Goal: Task Accomplishment & Management: Manage account settings

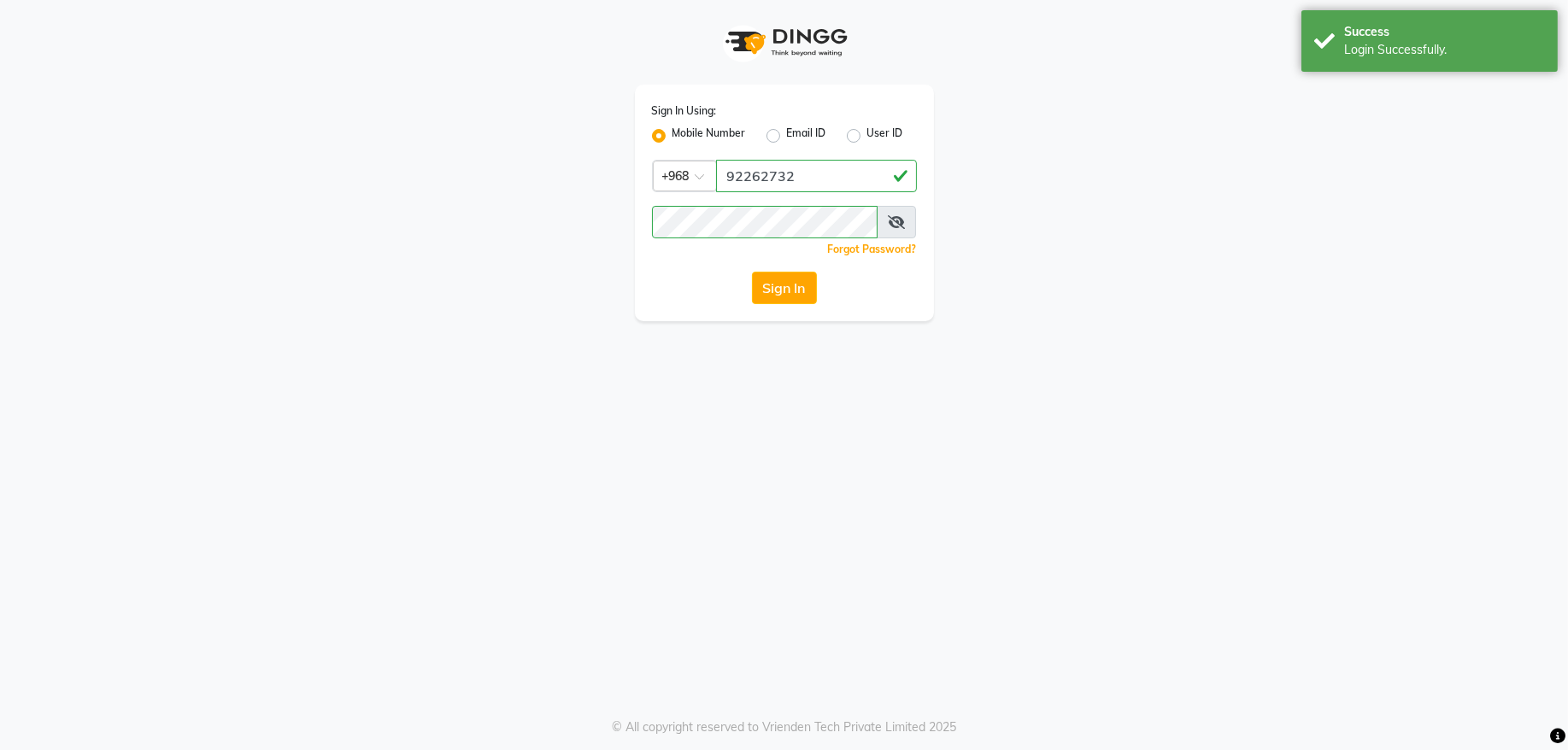
click at [794, 290] on button "Sign In" at bounding box center [784, 287] width 65 height 33
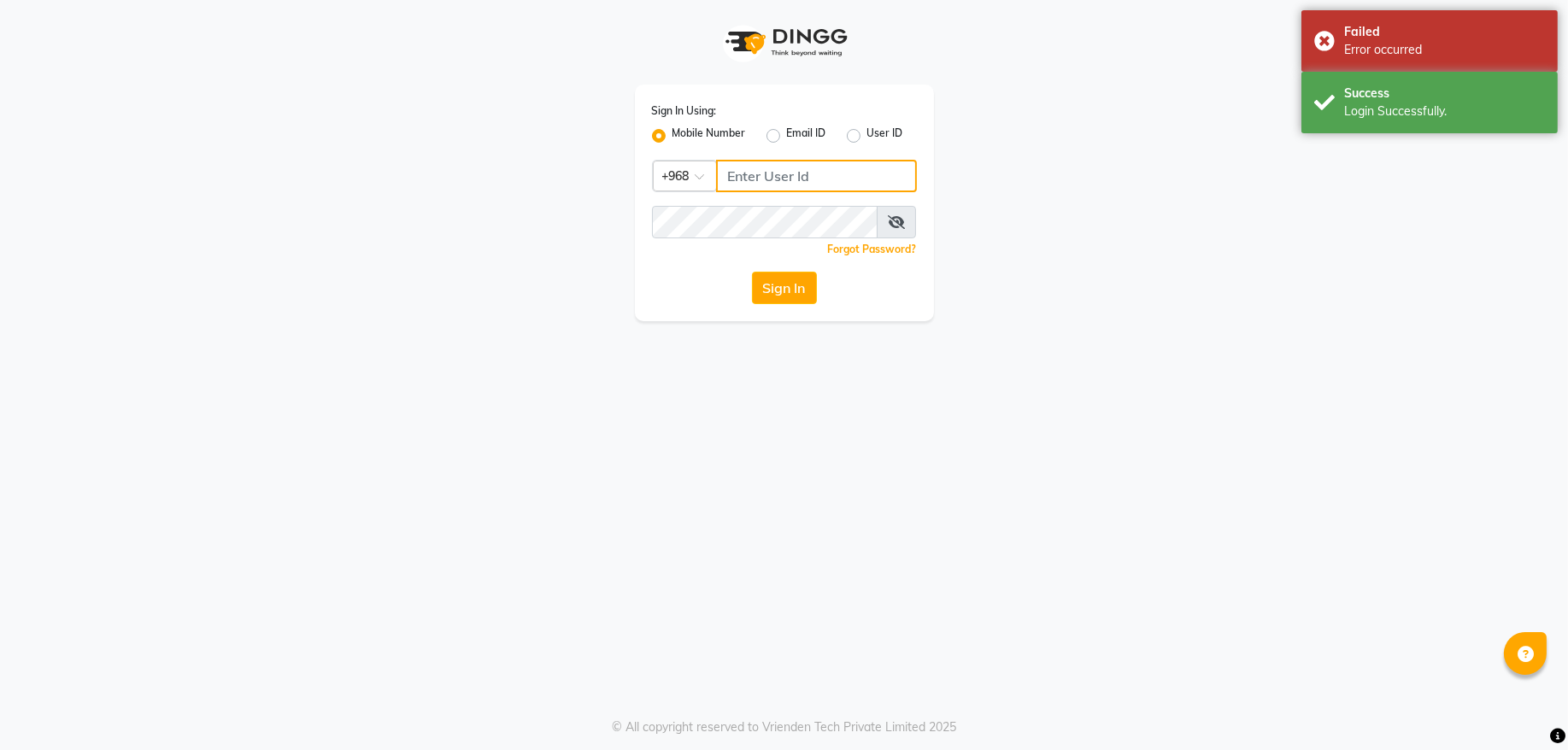
click at [800, 176] on input "Username" at bounding box center [816, 176] width 201 height 33
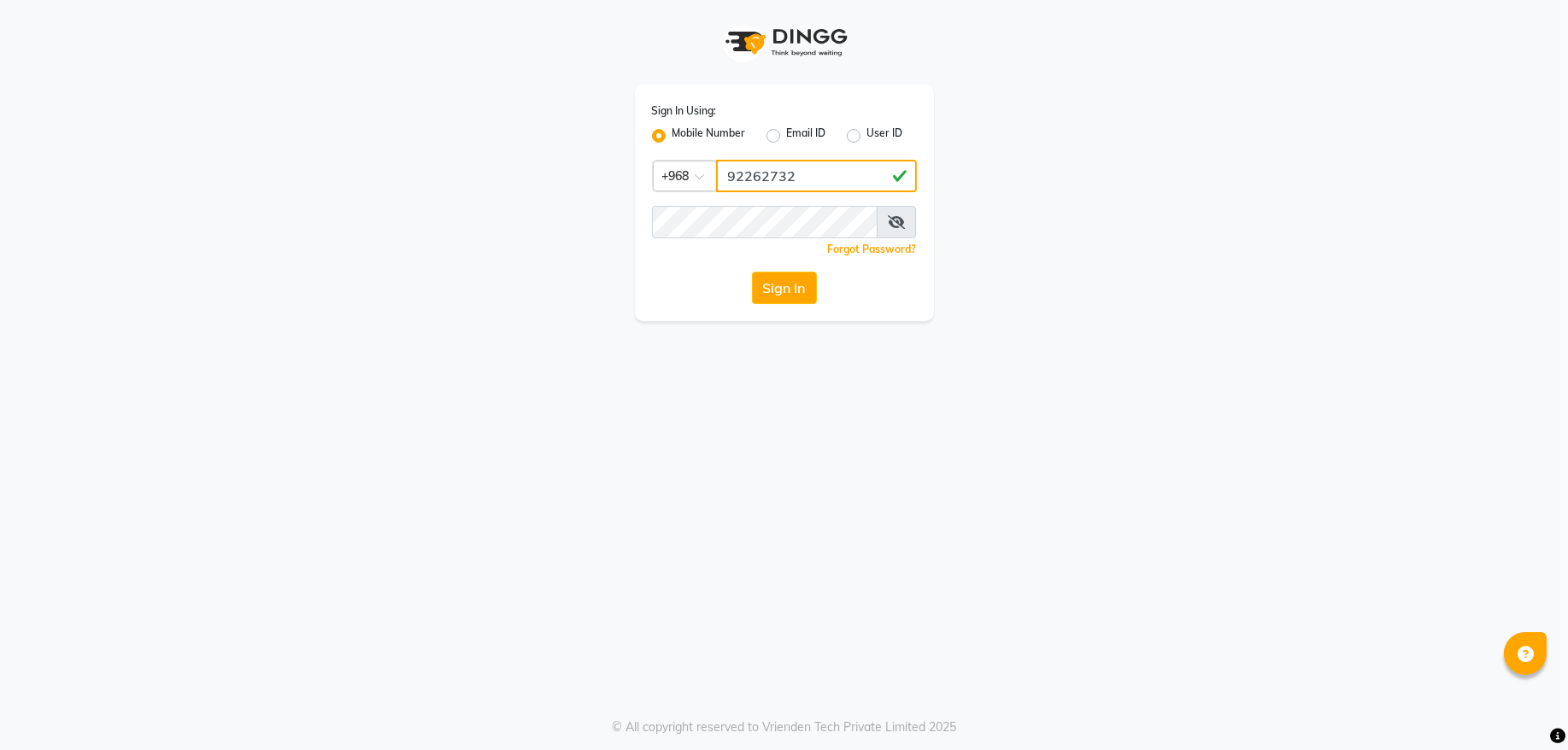
type input "92262732"
click at [752, 271] on button "Sign In" at bounding box center [784, 287] width 65 height 33
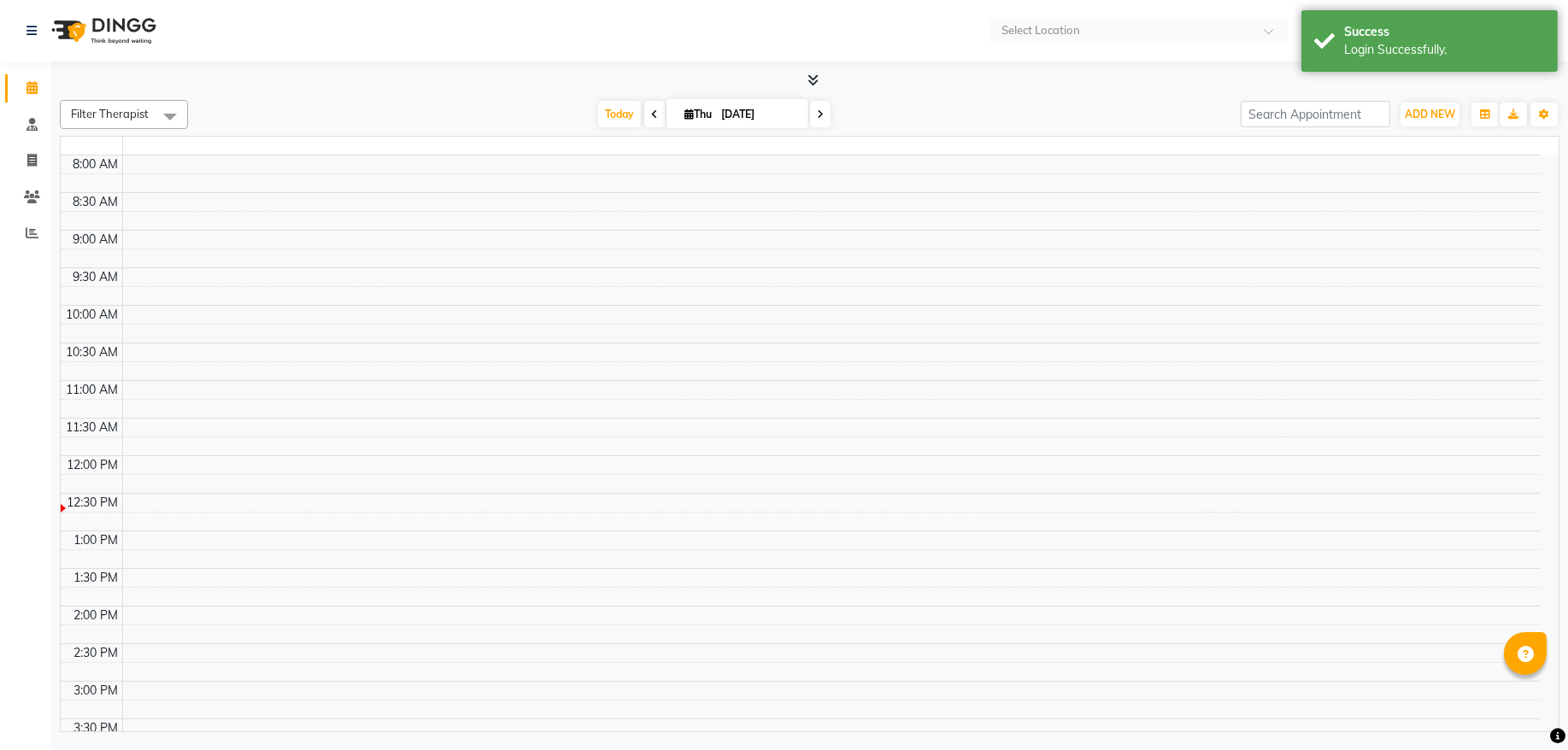
select select "en"
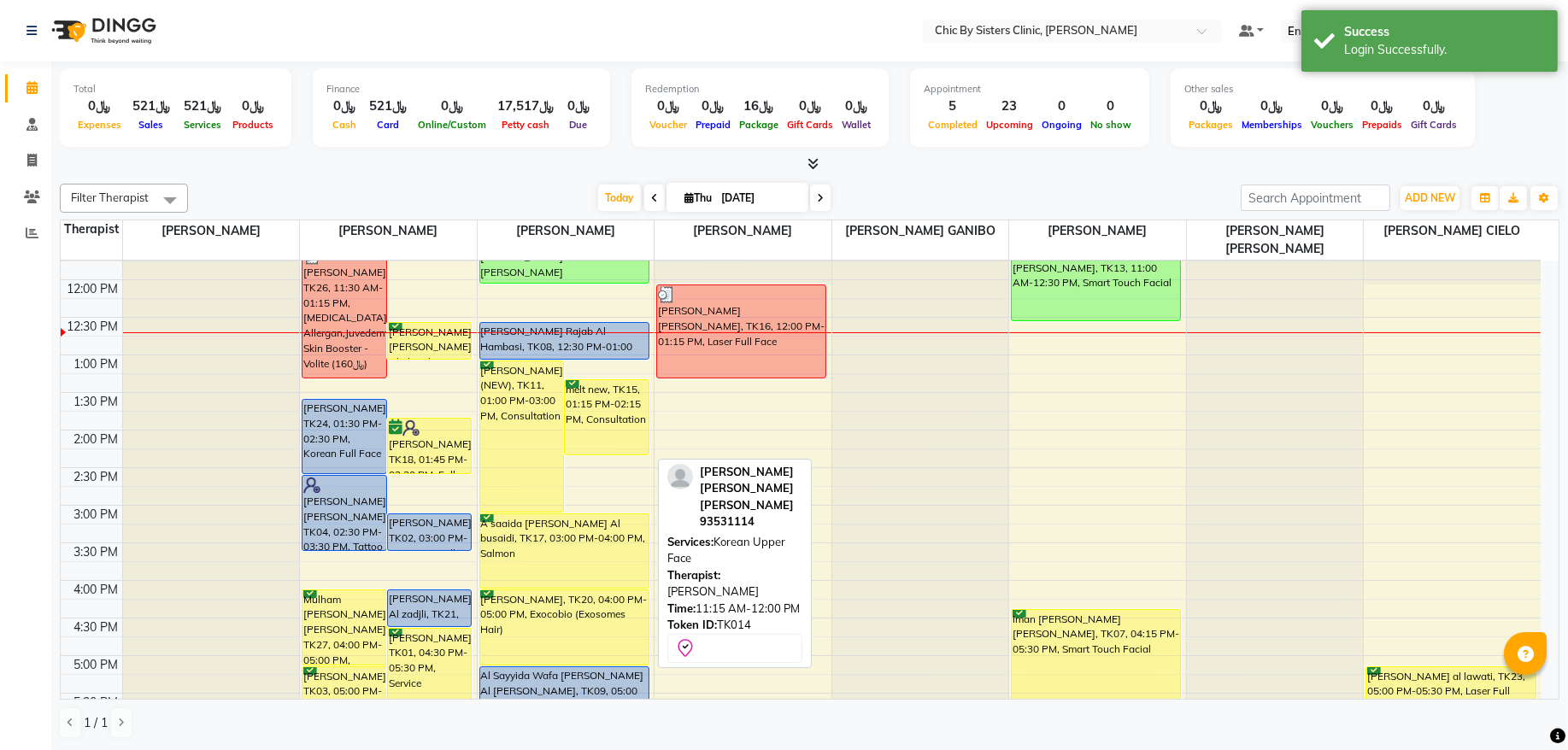
scroll to position [346, 0]
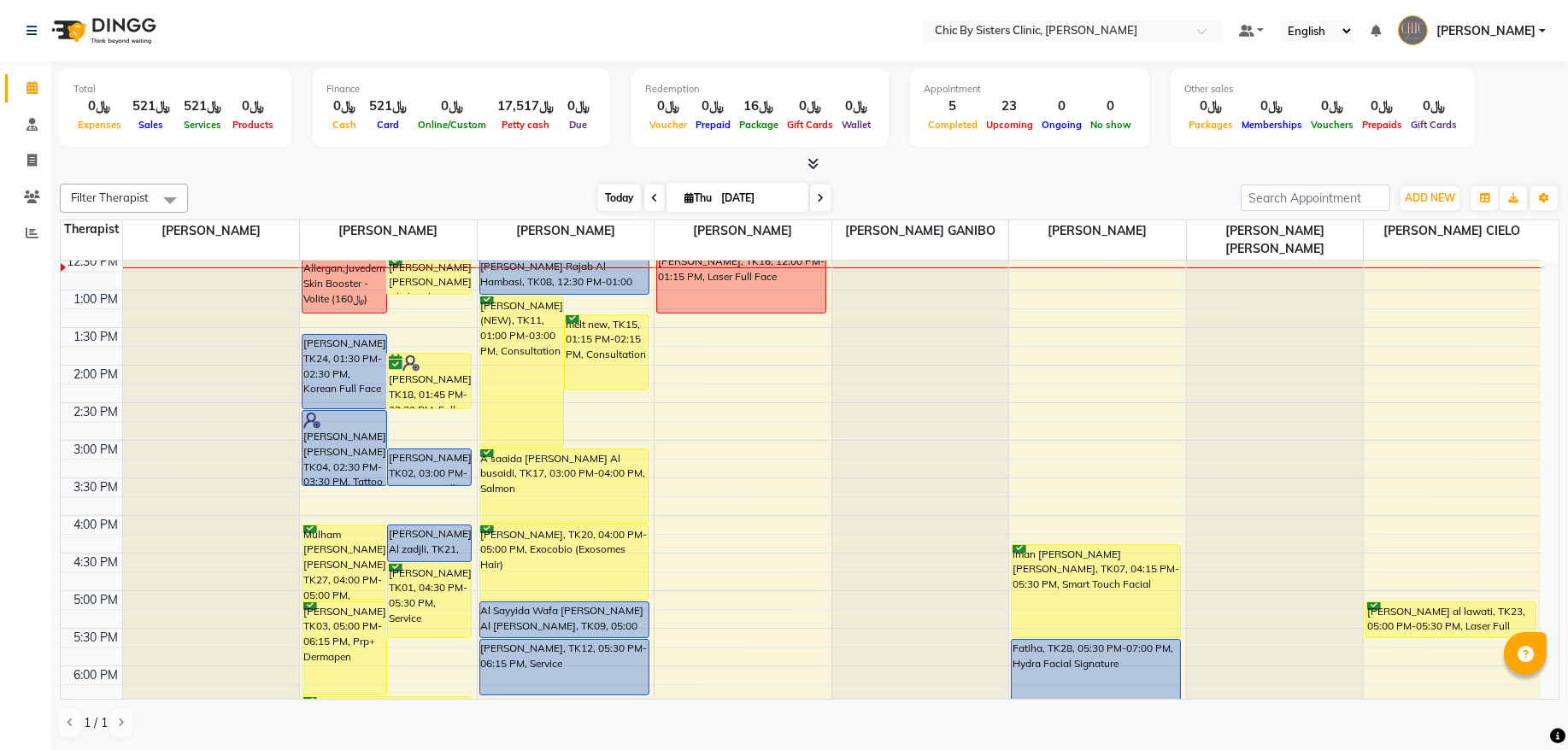
click at [617, 195] on span "Today" at bounding box center [619, 198] width 43 height 26
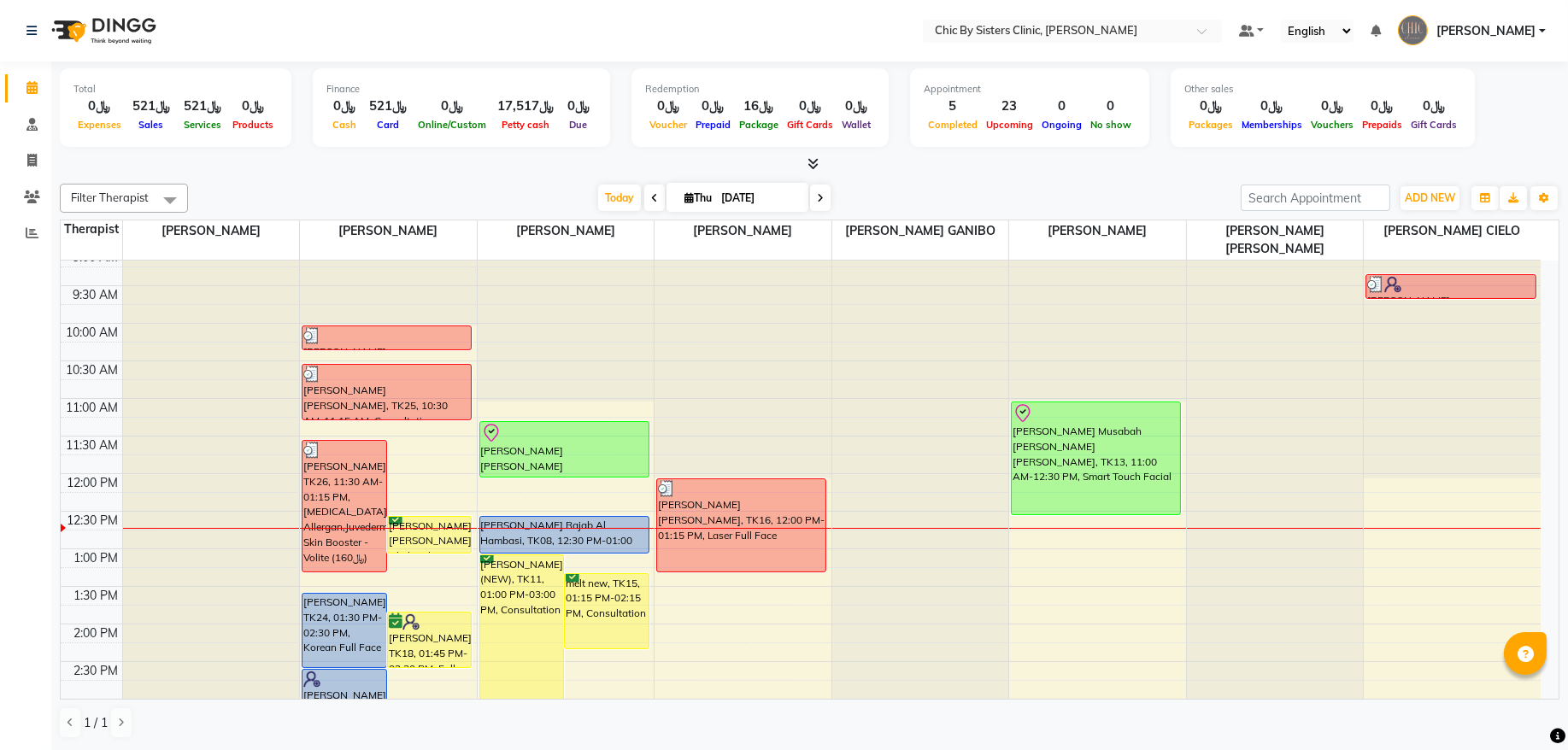
scroll to position [231, 0]
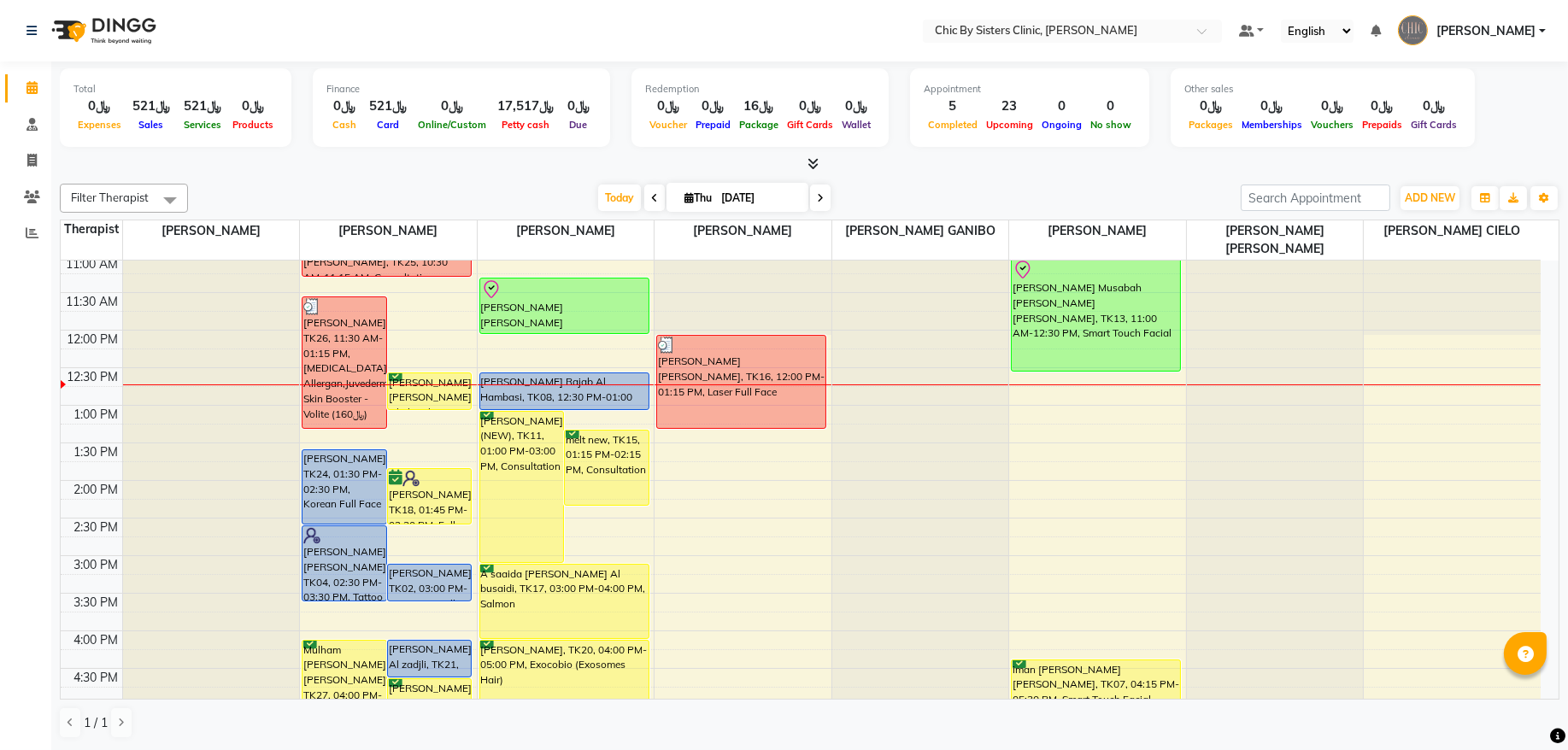
click at [753, 205] on input "[DATE]" at bounding box center [758, 198] width 85 height 25
select select "9"
select select "2025"
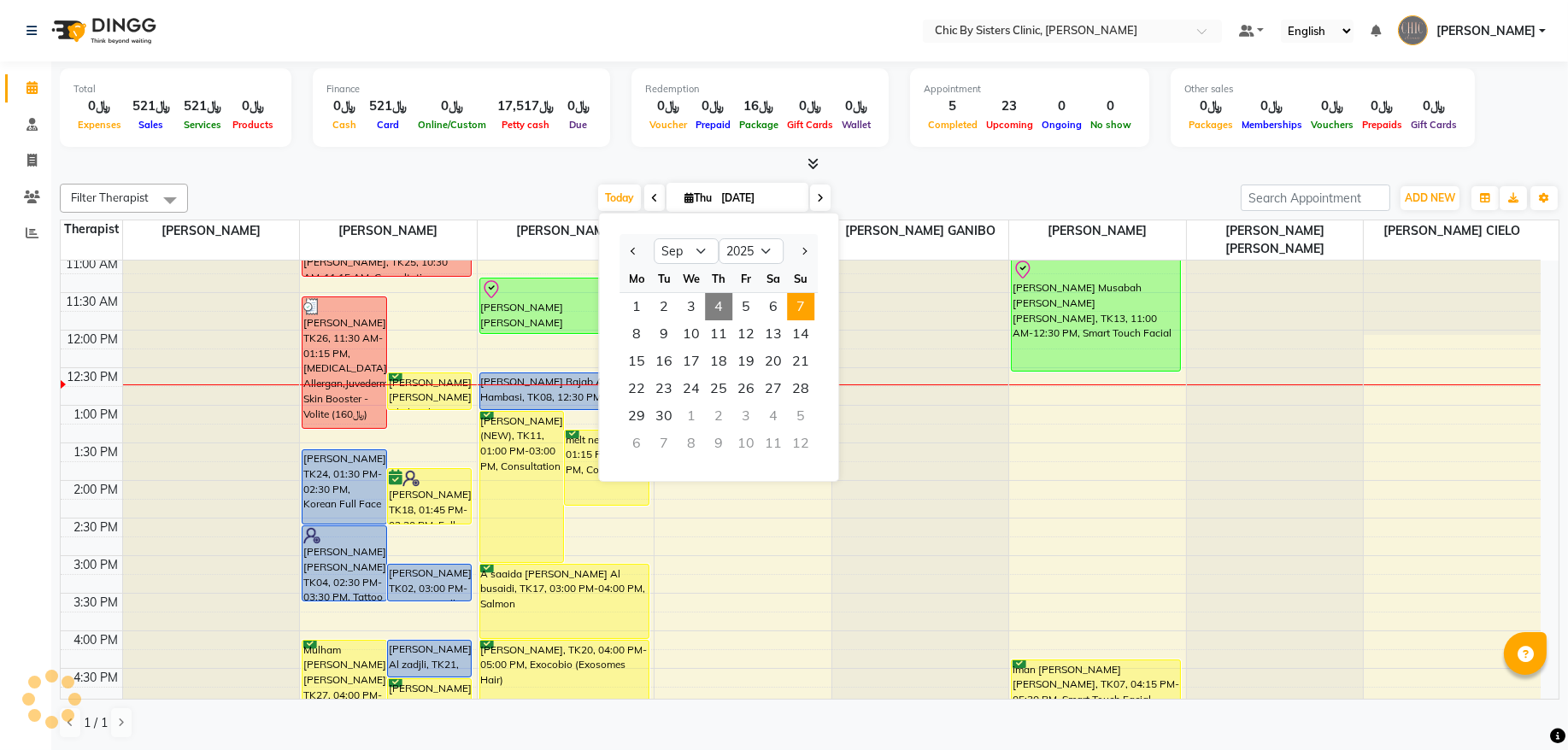
click at [800, 304] on span "7" at bounding box center [799, 306] width 27 height 27
type input "[DATE]"
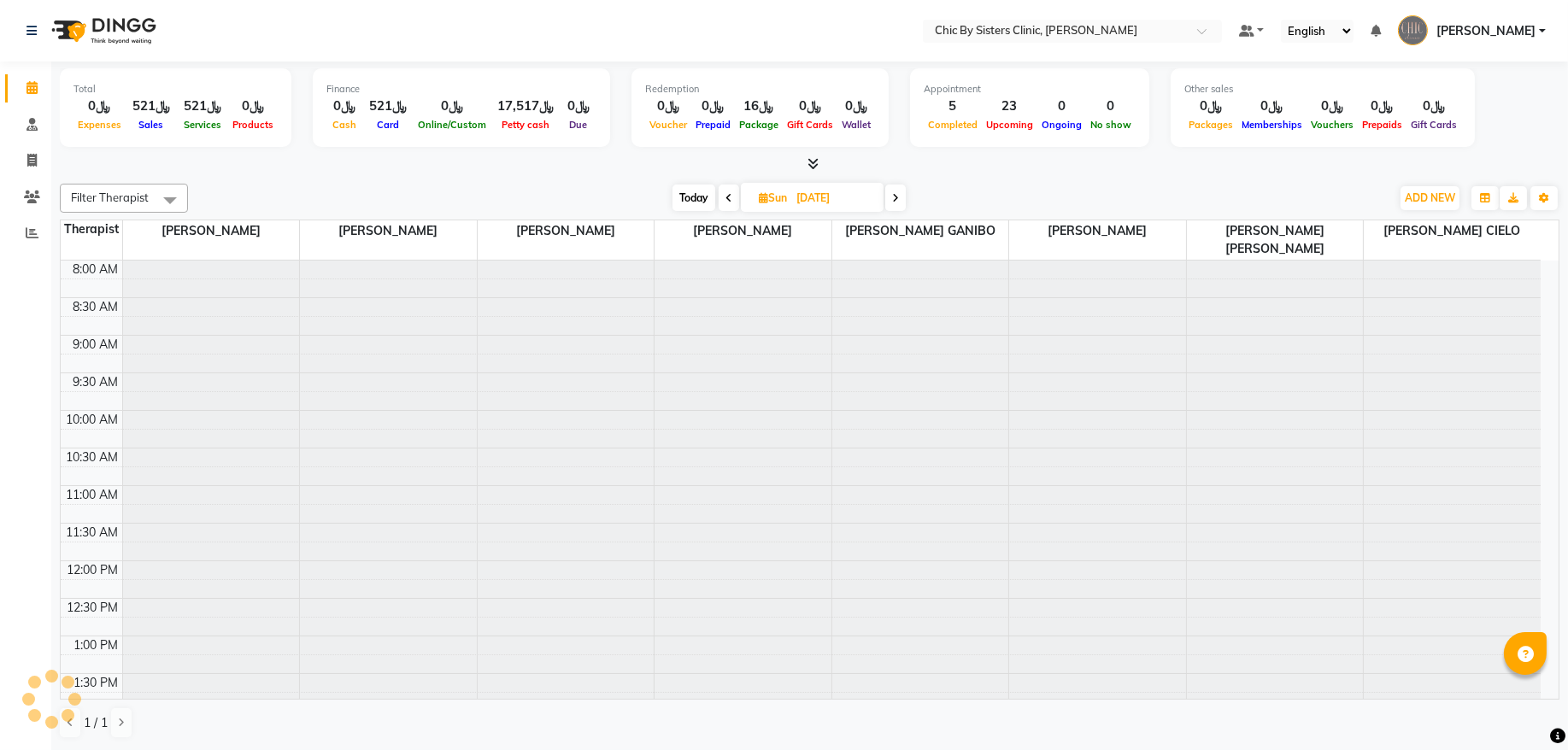
scroll to position [306, 0]
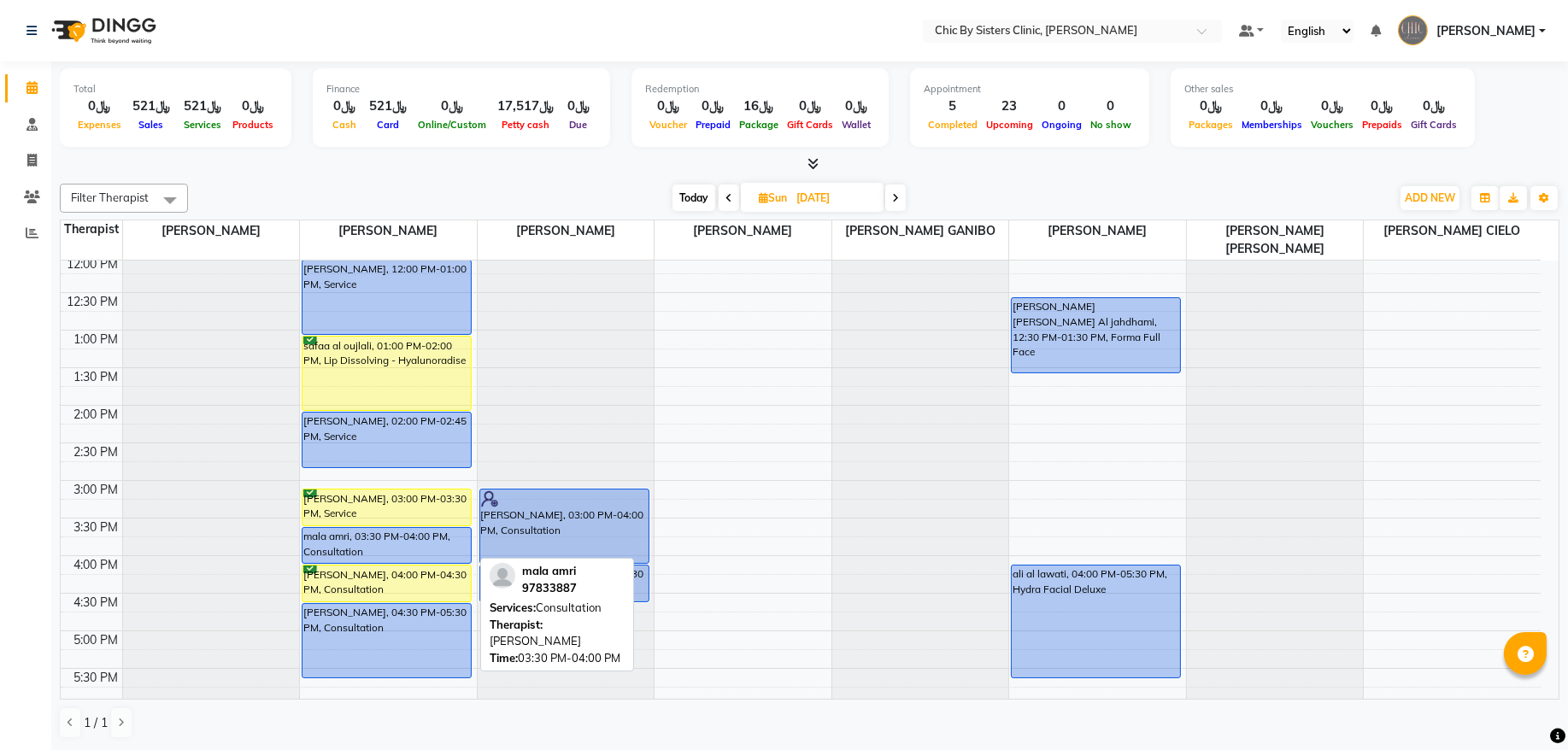
click at [345, 549] on div "mala amri, 03:30 PM-04:00 PM, Consultation" at bounding box center [386, 545] width 168 height 35
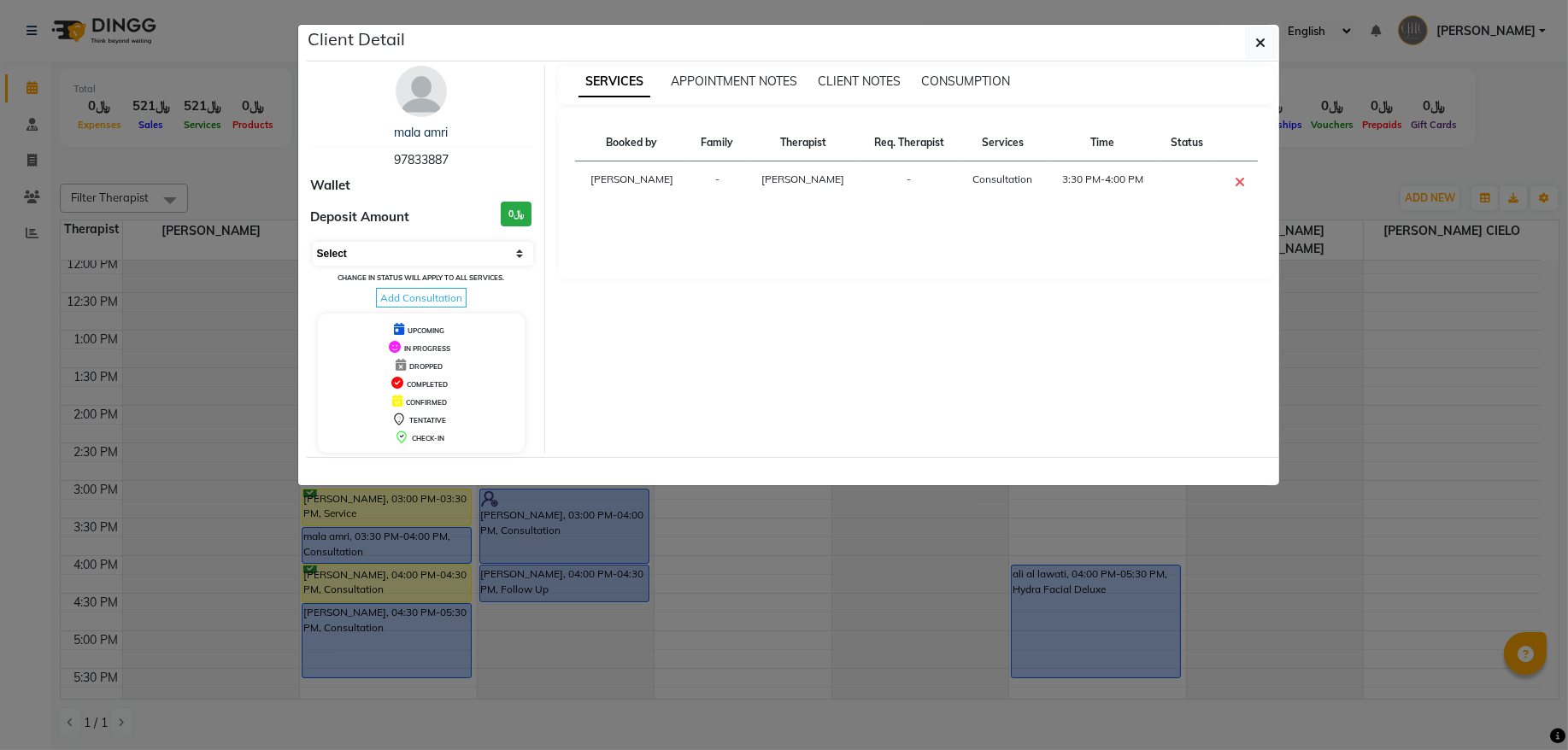
click at [427, 248] on select "Select CONFIRMED TENTATIVE" at bounding box center [423, 253] width 221 height 23
select select "6"
click at [312, 243] on select "Select CONFIRMED TENTATIVE" at bounding box center [423, 253] width 221 height 23
click at [1270, 44] on button "button" at bounding box center [1260, 42] width 33 height 33
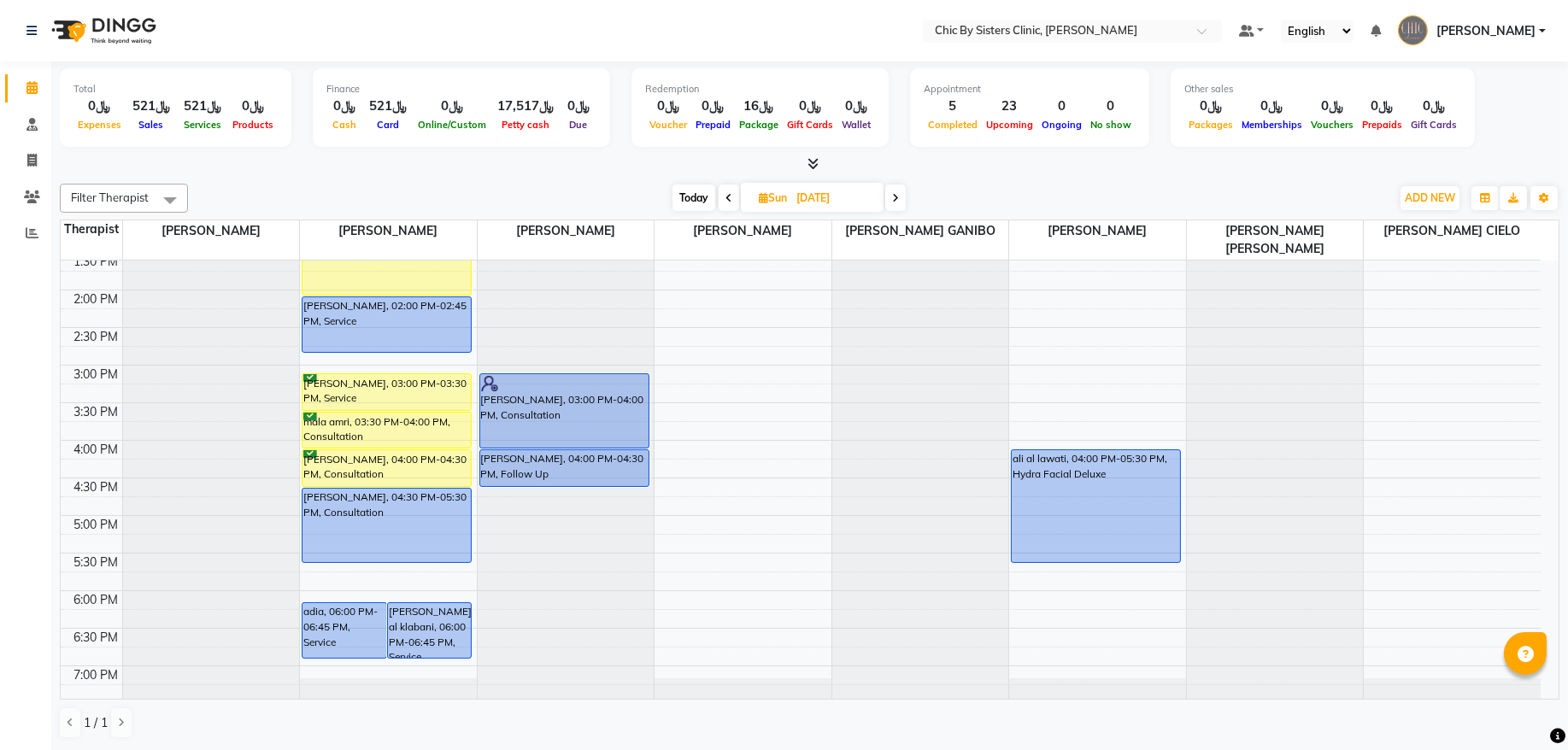
scroll to position [537, 0]
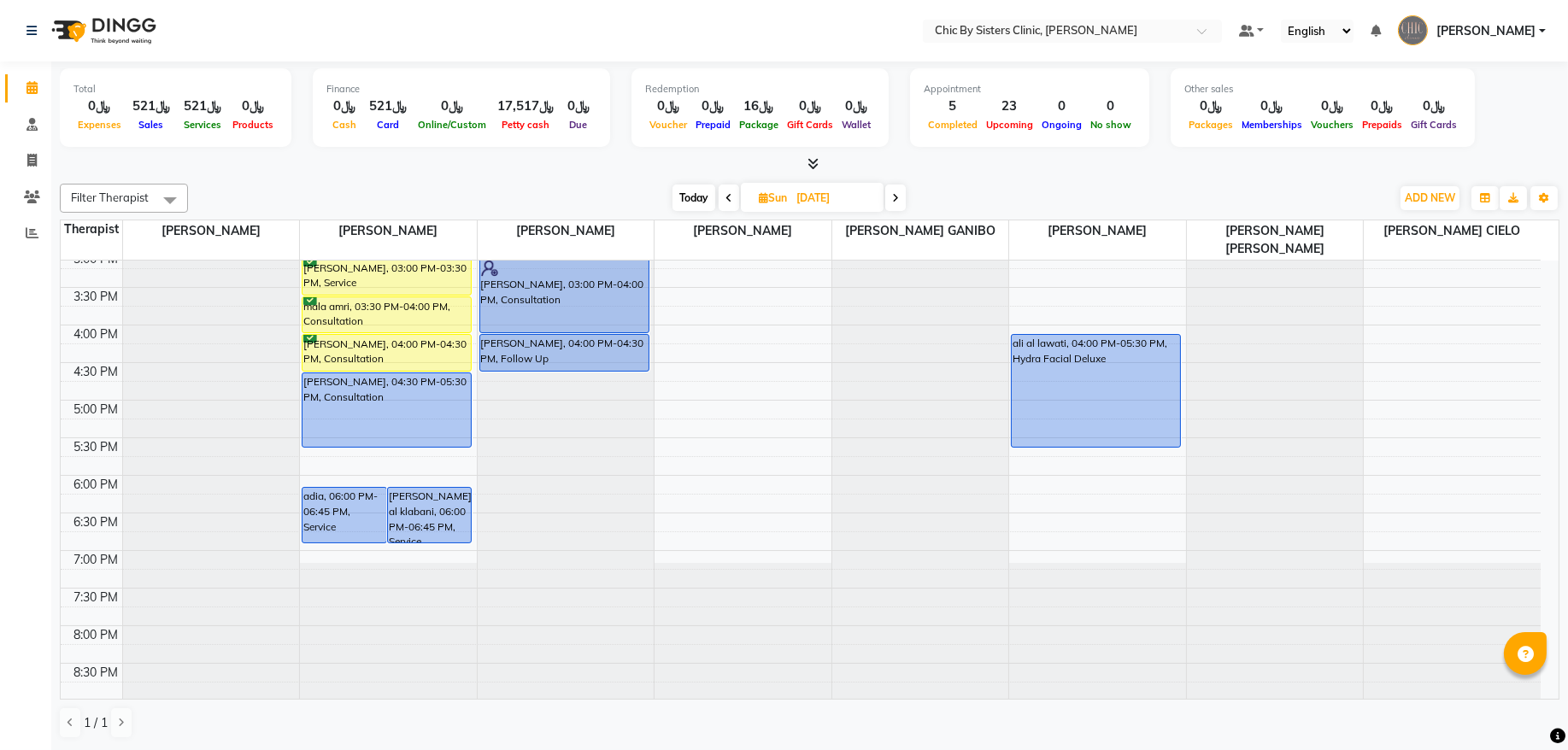
click at [688, 192] on span "Today" at bounding box center [693, 198] width 43 height 26
type input "[DATE]"
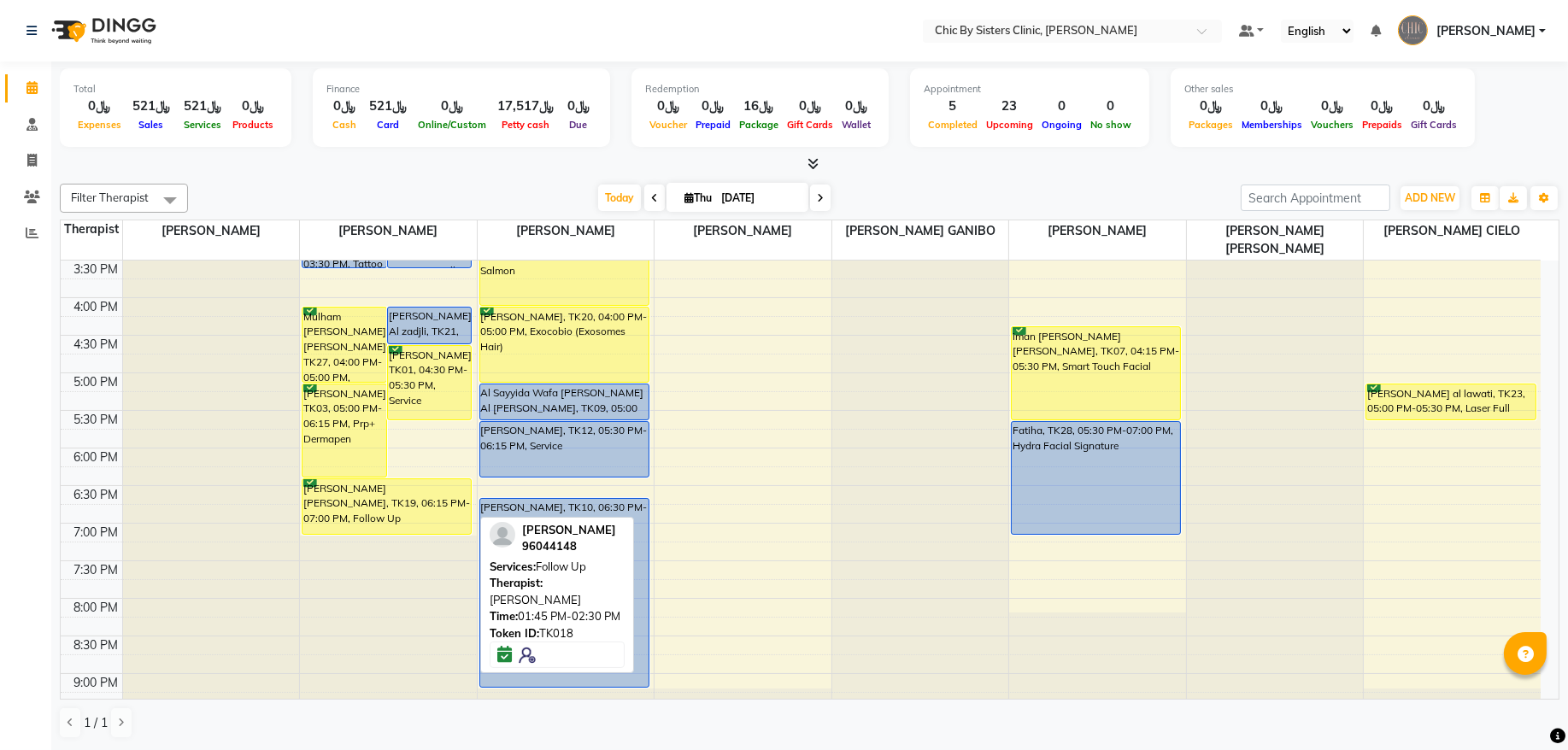
scroll to position [576, 0]
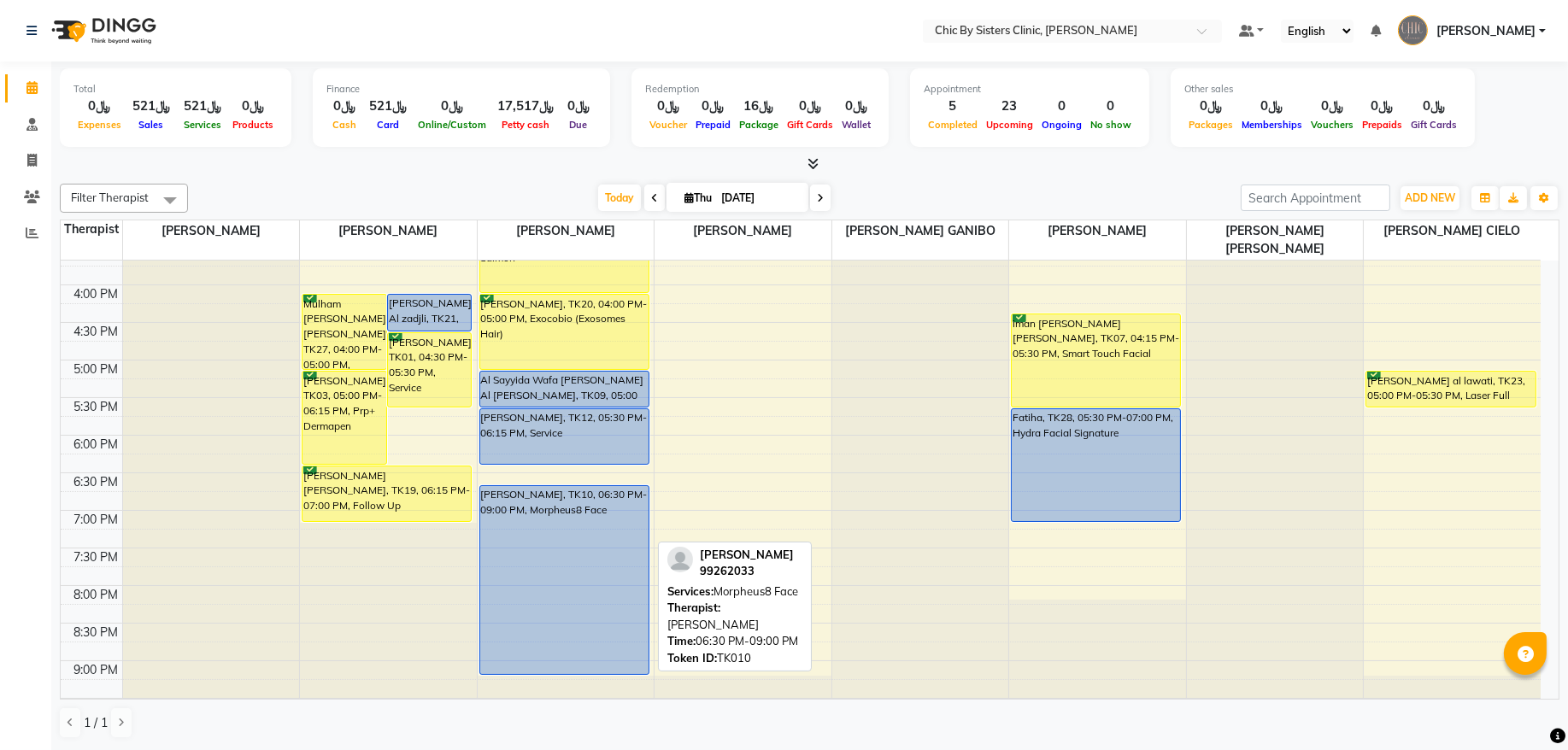
click at [593, 533] on div "[PERSON_NAME], TK10, 06:30 PM-09:00 PM, Morpheus8 Face" at bounding box center [564, 580] width 168 height 188
select select "5"
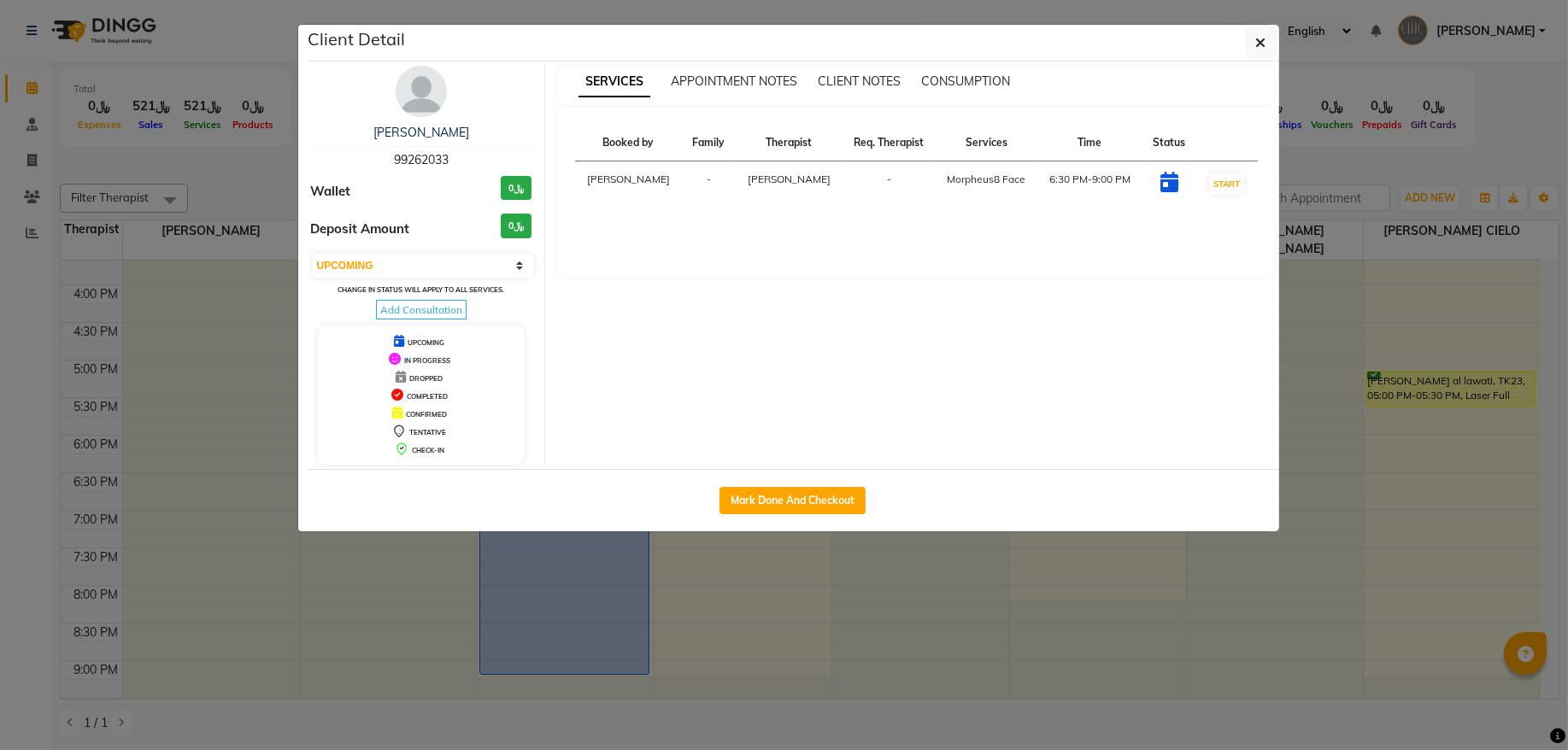
click at [427, 165] on span "99262033" at bounding box center [421, 160] width 54 height 15
copy span "99262033"
click at [1257, 43] on icon "button" at bounding box center [1260, 42] width 10 height 14
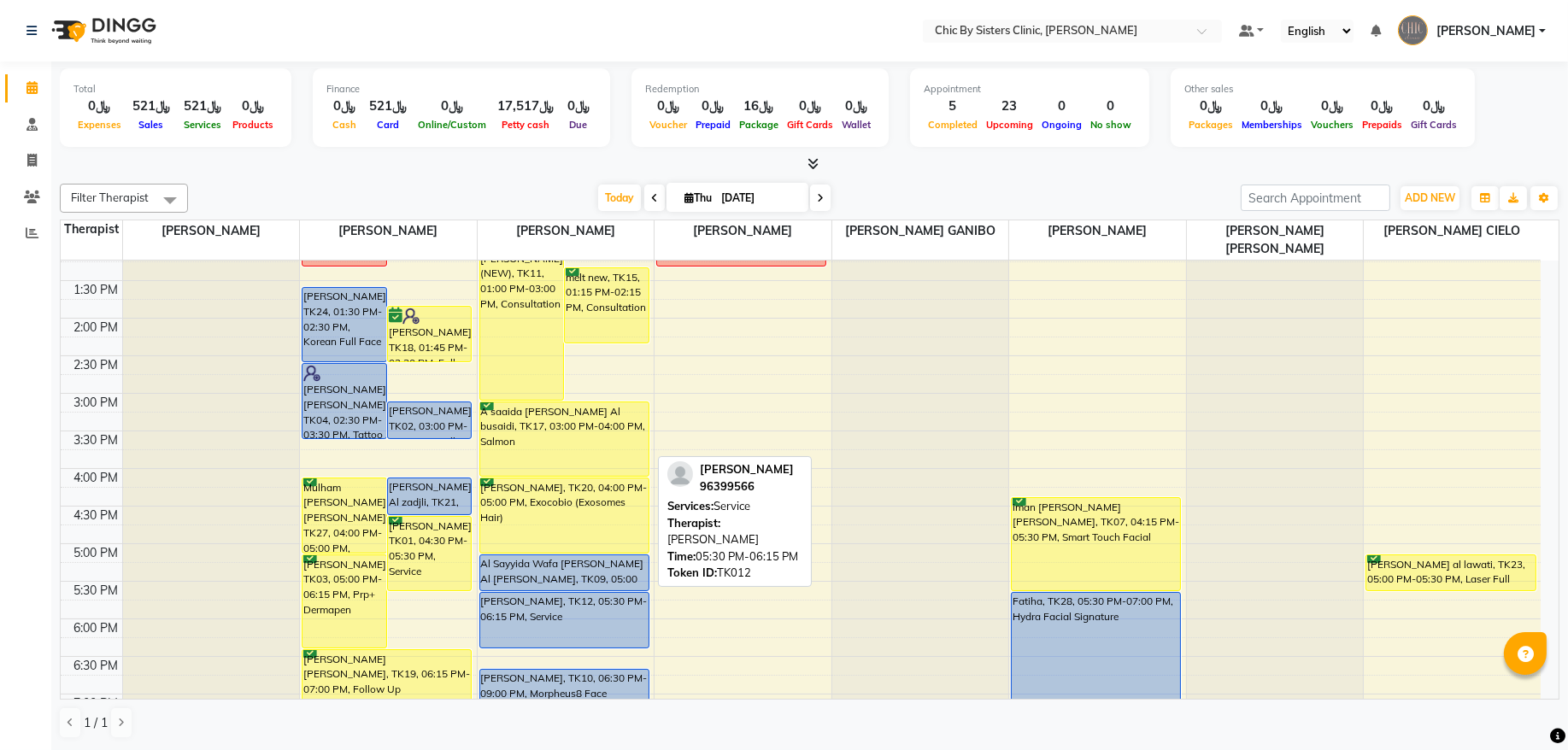
scroll to position [115, 0]
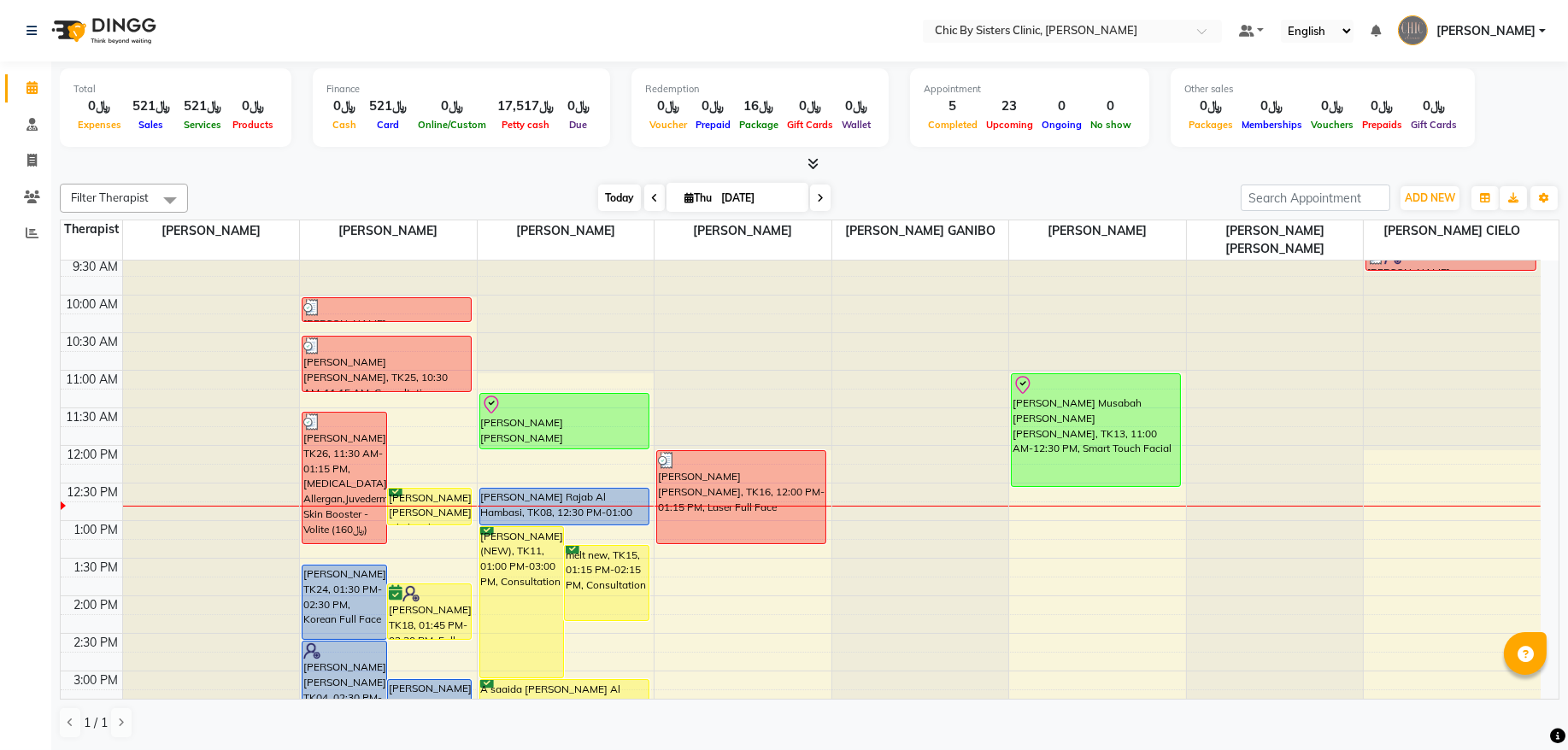
click at [618, 203] on span "Today" at bounding box center [619, 198] width 43 height 26
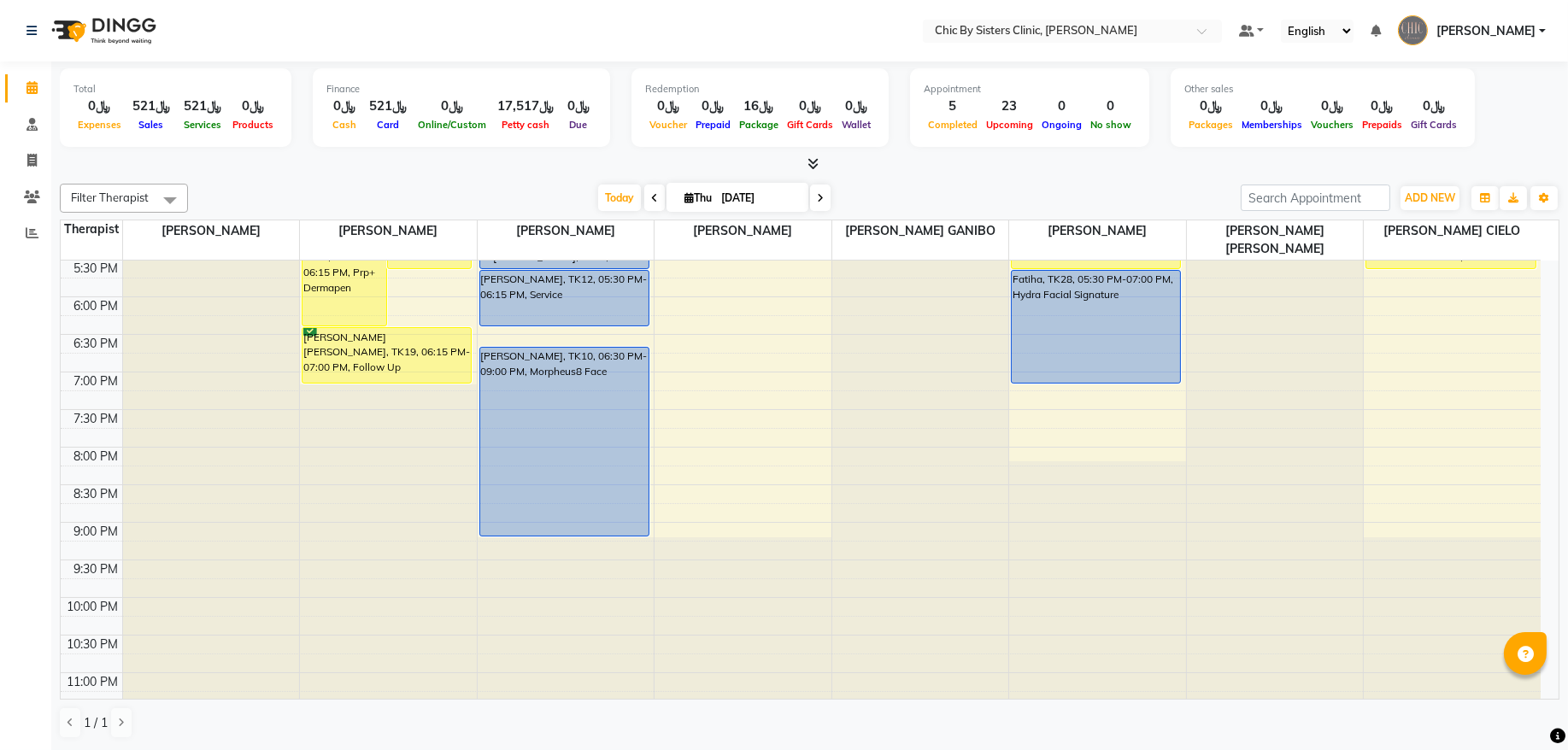
scroll to position [768, 0]
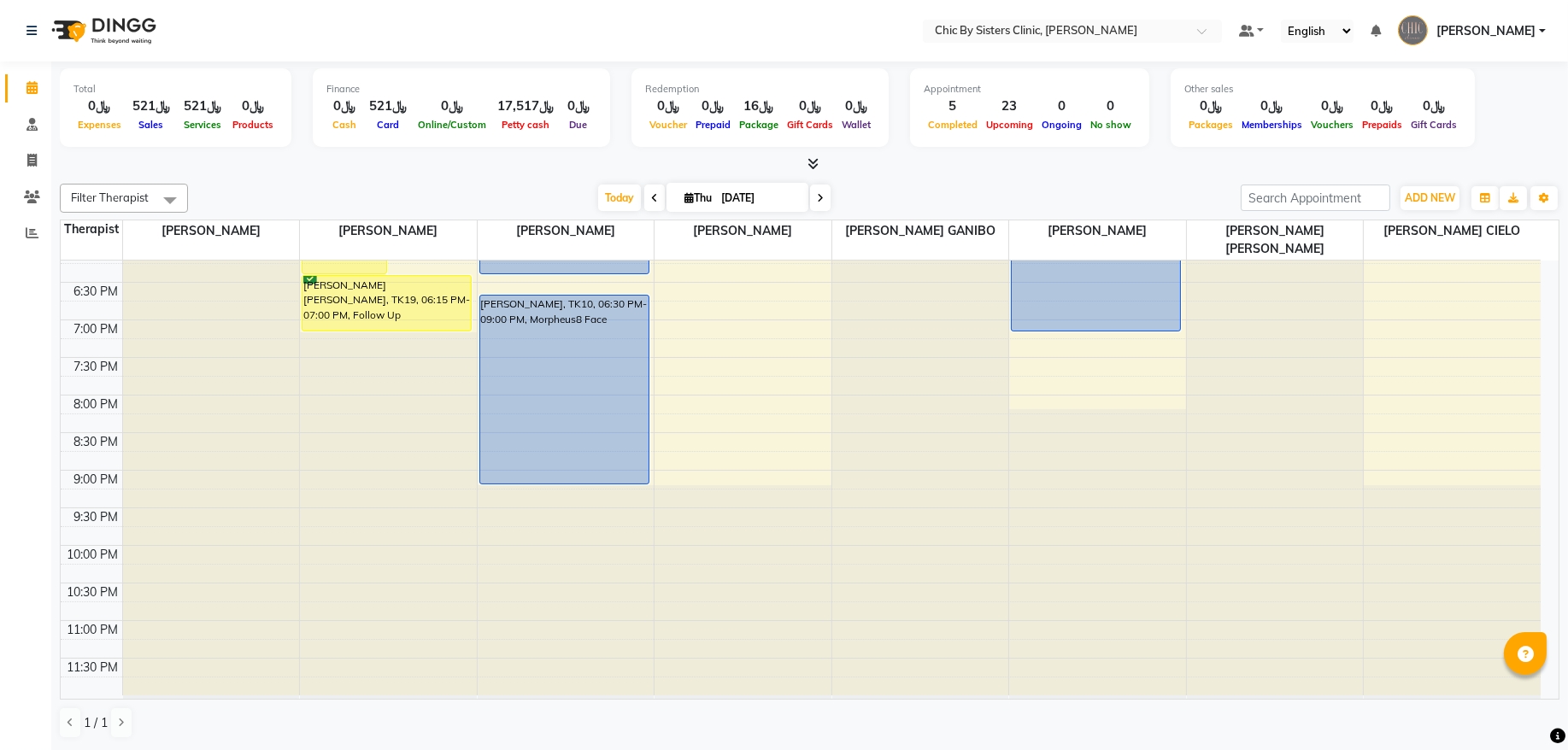
click at [741, 205] on input "[DATE]" at bounding box center [758, 198] width 85 height 25
select select "9"
select select "2025"
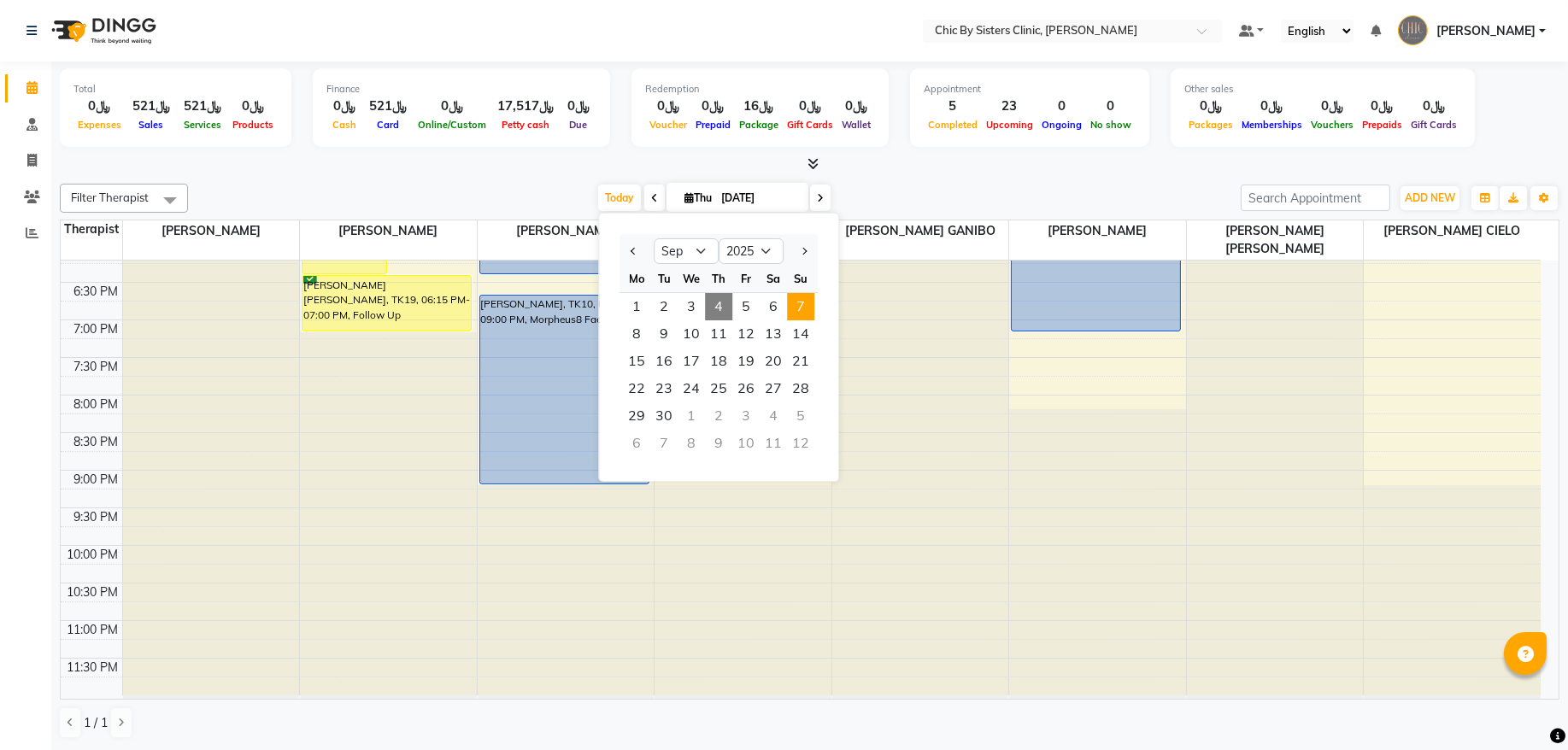
click at [800, 310] on span "7" at bounding box center [799, 306] width 27 height 27
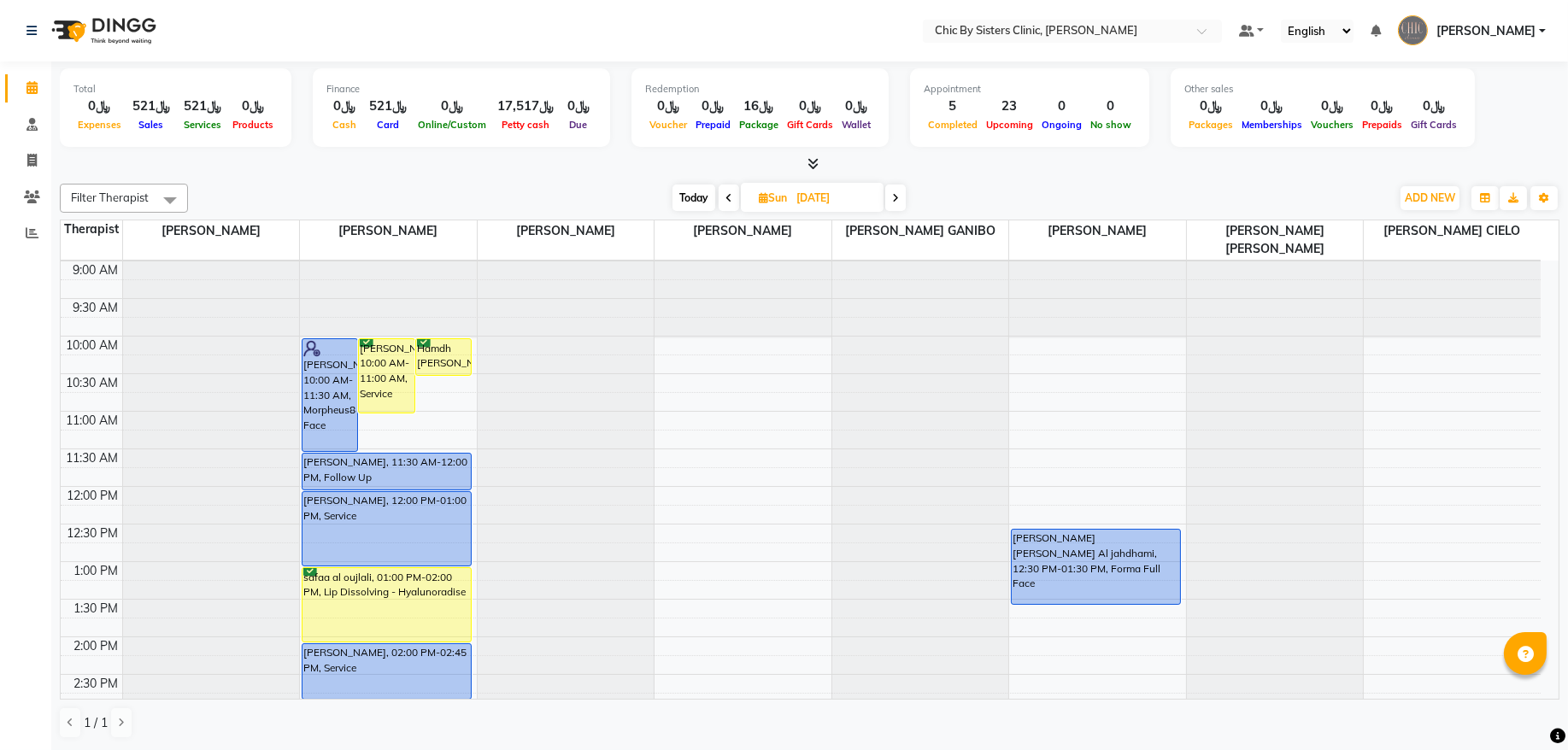
click at [693, 198] on span "Today" at bounding box center [693, 198] width 43 height 26
type input "[DATE]"
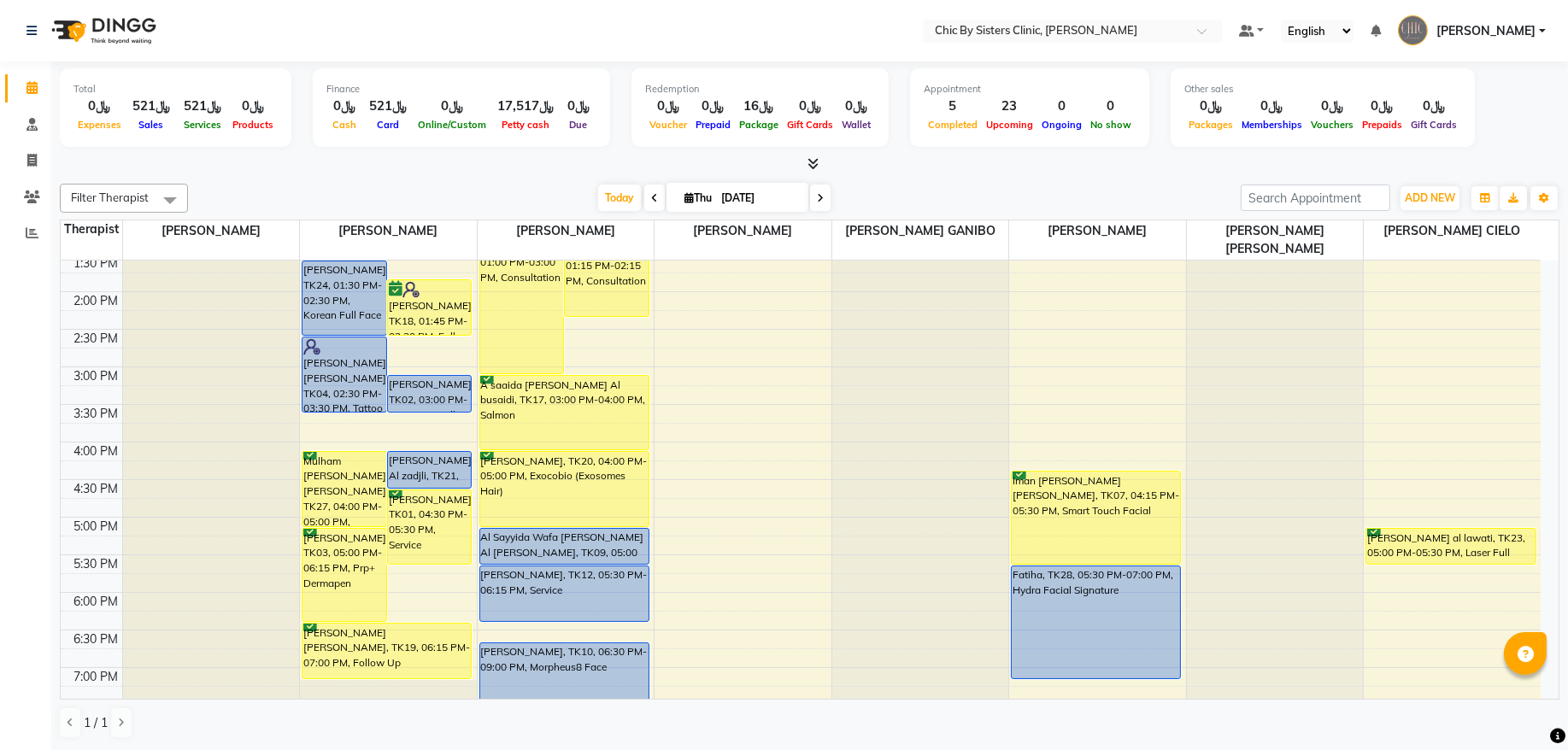
scroll to position [421, 0]
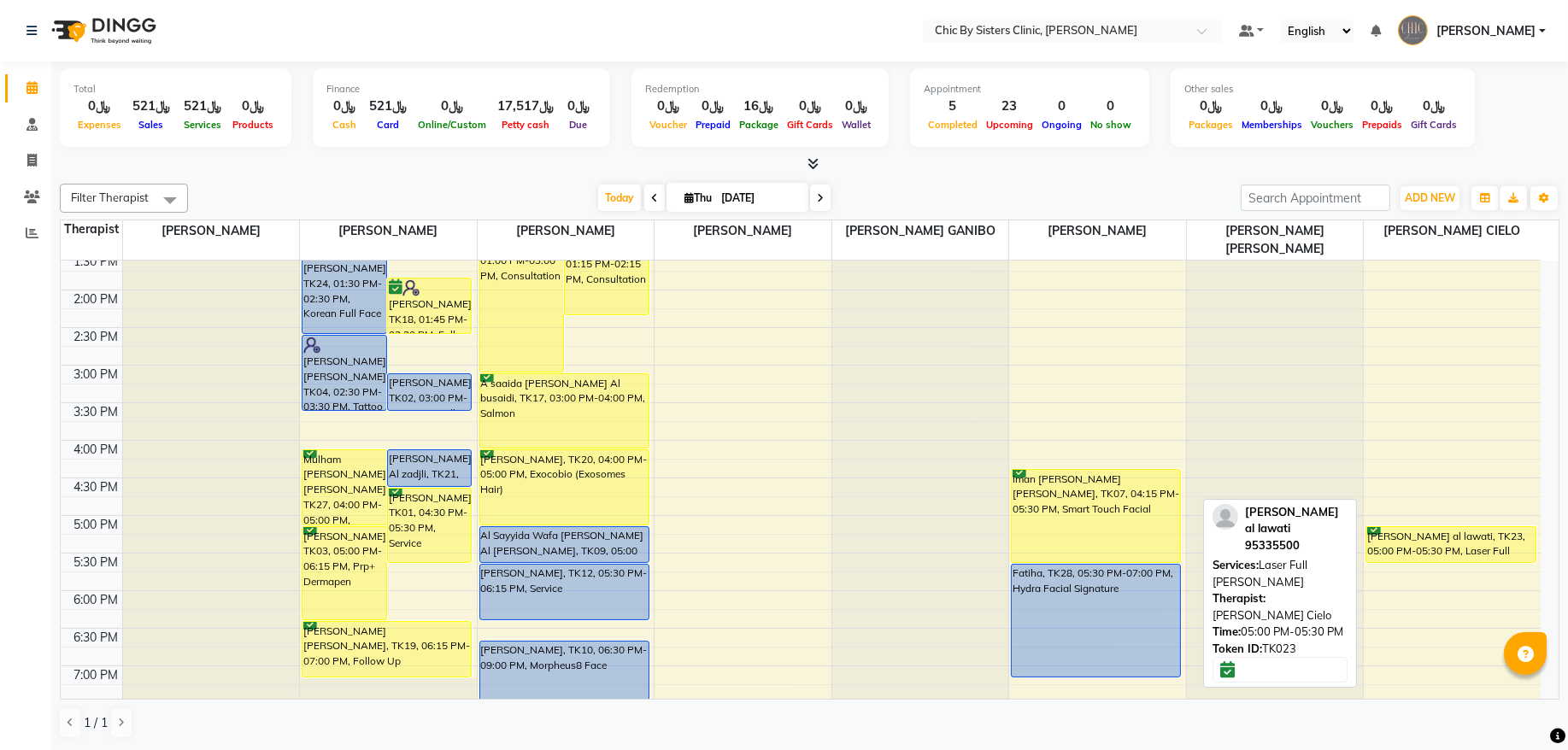
click at [1423, 547] on div "[PERSON_NAME] al lawati, TK23, 05:00 PM-05:30 PM, Laser Full [PERSON_NAME]" at bounding box center [1451, 544] width 169 height 35
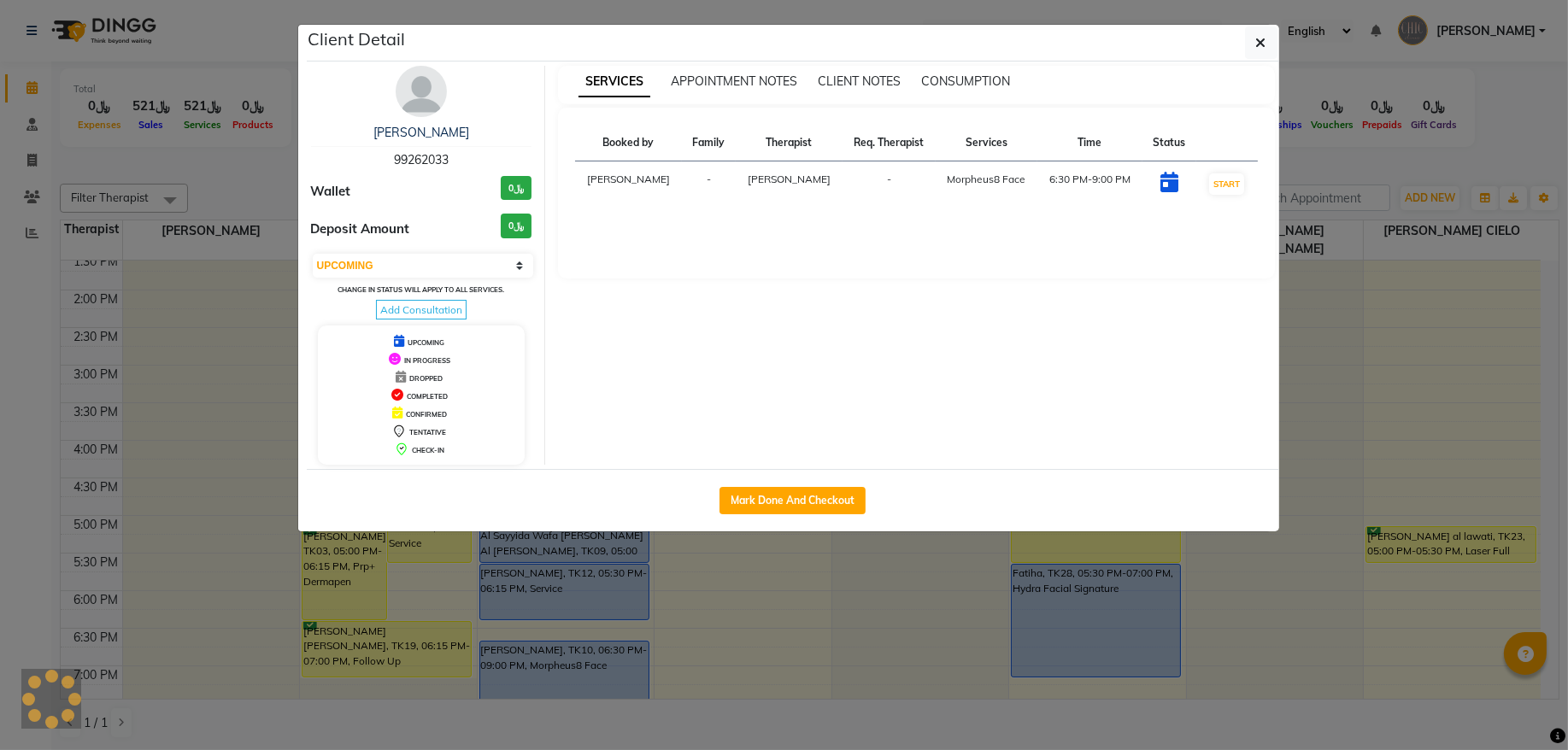
select select "6"
click at [454, 130] on link "Ibrahim haidar al lawati" at bounding box center [420, 132] width 145 height 15
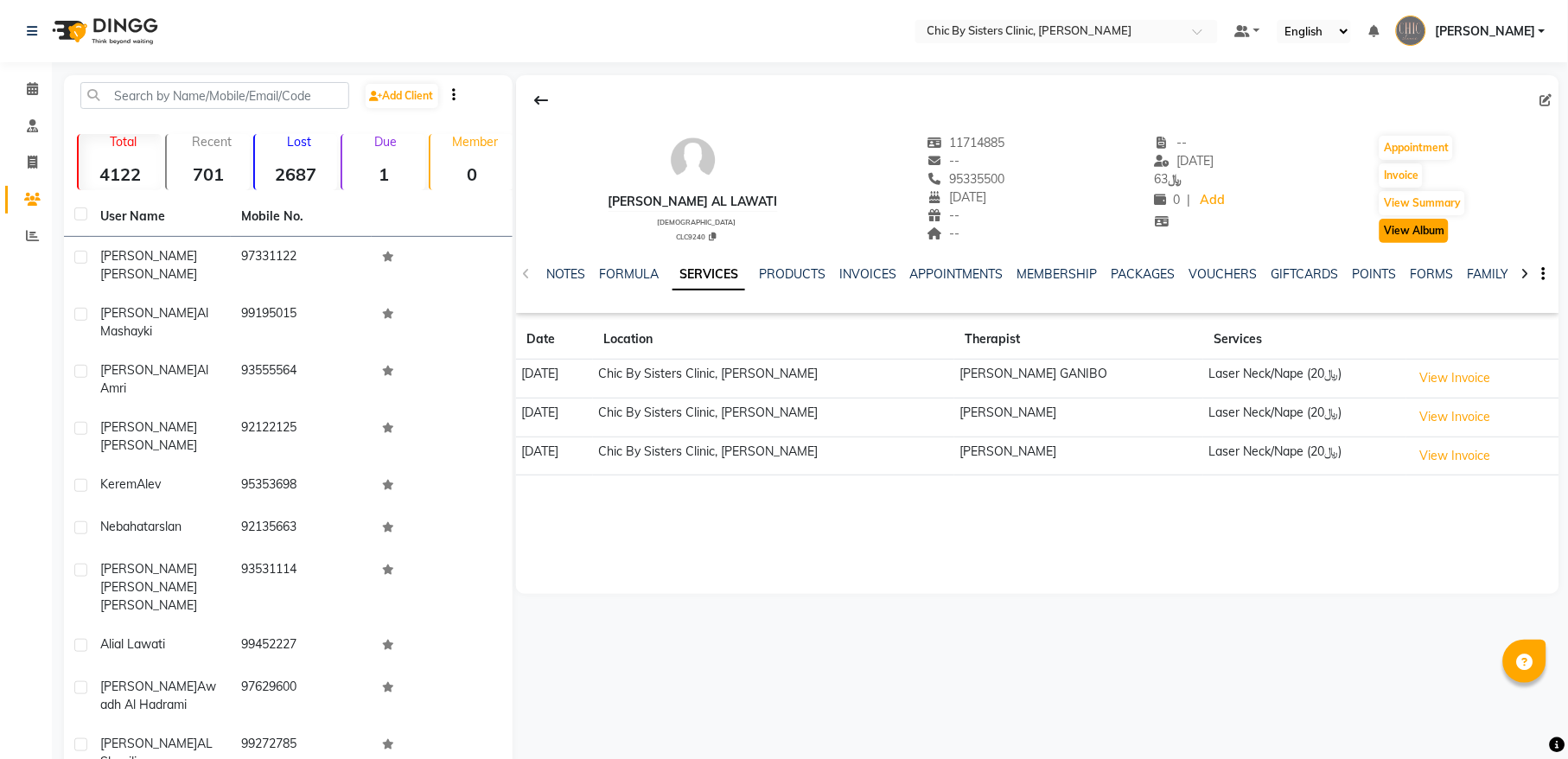
click at [1427, 236] on button "View Album" at bounding box center [1414, 230] width 69 height 24
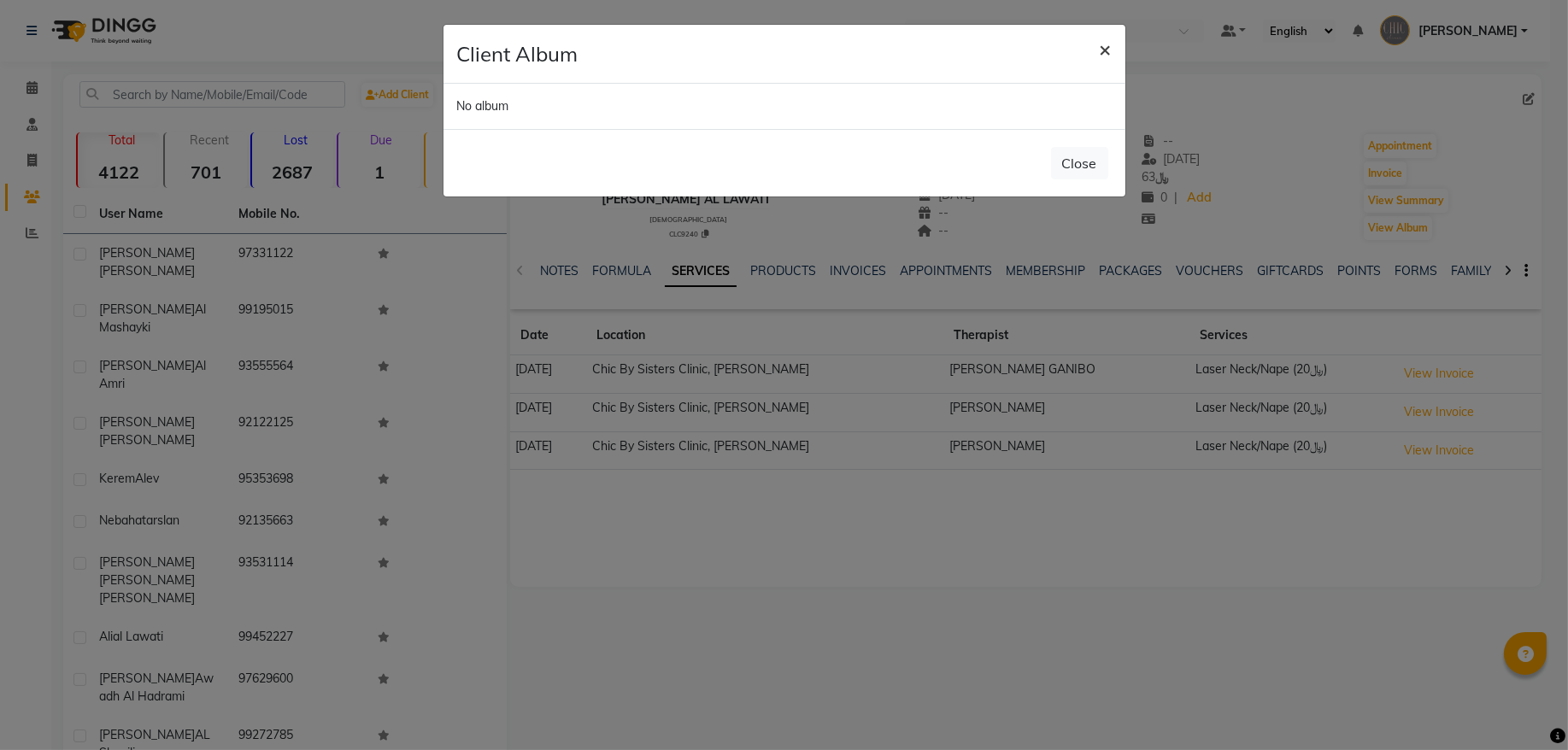
click at [1111, 51] on button "×" at bounding box center [1105, 48] width 39 height 48
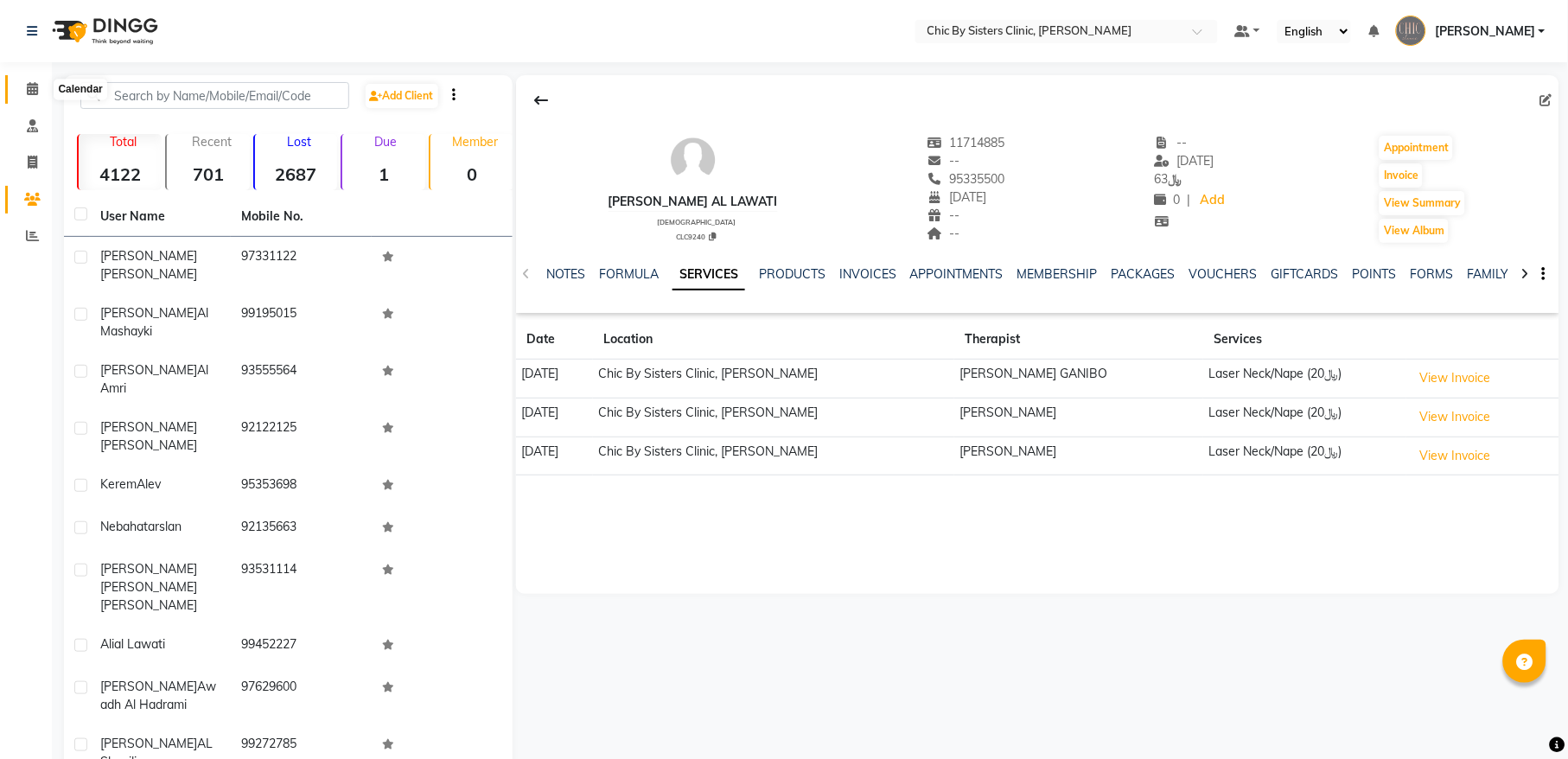
click at [22, 82] on span at bounding box center [32, 89] width 30 height 20
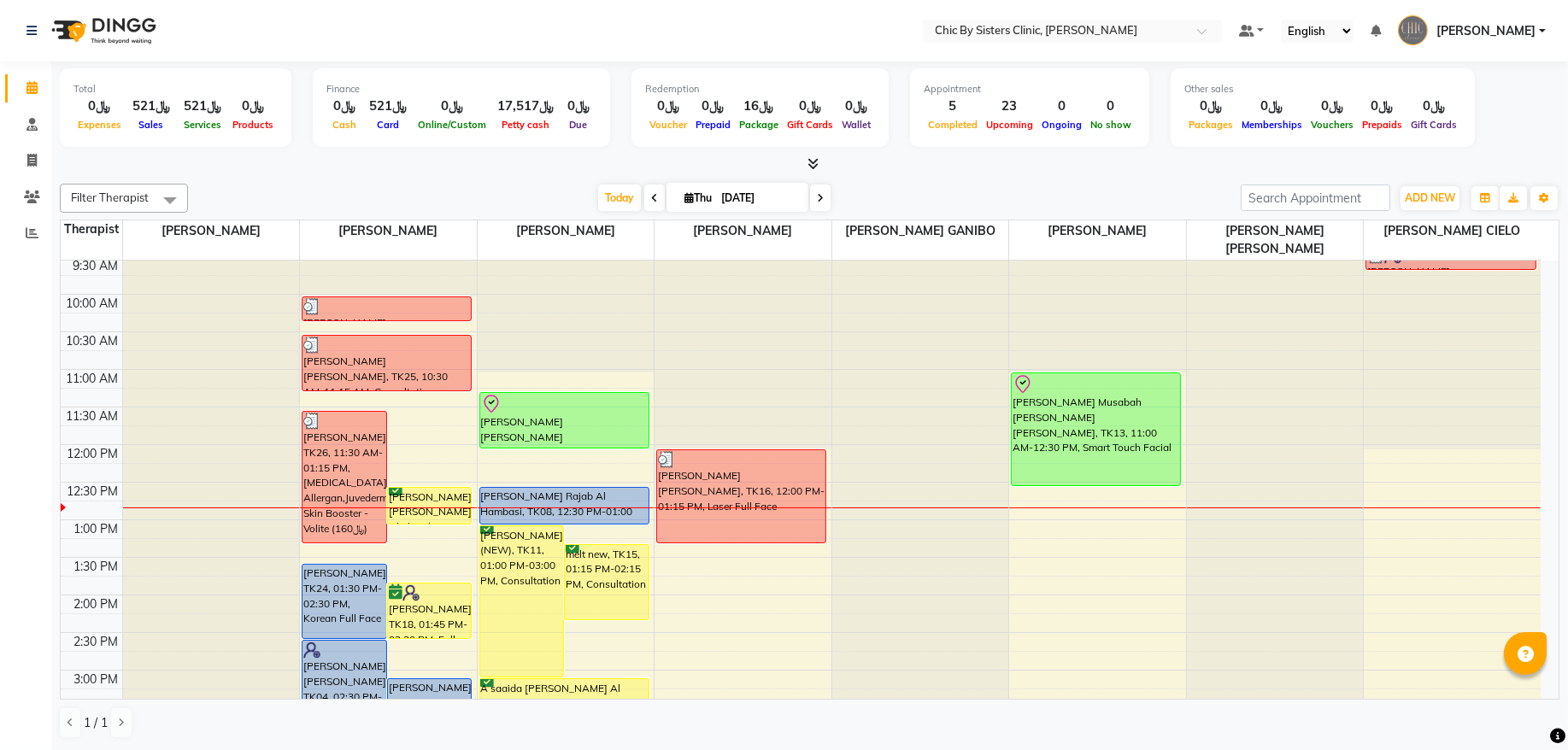
scroll to position [115, 0]
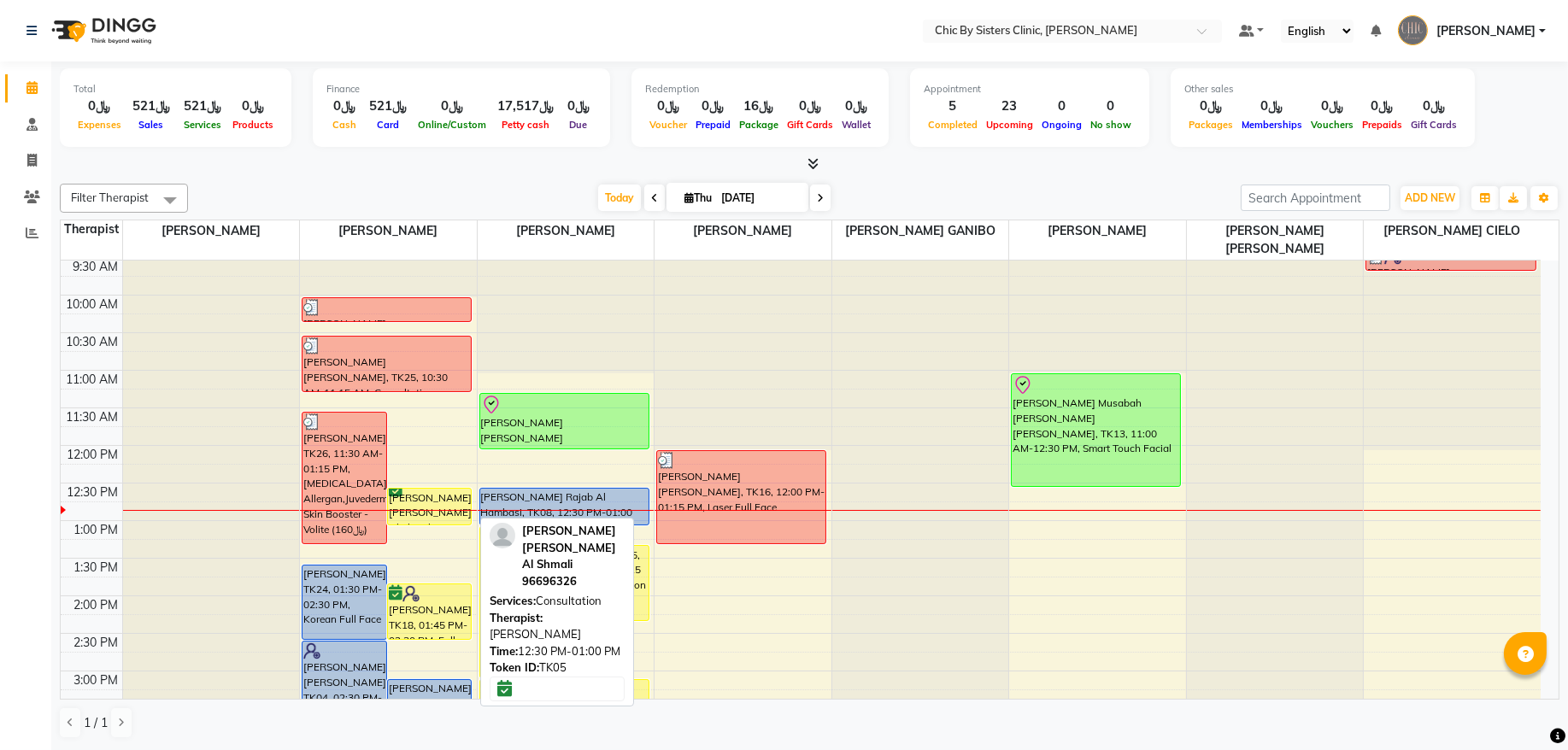
click at [433, 516] on div "Safiya Safiya Al Shmali, TK05, 12:30 PM-01:00 PM, Consultation" at bounding box center [429, 507] width 84 height 36
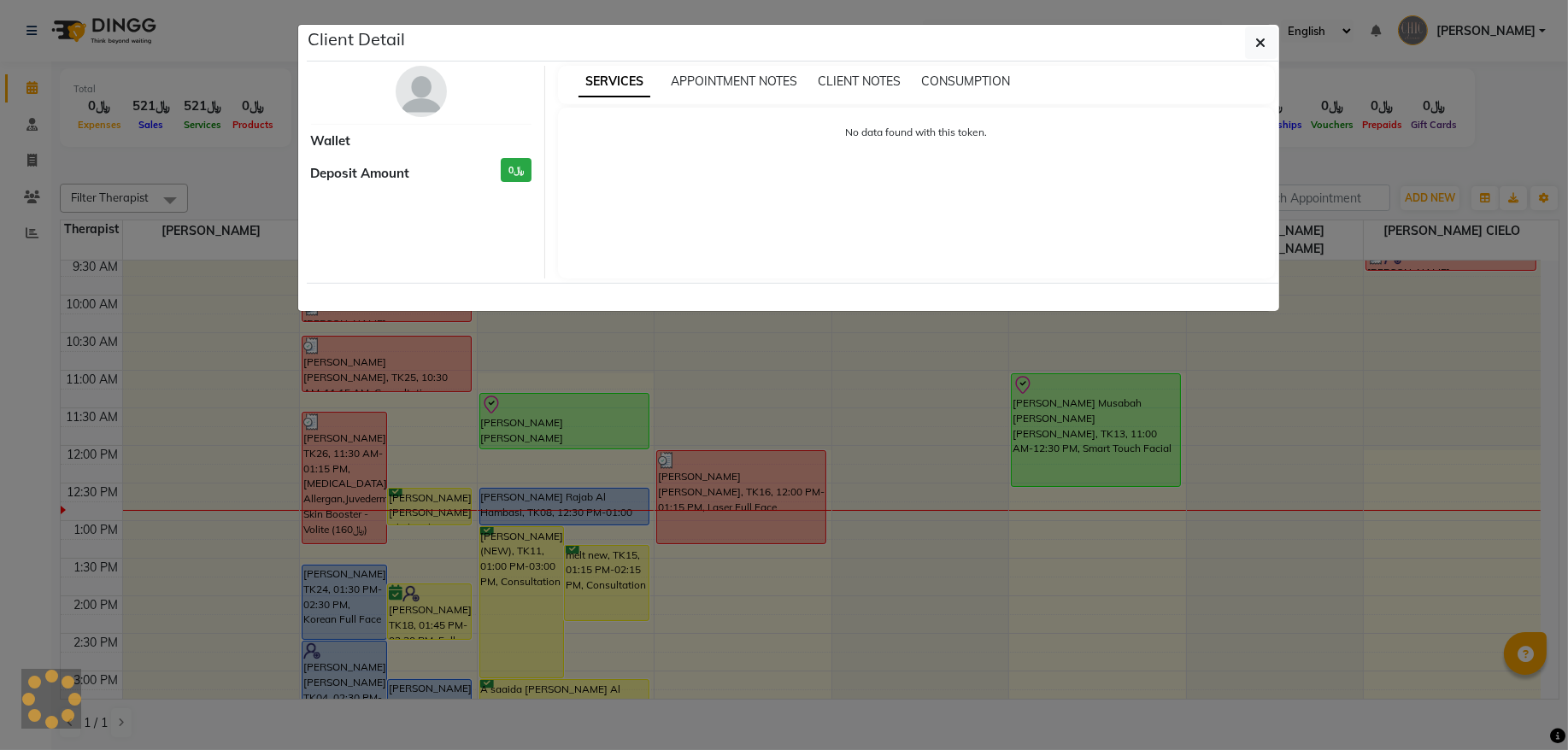
select select "6"
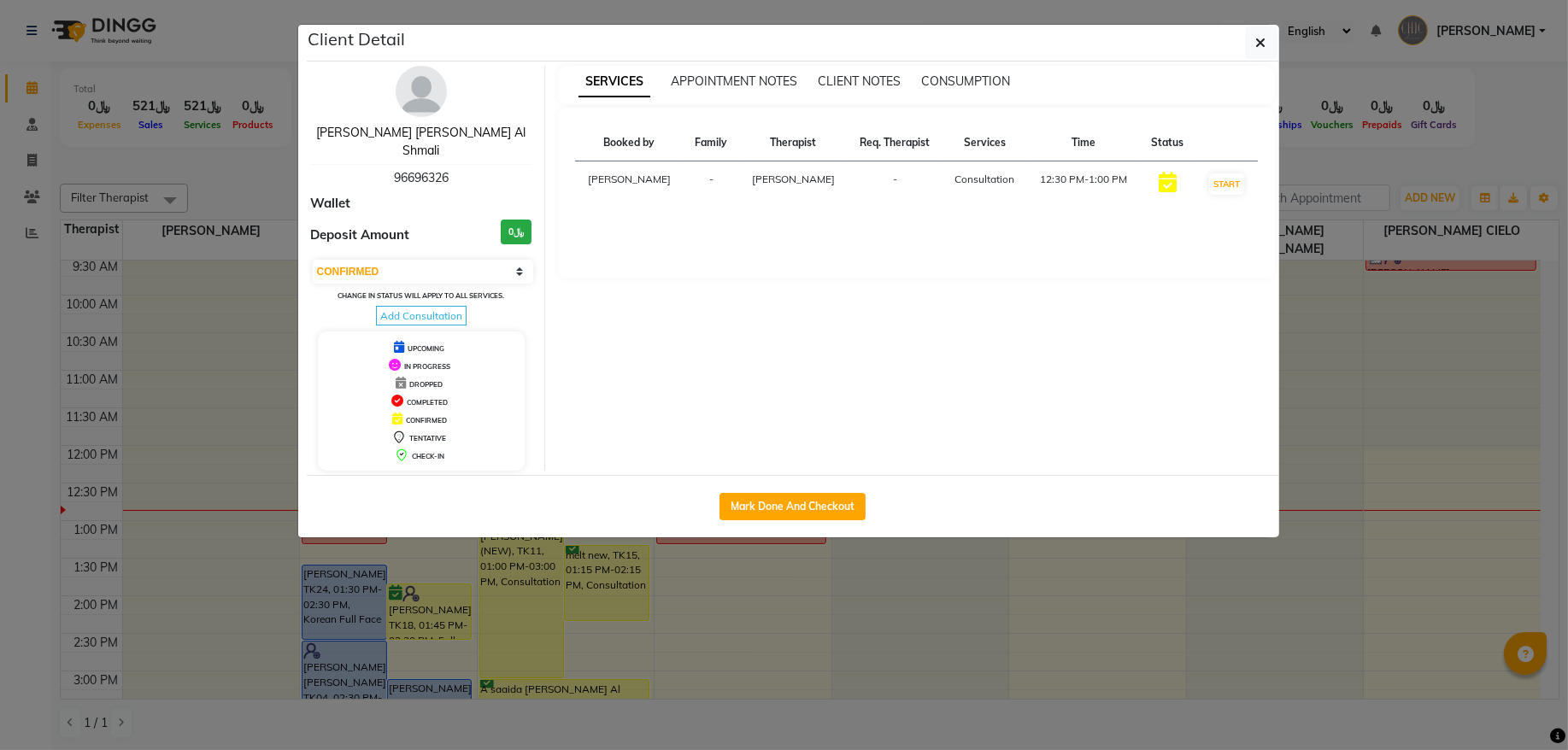
click at [419, 131] on link "Safiya Safiya Al Shmali" at bounding box center [420, 142] width 209 height 34
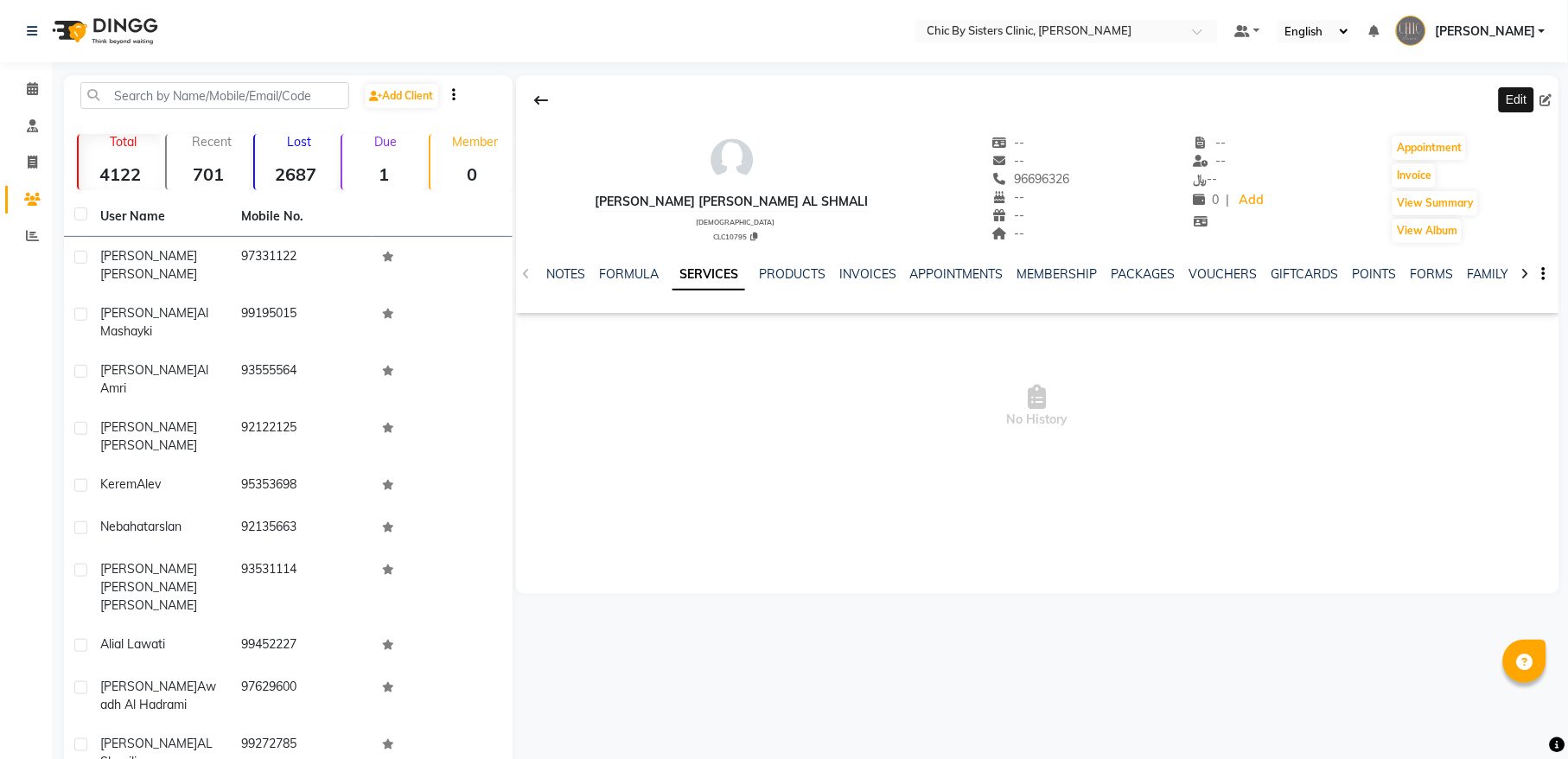
click at [1545, 101] on icon at bounding box center [1546, 100] width 12 height 12
select select "[DEMOGRAPHIC_DATA]"
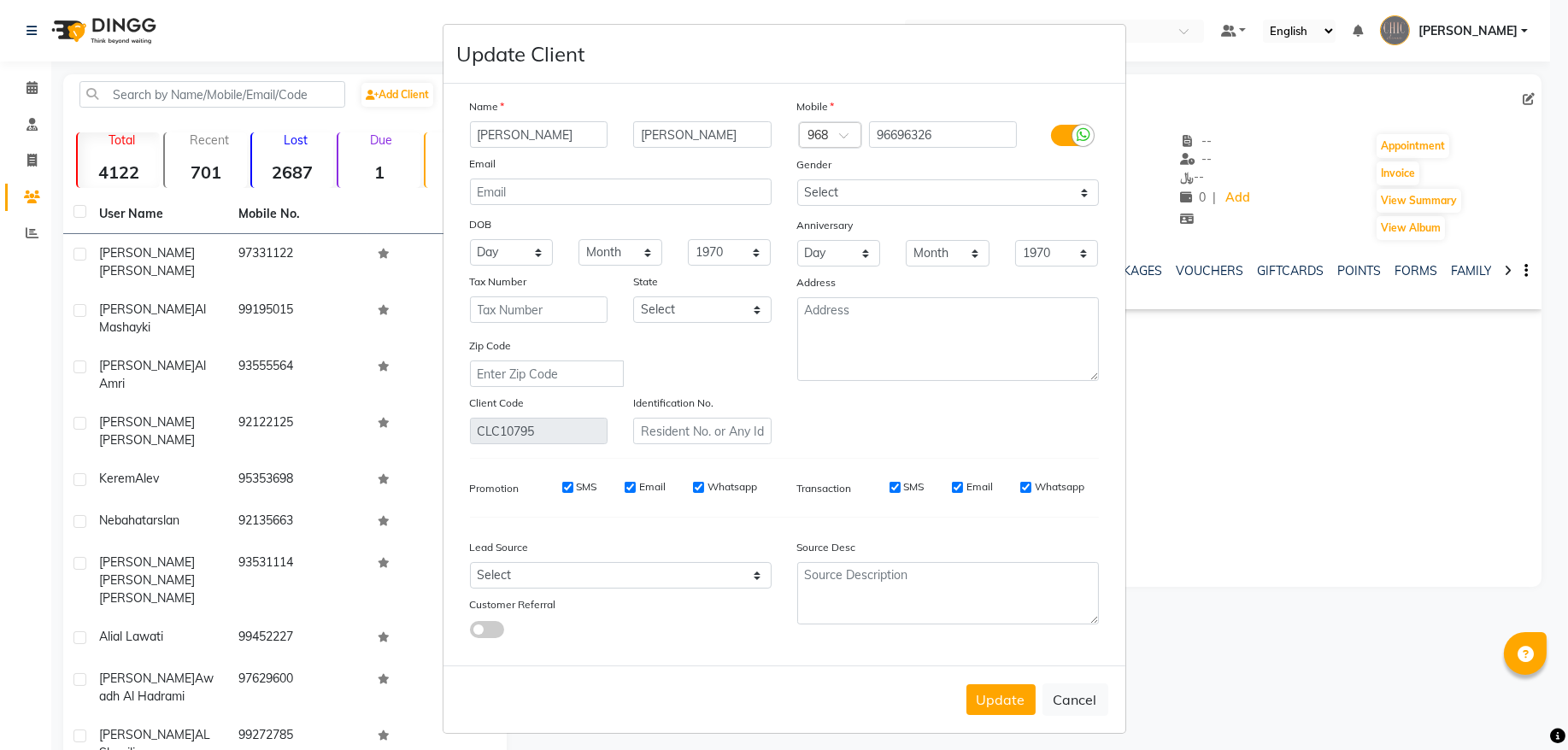
type input "[PERSON_NAME]"
type input "S"
type input "[PERSON_NAME]"
click at [718, 256] on select "1940 1941 1942 1943 1944 1945 1946 1947 1948 1949 1950 1951 1952 1953 1954 1955…" at bounding box center [729, 253] width 84 height 26
select select "1996"
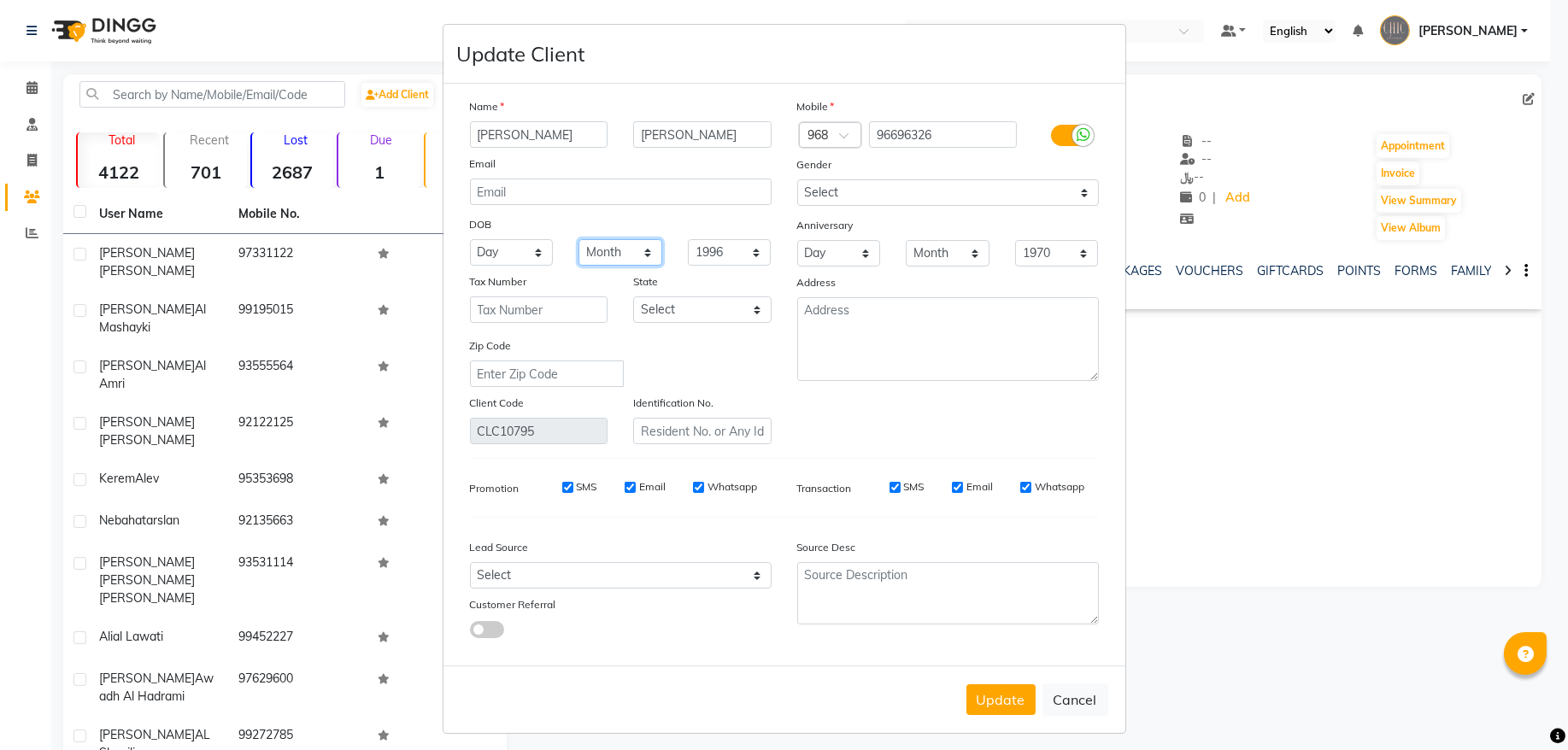
drag, startPoint x: 625, startPoint y: 249, endPoint x: 623, endPoint y: 258, distance: 9.2
click at [625, 249] on select "Month January February March April May June July August September October Novem…" at bounding box center [619, 253] width 84 height 26
select select "01"
click at [578, 239] on select "Month January February March April May June July August September October Novem…" at bounding box center [619, 253] width 84 height 26
click at [483, 256] on select "Day 01 02 03 04 05 06 07 08 09 10 11 12 13 14 15 16 17 18 19 20 21 22 23 24 25 …" at bounding box center [511, 253] width 84 height 26
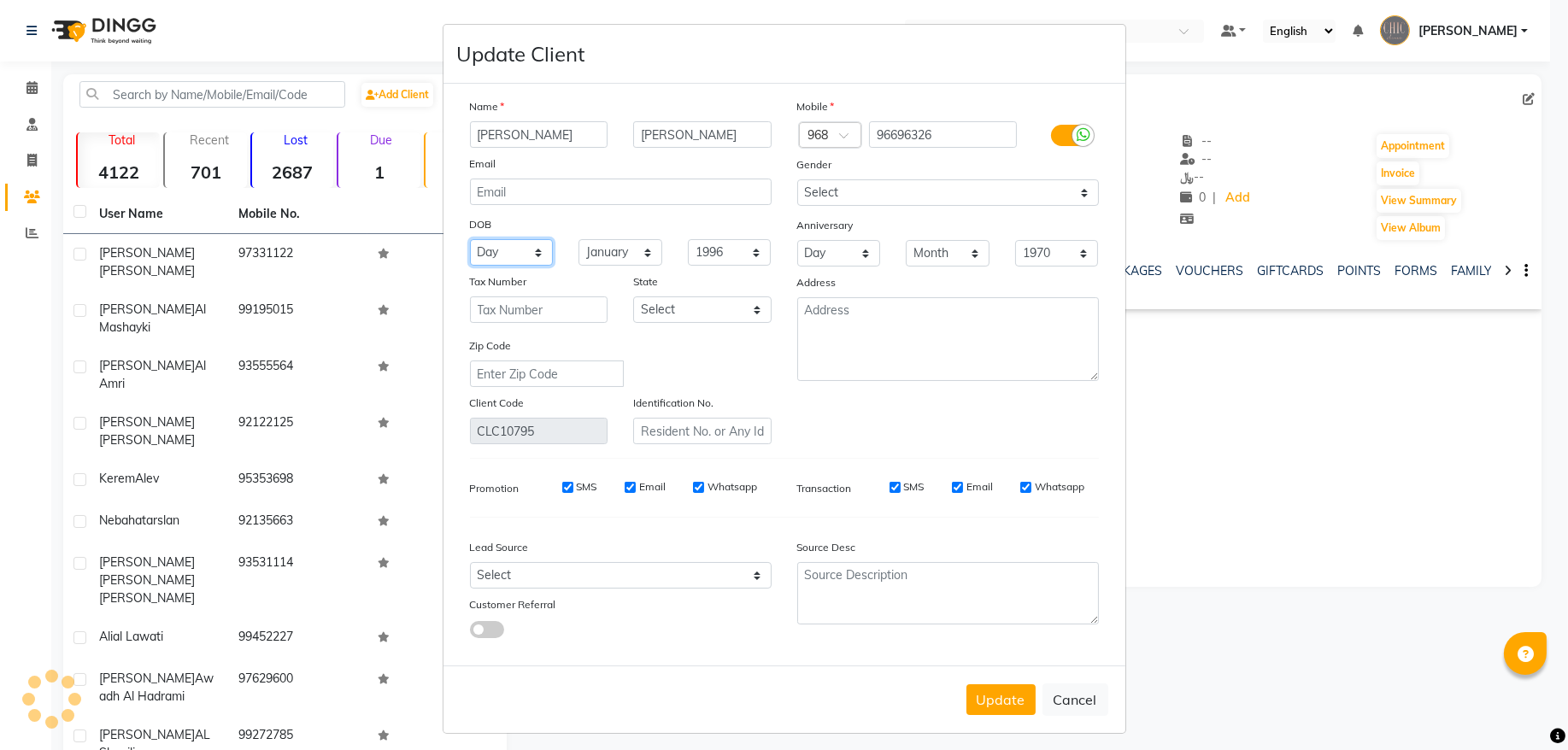
select select "23"
click at [681, 427] on input "text" at bounding box center [702, 431] width 138 height 26
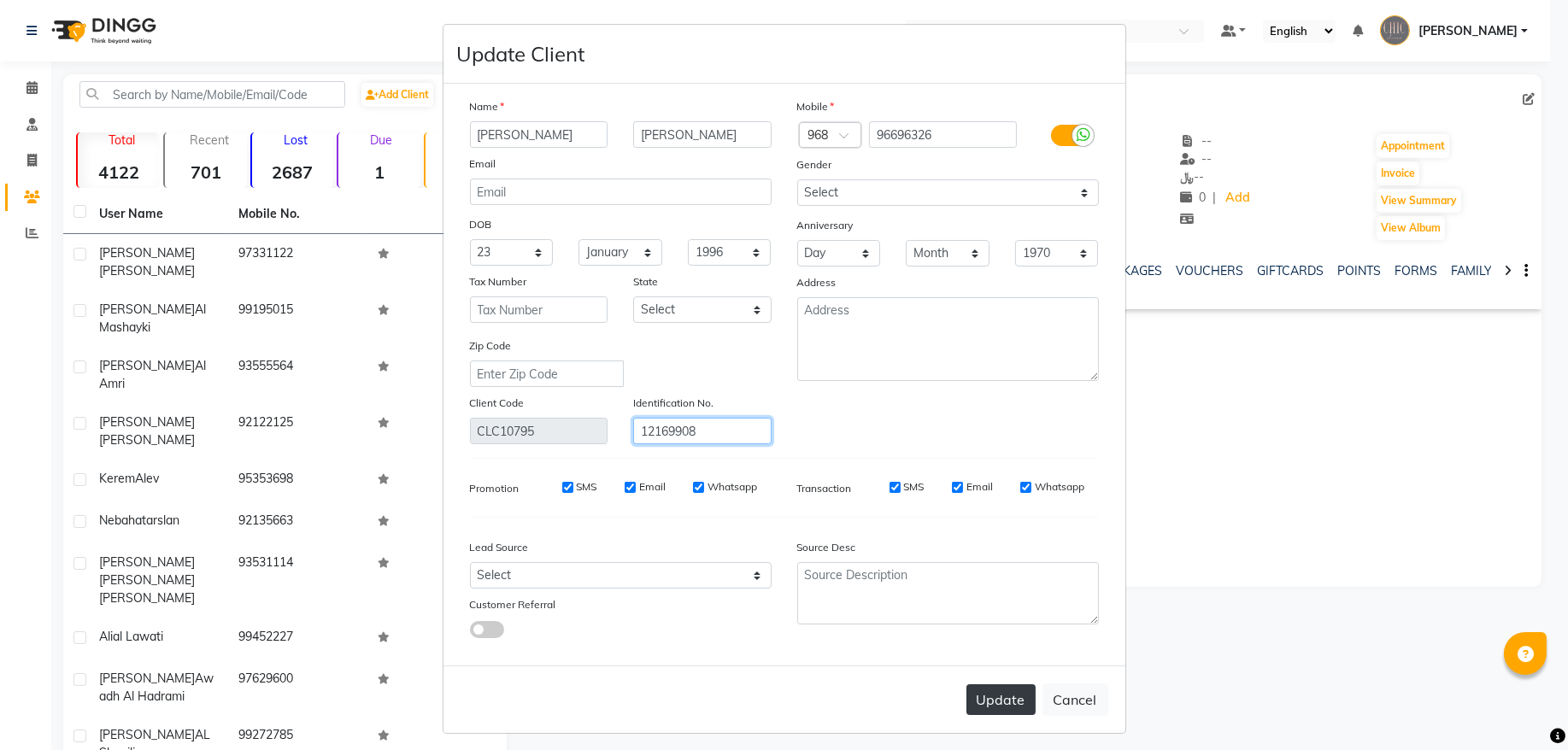
type input "12169908"
click at [970, 691] on button "Update" at bounding box center [1001, 699] width 69 height 31
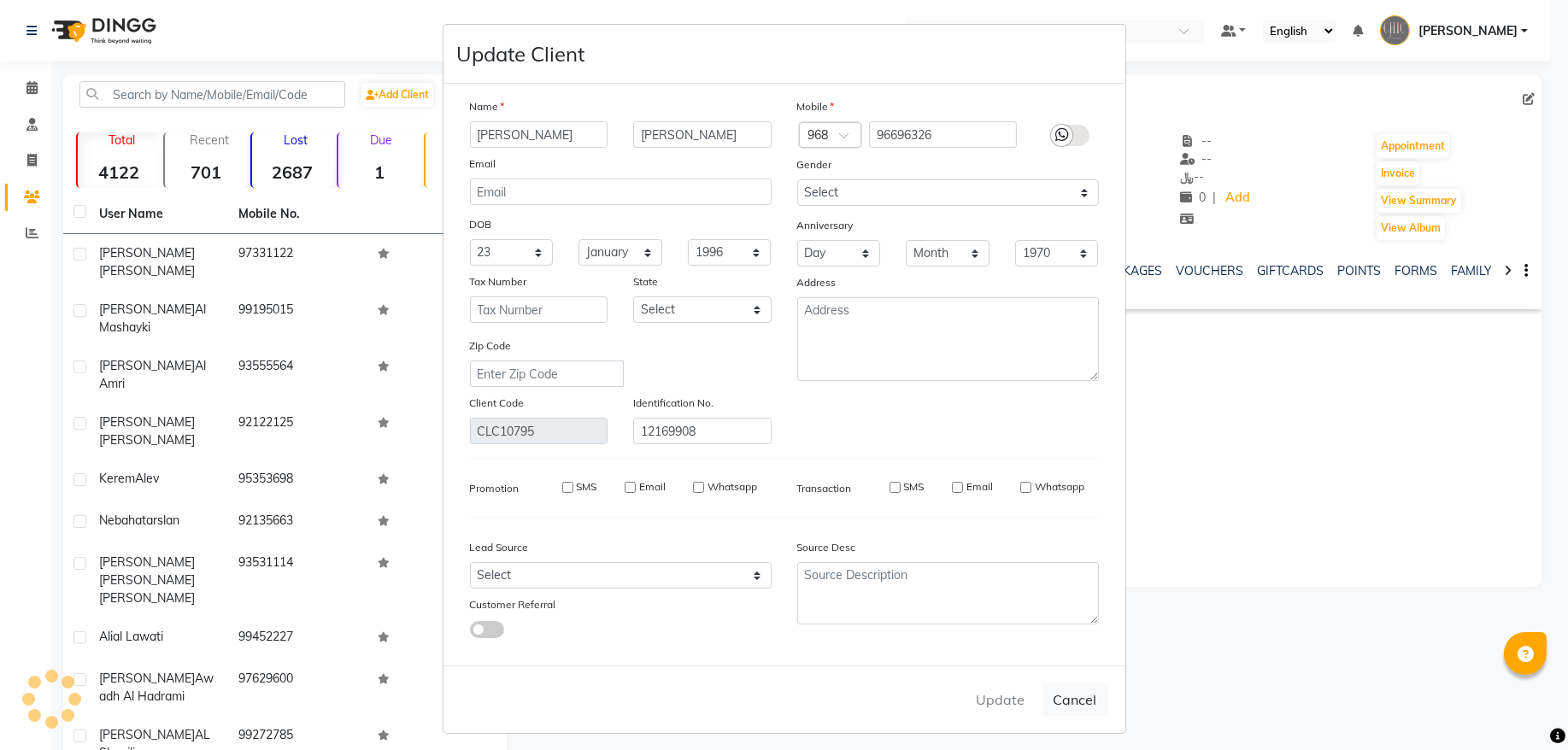
select select
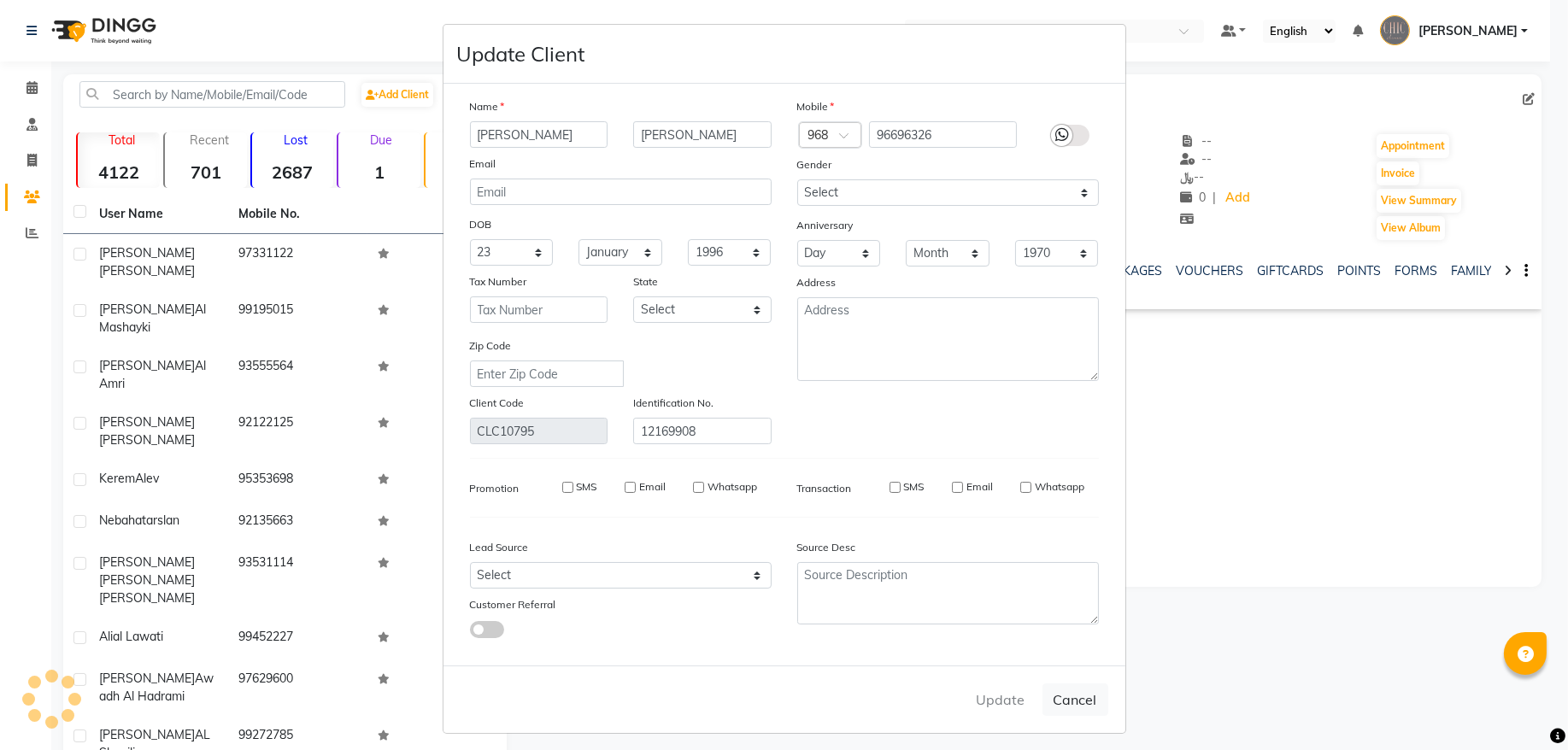
select select
checkbox input "false"
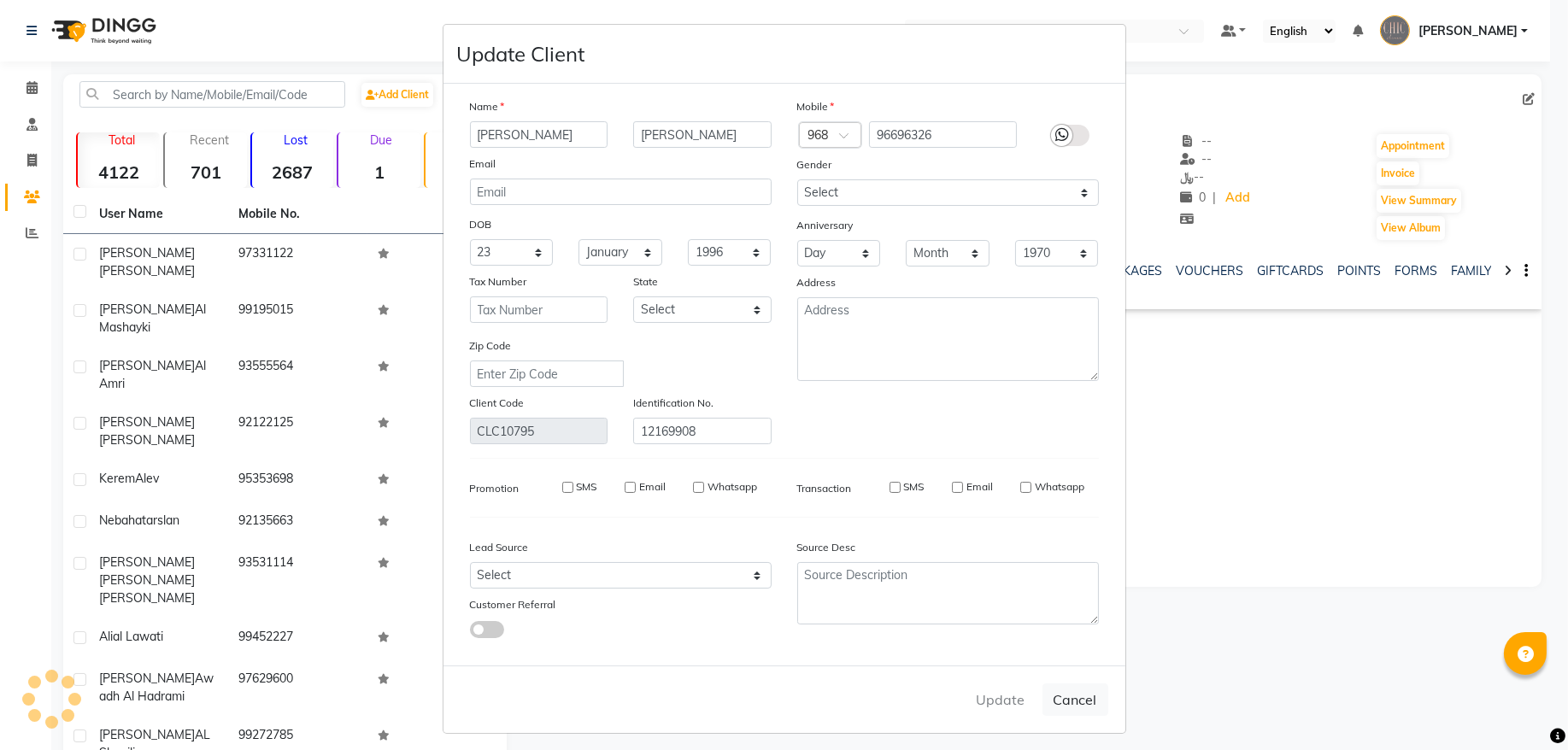
checkbox input "false"
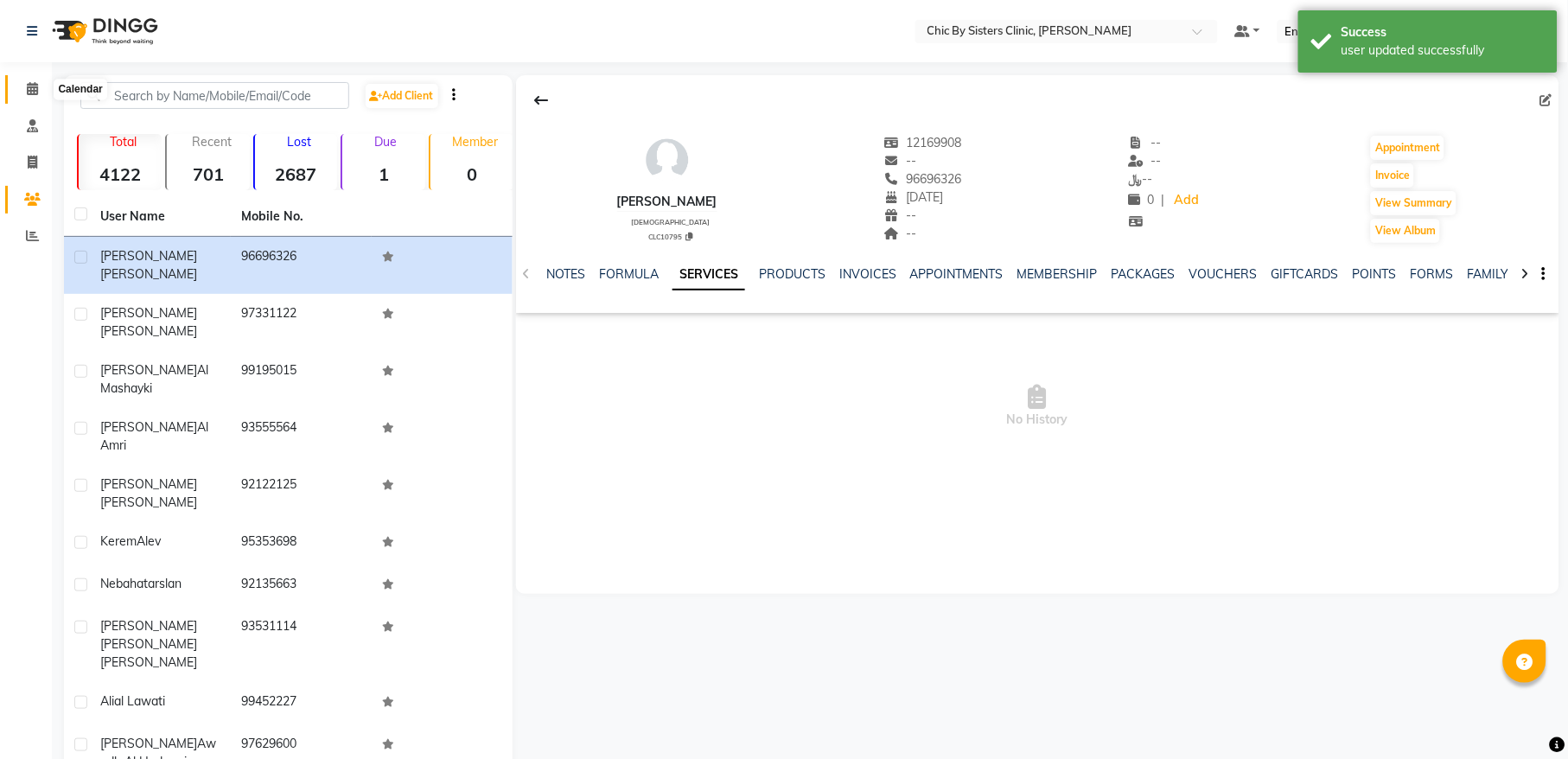
click at [27, 91] on icon at bounding box center [32, 88] width 11 height 13
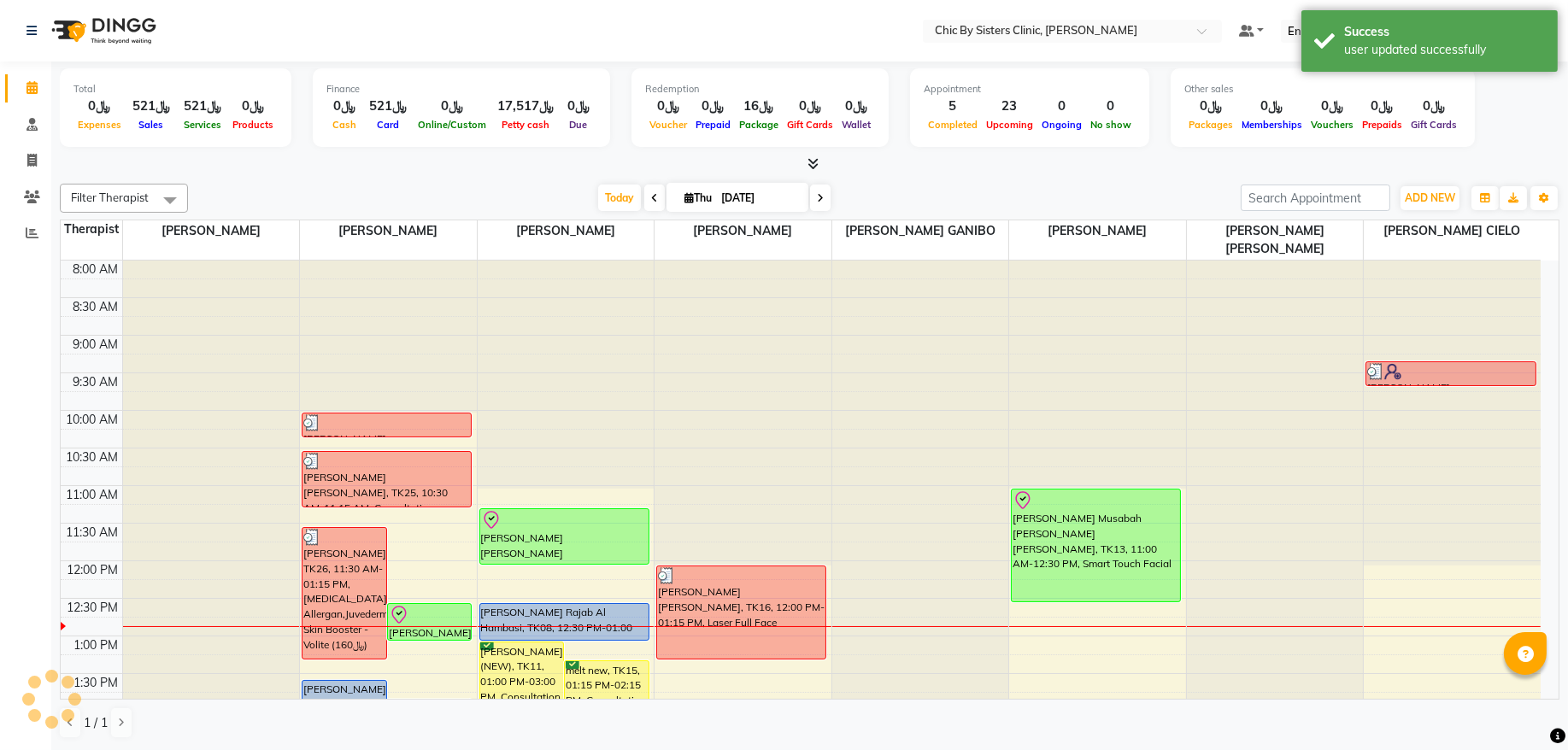
scroll to position [231, 0]
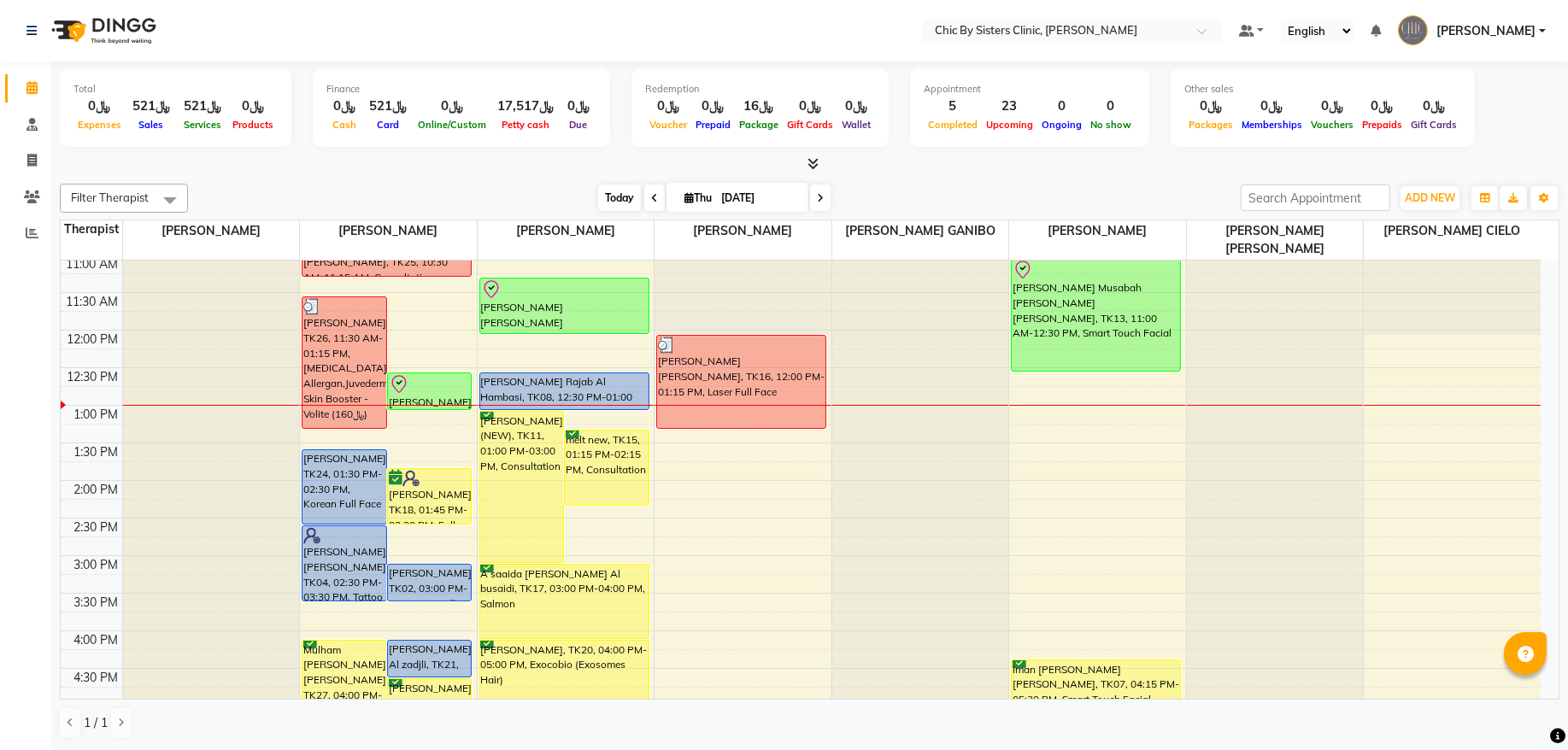
click at [608, 195] on span "Today" at bounding box center [619, 198] width 43 height 26
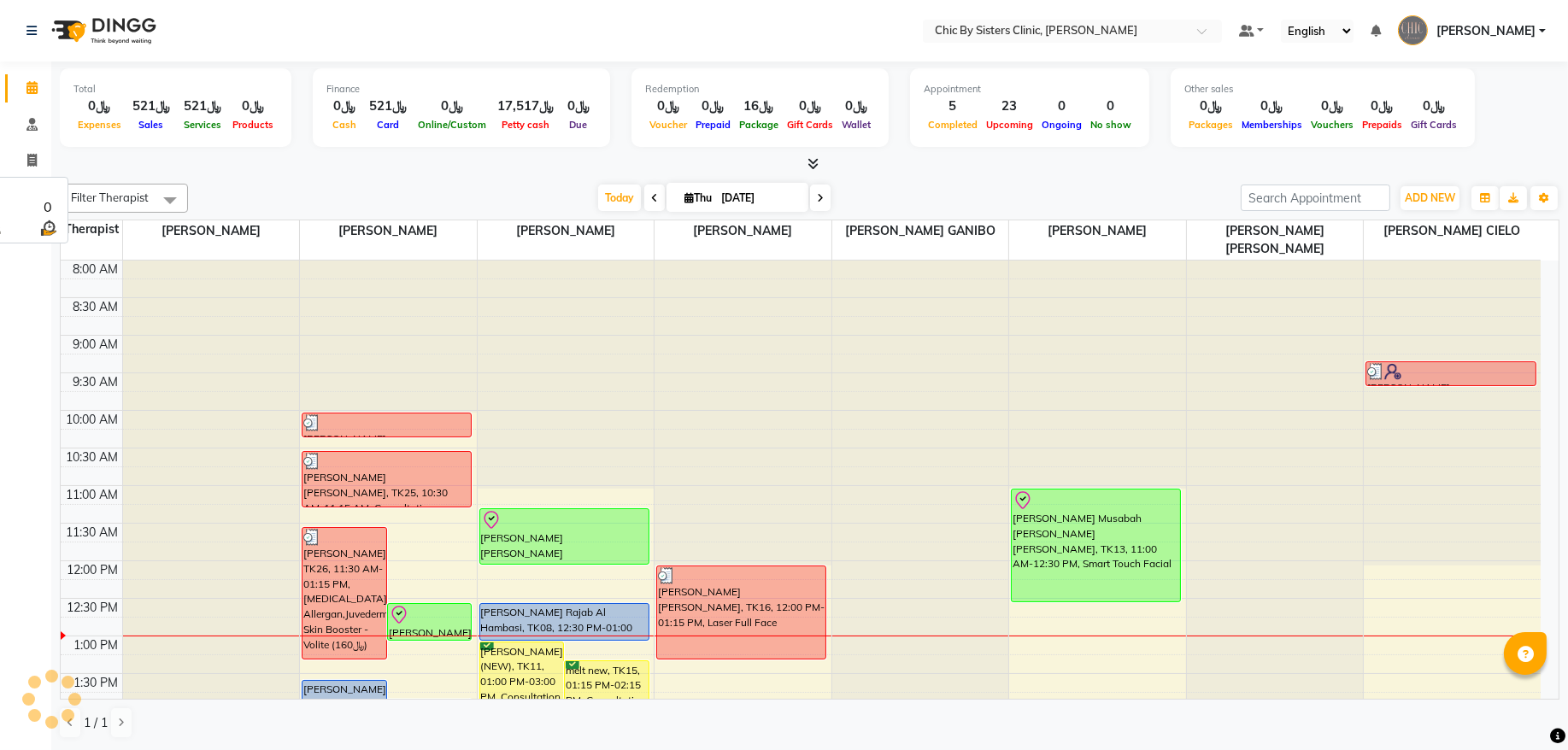
scroll to position [306, 0]
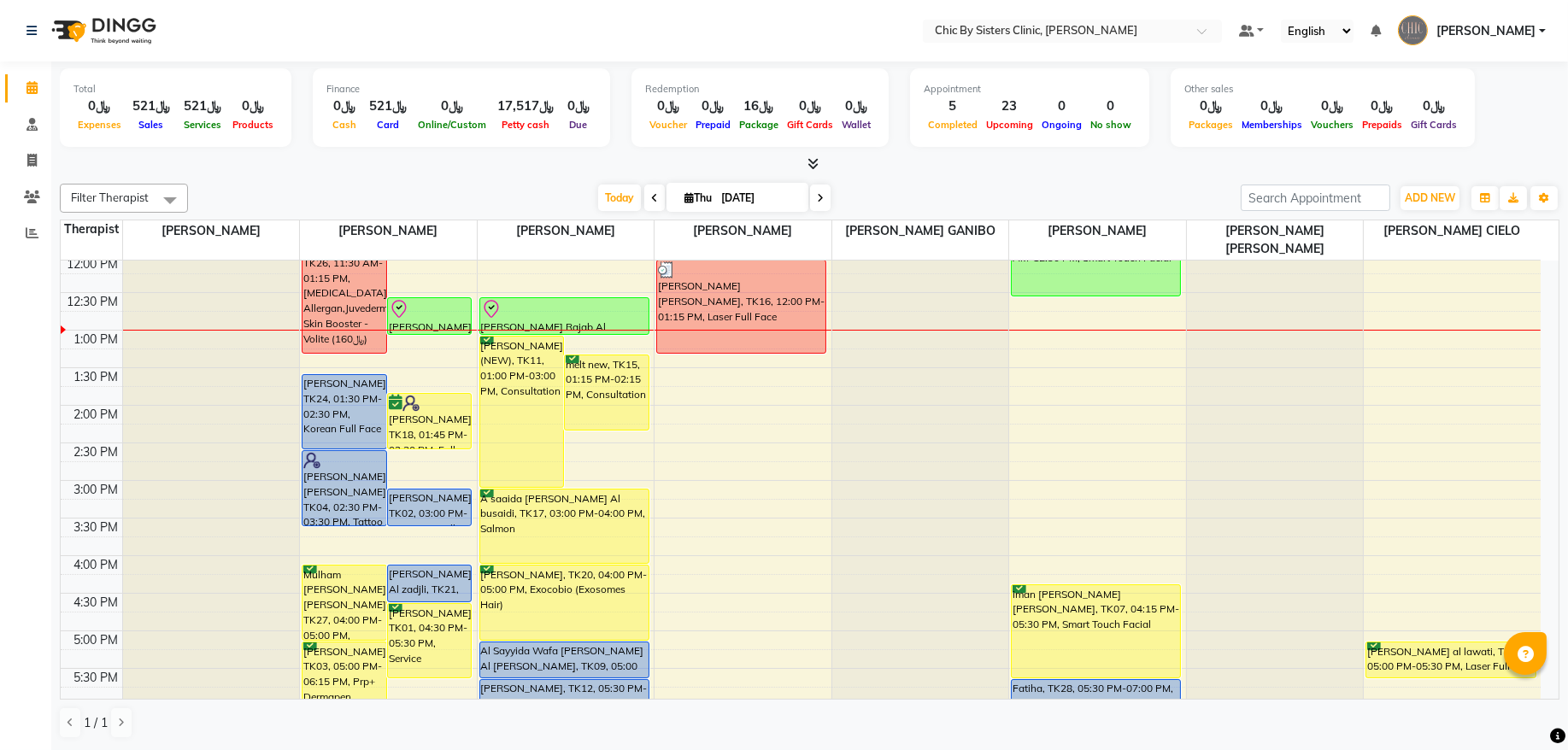
click at [739, 194] on input "[DATE]" at bounding box center [758, 198] width 85 height 25
select select "9"
select select "2025"
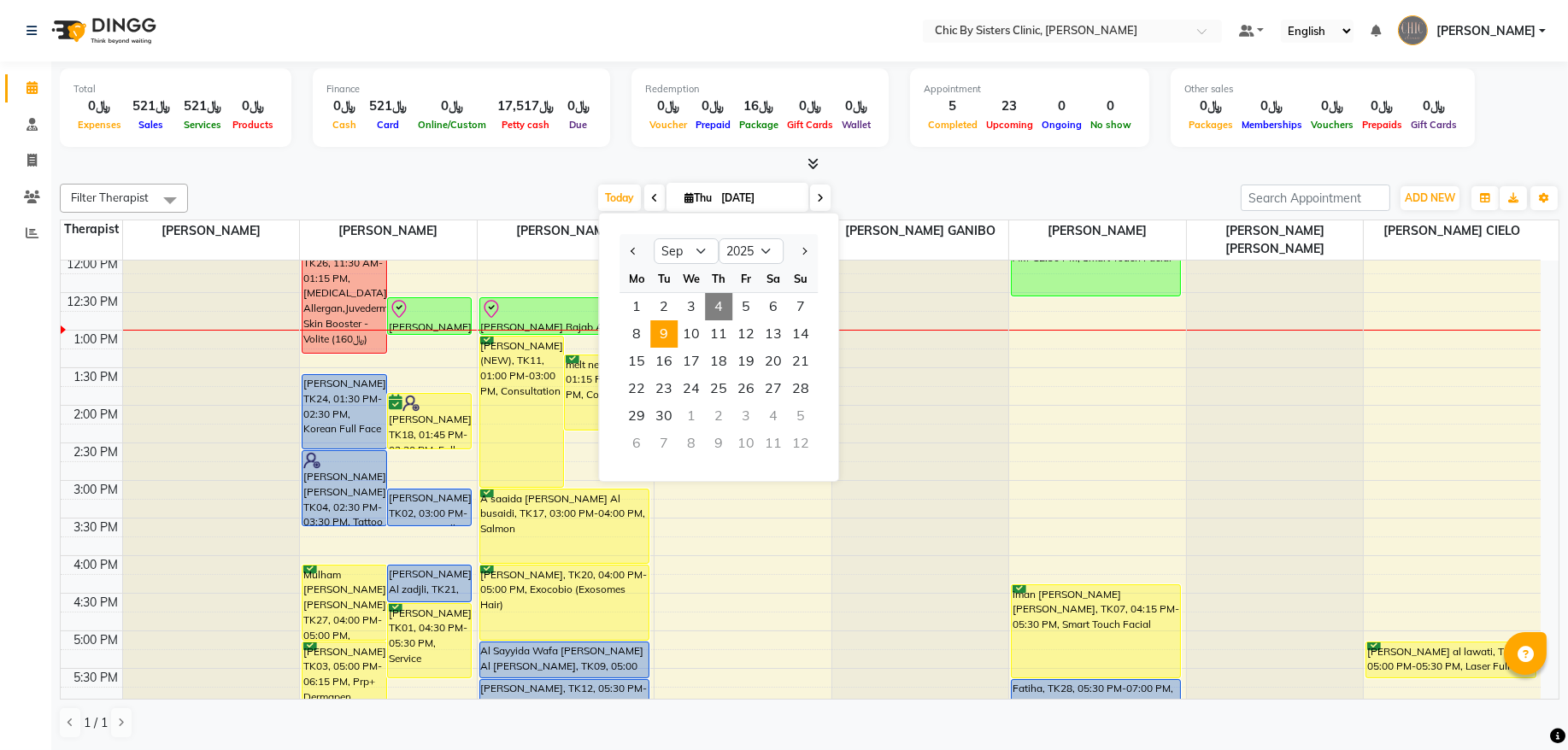
click at [664, 344] on span "9" at bounding box center [663, 333] width 27 height 27
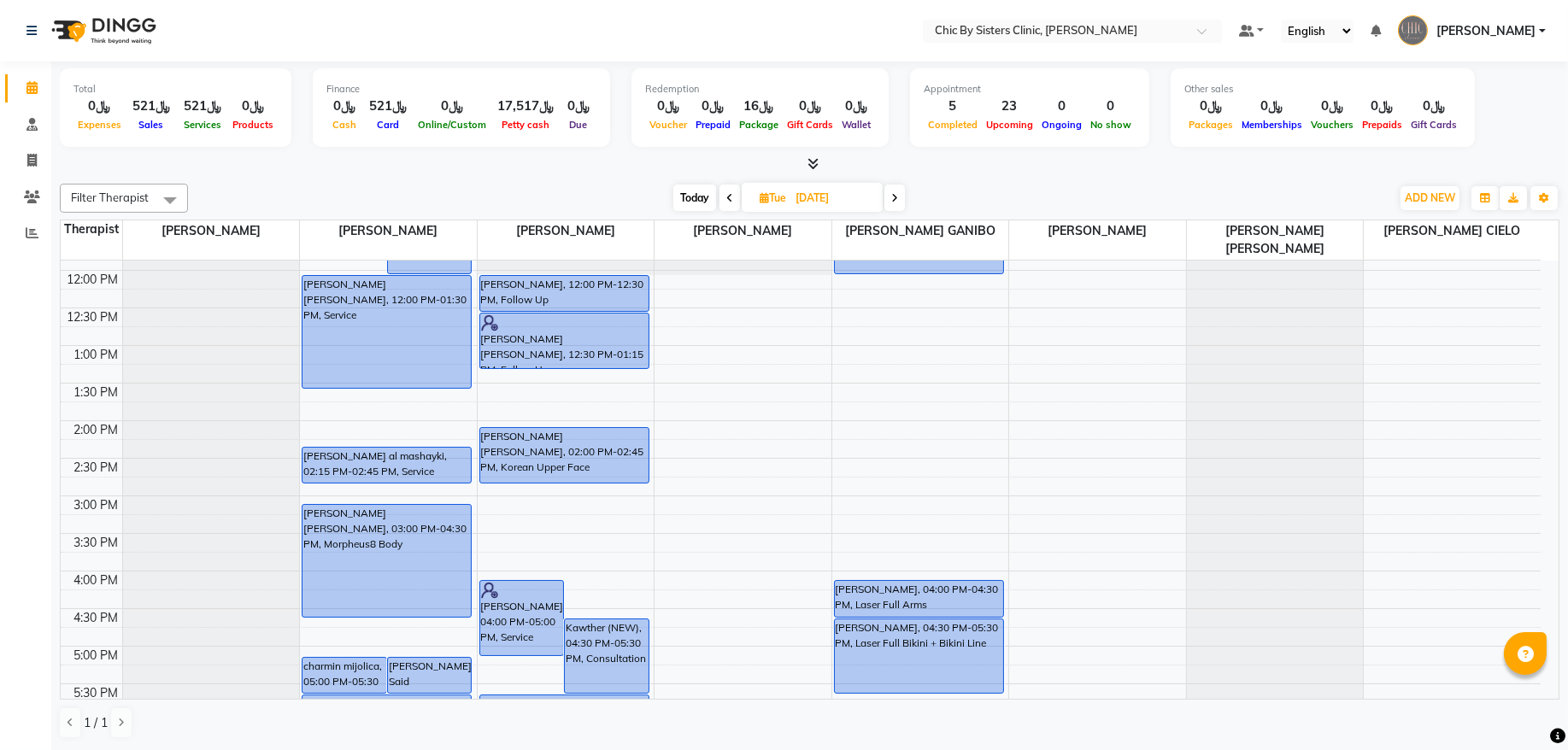
scroll to position [346, 0]
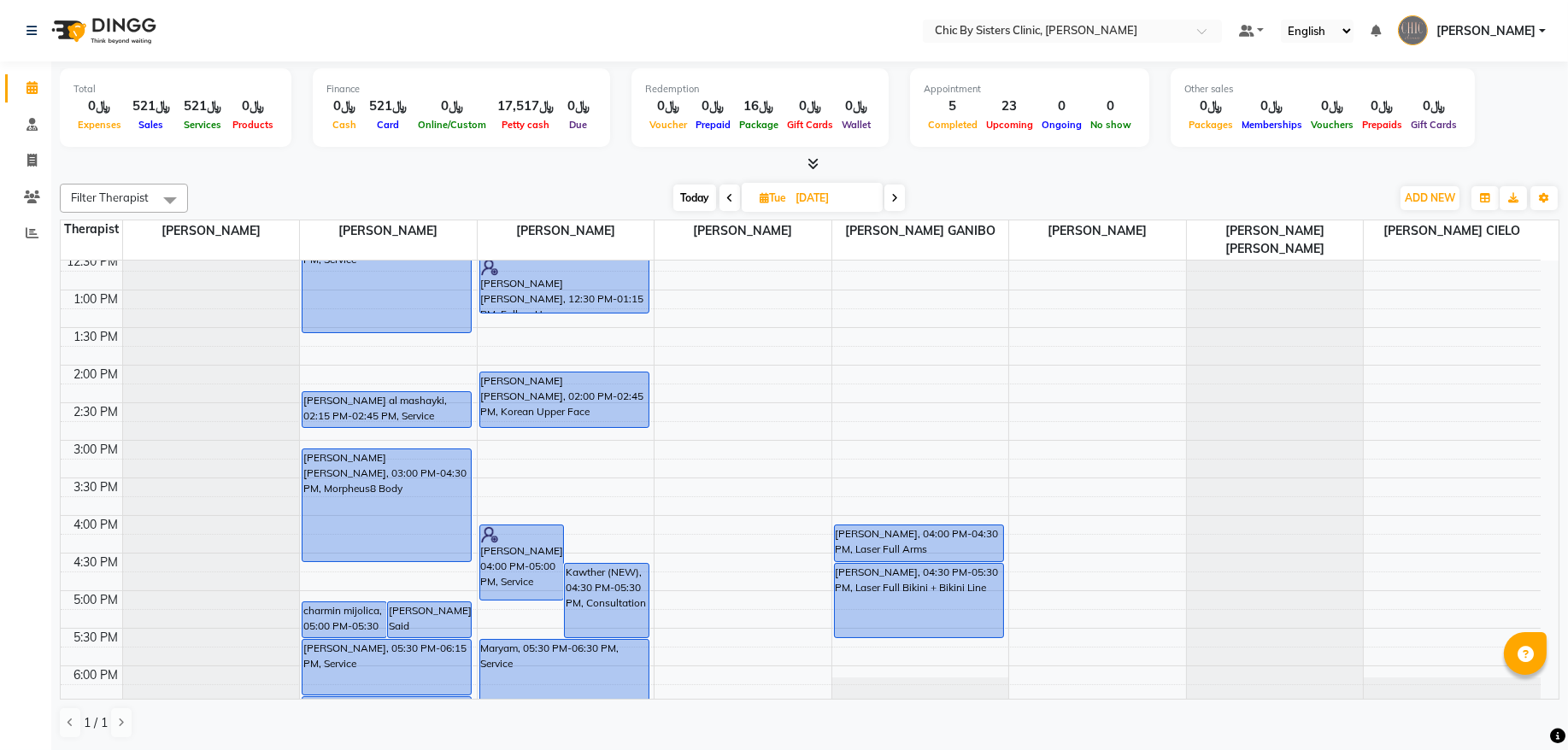
click at [723, 202] on span at bounding box center [730, 198] width 21 height 26
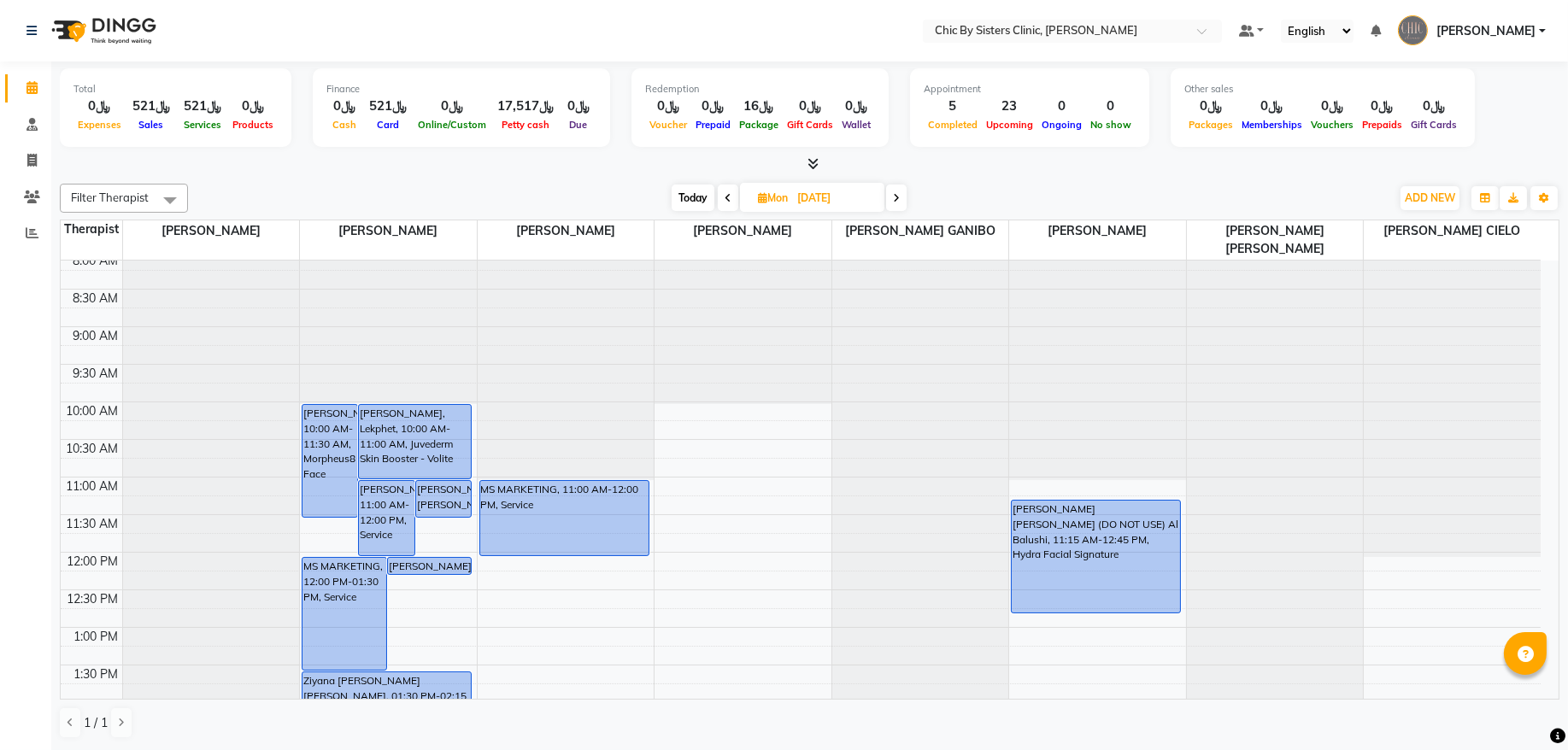
scroll to position [0, 0]
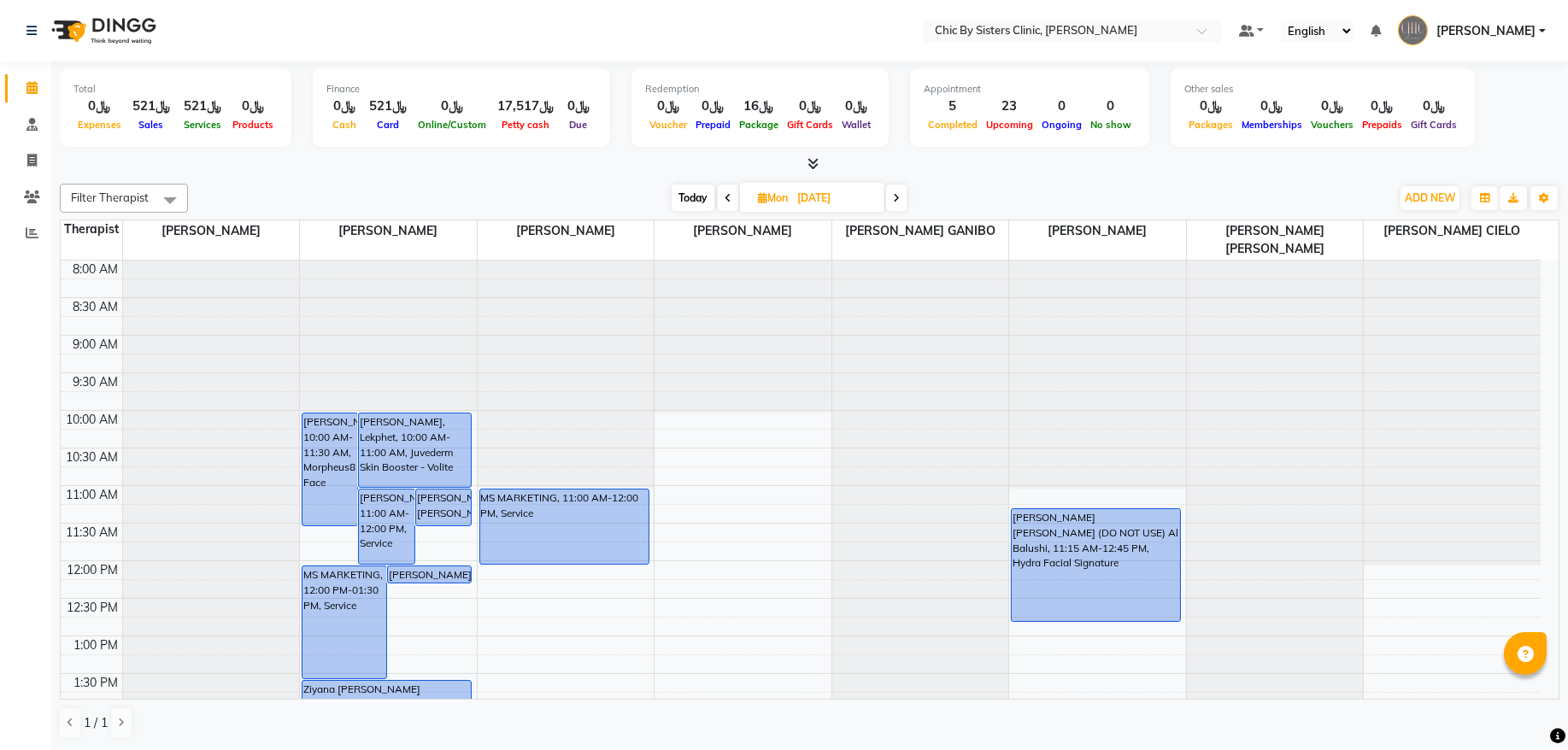
click at [895, 199] on icon at bounding box center [895, 198] width 7 height 10
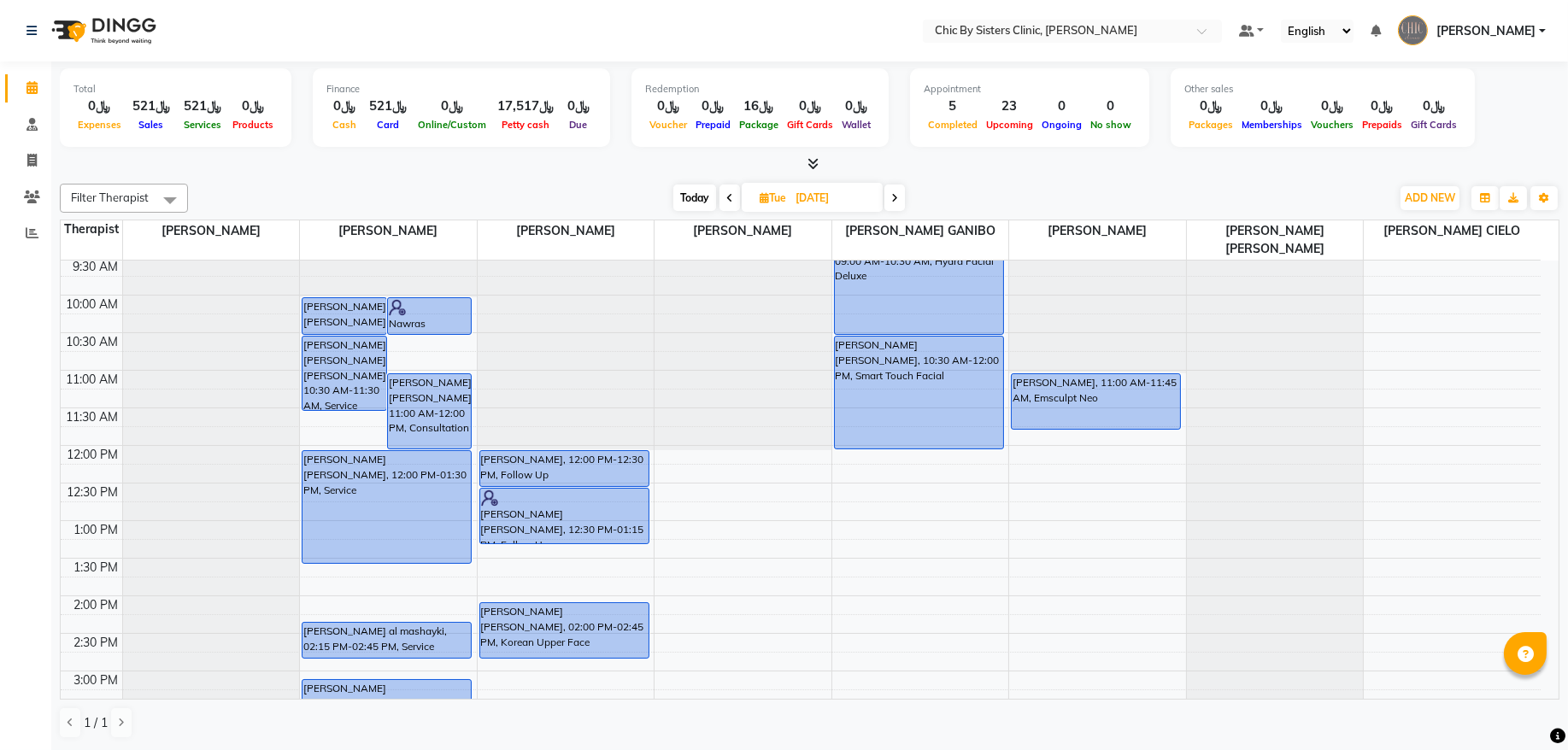
scroll to position [231, 0]
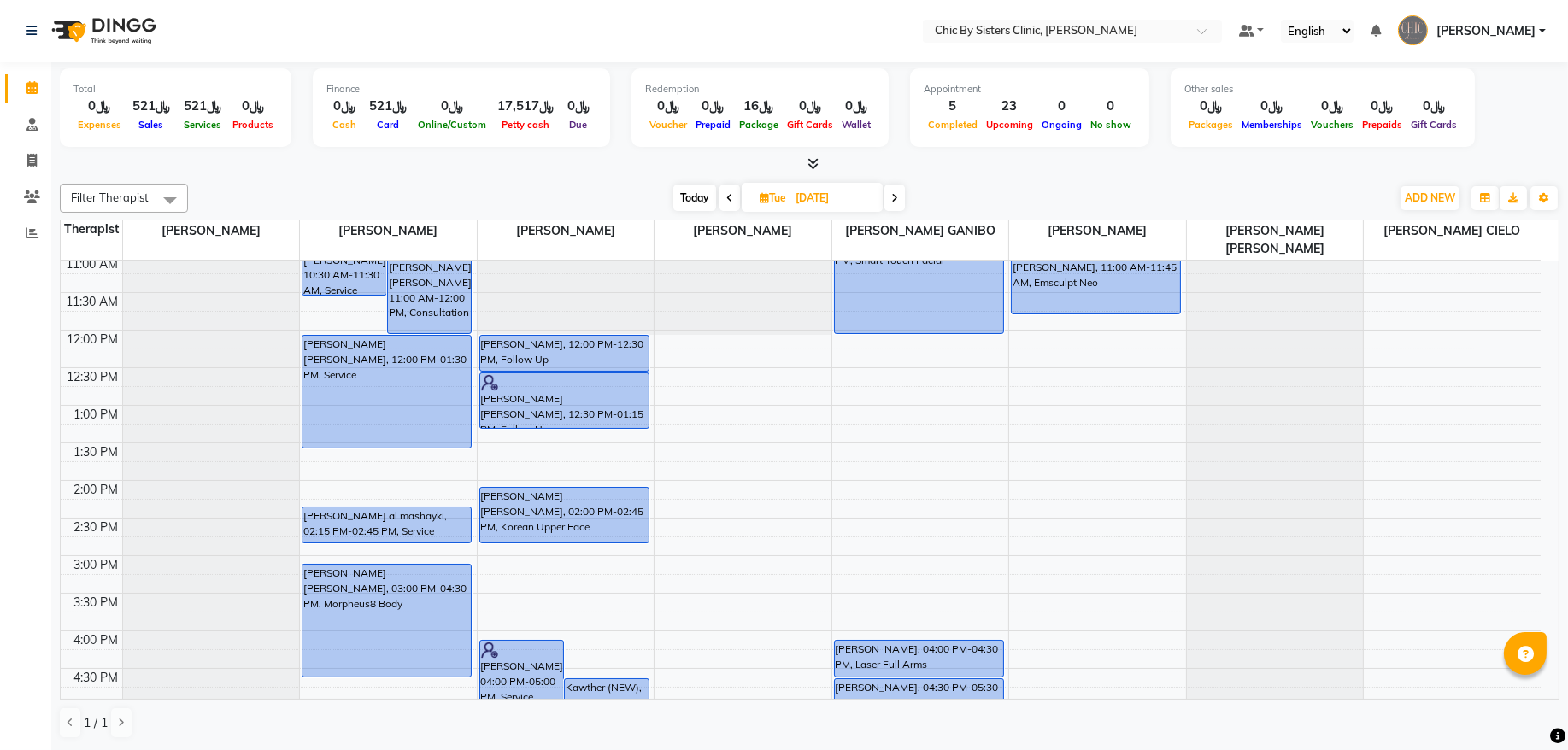
click at [698, 199] on span "Today" at bounding box center [694, 198] width 43 height 26
type input "[DATE]"
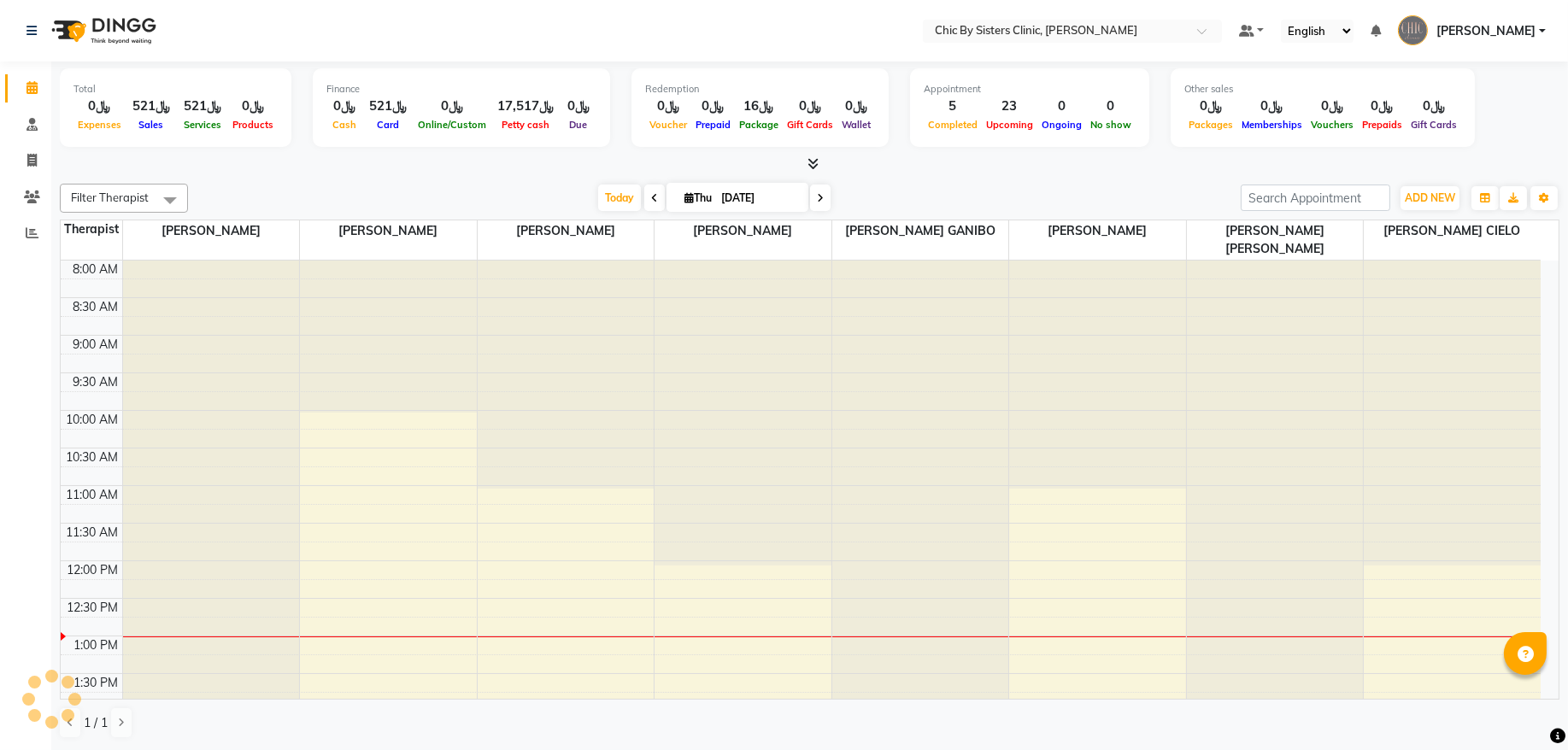
scroll to position [306, 0]
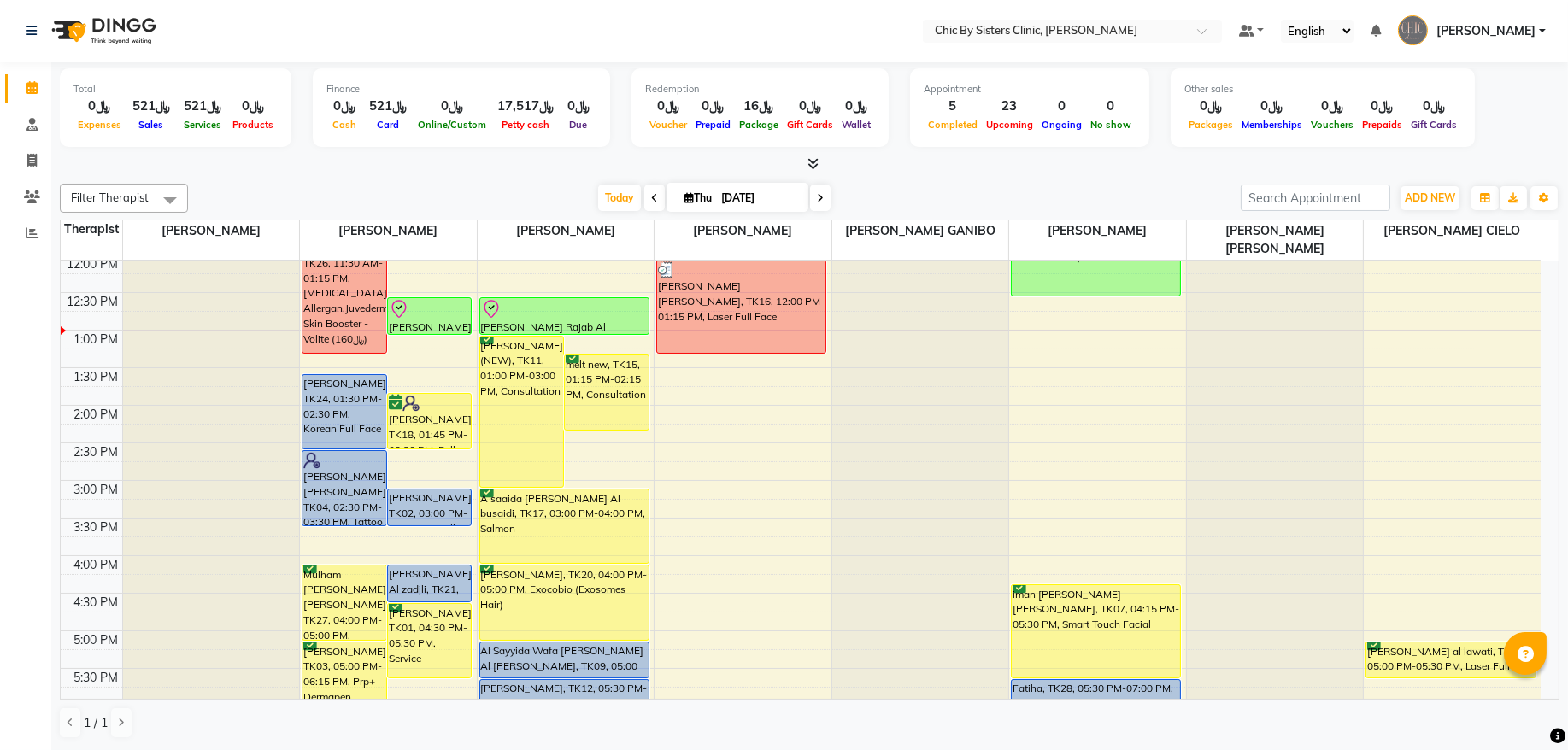
click at [738, 195] on input "[DATE]" at bounding box center [758, 198] width 85 height 25
select select "9"
select select "2025"
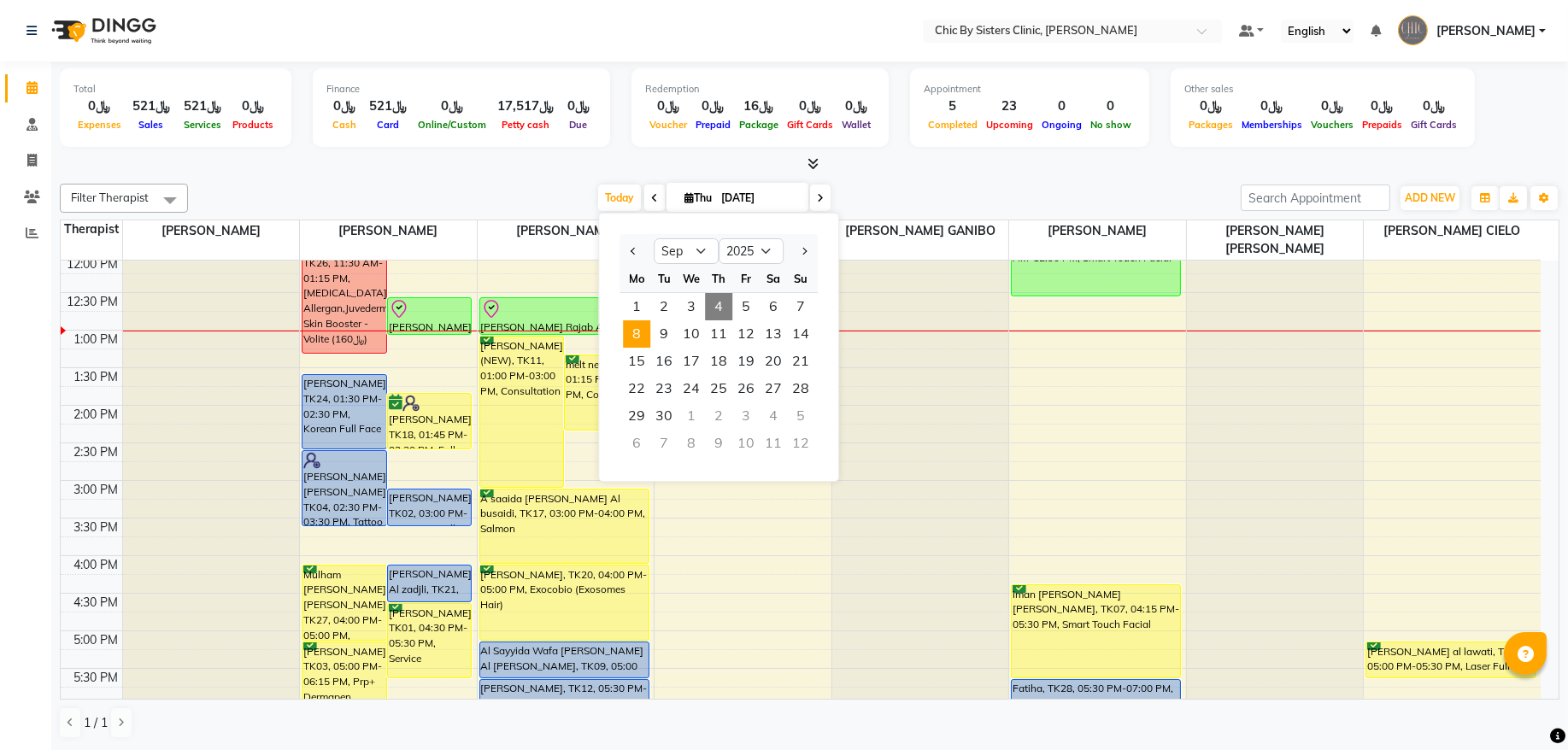
click at [638, 329] on span "8" at bounding box center [636, 333] width 27 height 27
type input "08-09-2025"
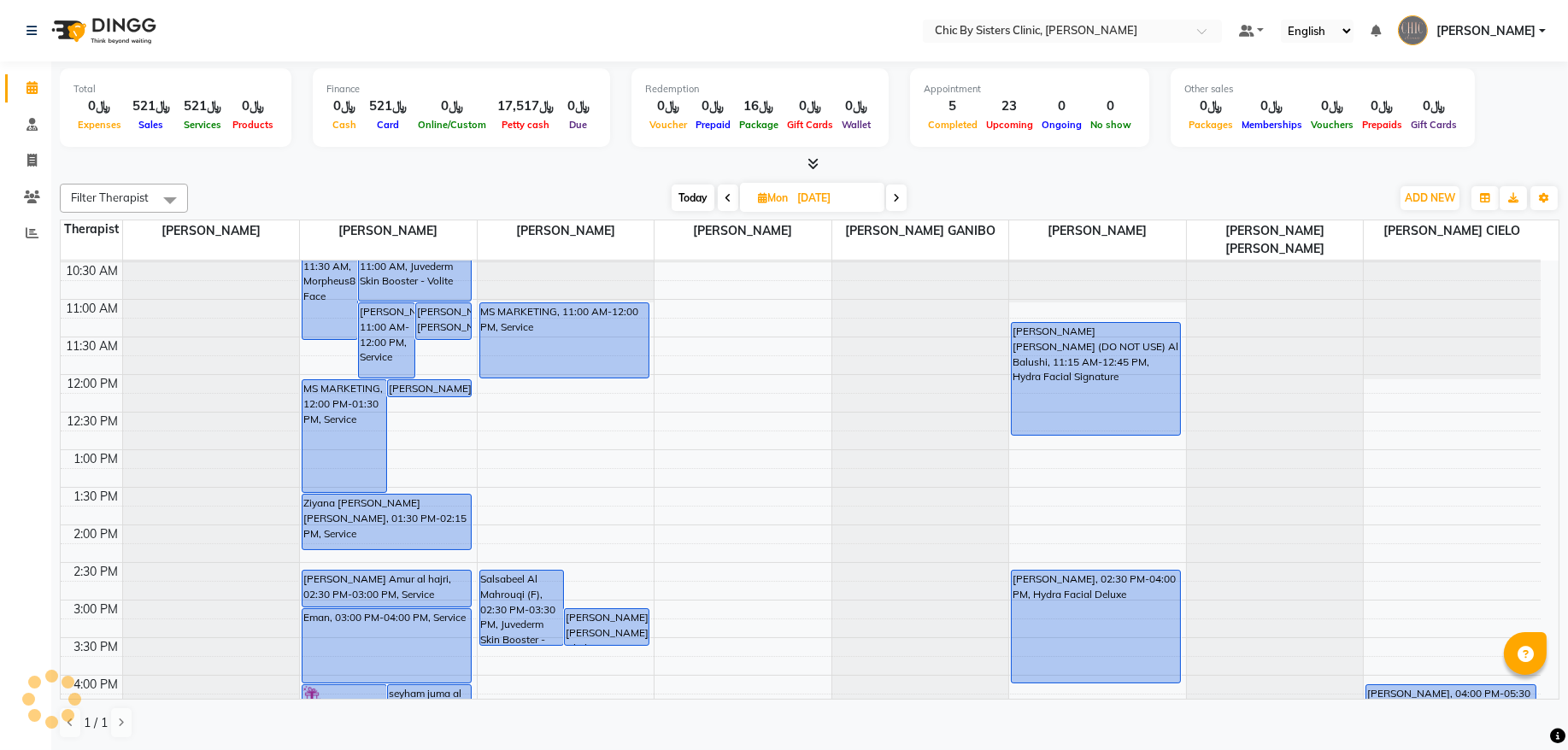
scroll to position [74, 0]
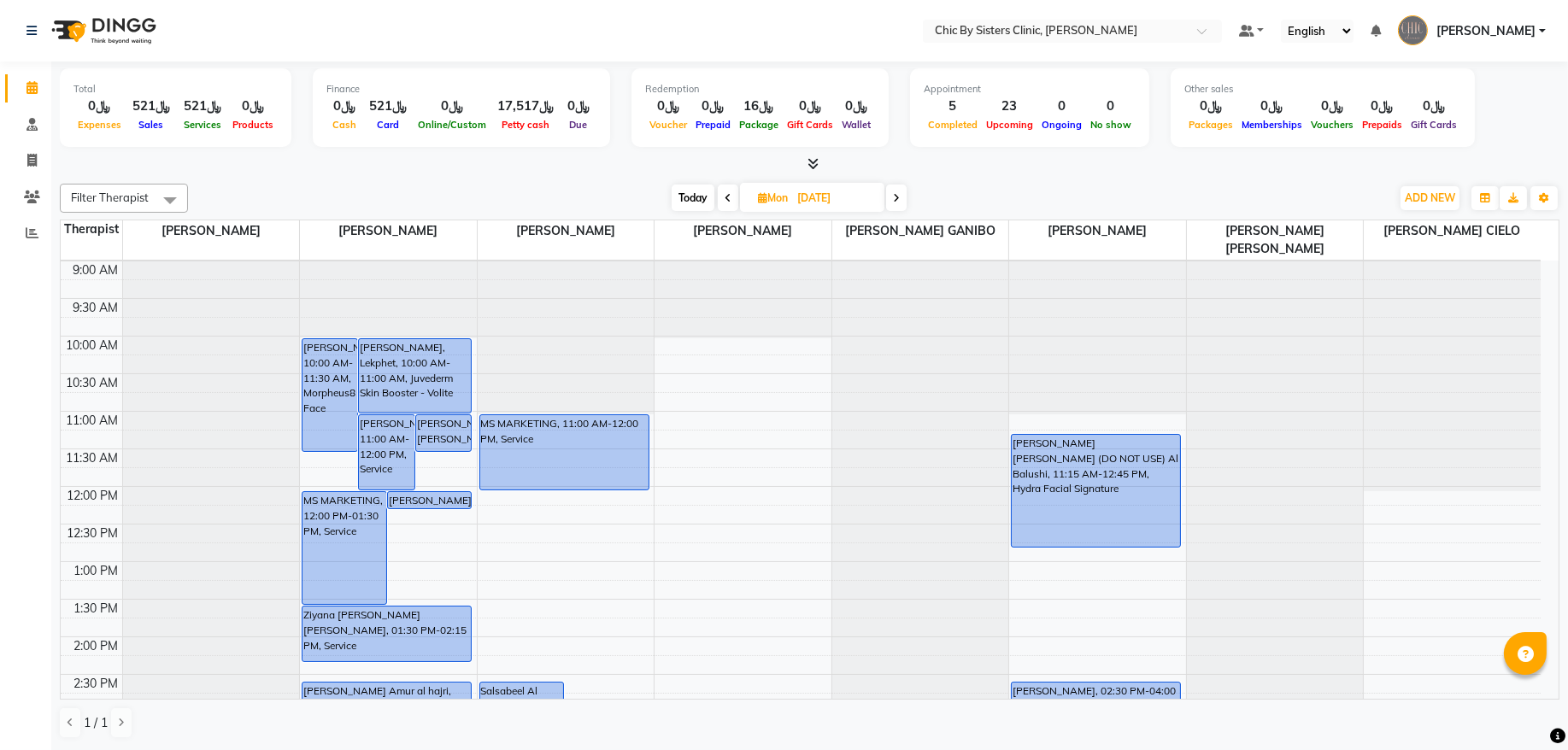
click at [819, 190] on input "08-09-2025" at bounding box center [834, 198] width 85 height 25
select select "9"
select select "2025"
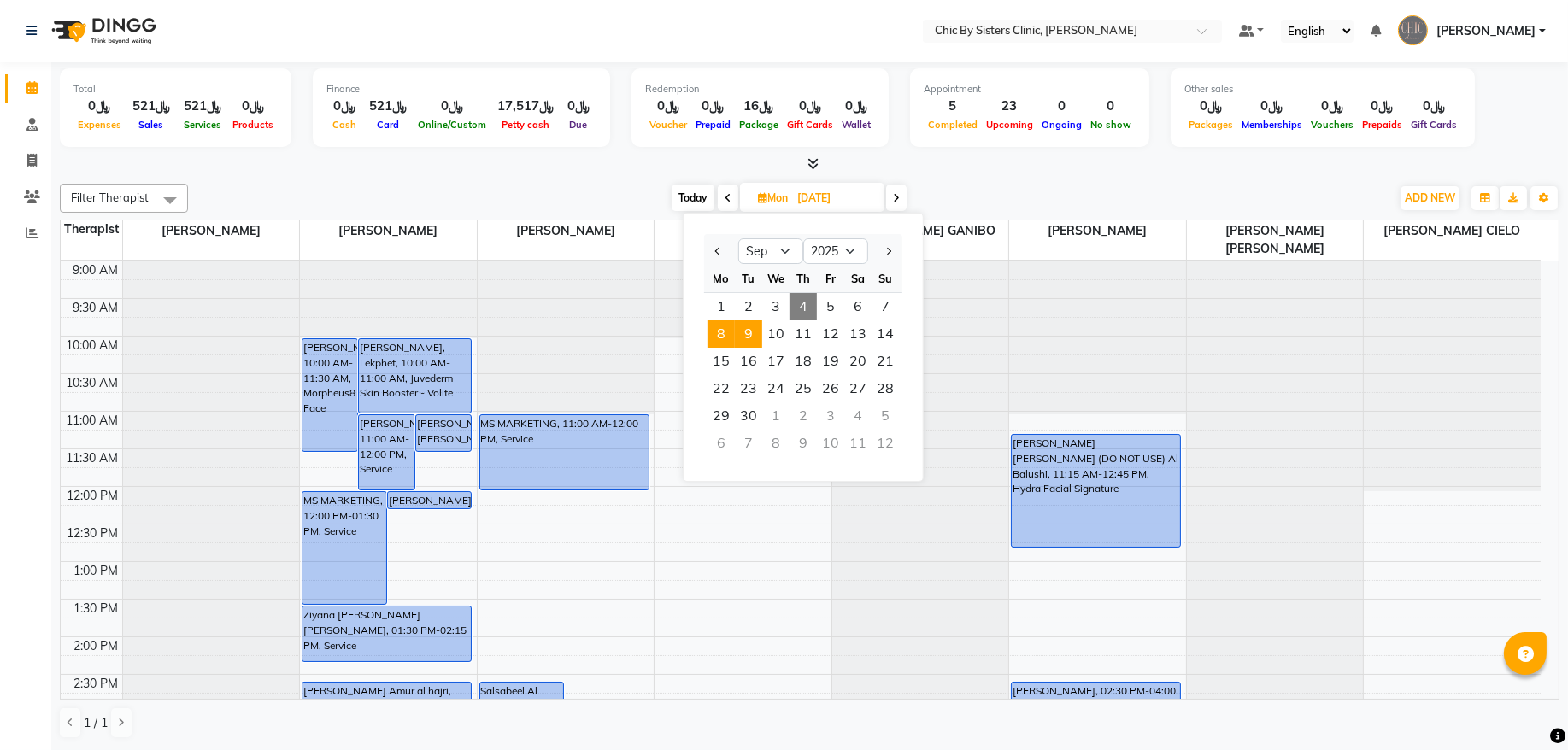
click at [753, 334] on span "9" at bounding box center [748, 333] width 27 height 27
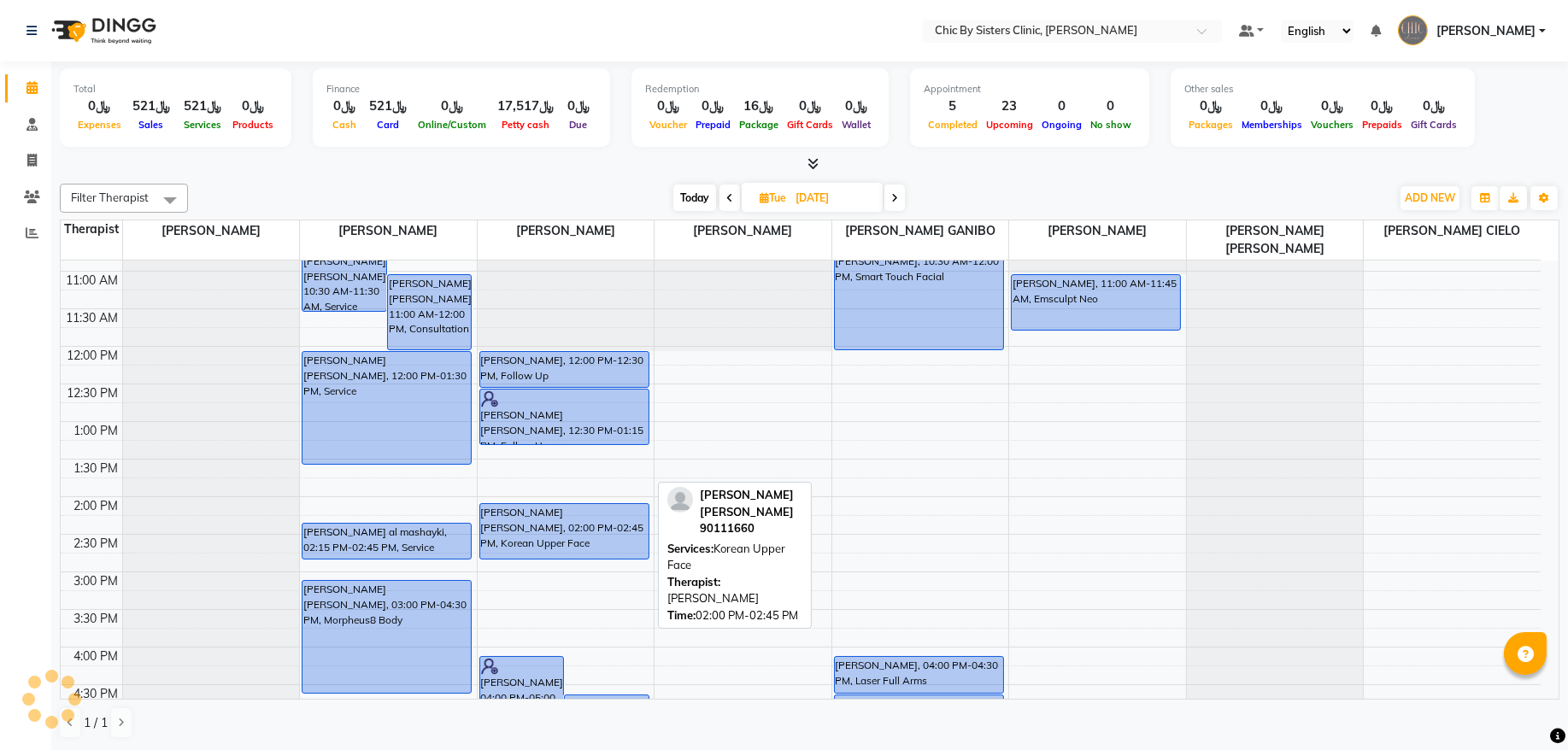
scroll to position [190, 0]
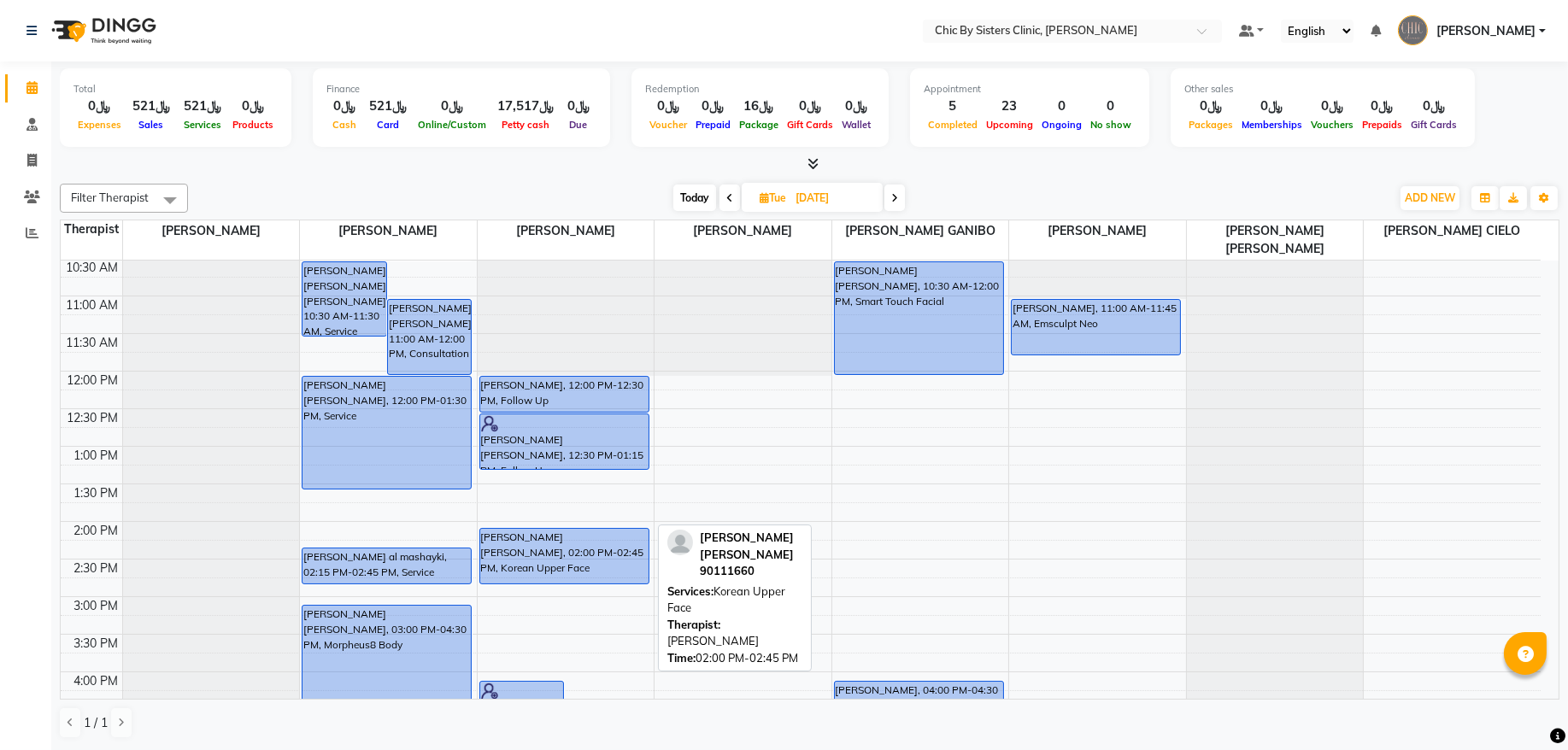
click at [540, 540] on div "manar mahmood al zadjali, 02:00 PM-02:45 PM, Korean Upper Face" at bounding box center [564, 557] width 168 height 54
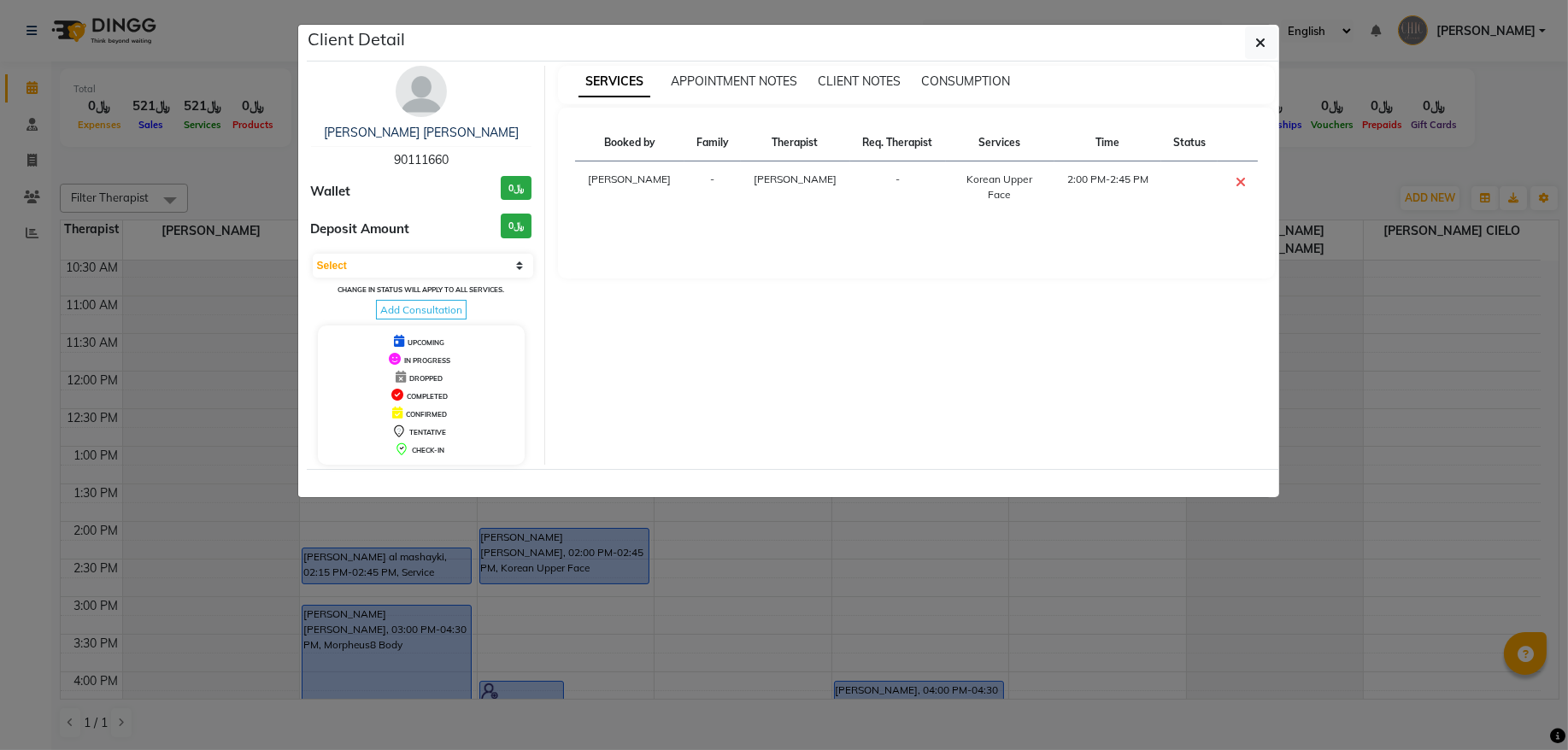
click at [419, 159] on span "90111660" at bounding box center [421, 160] width 54 height 15
copy span "90111660"
click at [1253, 40] on button "button" at bounding box center [1260, 42] width 33 height 33
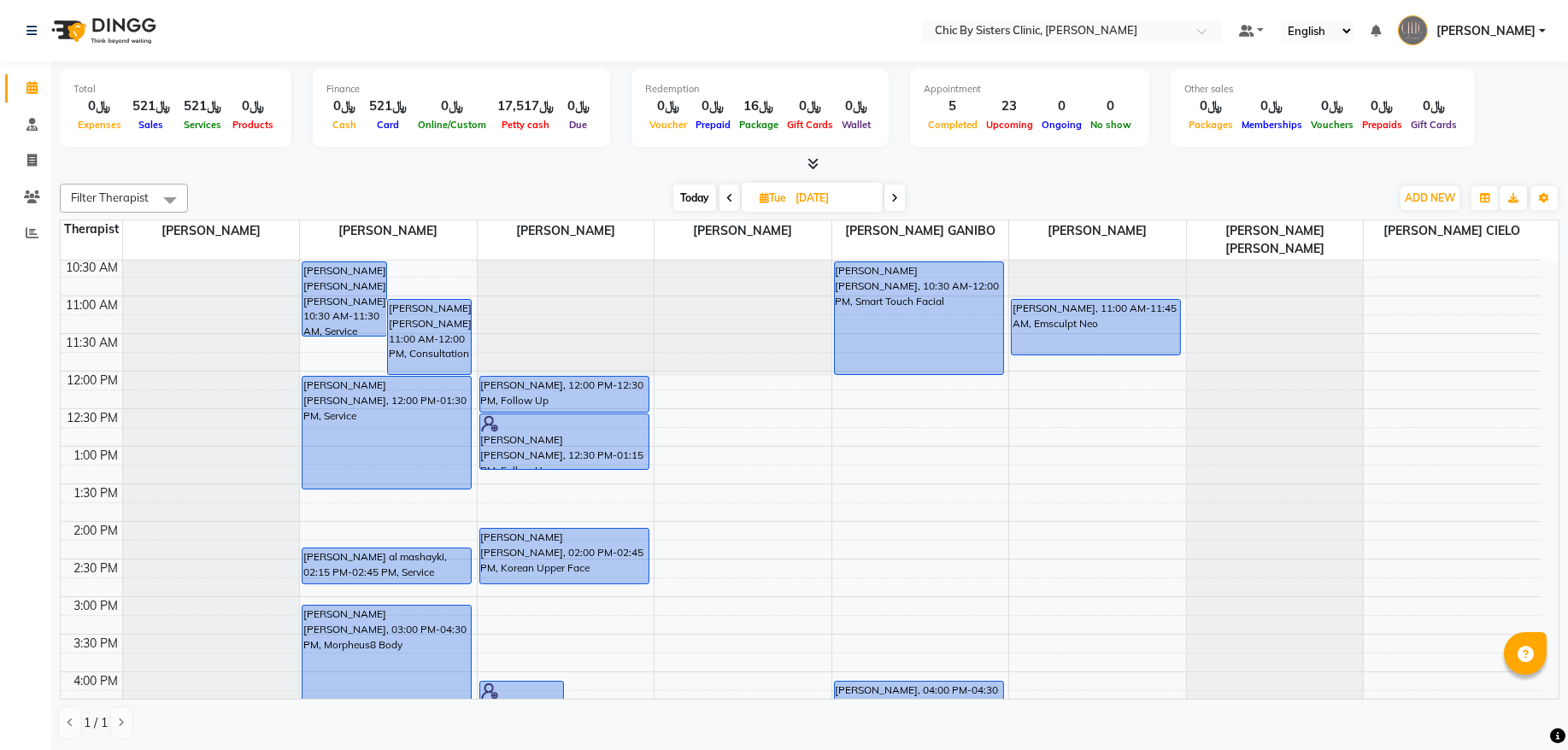
click at [731, 201] on span at bounding box center [730, 198] width 21 height 26
type input "08-09-2025"
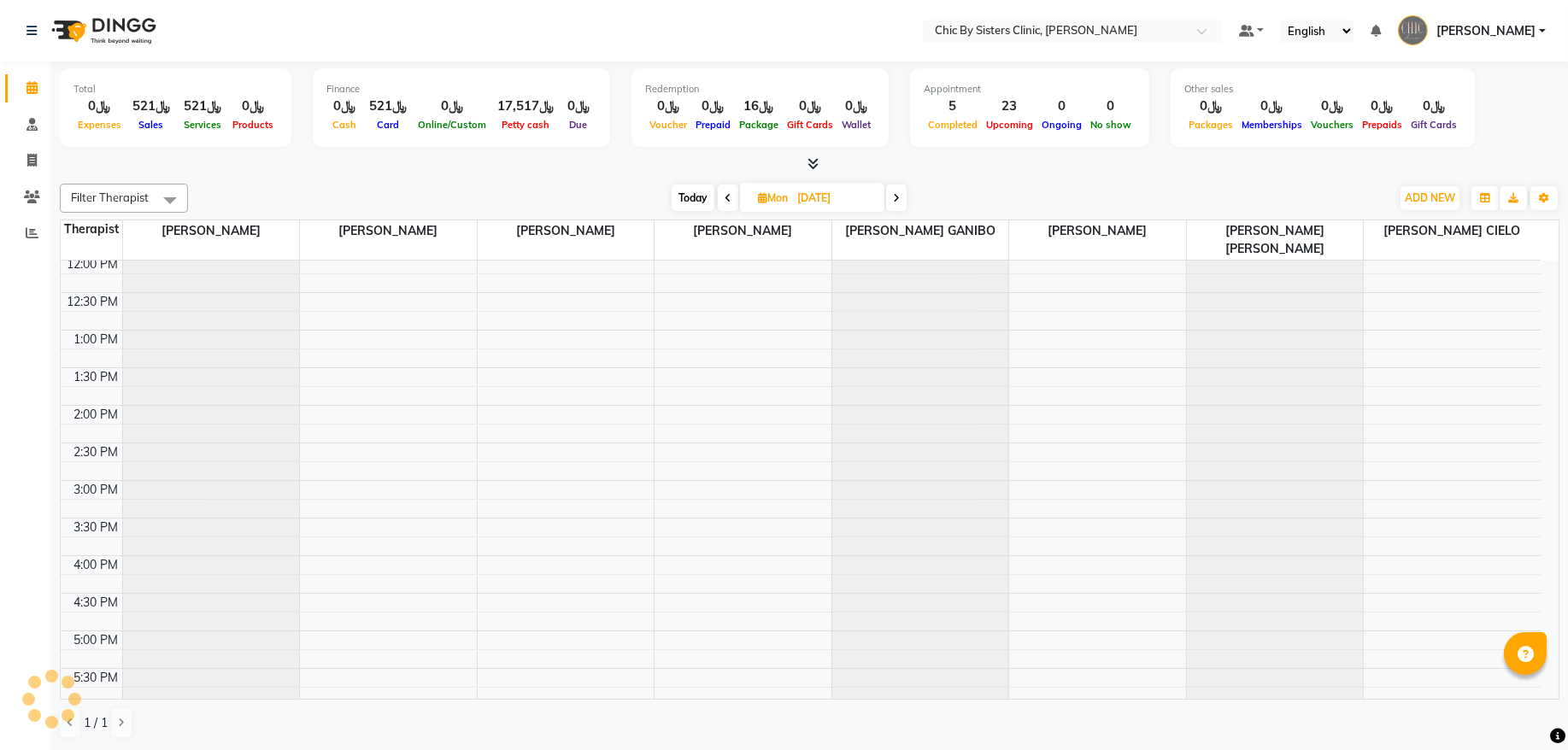
scroll to position [74, 0]
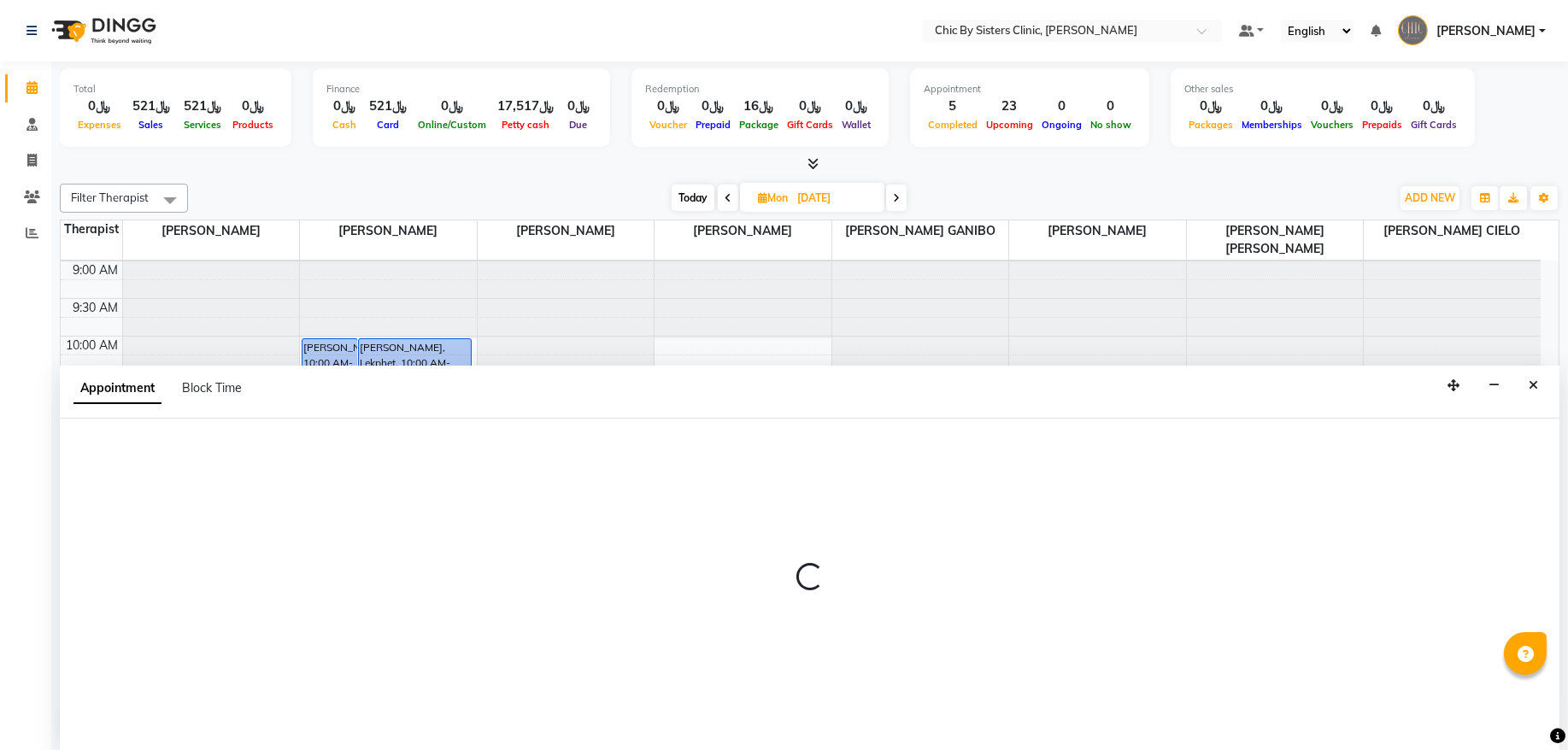
select select "49178"
select select "tentative"
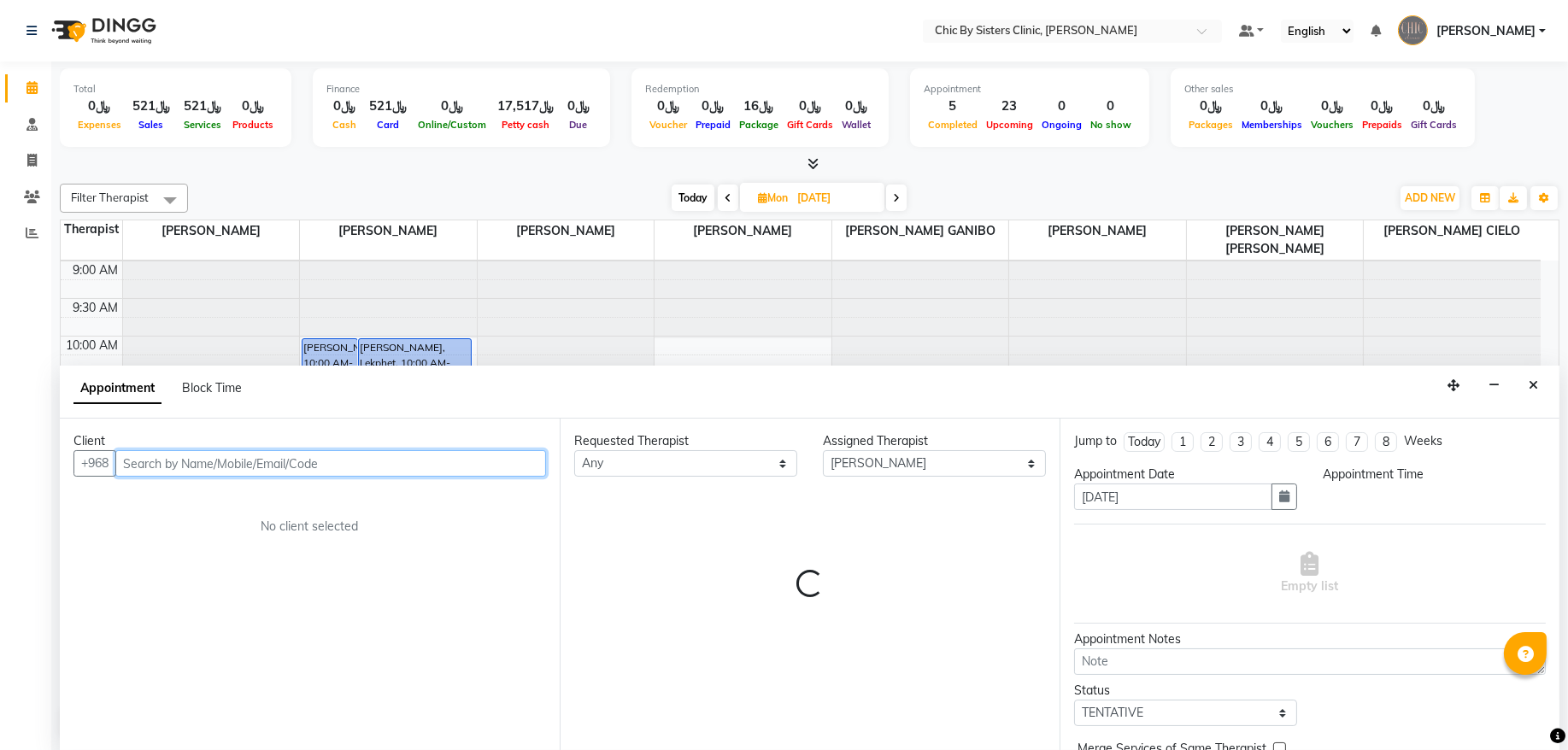
select select "720"
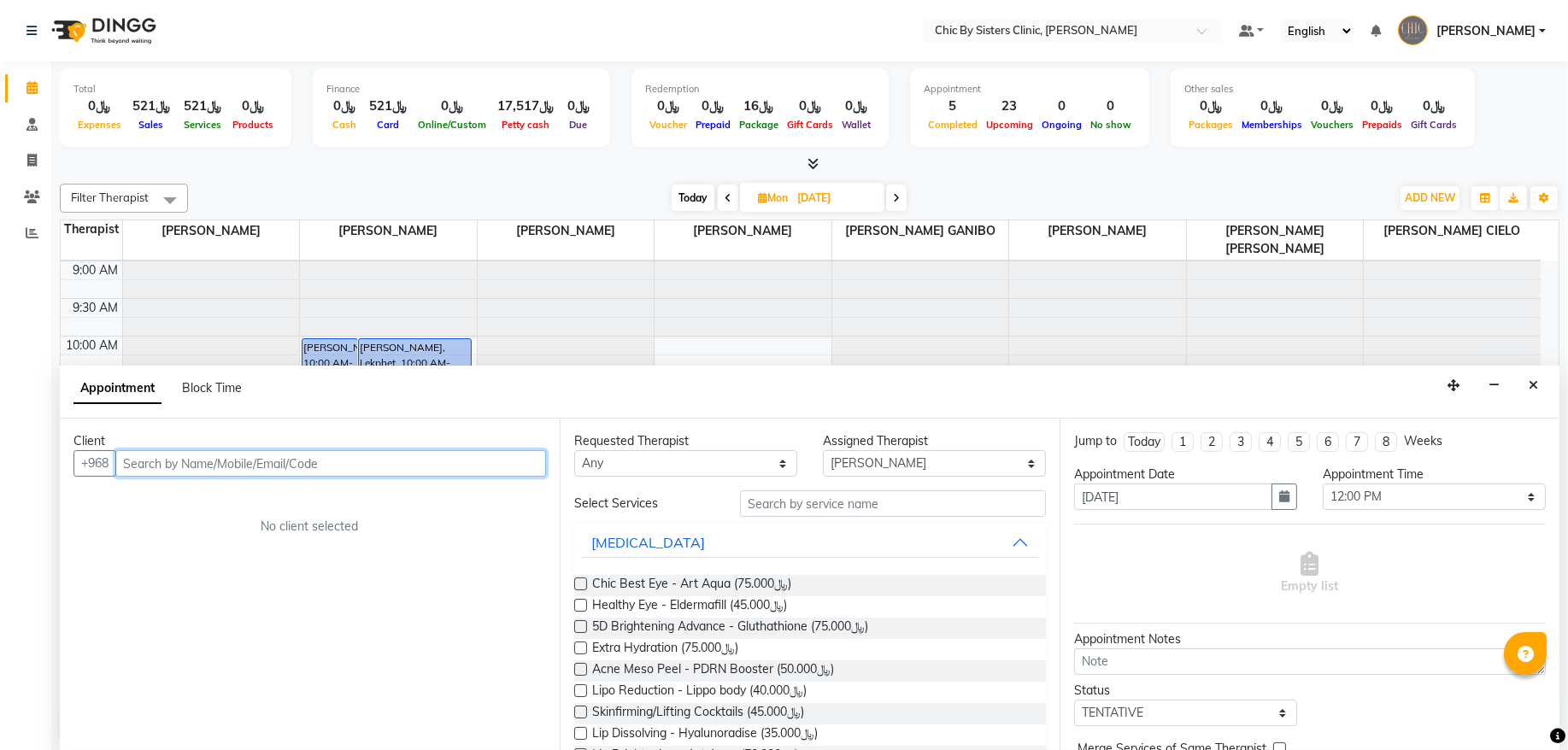
paste input "90111660"
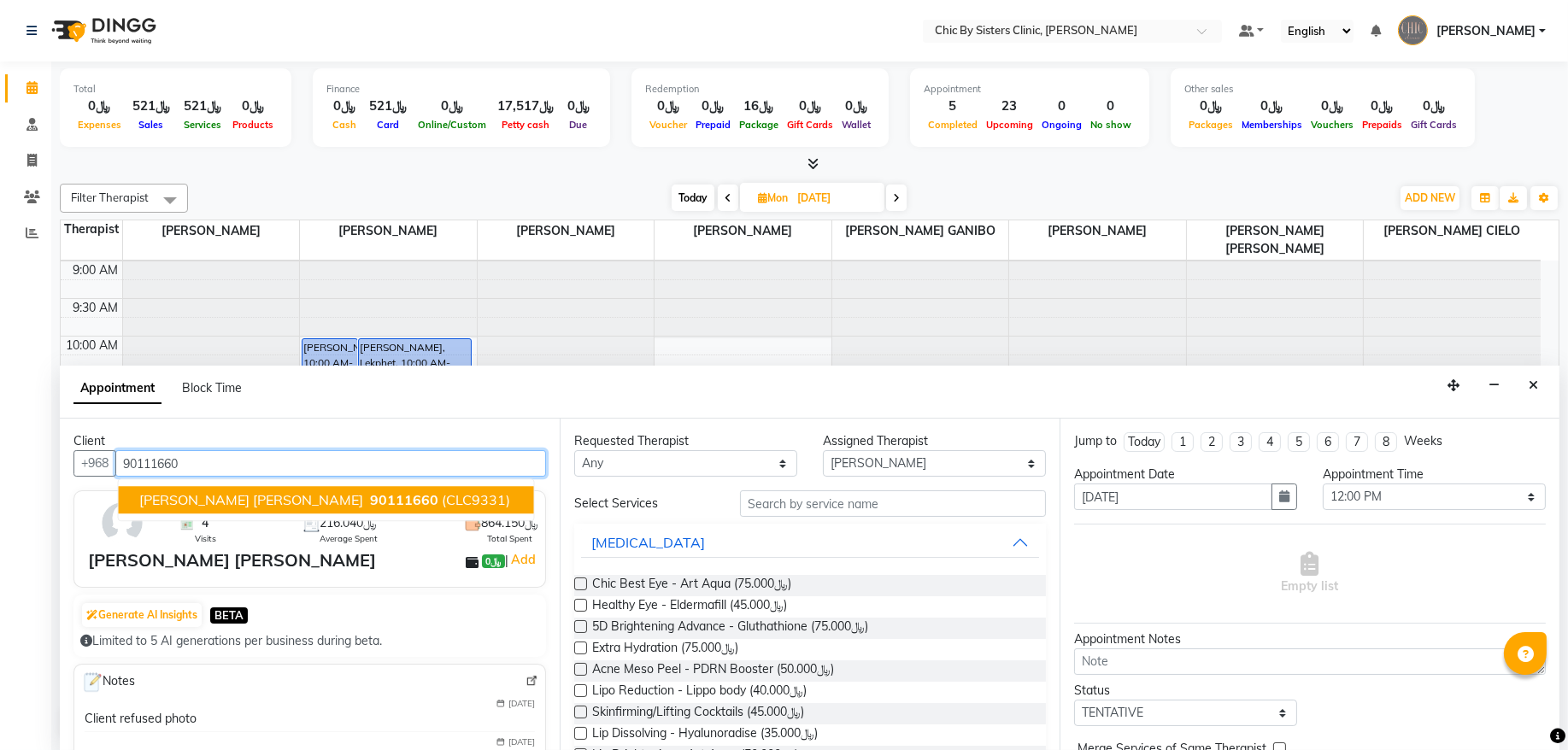
click at [240, 500] on span "manar mahmood al zadjali" at bounding box center [251, 500] width 224 height 17
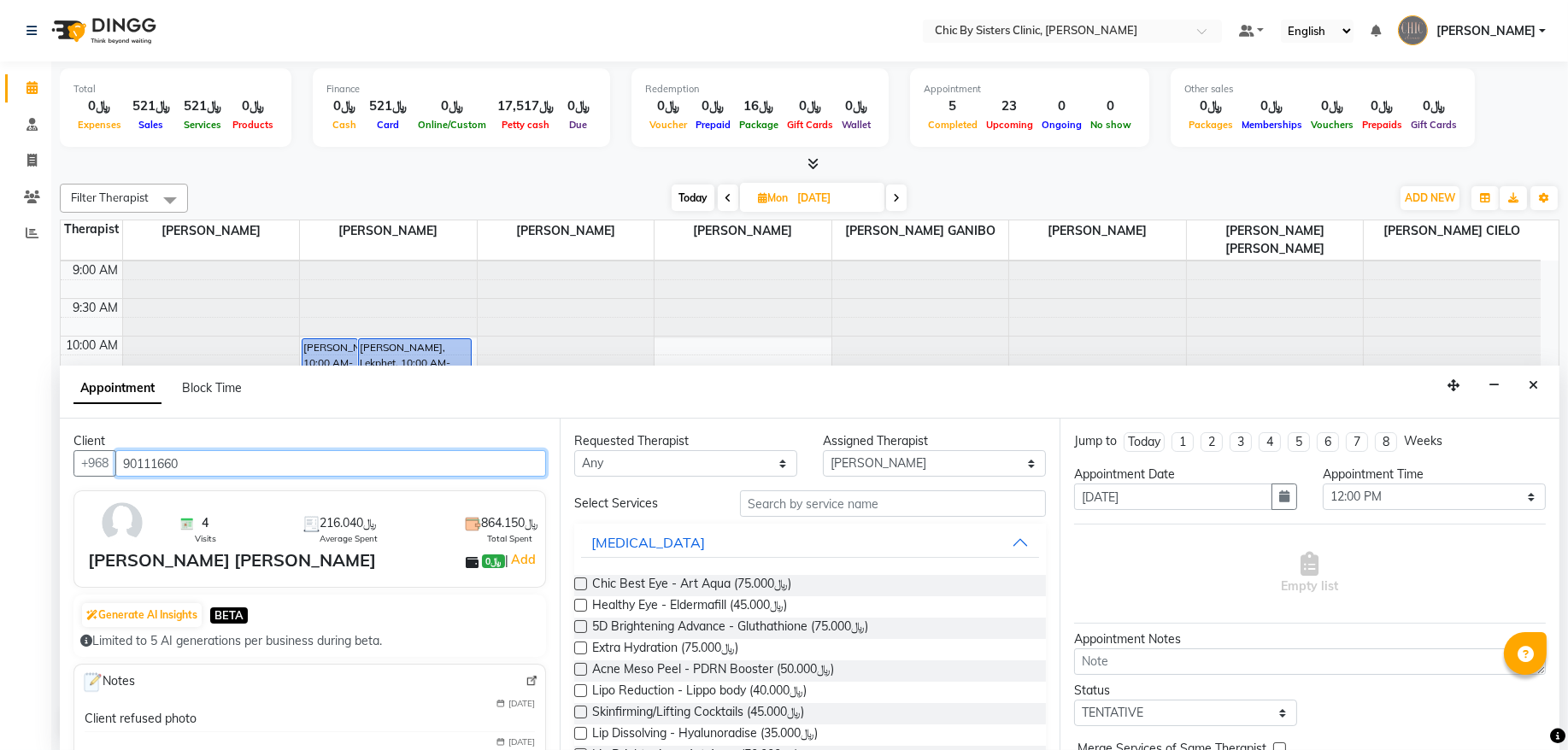
type input "90111660"
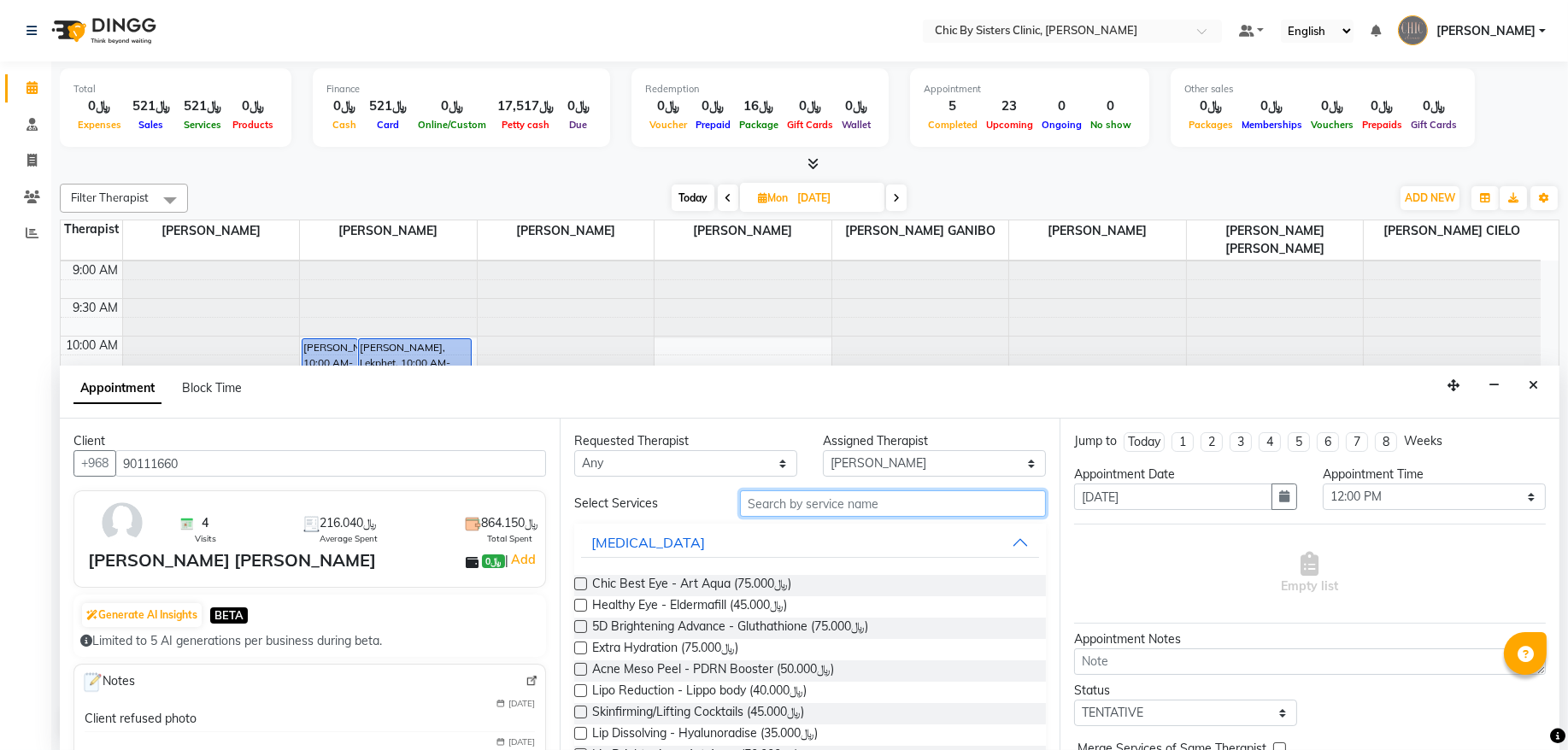
click at [784, 513] on input "text" at bounding box center [892, 504] width 306 height 26
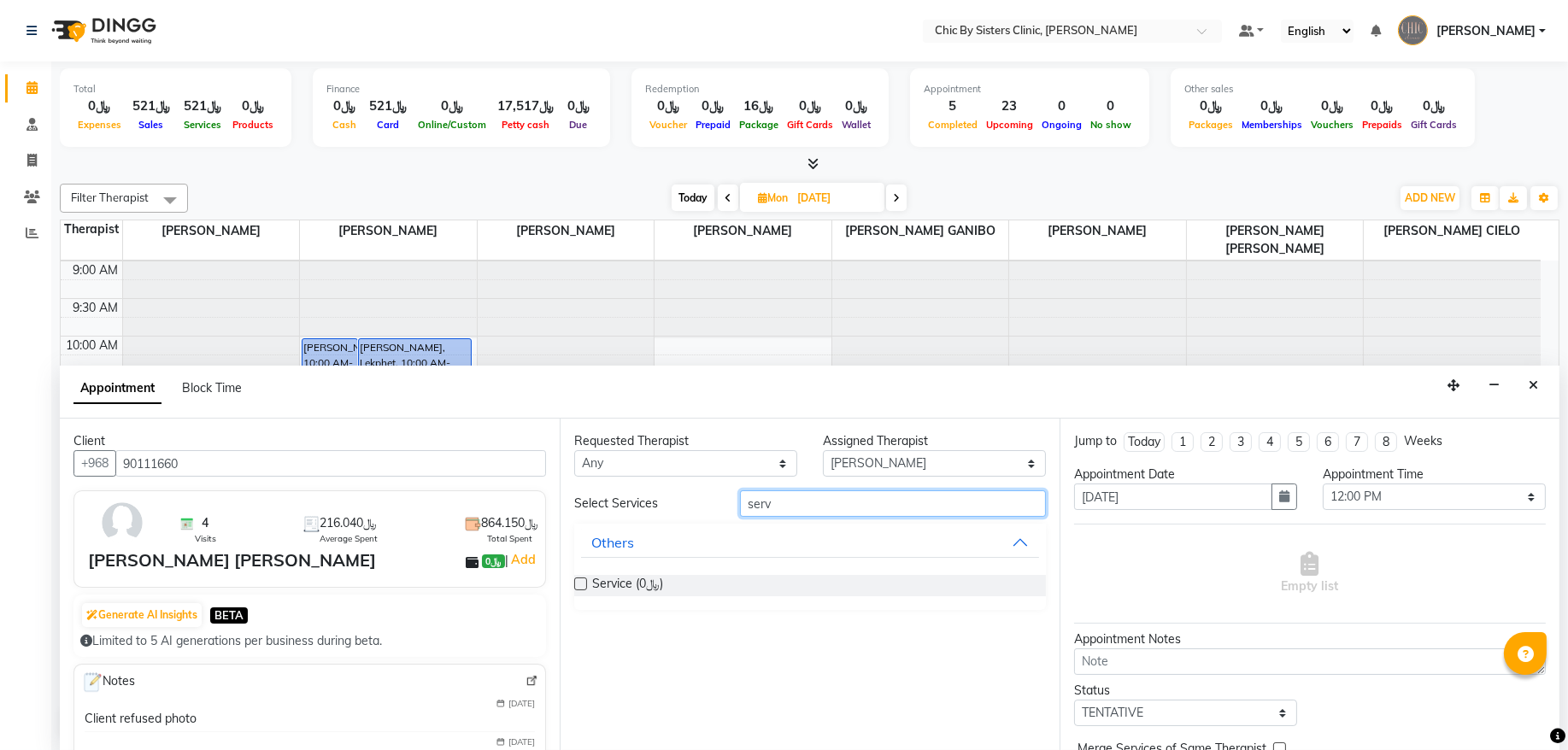
type input "serv"
click at [578, 587] on label at bounding box center [581, 584] width 13 height 13
click at [578, 587] on input "checkbox" at bounding box center [580, 586] width 11 height 11
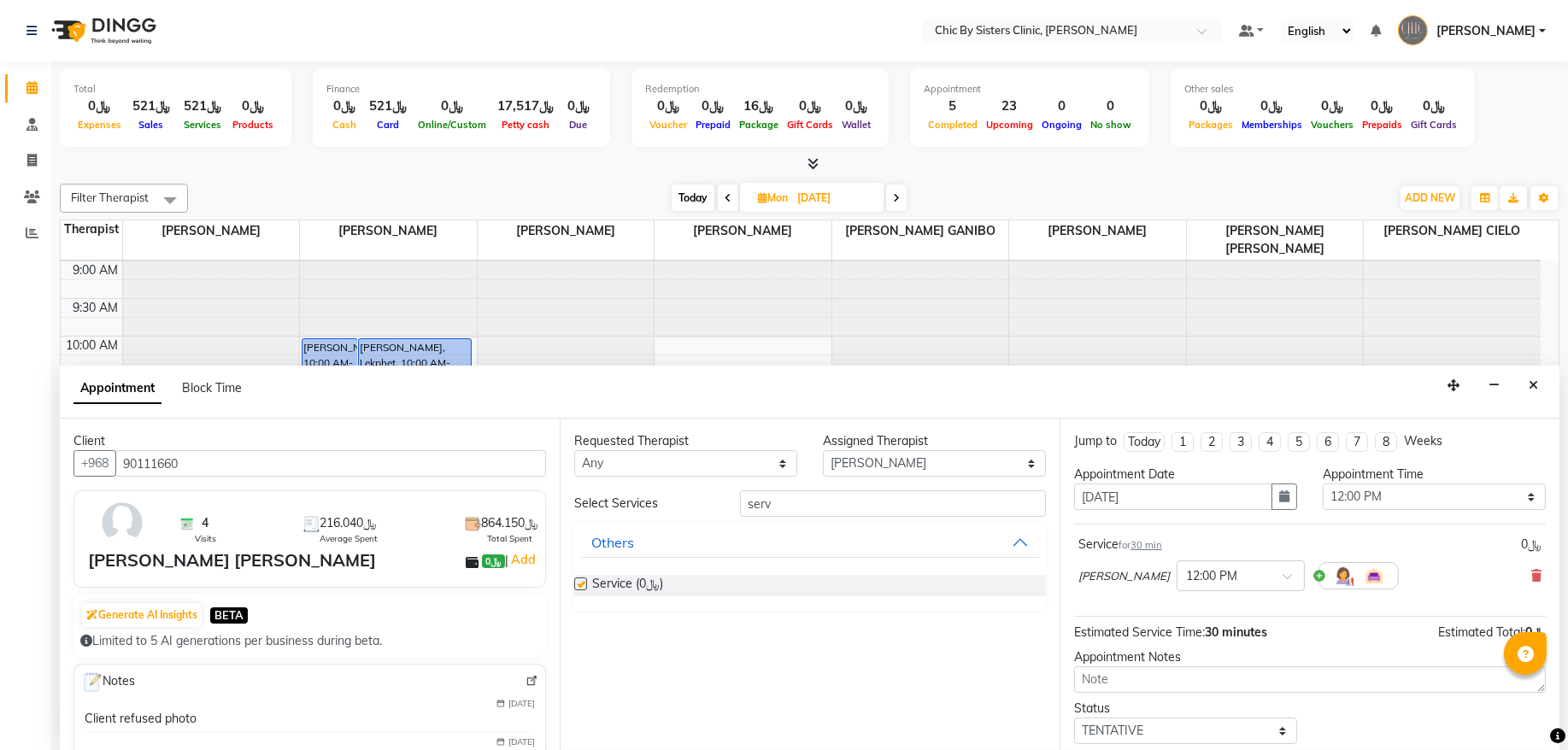
checkbox input "false"
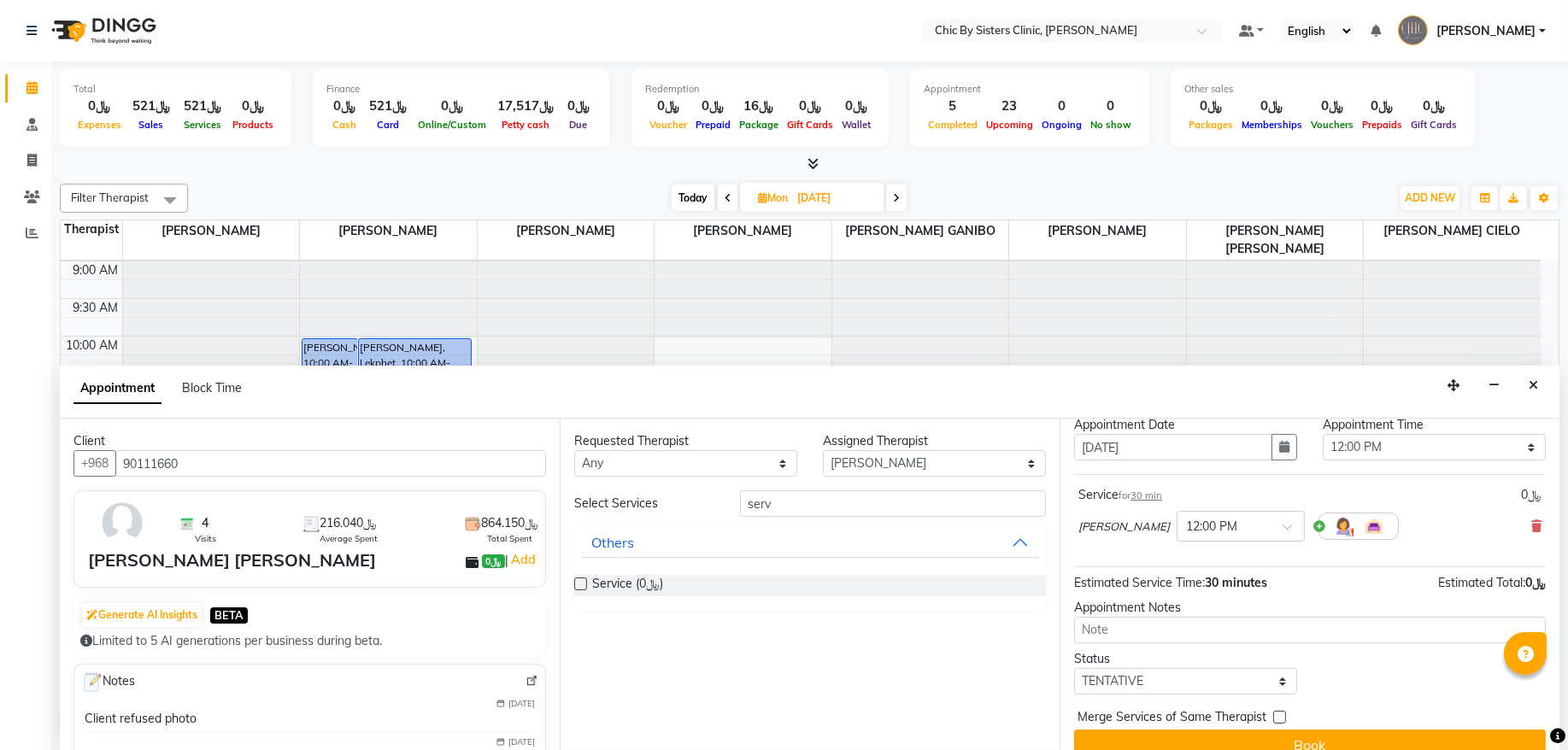
scroll to position [76, 0]
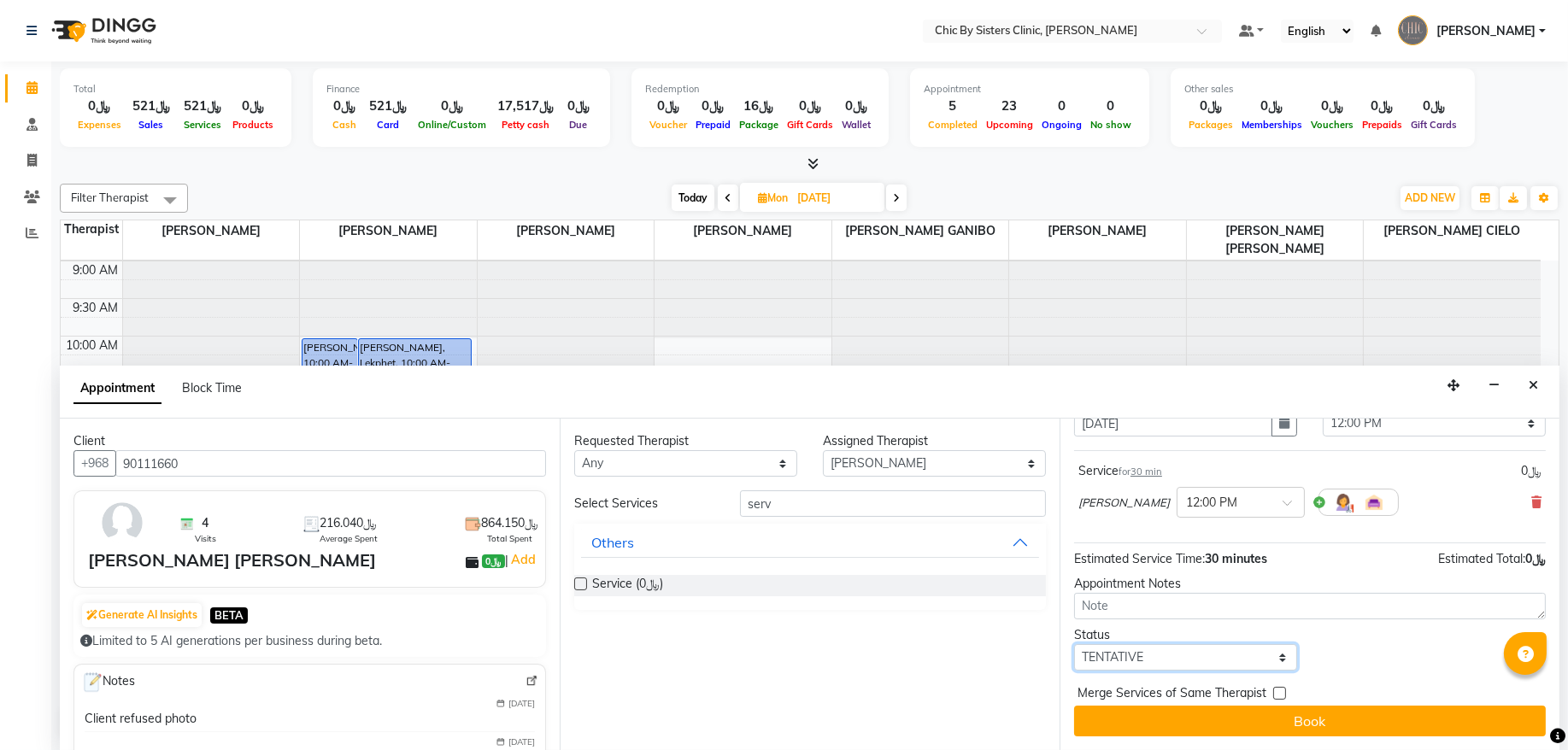
click at [1126, 658] on select "Select TENTATIVE CONFIRM UPCOMING" at bounding box center [1185, 657] width 223 height 26
select select "upcoming"
click at [1073, 644] on select "Select TENTATIVE CONFIRM UPCOMING" at bounding box center [1185, 657] width 223 height 26
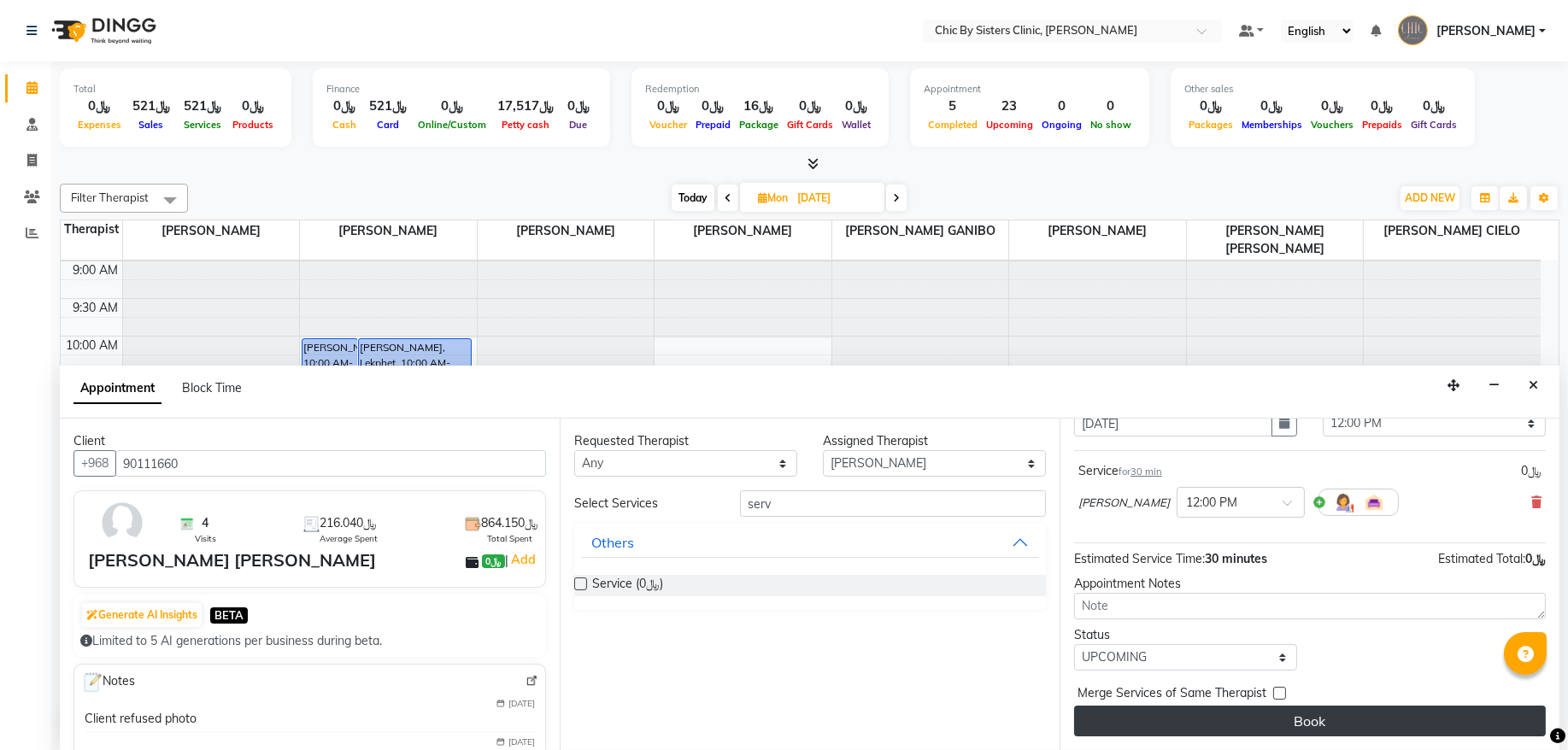
click at [1115, 727] on button "Book" at bounding box center [1309, 721] width 472 height 31
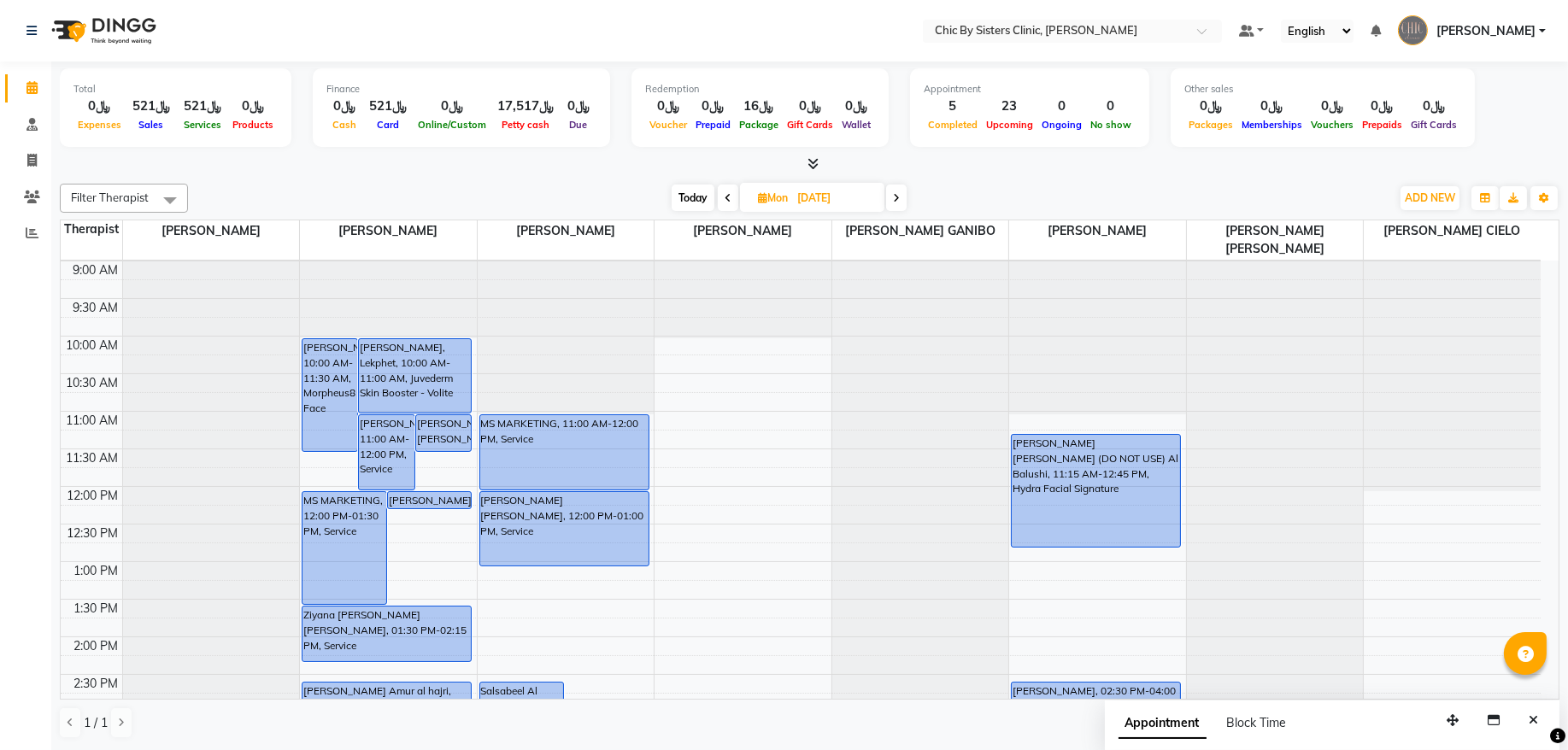
click at [705, 195] on span "Today" at bounding box center [693, 198] width 43 height 26
type input "[DATE]"
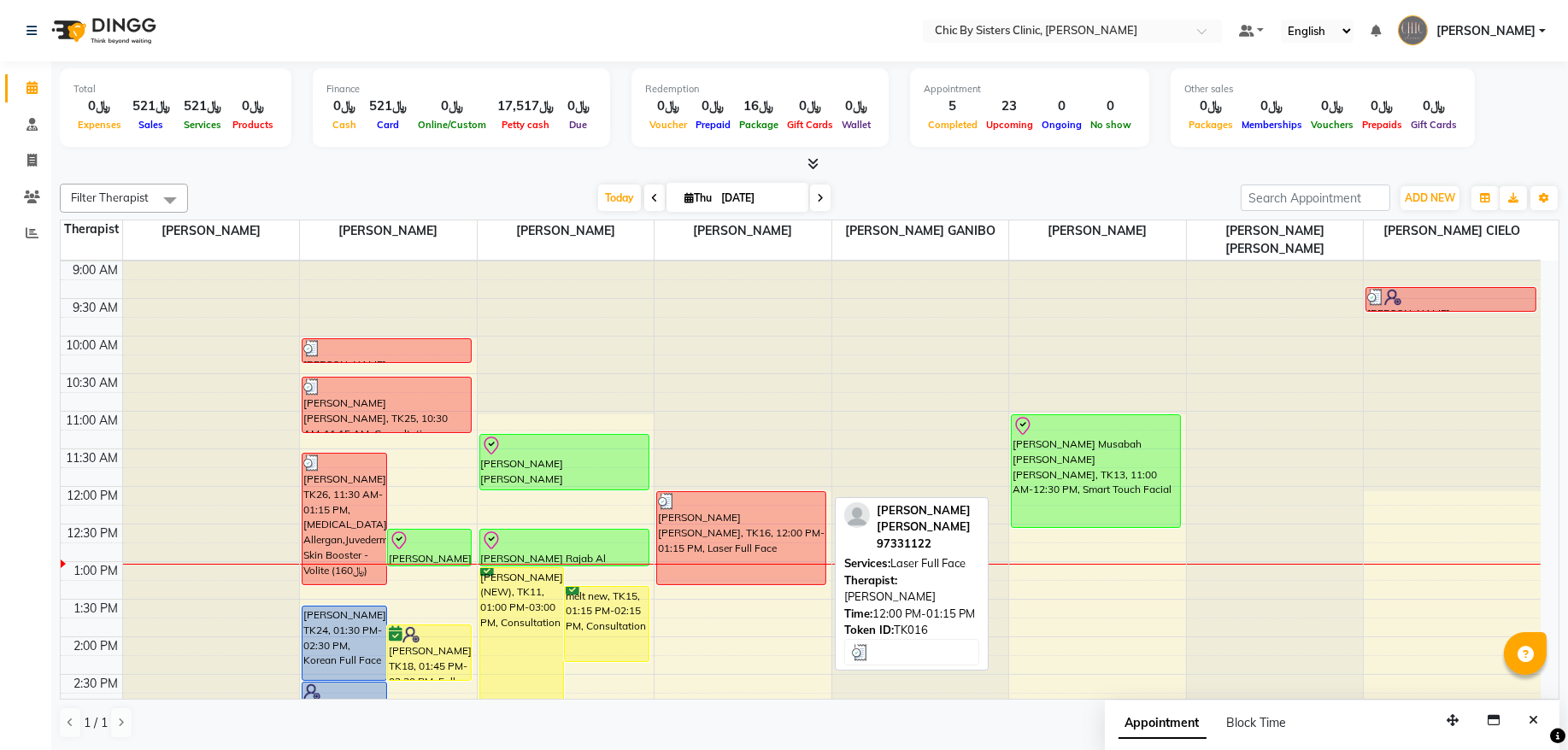
scroll to position [190, 0]
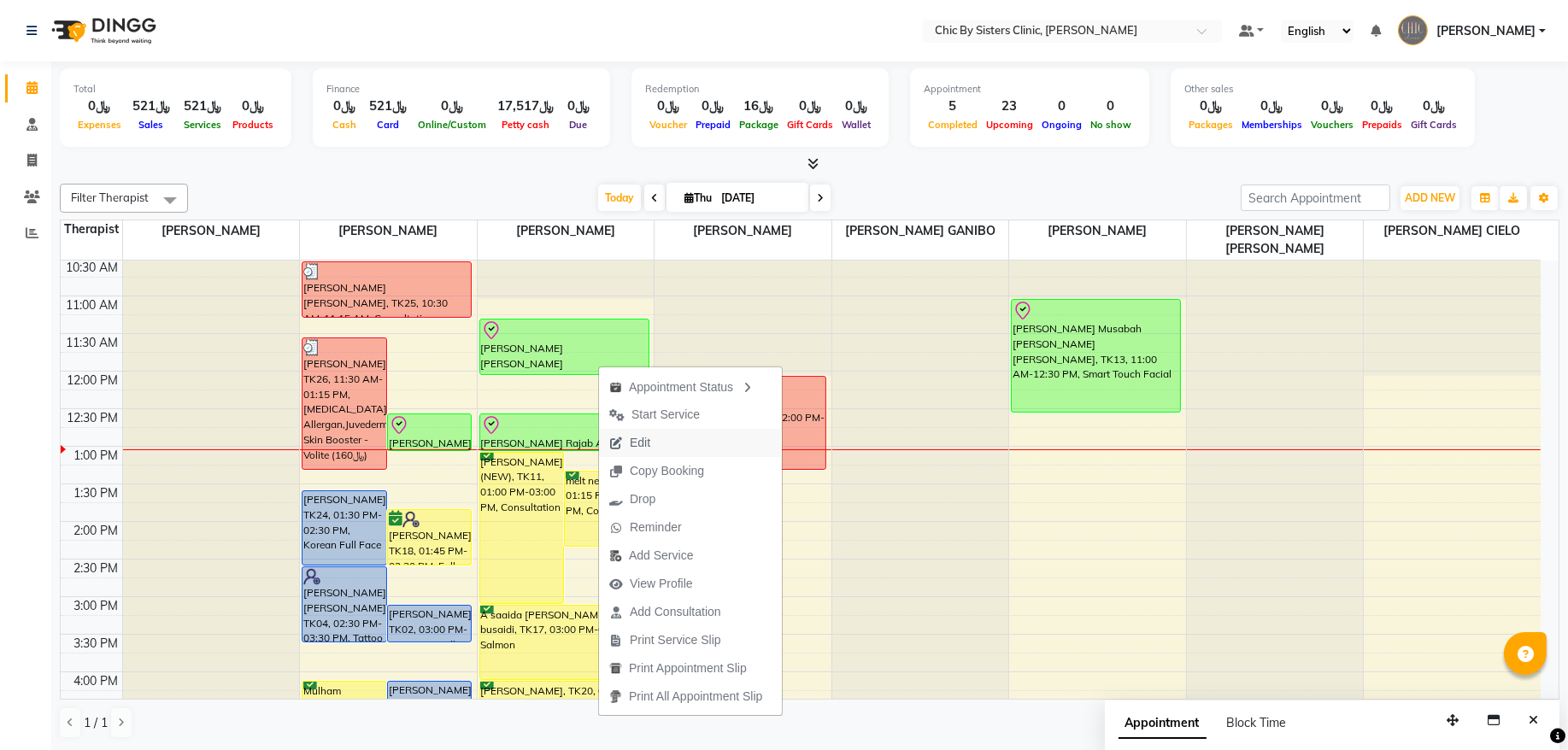
click at [654, 441] on span "Edit" at bounding box center [630, 443] width 62 height 28
select select "tentative"
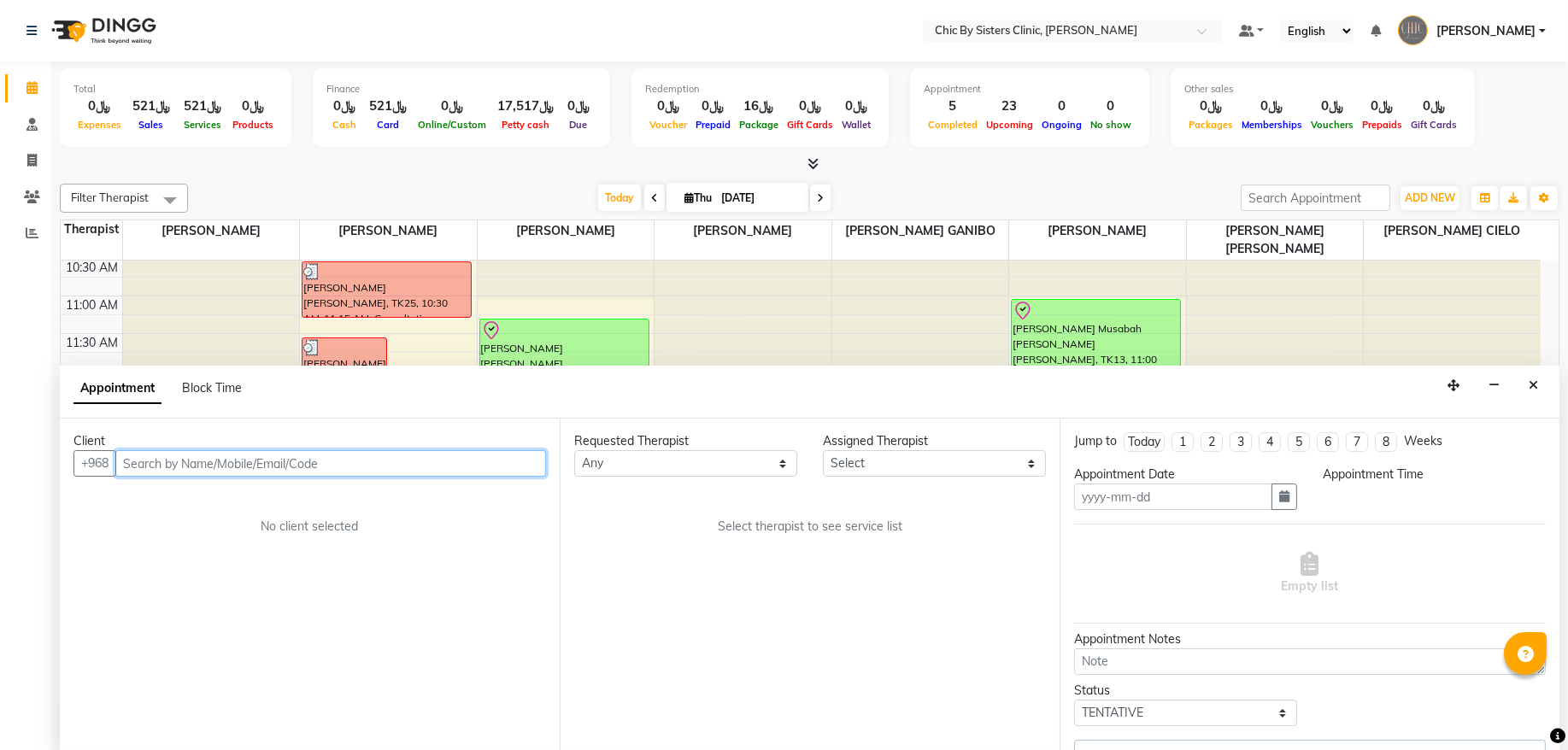
type input "[DATE]"
select select "check-in"
select select "675"
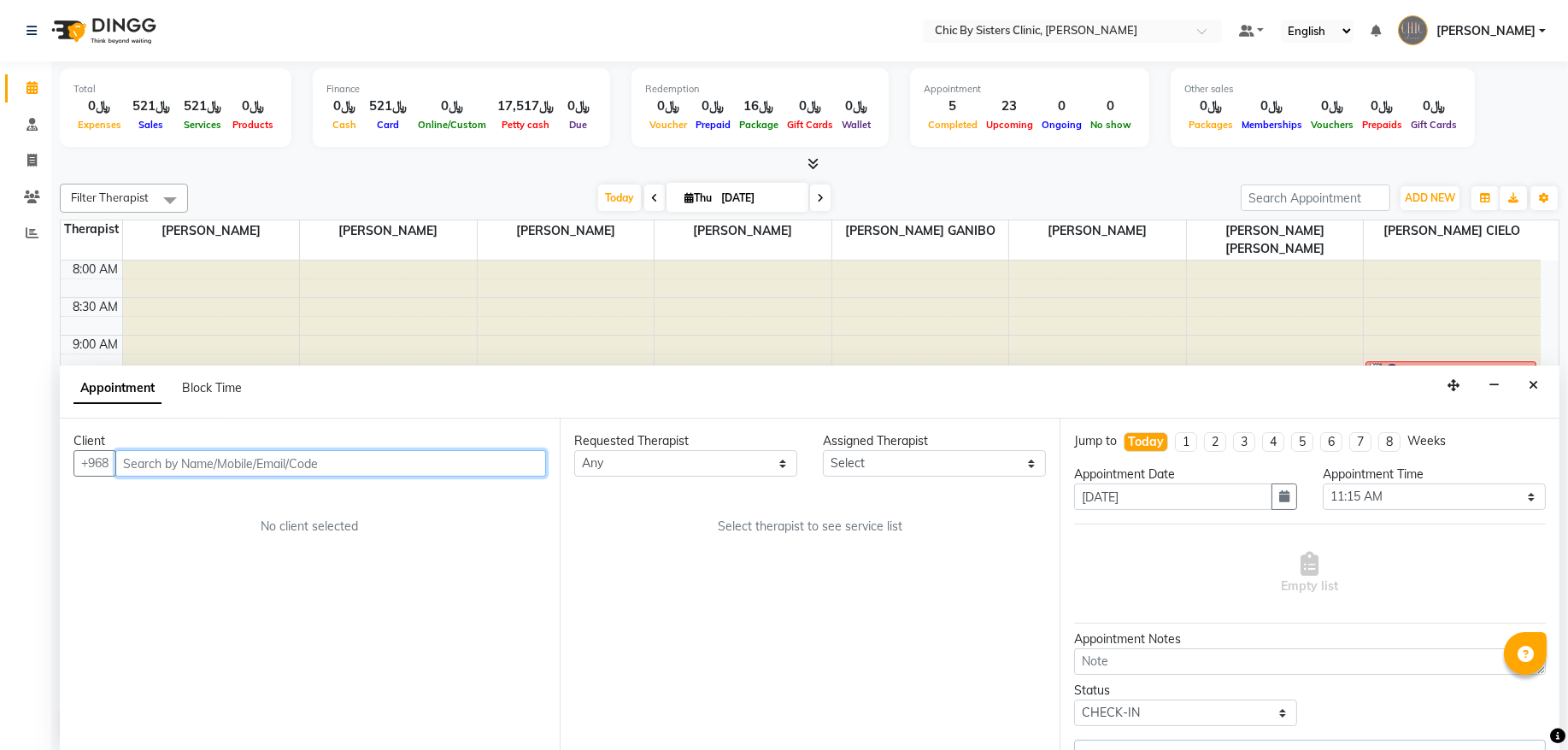
select select "49178"
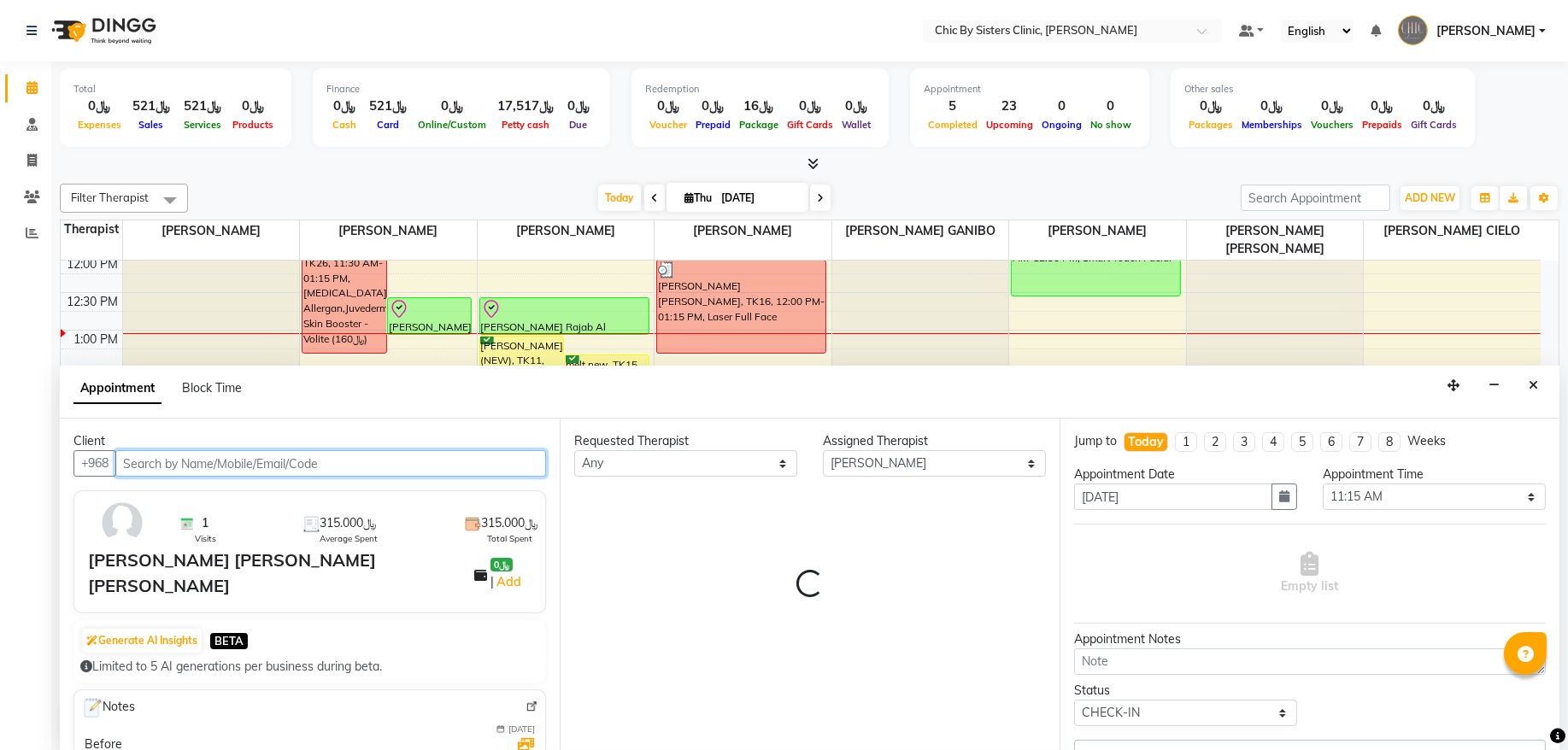
select select "3125"
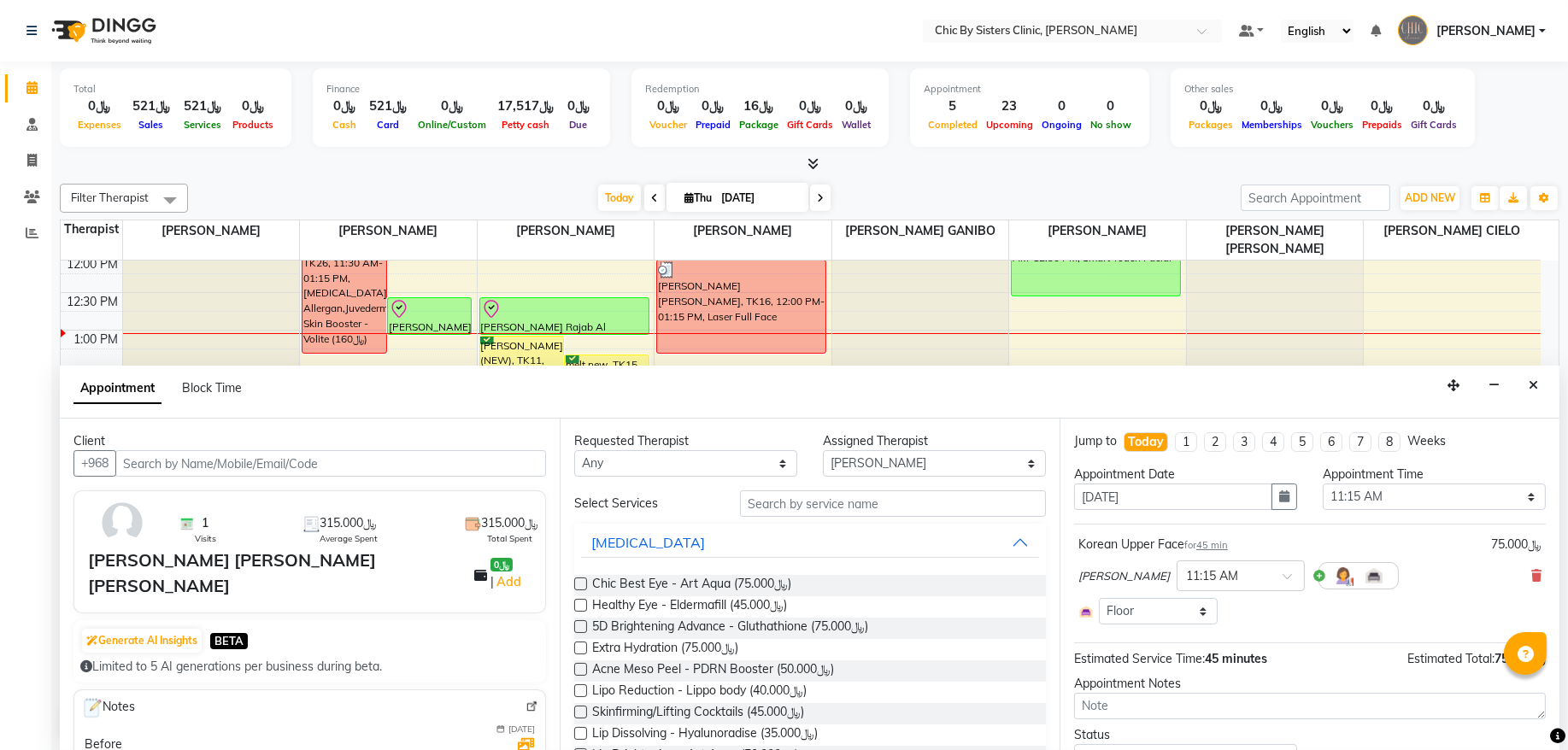
click at [1511, 574] on div "DR. AYMAN ELSAQA × 11:15 AM" at bounding box center [1309, 575] width 463 height 44
click at [1530, 578] on icon at bounding box center [1535, 575] width 10 height 12
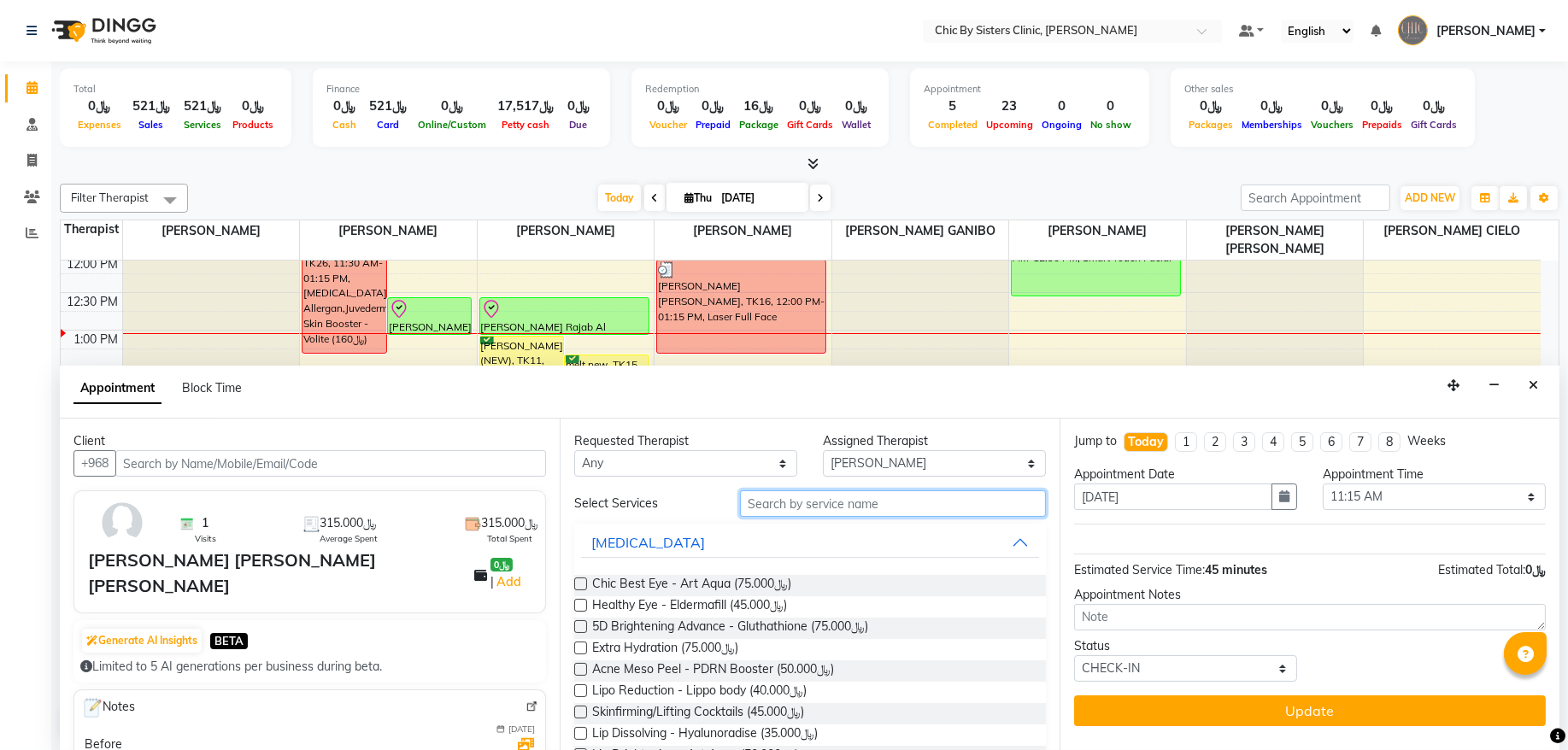
click at [951, 510] on input "text" at bounding box center [892, 504] width 306 height 26
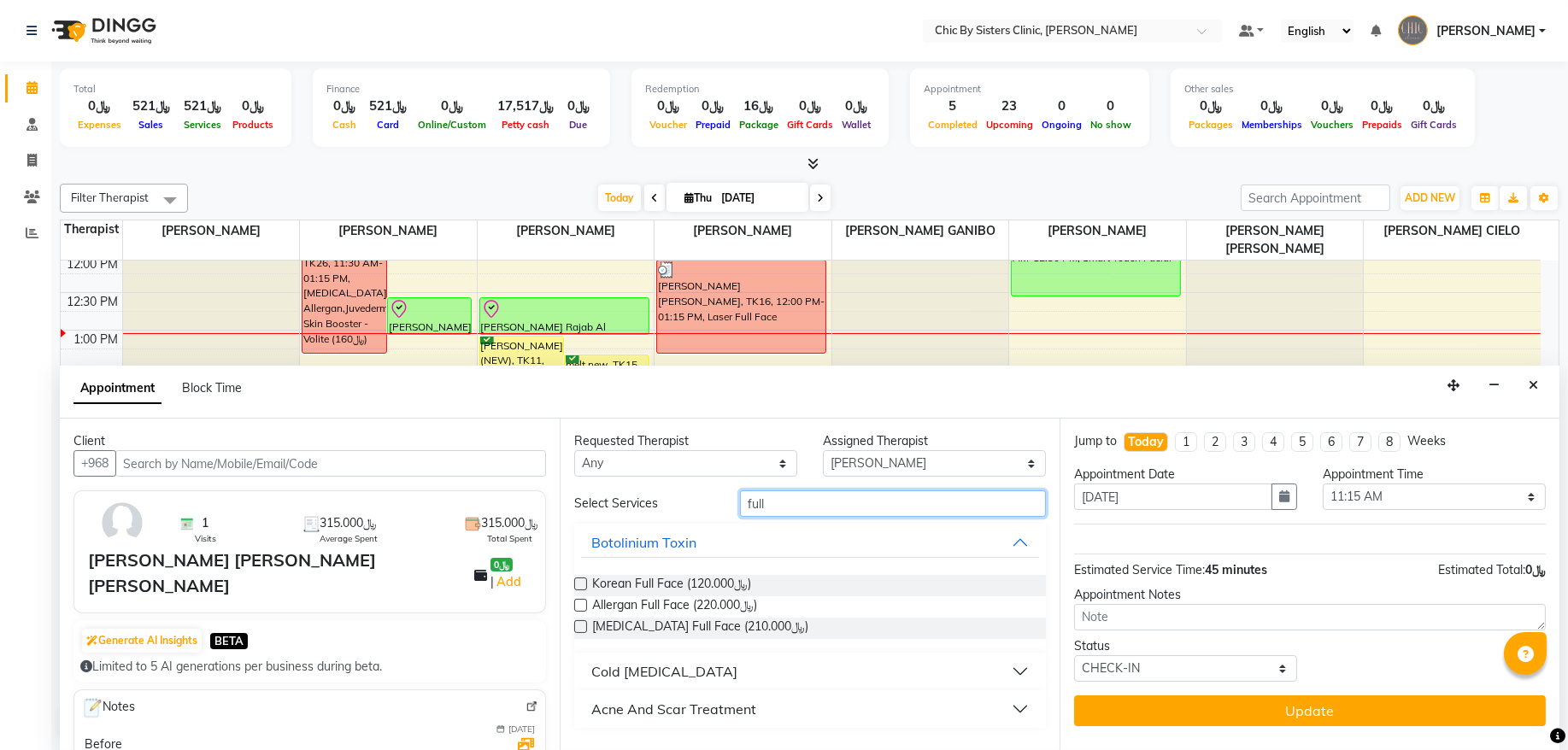
type input "full"
click at [576, 580] on label at bounding box center [581, 584] width 13 height 13
click at [576, 580] on input "checkbox" at bounding box center [580, 586] width 11 height 11
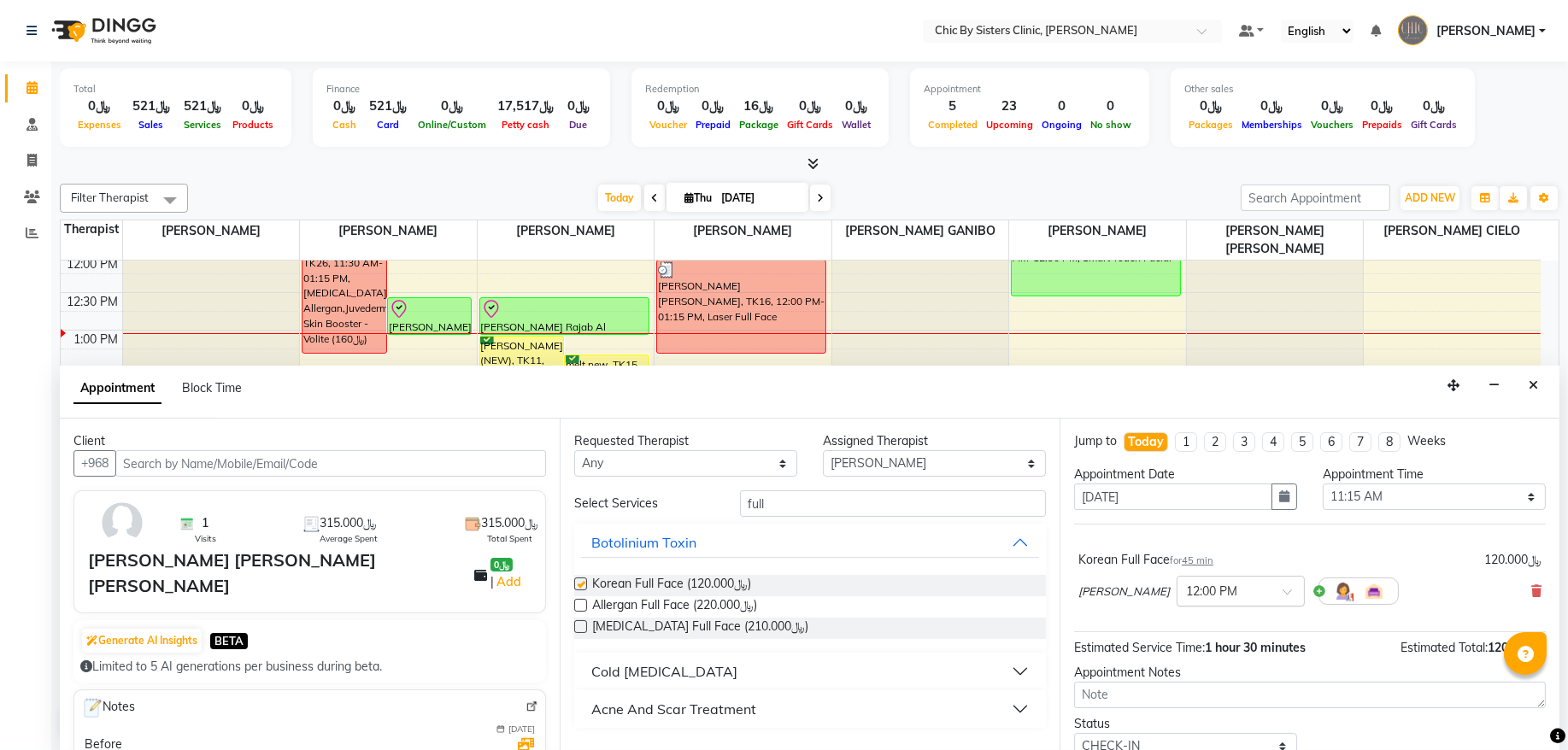
checkbox input "false"
click at [1246, 598] on input "text" at bounding box center [1224, 589] width 75 height 18
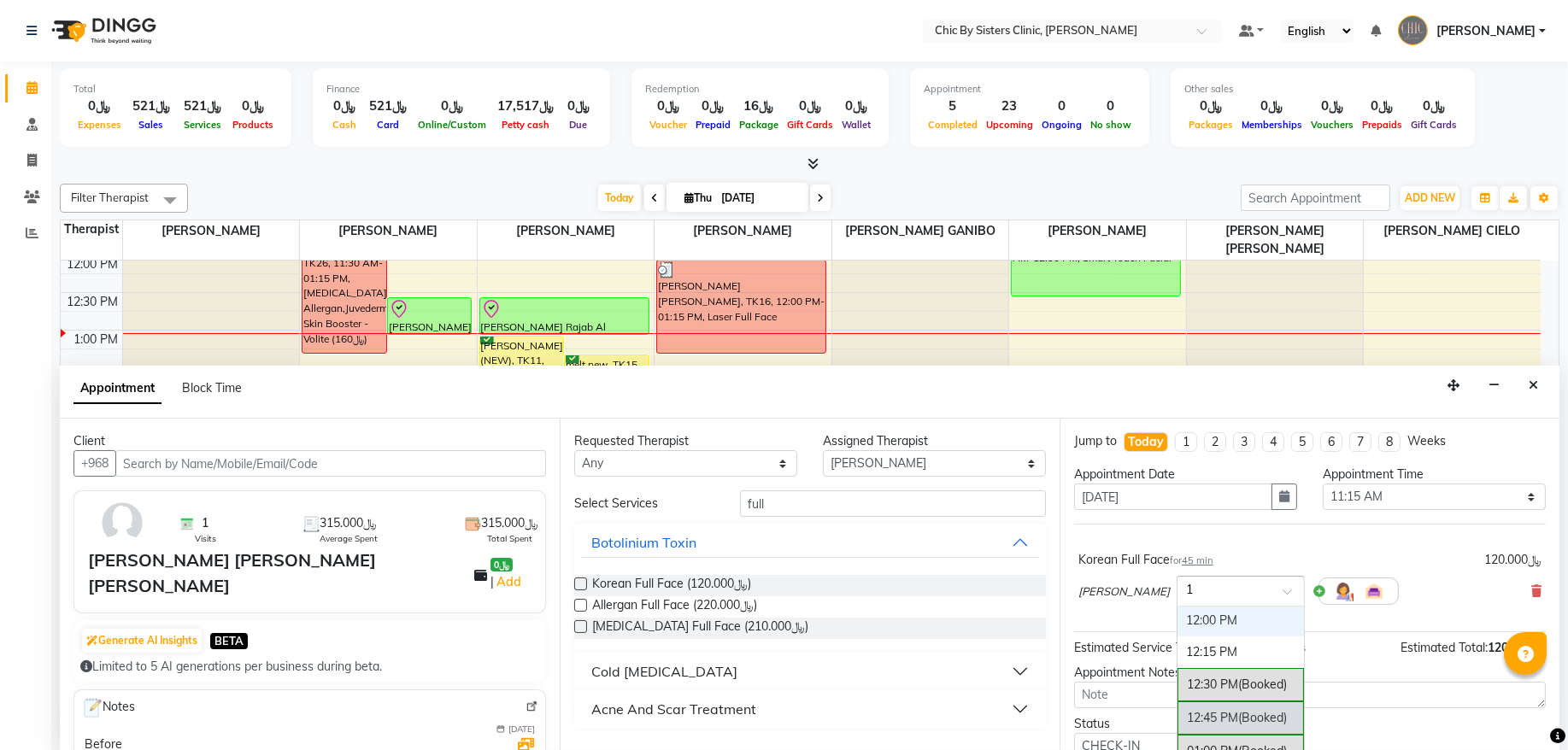
type input "11"
click at [1220, 654] on div "11:15 AM" at bounding box center [1240, 654] width 127 height 32
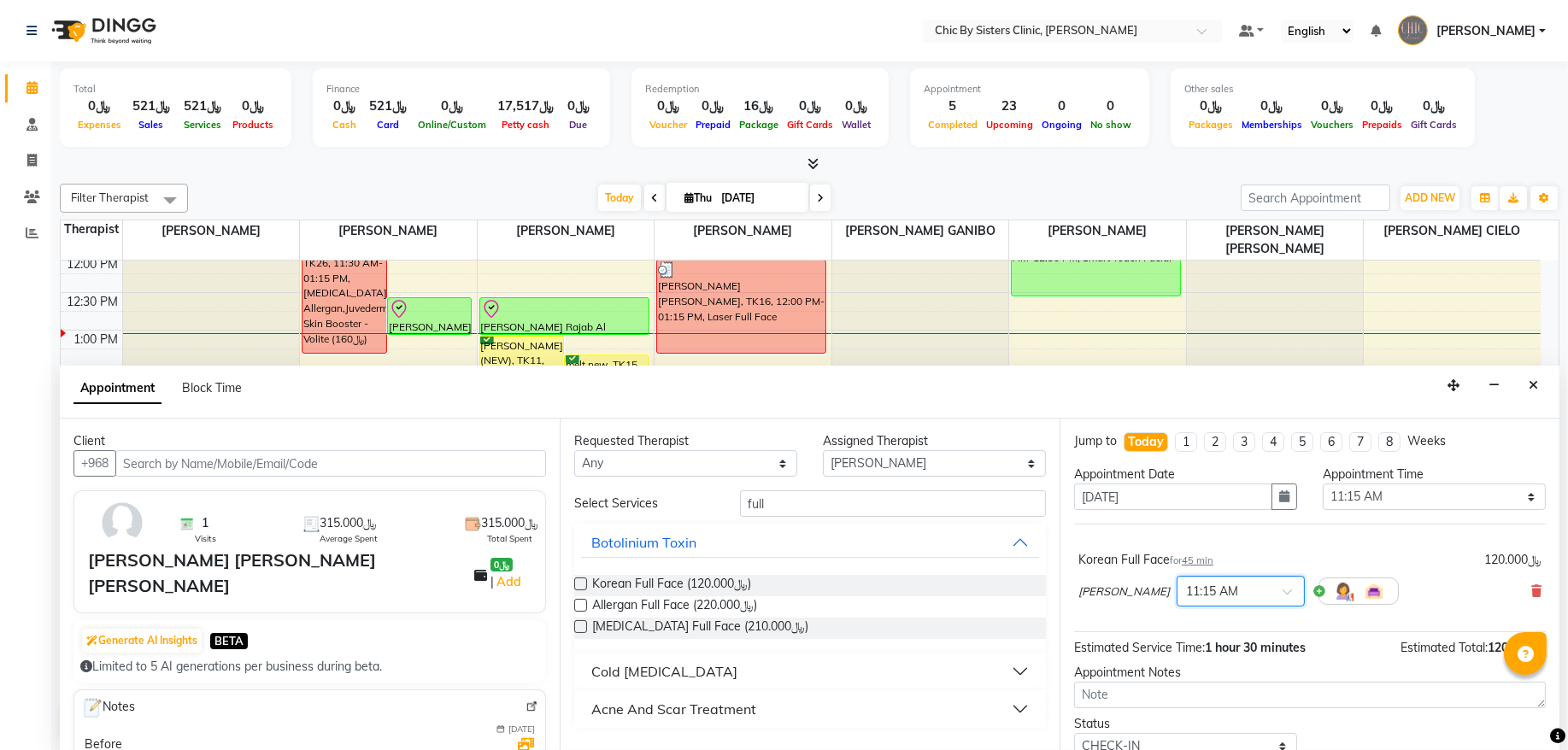
scroll to position [69, 0]
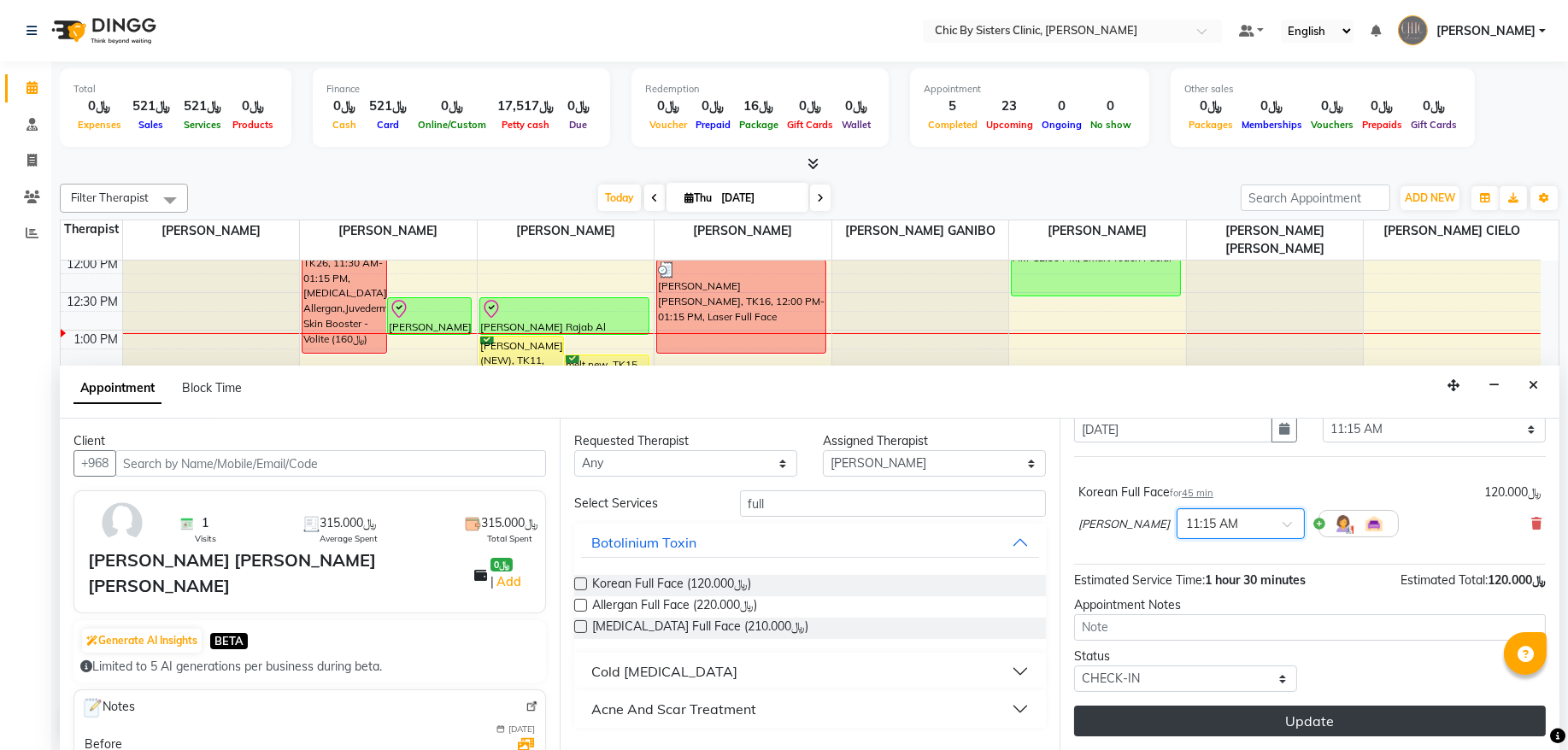
click at [1131, 724] on button "Update" at bounding box center [1309, 721] width 472 height 31
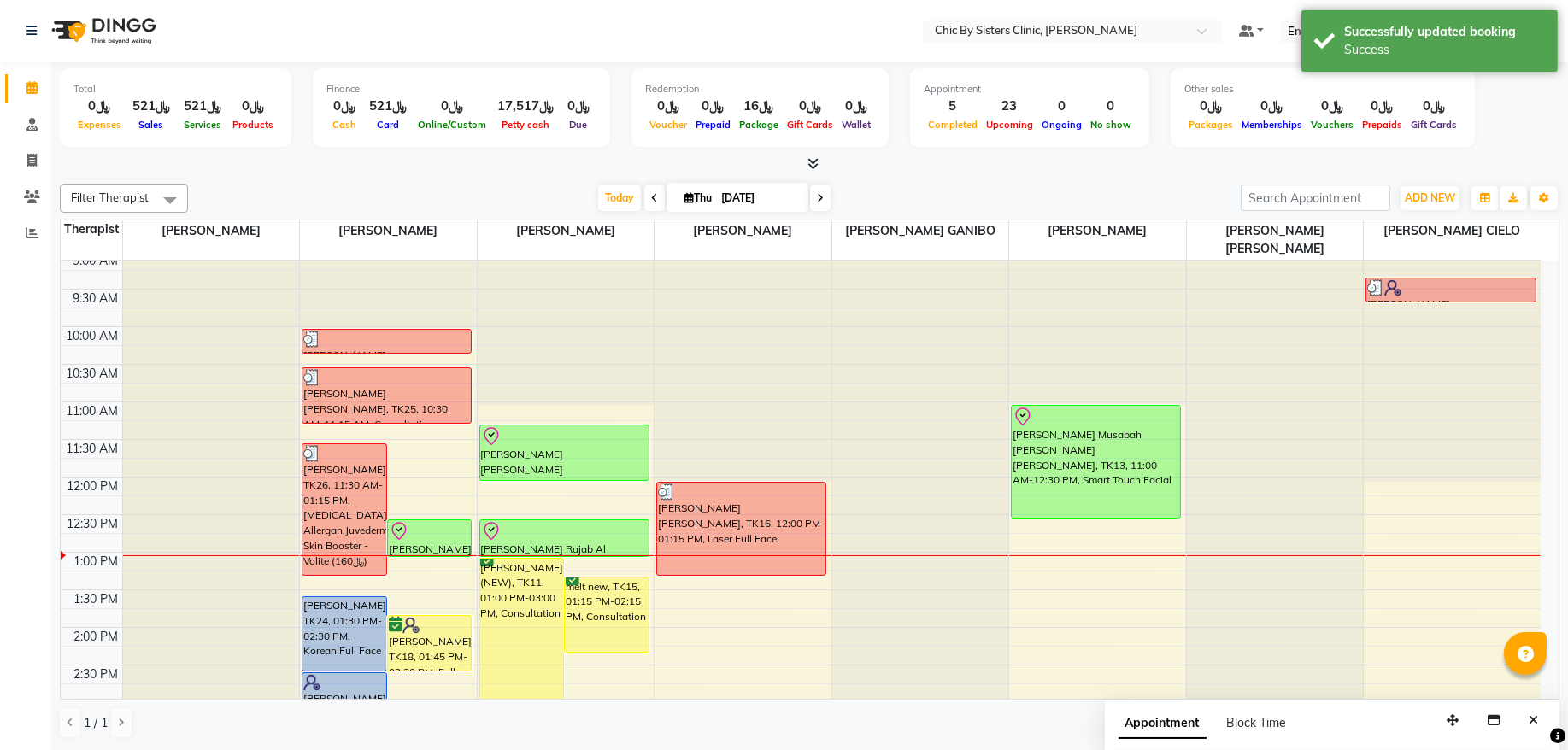
scroll to position [74, 0]
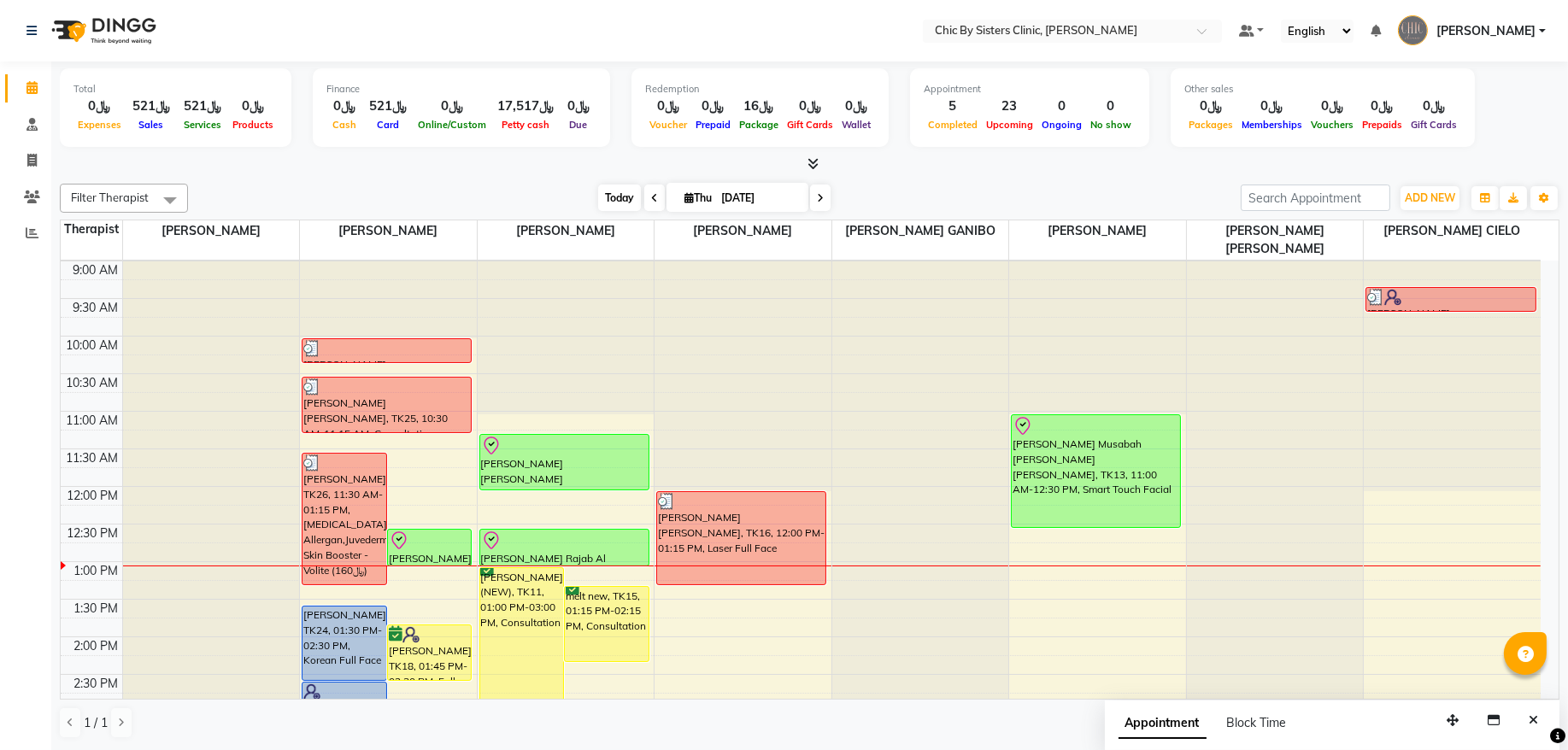
click at [613, 191] on span "Today" at bounding box center [619, 198] width 43 height 26
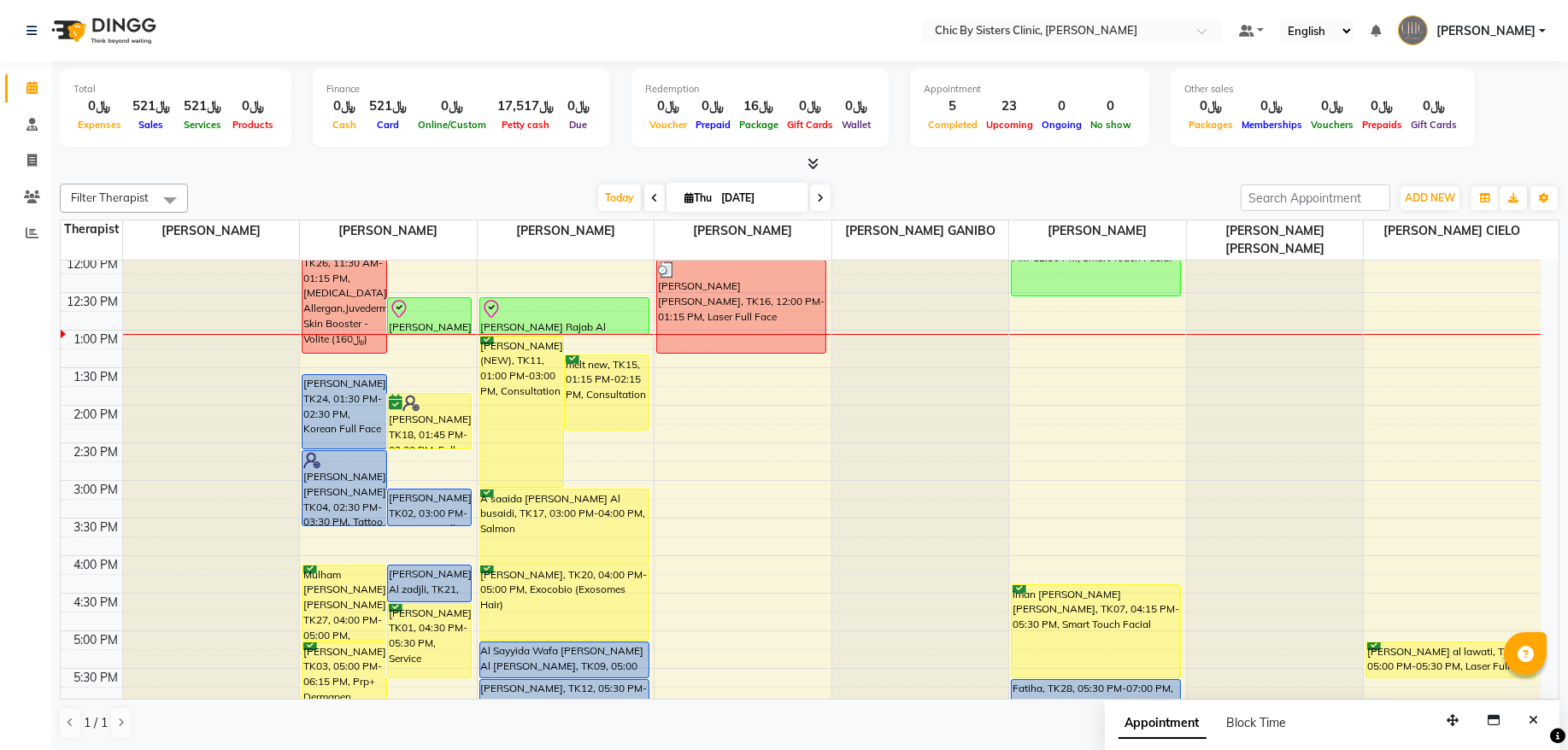
scroll to position [190, 0]
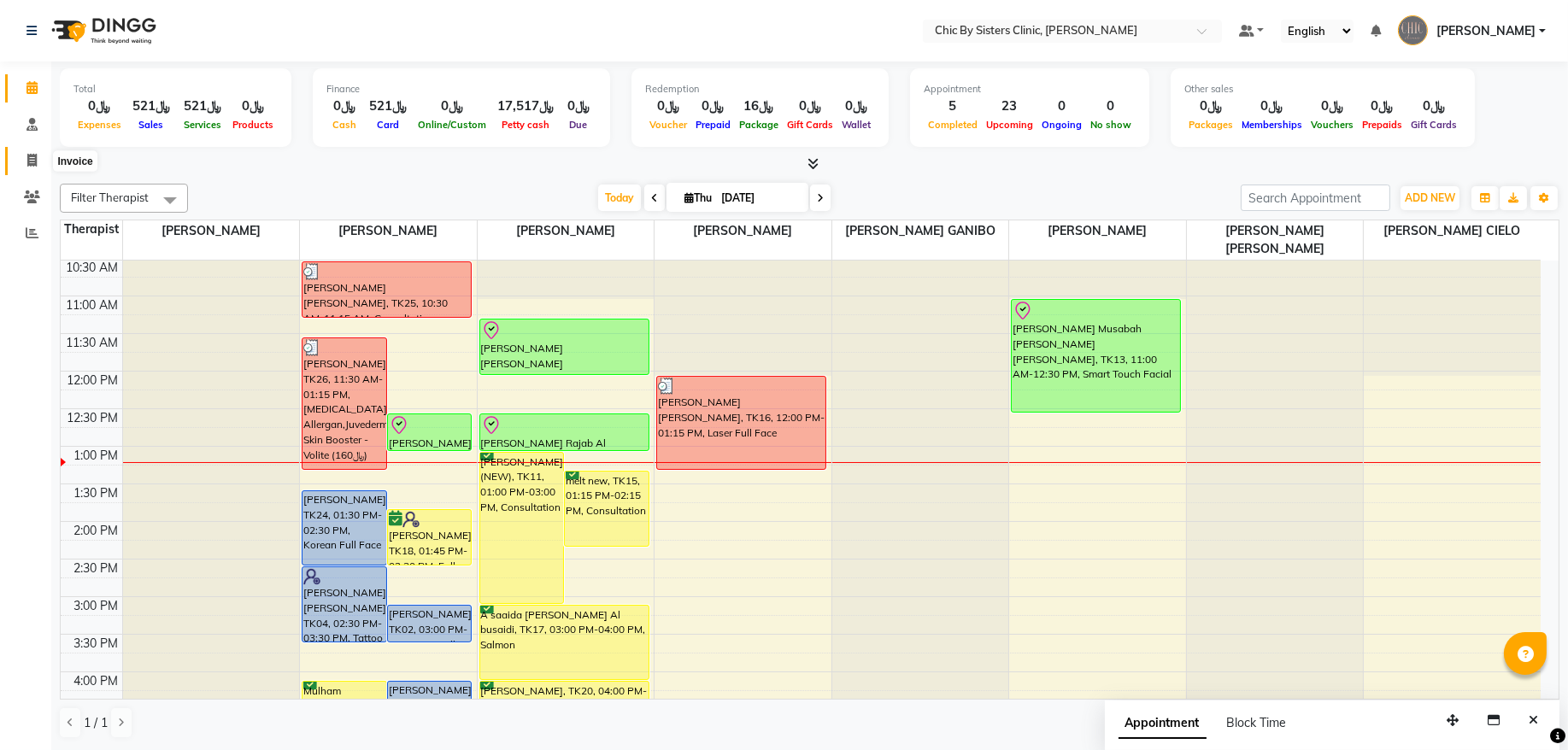
click at [35, 154] on icon at bounding box center [32, 161] width 9 height 13
select select "service"
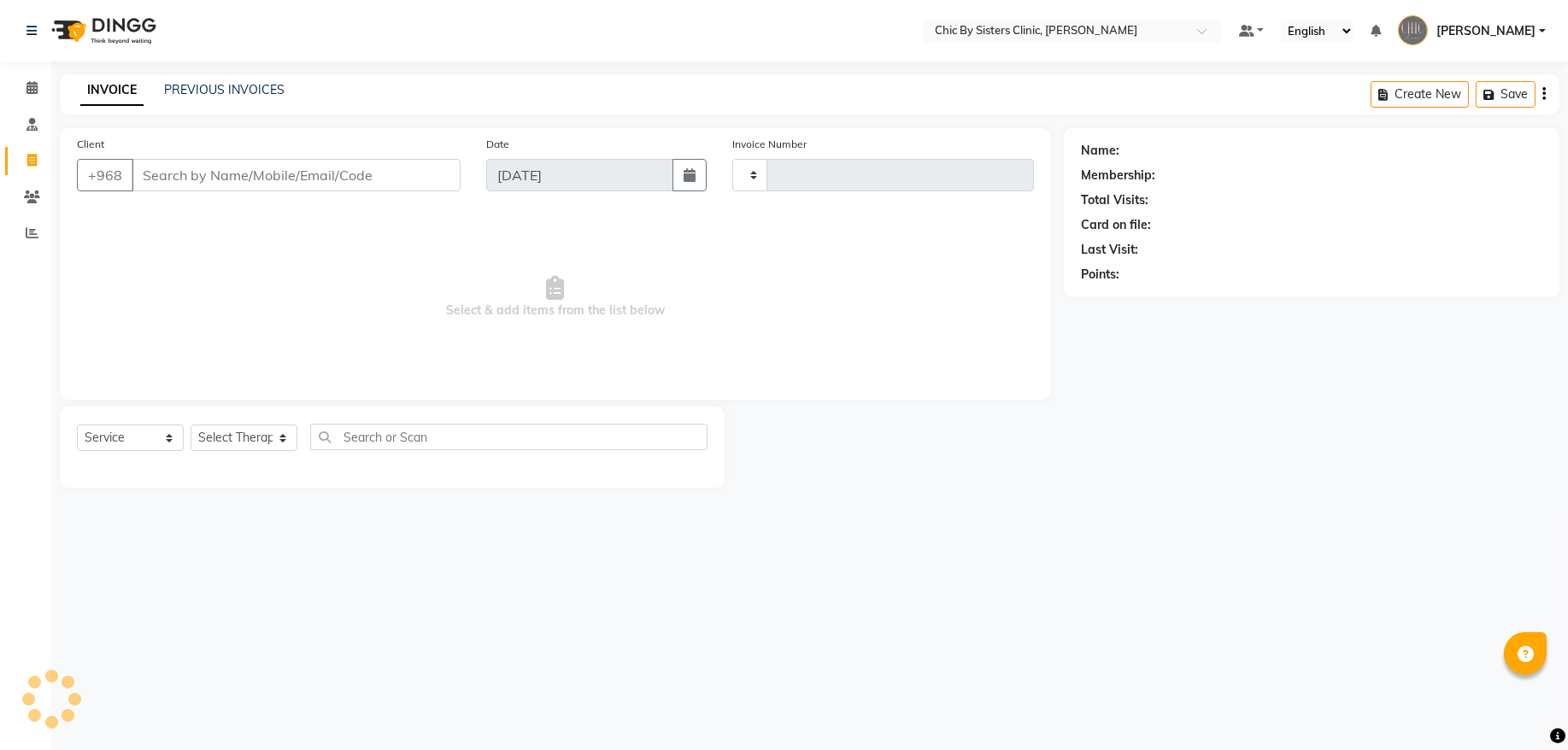
type input "2074"
select select "6348"
type input "96879191917"
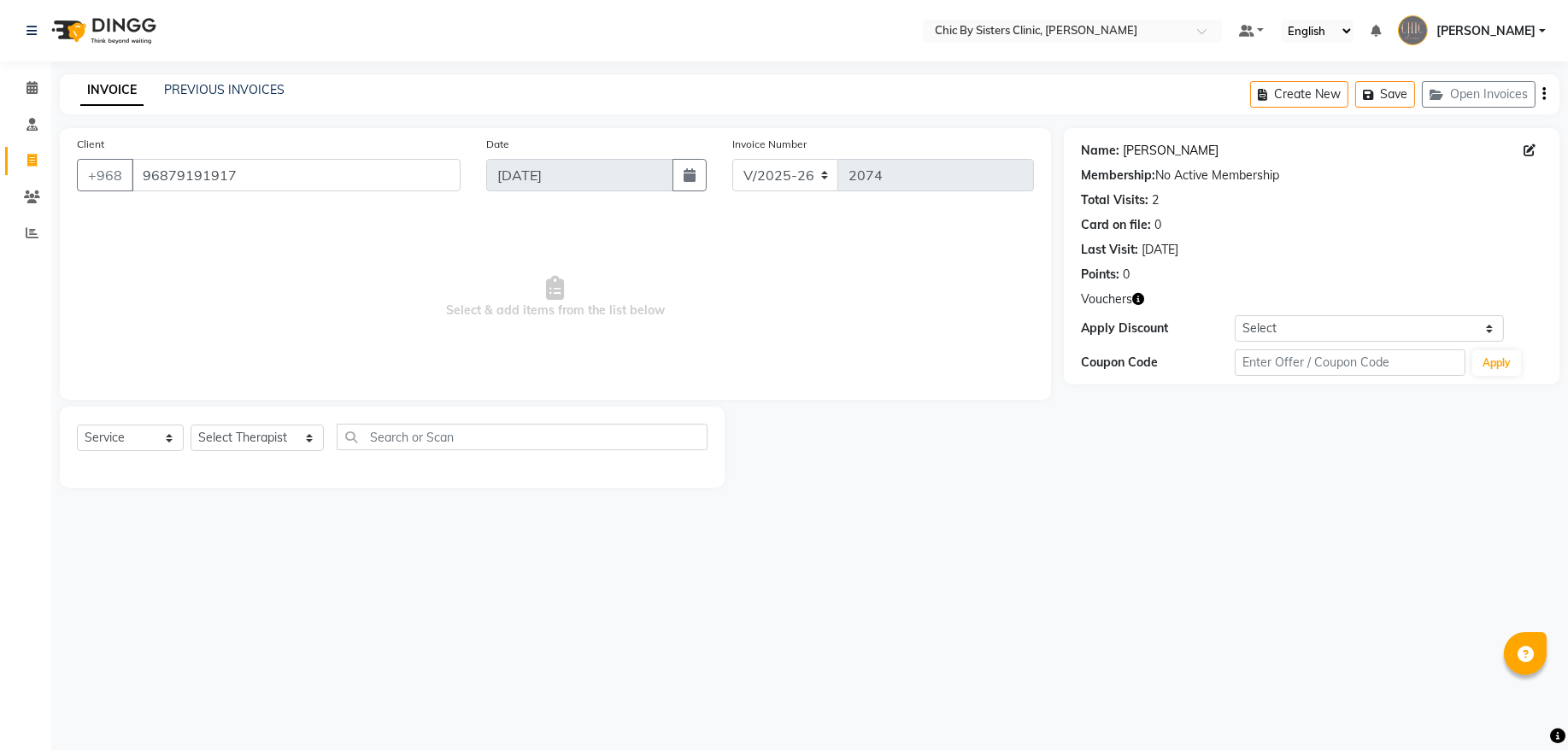
click at [1138, 151] on link "[PERSON_NAME]" at bounding box center [1170, 150] width 96 height 18
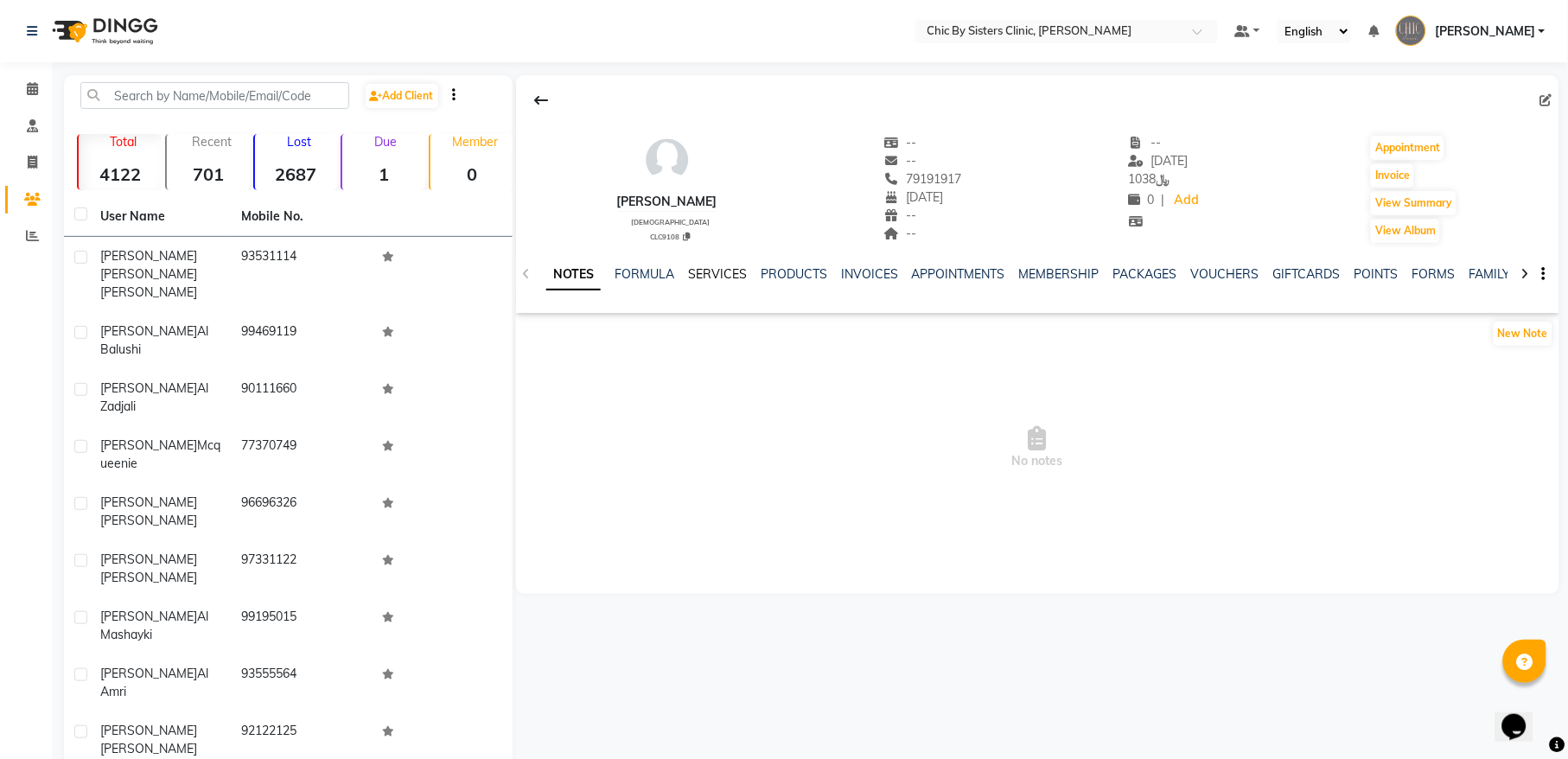
click at [713, 276] on link "SERVICES" at bounding box center [718, 274] width 59 height 15
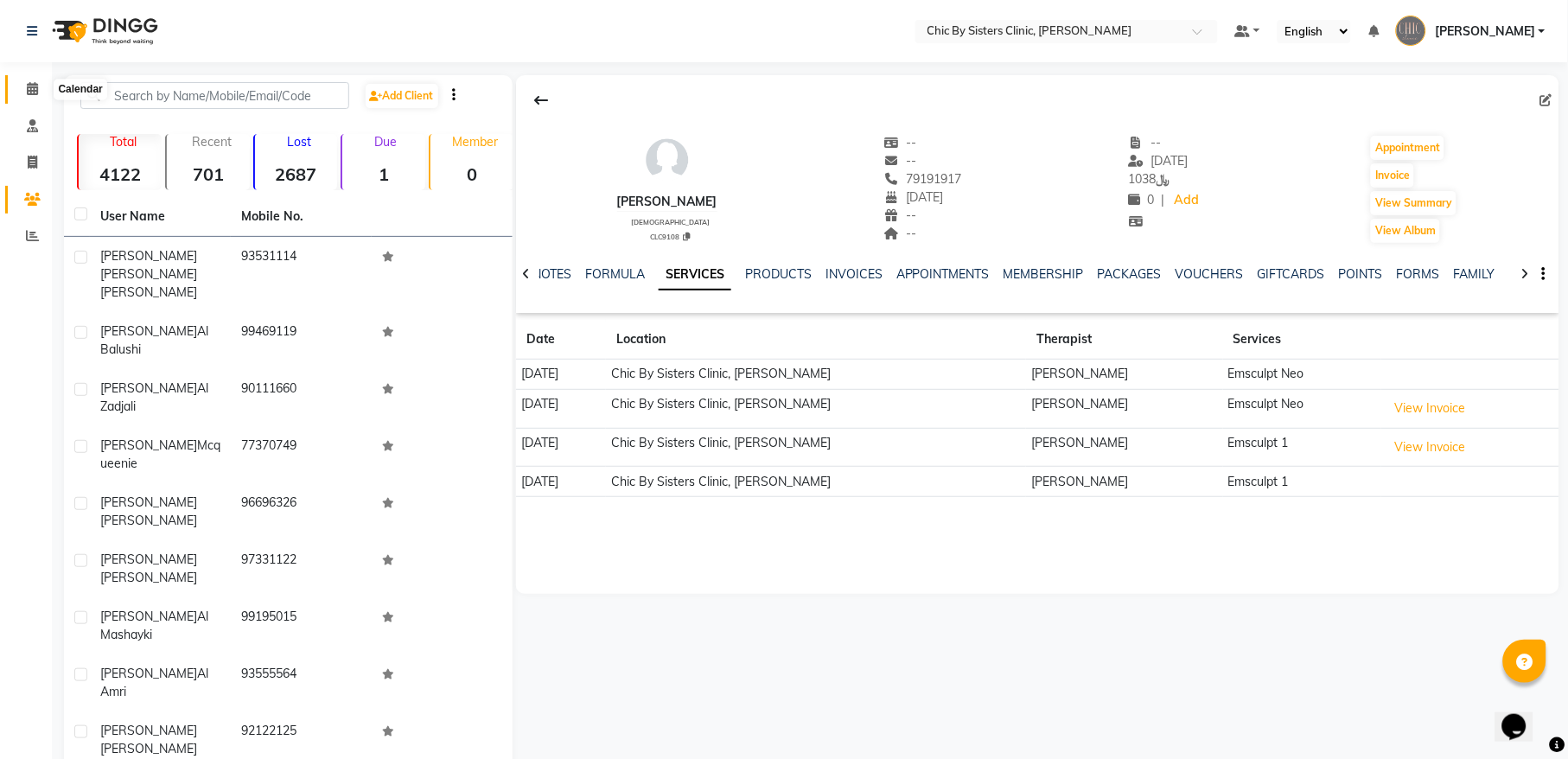
click at [28, 85] on icon at bounding box center [32, 88] width 11 height 13
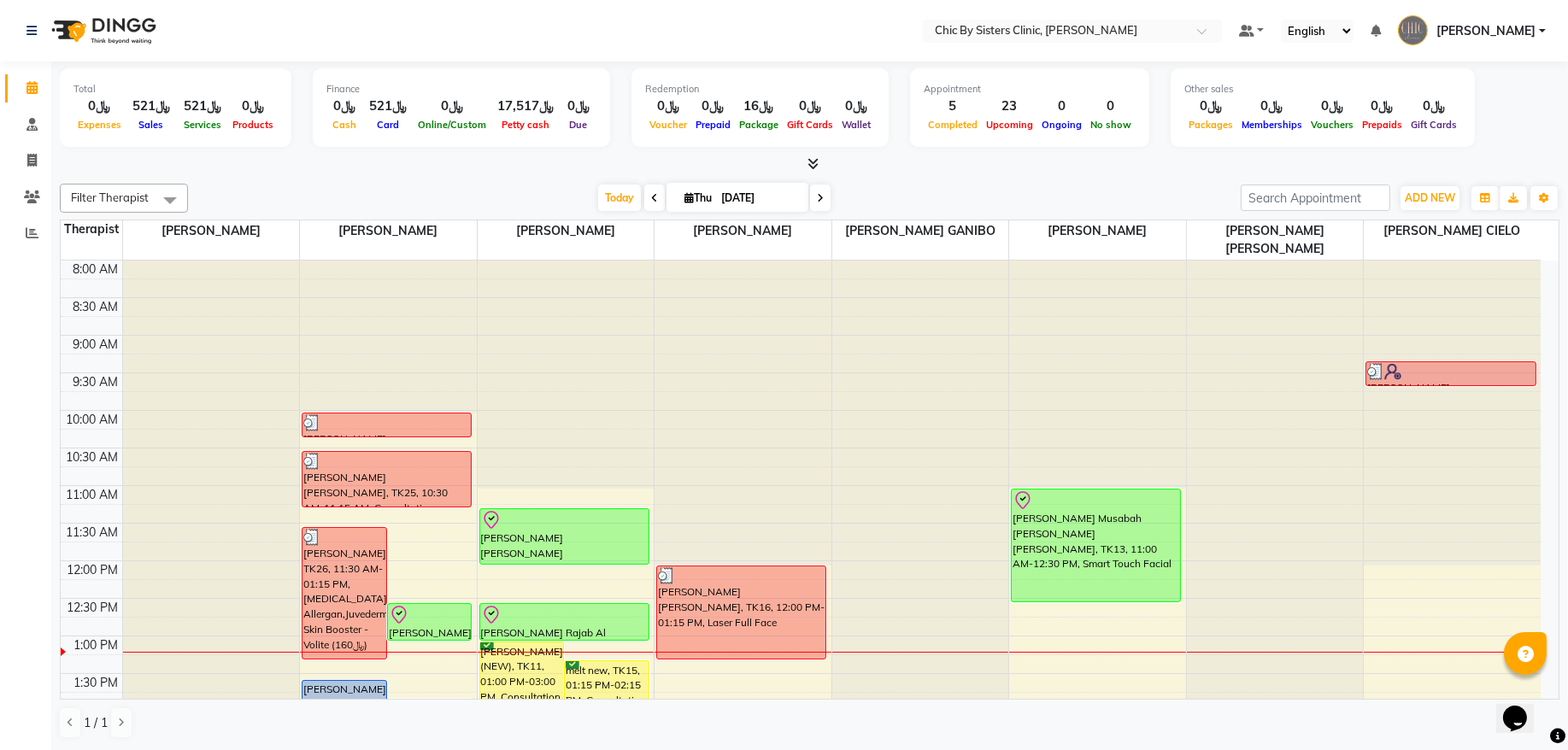
click at [759, 198] on input "[DATE]" at bounding box center [758, 198] width 85 height 25
select select "9"
select select "2025"
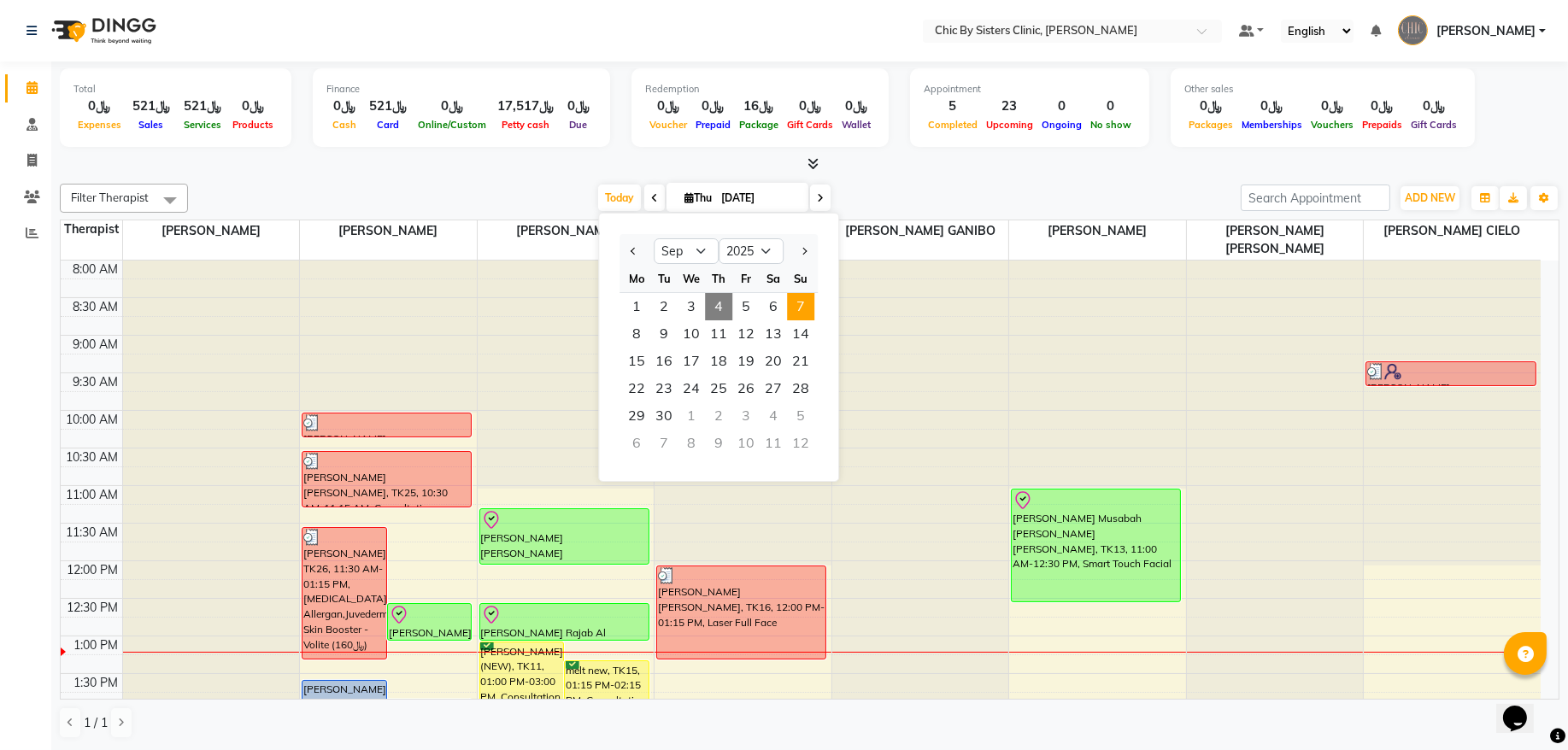
click at [810, 299] on span "7" at bounding box center [799, 306] width 27 height 27
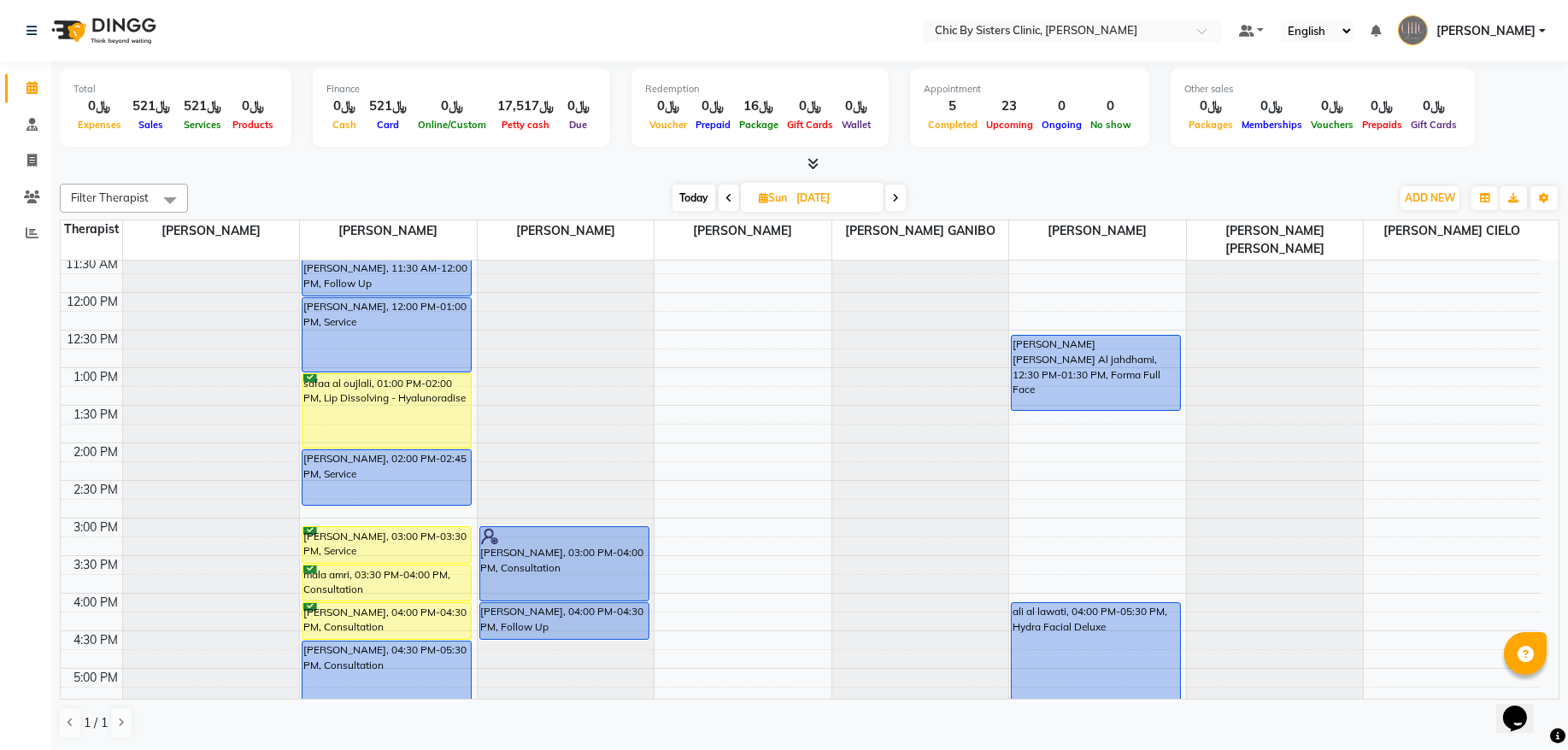
scroll to position [268, 0]
click at [689, 197] on span "Today" at bounding box center [693, 198] width 43 height 26
type input "[DATE]"
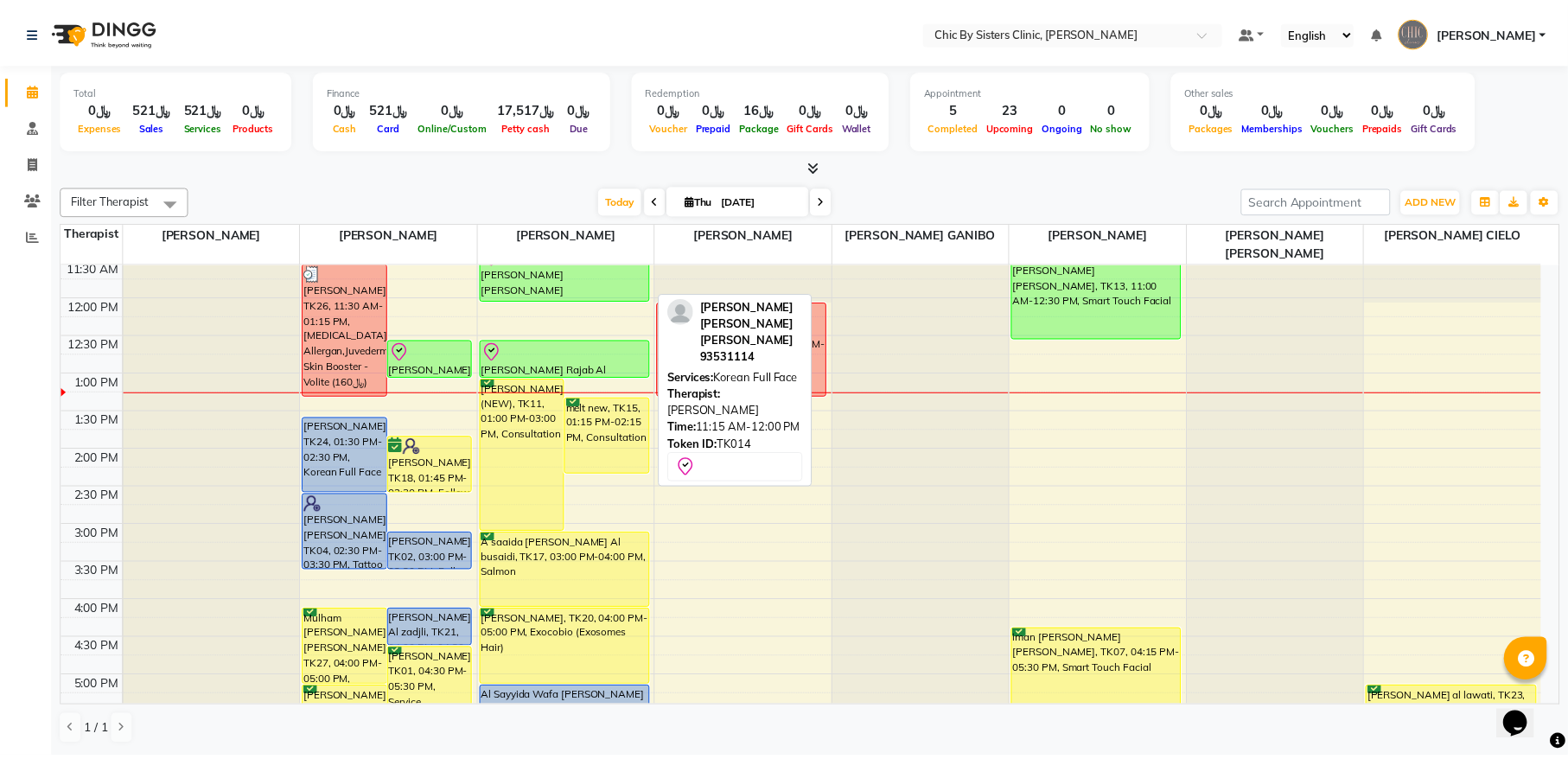
scroll to position [37, 0]
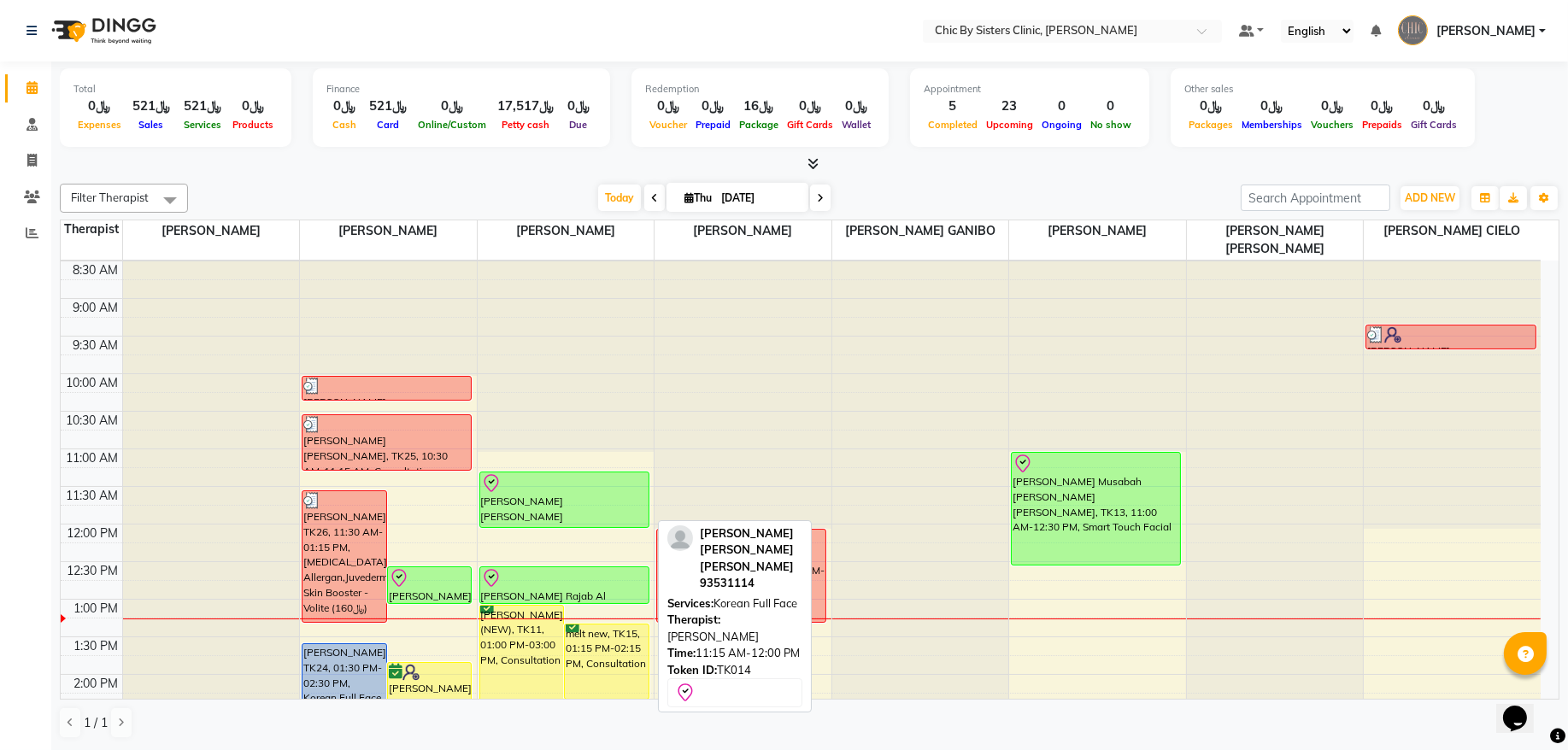
click at [542, 510] on div "[PERSON_NAME] [PERSON_NAME] [PERSON_NAME], TK14, 11:15 AM-12:00 PM, Korean Full…" at bounding box center [564, 499] width 168 height 54
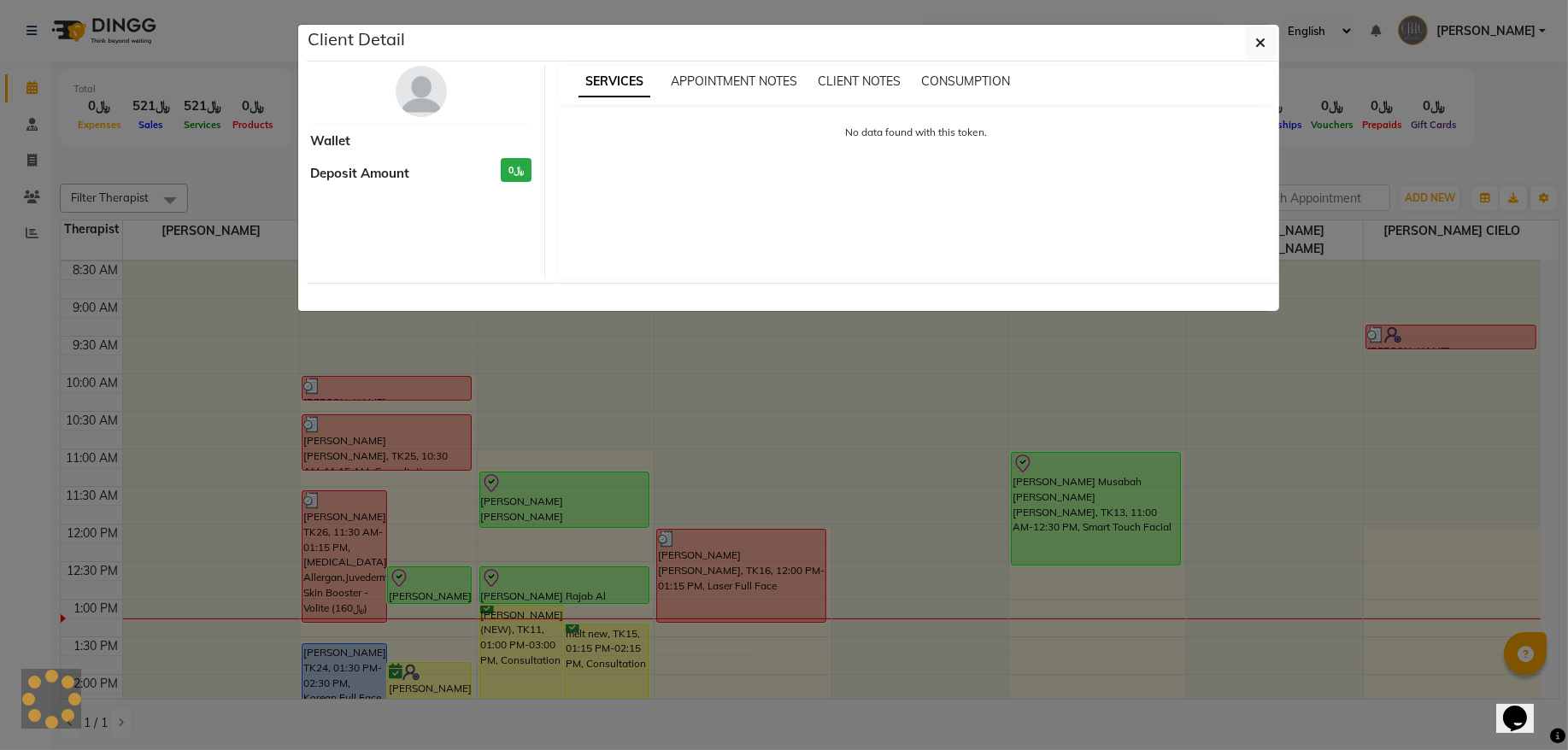
select select "8"
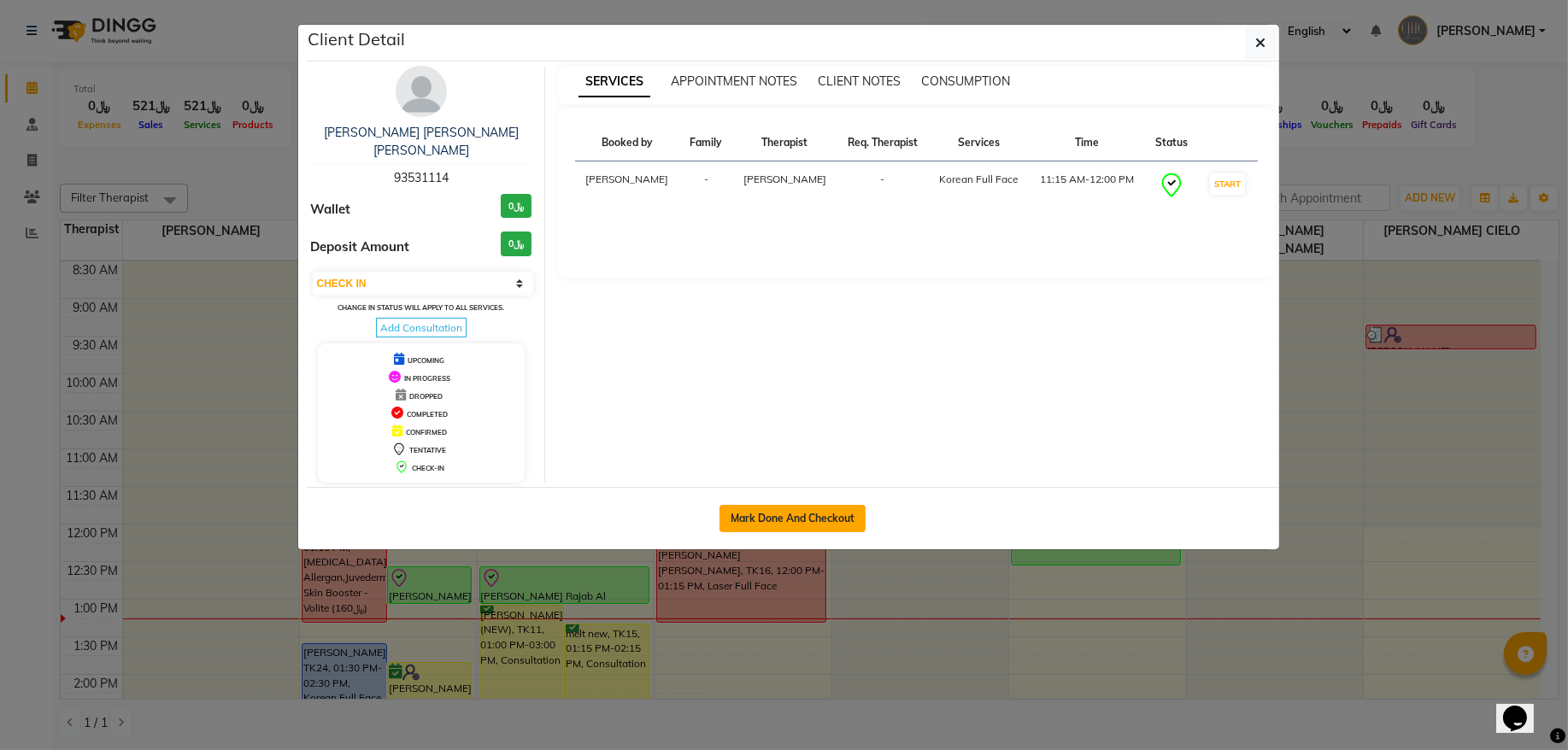
click at [774, 505] on button "Mark Done And Checkout" at bounding box center [793, 518] width 146 height 27
select select "6348"
select select "service"
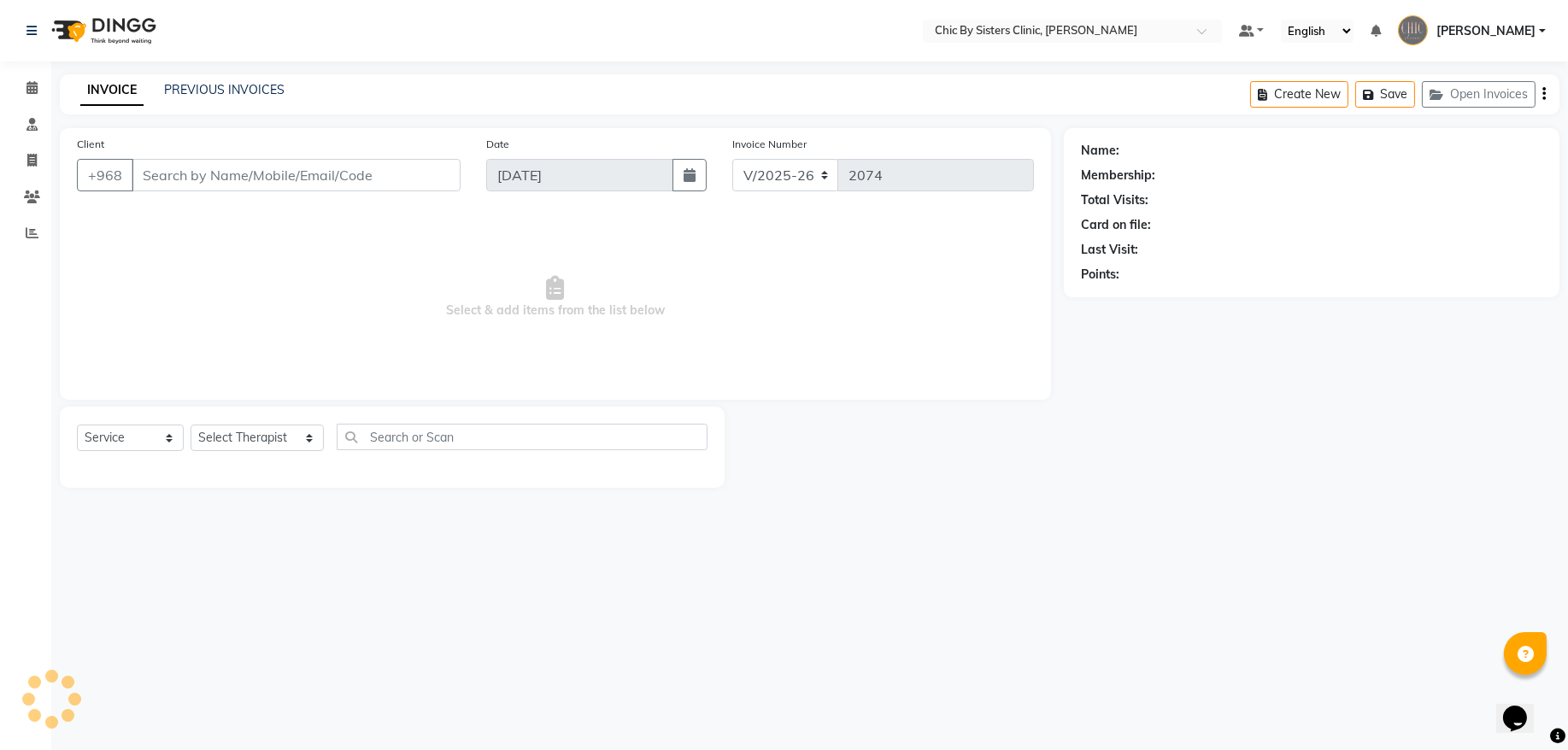
type input "93531114"
select select "49178"
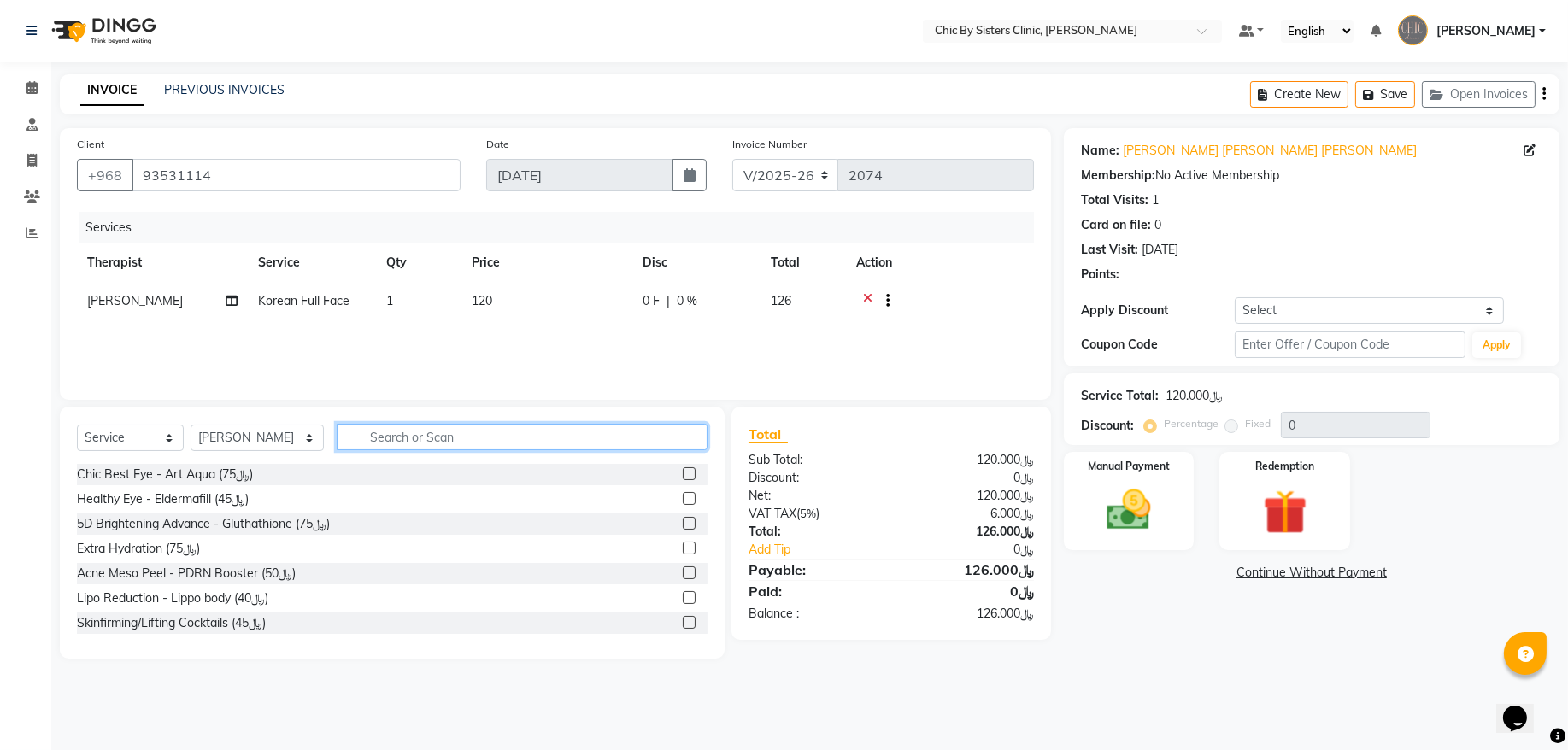
click at [386, 442] on input "text" at bounding box center [522, 437] width 371 height 26
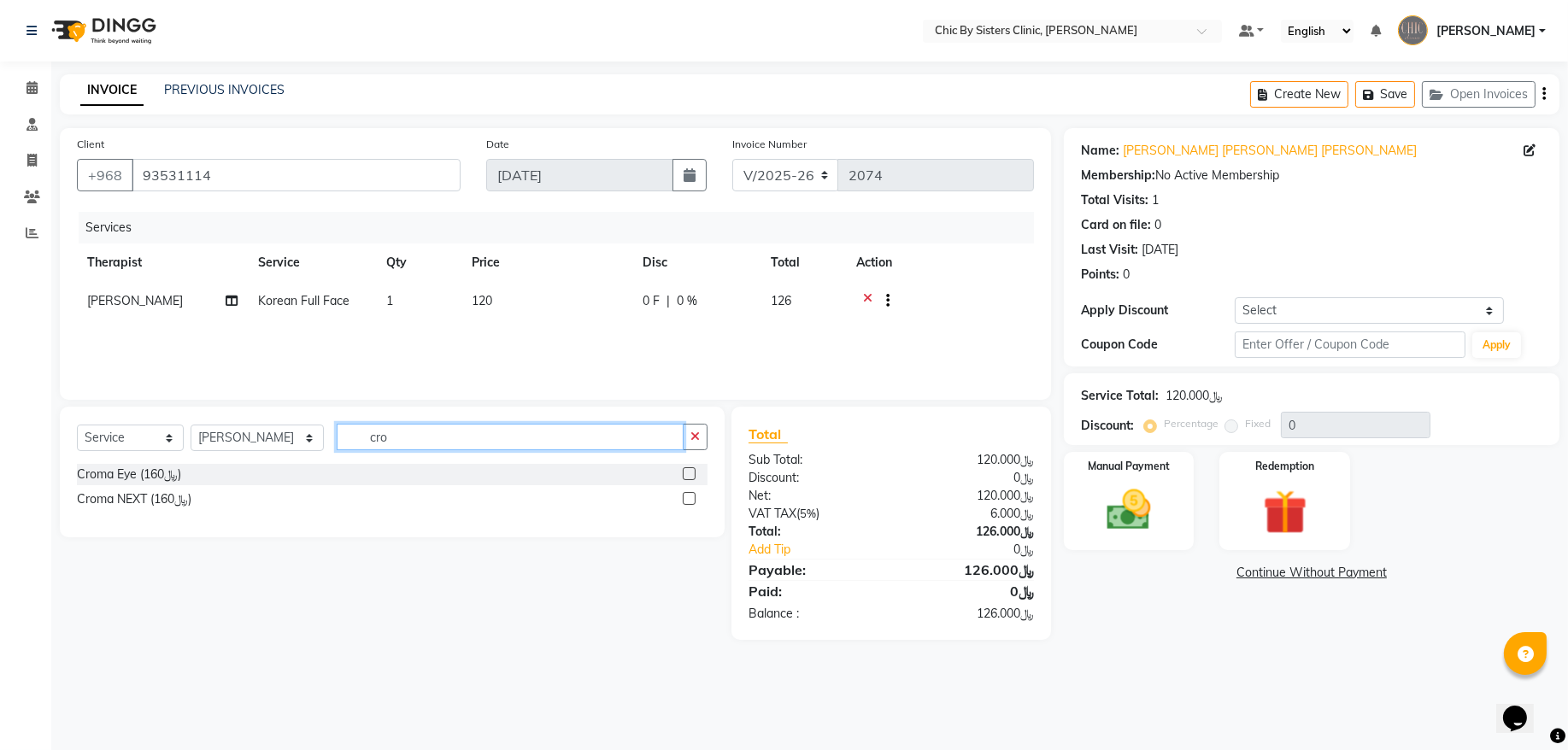
type input "cro"
click at [689, 505] on div at bounding box center [688, 500] width 11 height 18
click at [689, 504] on label at bounding box center [689, 498] width 13 height 13
click at [689, 504] on input "checkbox" at bounding box center [688, 499] width 11 height 11
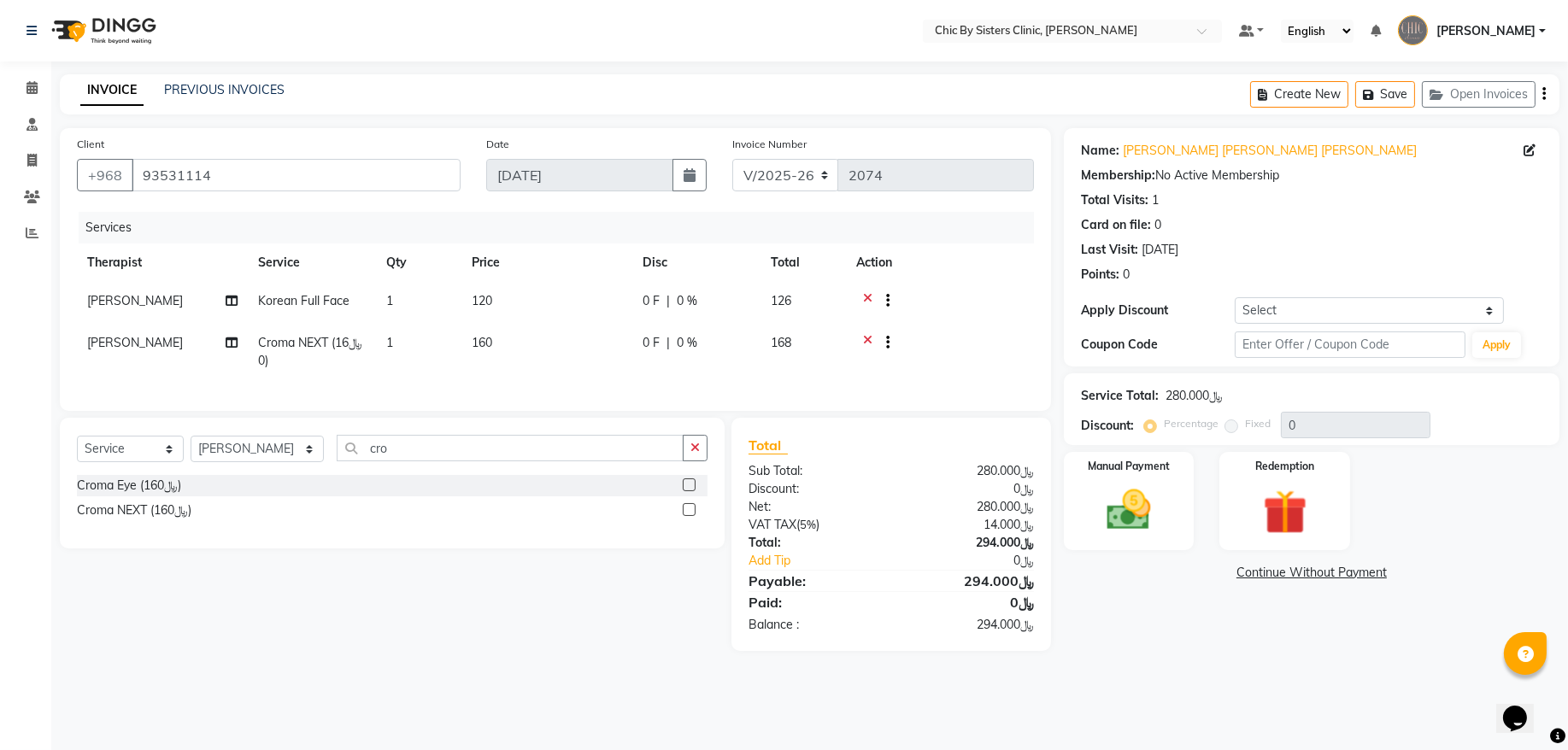
click at [689, 516] on label at bounding box center [689, 510] width 13 height 13
click at [689, 516] on input "checkbox" at bounding box center [688, 511] width 11 height 11
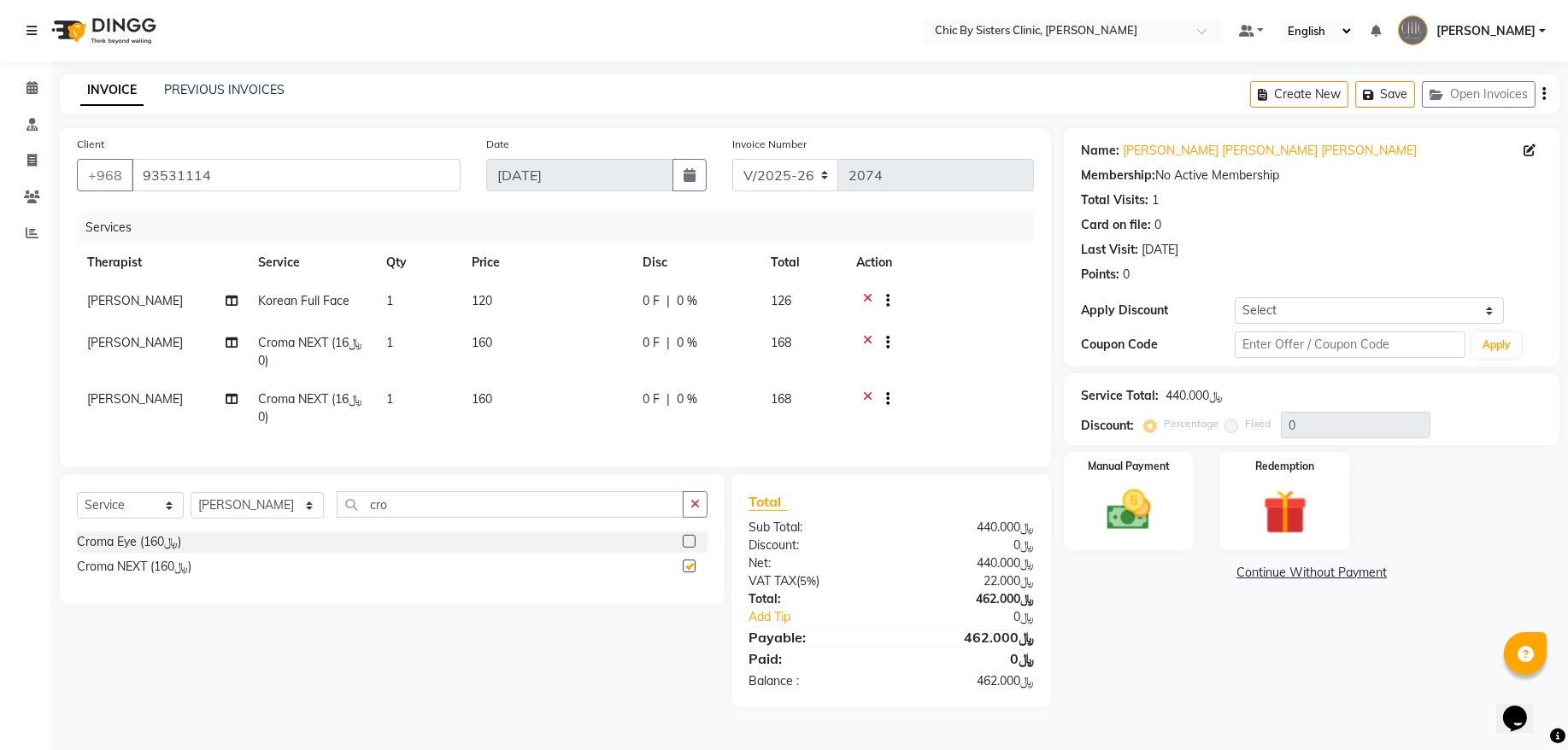
checkbox input "false"
click at [866, 392] on icon at bounding box center [867, 401] width 9 height 22
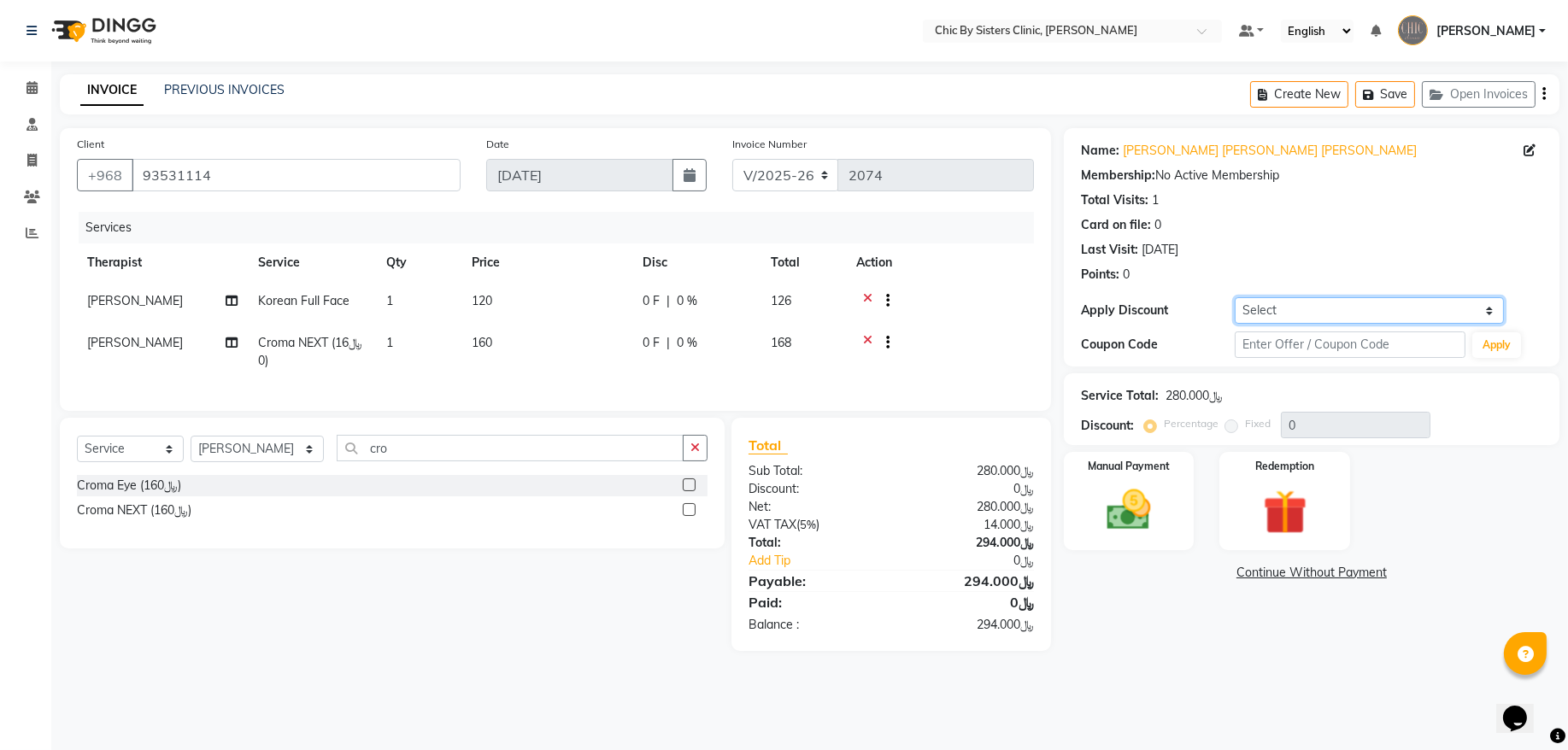
click at [1270, 313] on select "Select Coupon → Forma - Full Face (Summer Offer) - Redemption Code Coupon → Ems…" at bounding box center [1368, 311] width 269 height 26
select select "4: Object"
click at [1234, 298] on select "Select Coupon → Forma - Full Face (Summer Offer) - Redemption Code Coupon → Ems…" at bounding box center [1368, 311] width 269 height 26
type input "15"
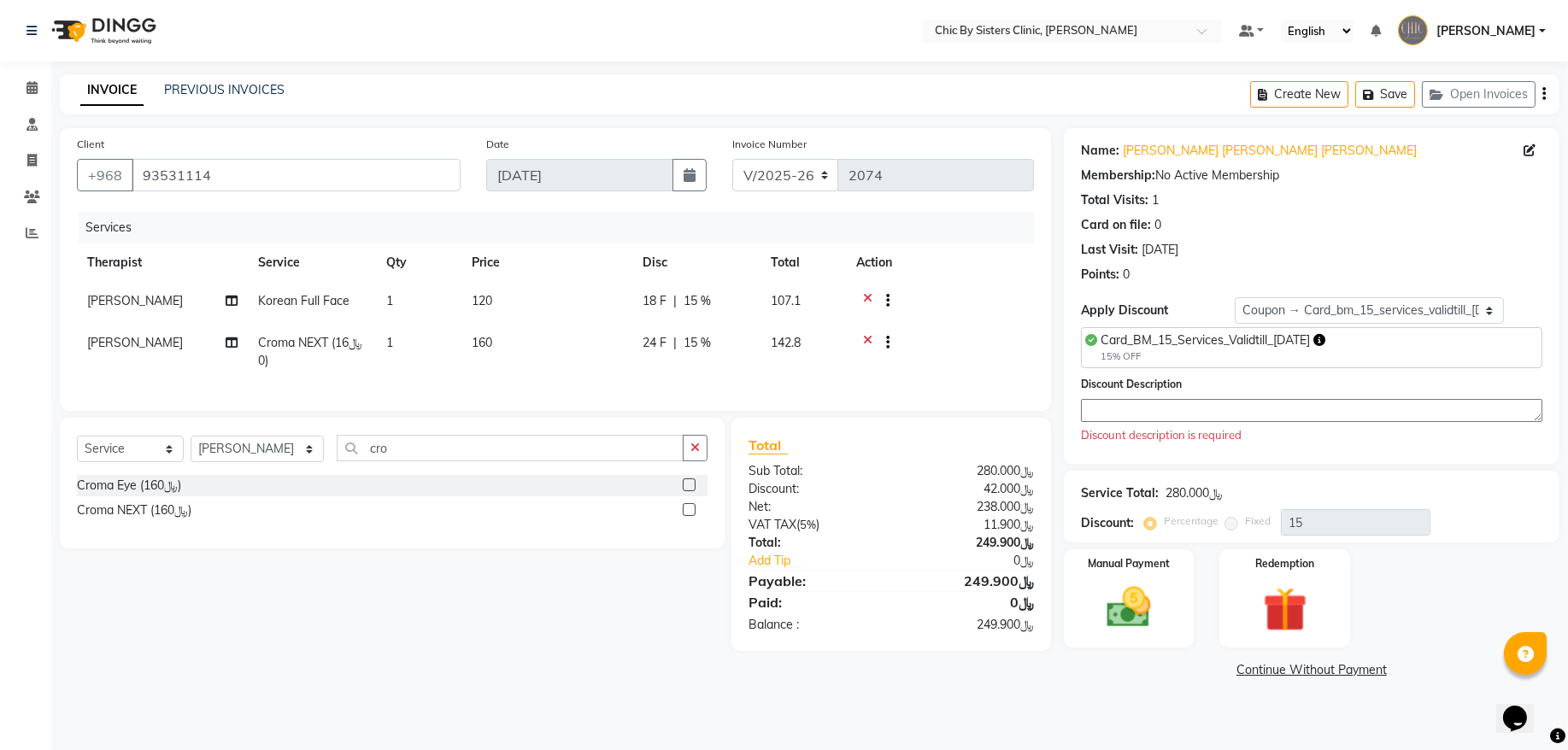
click at [1167, 408] on textarea at bounding box center [1312, 410] width 462 height 23
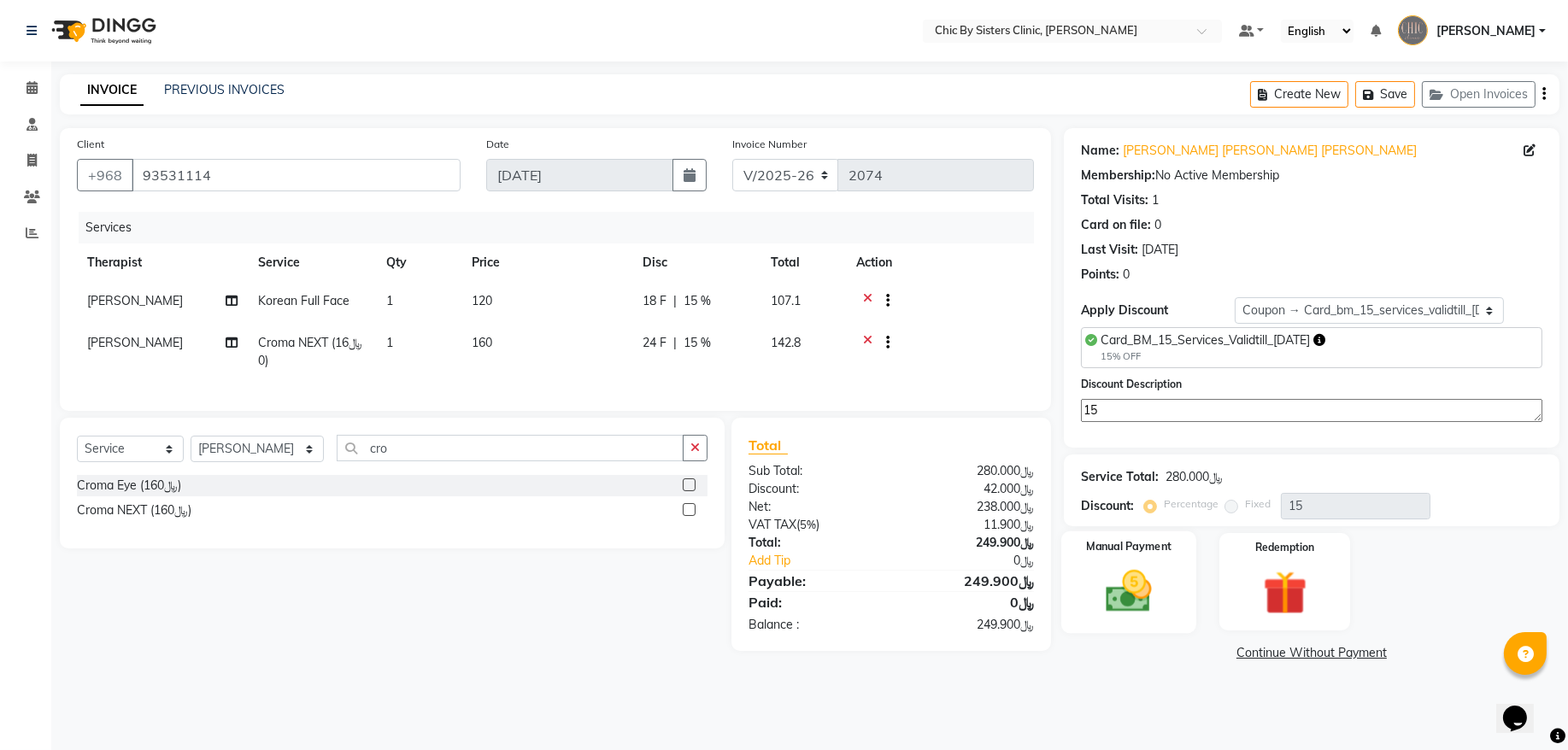
type textarea "15"
click at [1129, 605] on img at bounding box center [1129, 591] width 75 height 53
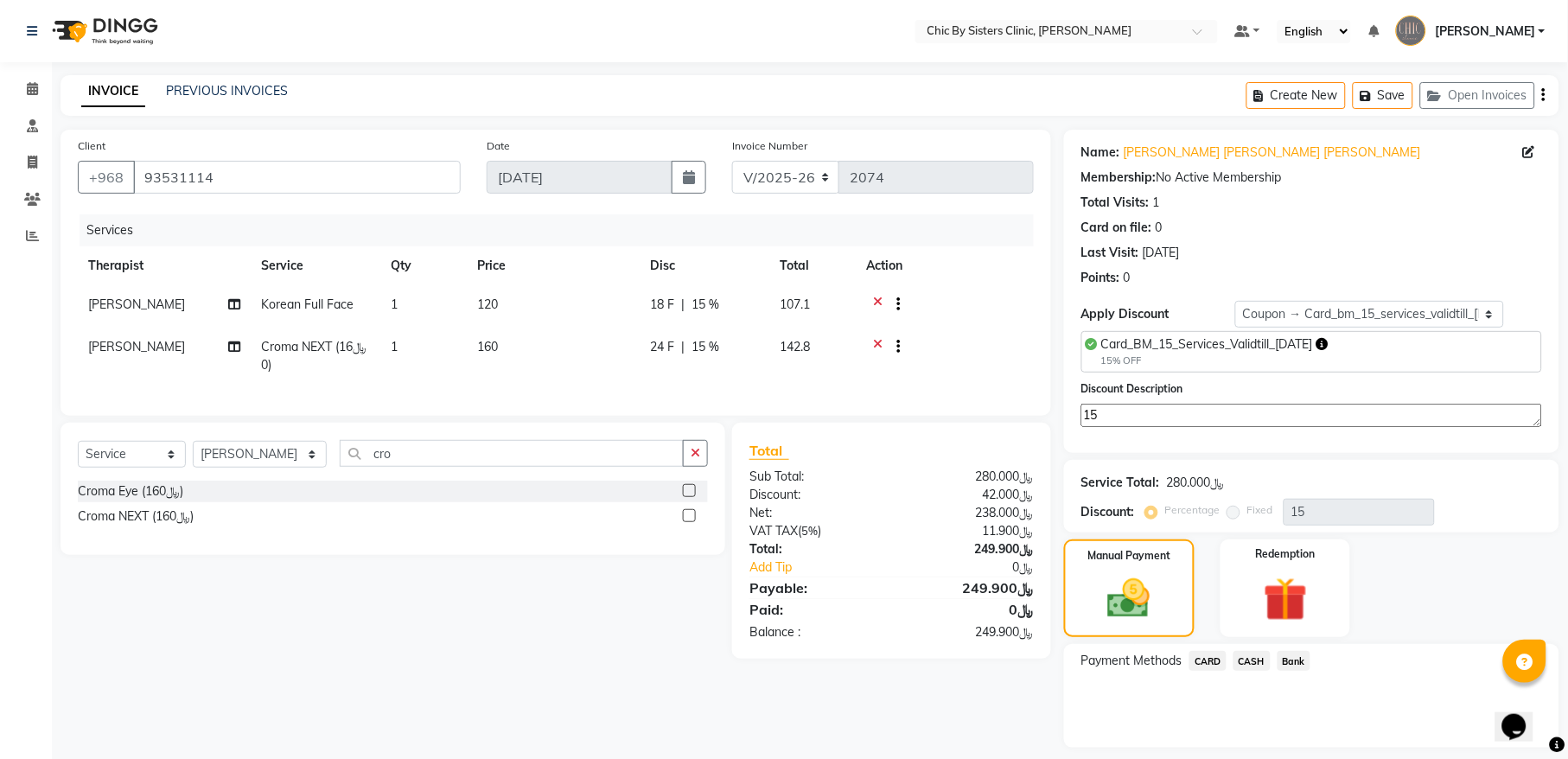
click at [1215, 668] on span "CARD" at bounding box center [1208, 661] width 37 height 20
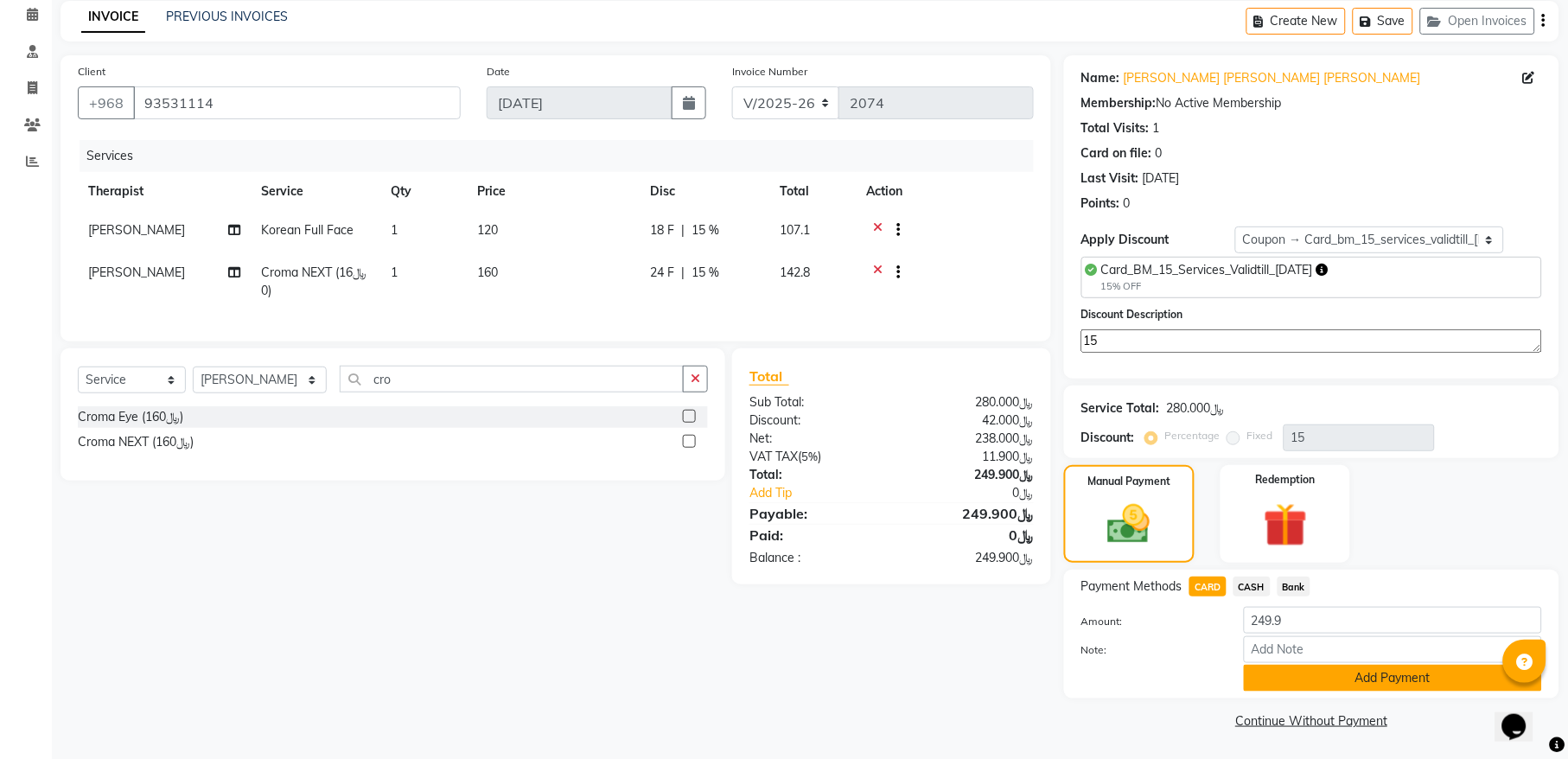
click at [1284, 677] on button "Add Payment" at bounding box center [1393, 678] width 298 height 27
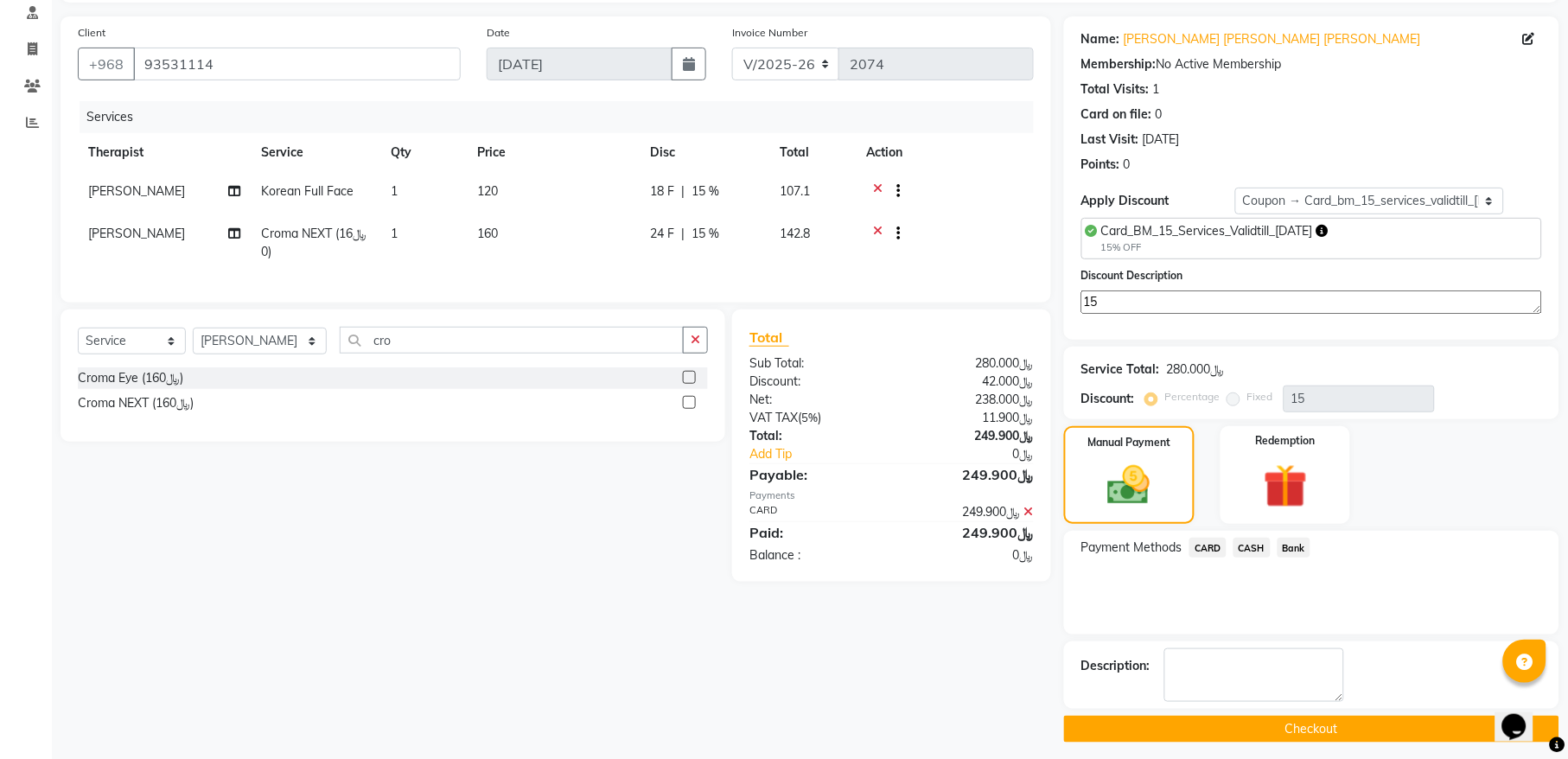
scroll to position [124, 0]
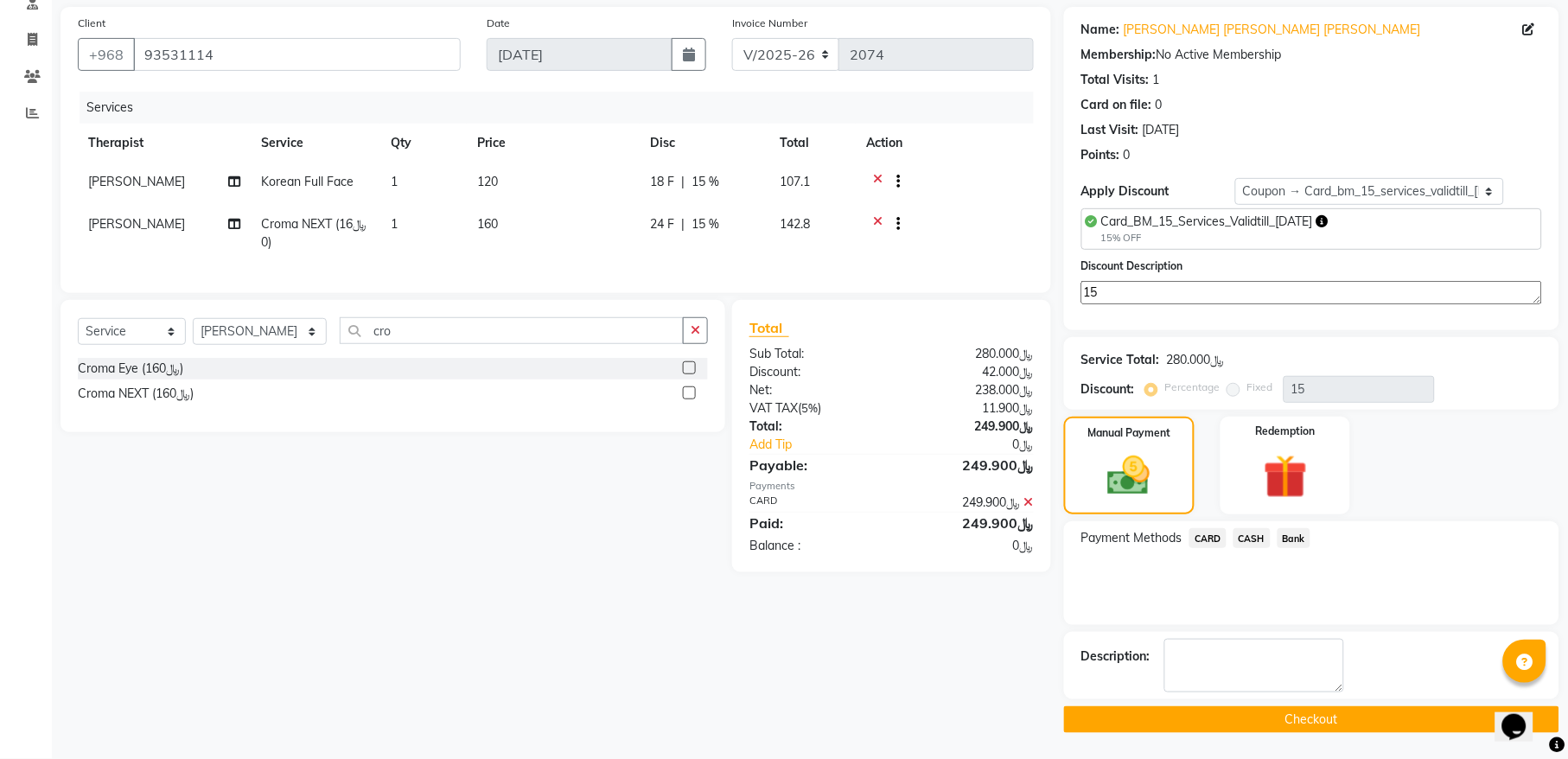
click at [1082, 713] on button "Checkout" at bounding box center [1313, 720] width 496 height 27
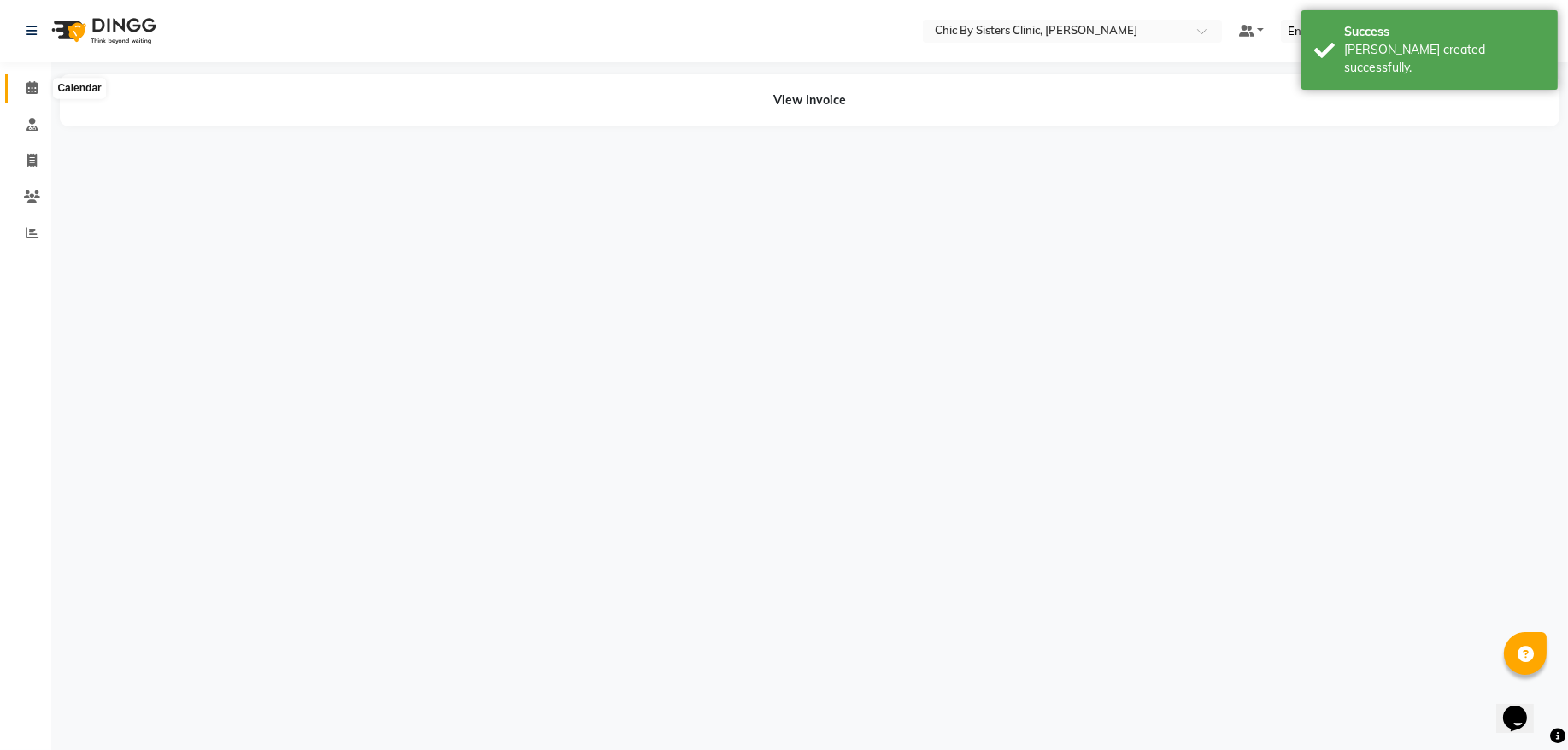
click at [34, 84] on icon at bounding box center [32, 87] width 11 height 13
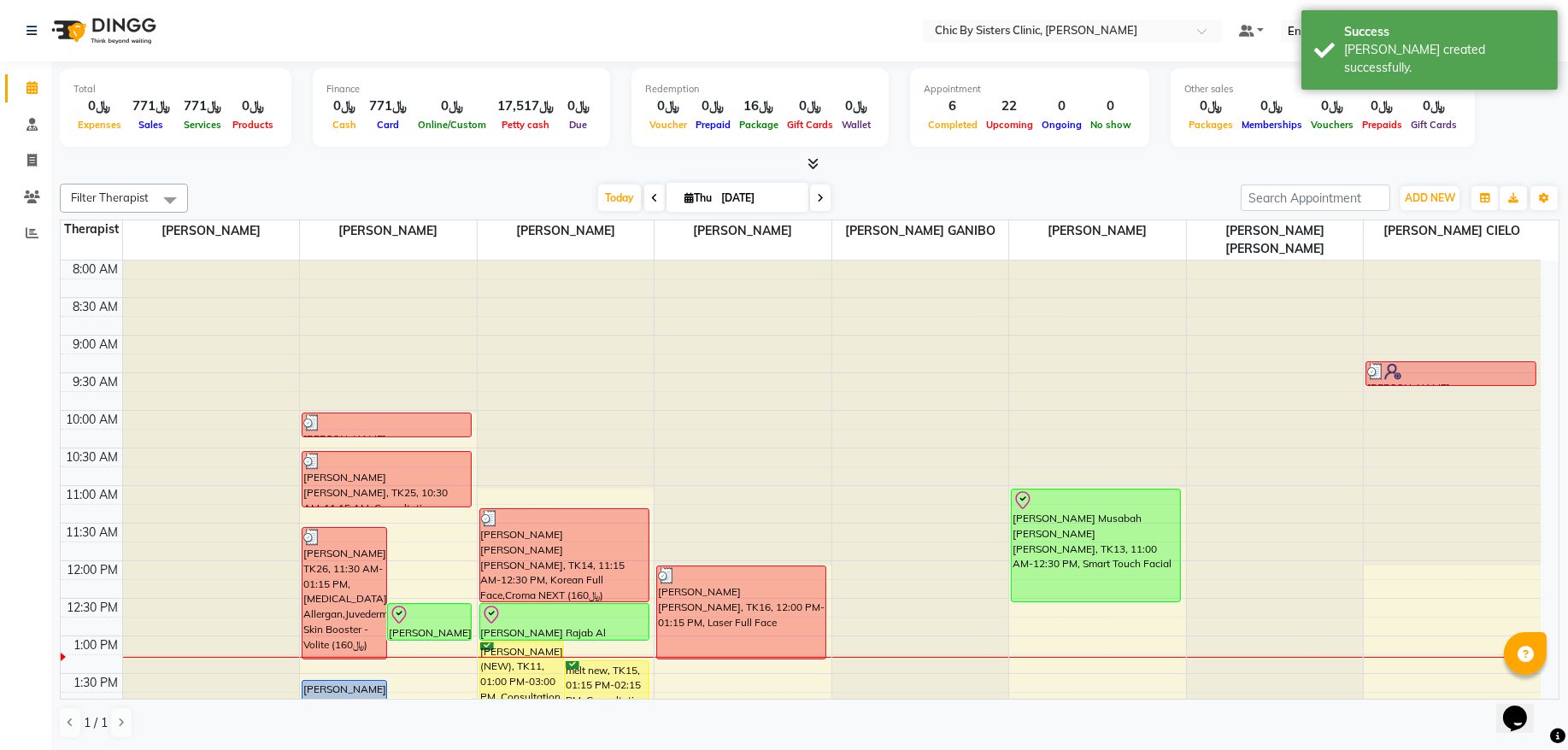
scroll to position [115, 0]
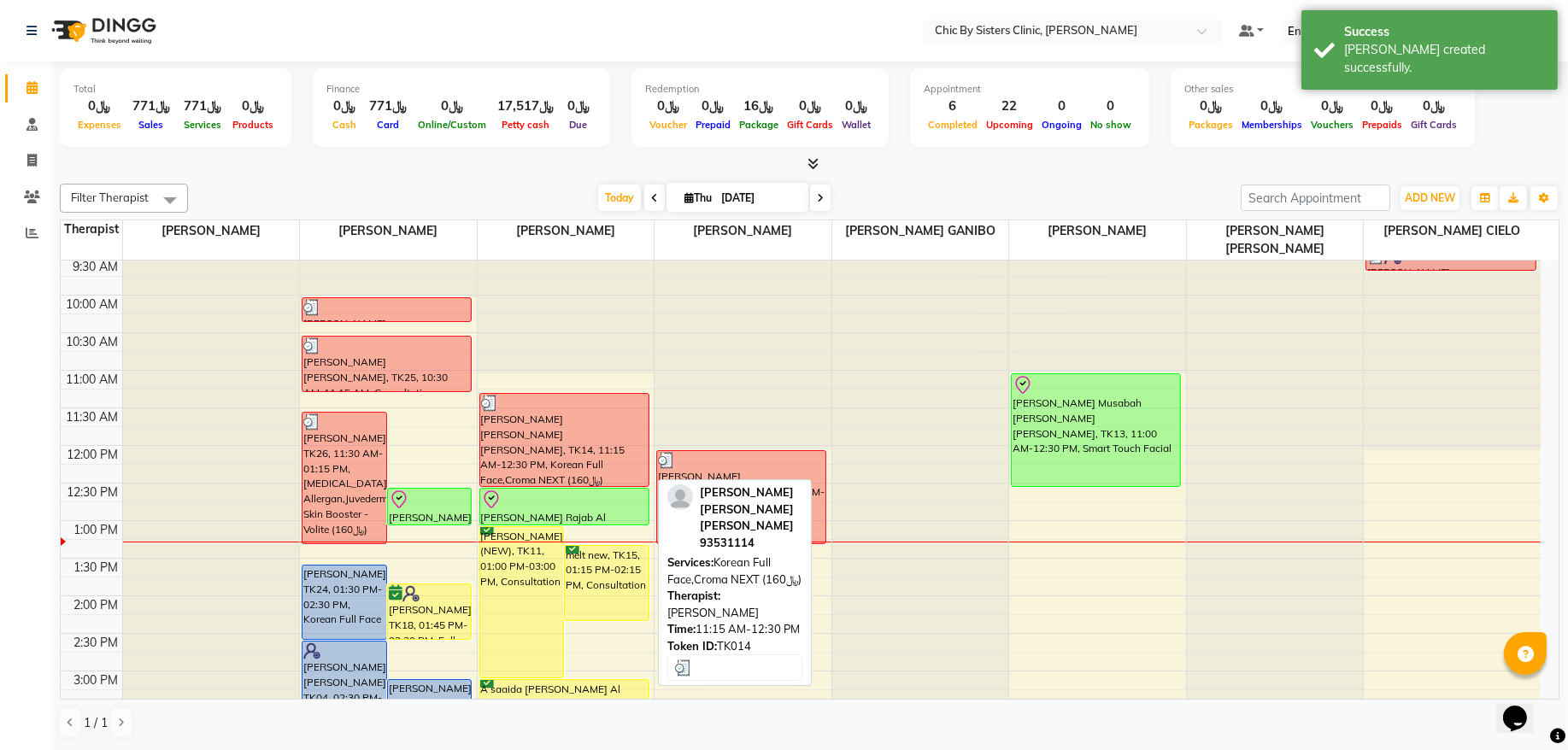
click at [550, 437] on div "[PERSON_NAME] [PERSON_NAME] [PERSON_NAME], TK14, 11:15 AM-12:30 PM, Korean Full…" at bounding box center [564, 440] width 168 height 92
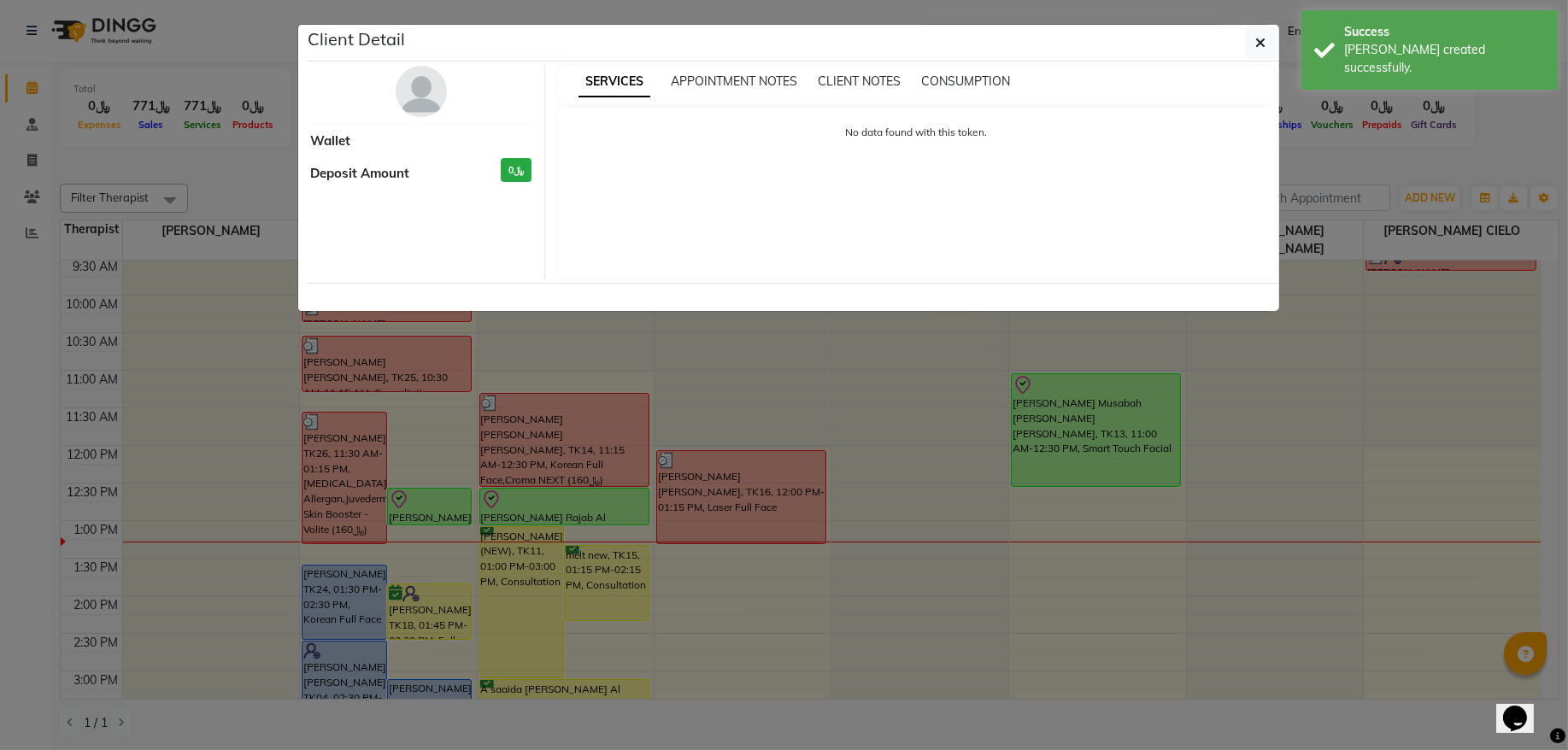
select select "3"
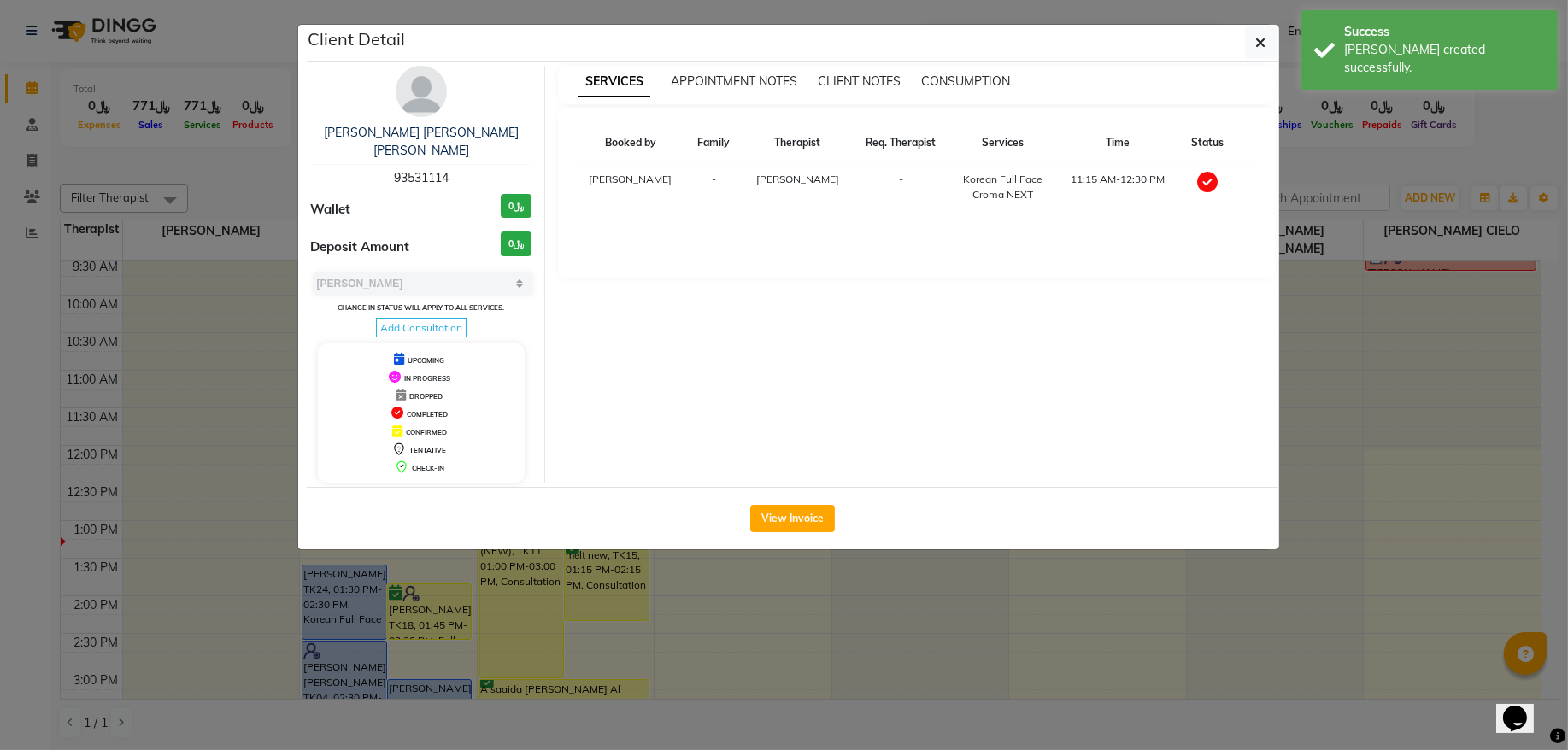
click at [434, 170] on span "93531114" at bounding box center [421, 177] width 54 height 15
copy span "93531114"
click at [1250, 46] on button "button" at bounding box center [1260, 42] width 33 height 33
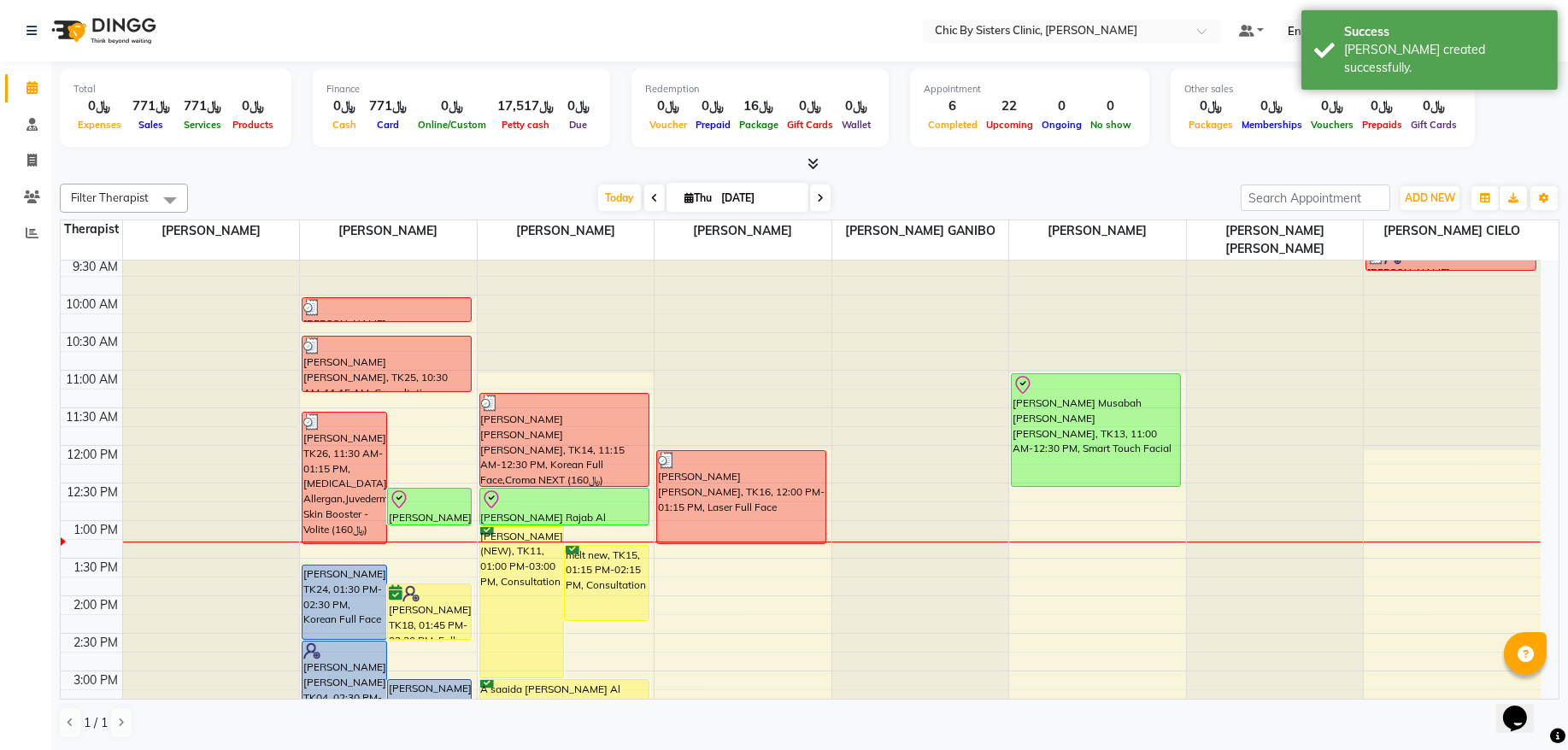
click at [744, 206] on input "[DATE]" at bounding box center [758, 198] width 85 height 25
select select "9"
select select "2025"
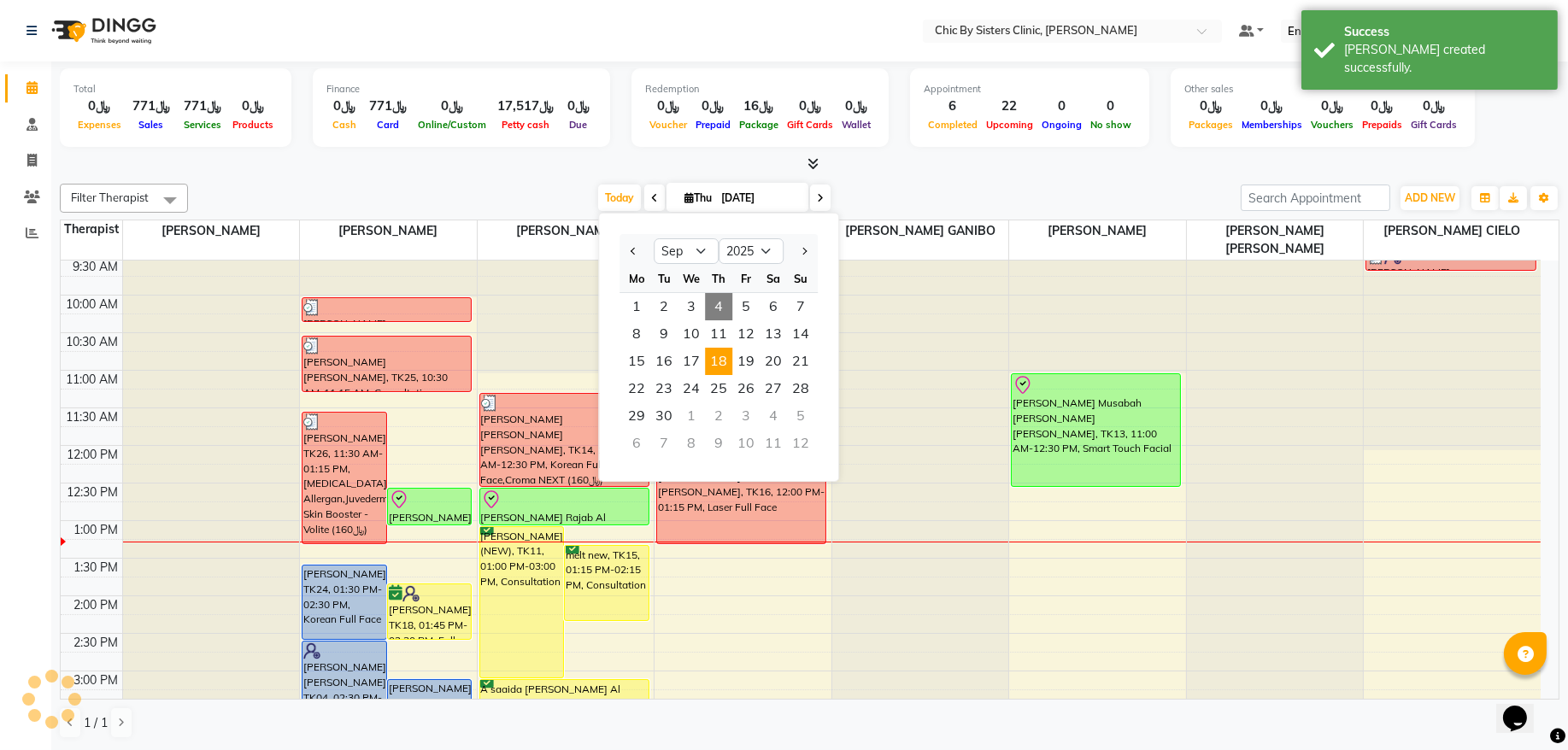
click at [720, 368] on span "18" at bounding box center [718, 361] width 27 height 27
type input "[DATE]"
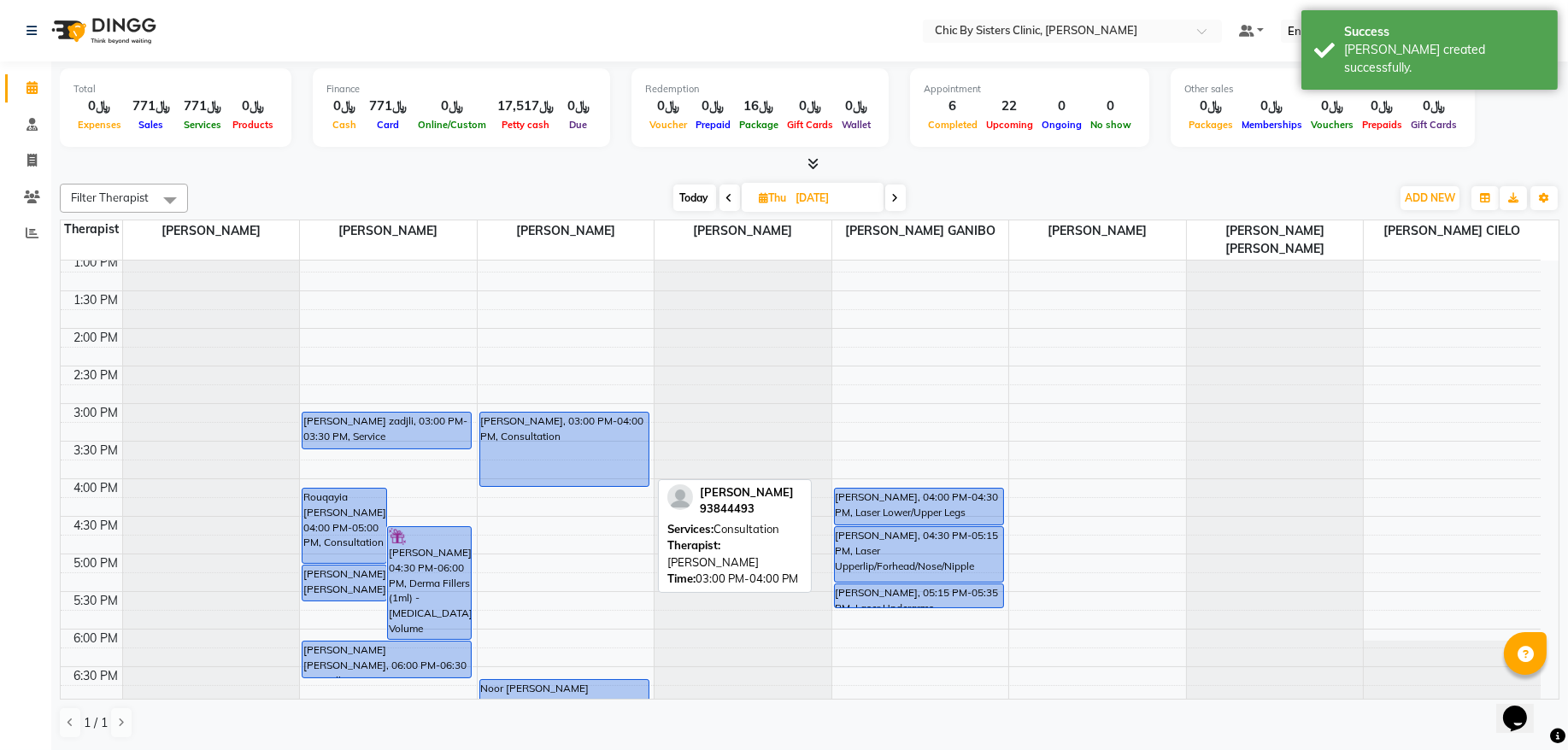
scroll to position [152, 0]
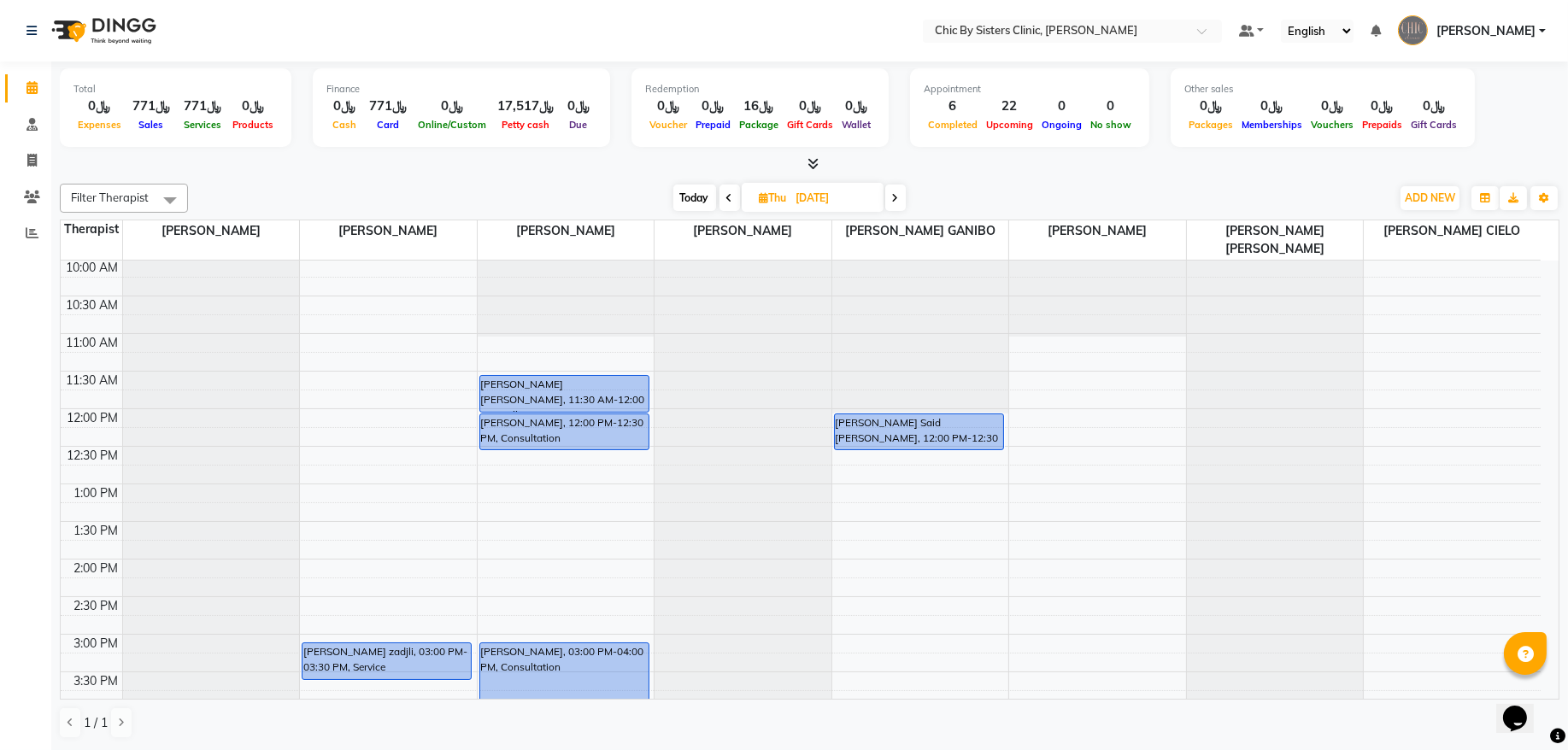
click at [529, 350] on div "8:00 AM 8:30 AM 9:00 AM 9:30 AM 10:00 AM 10:30 AM 11:00 AM 11:30 AM 12:00 PM 12…" at bounding box center [800, 710] width 1480 height 1202
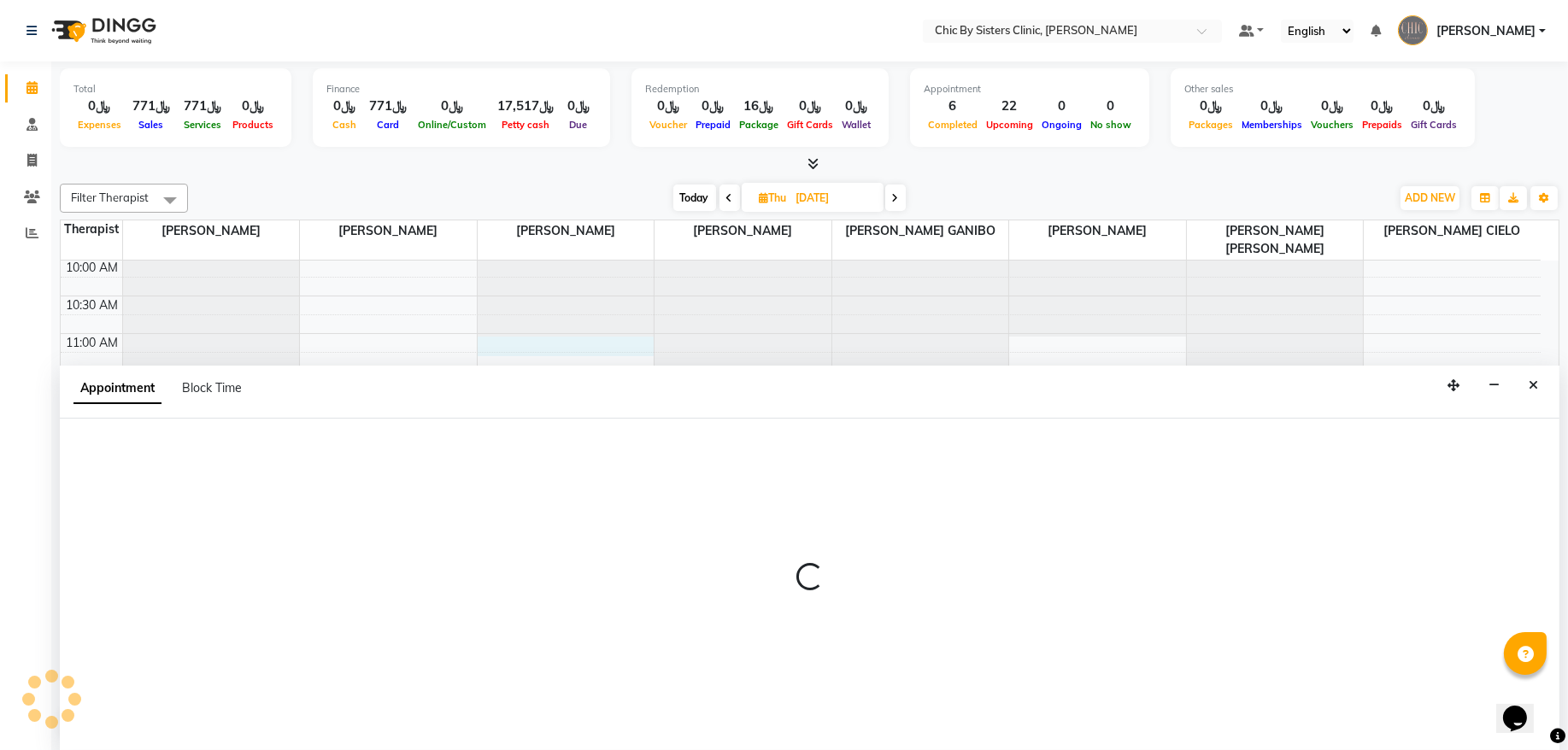
select select "49178"
select select "tentative"
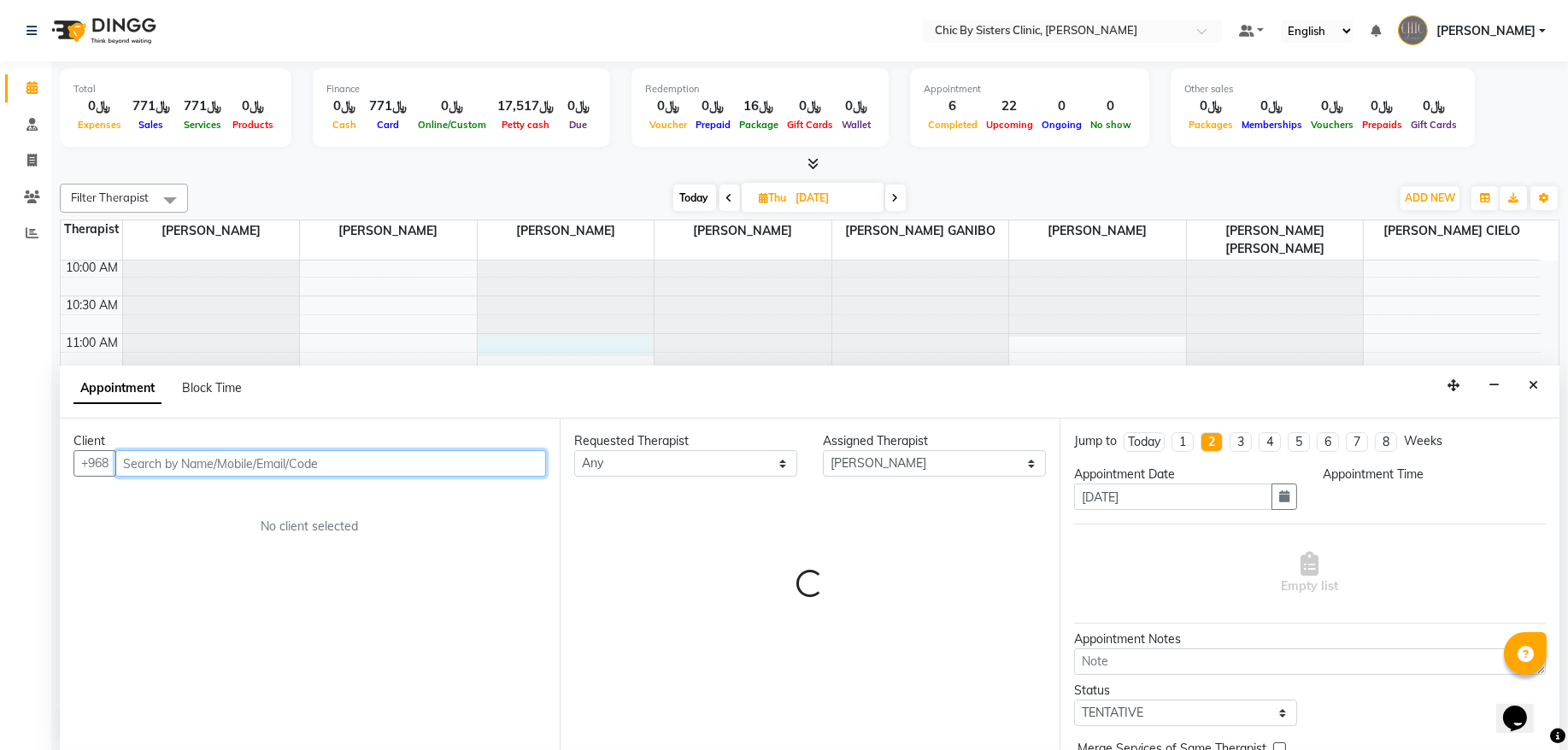
select select "660"
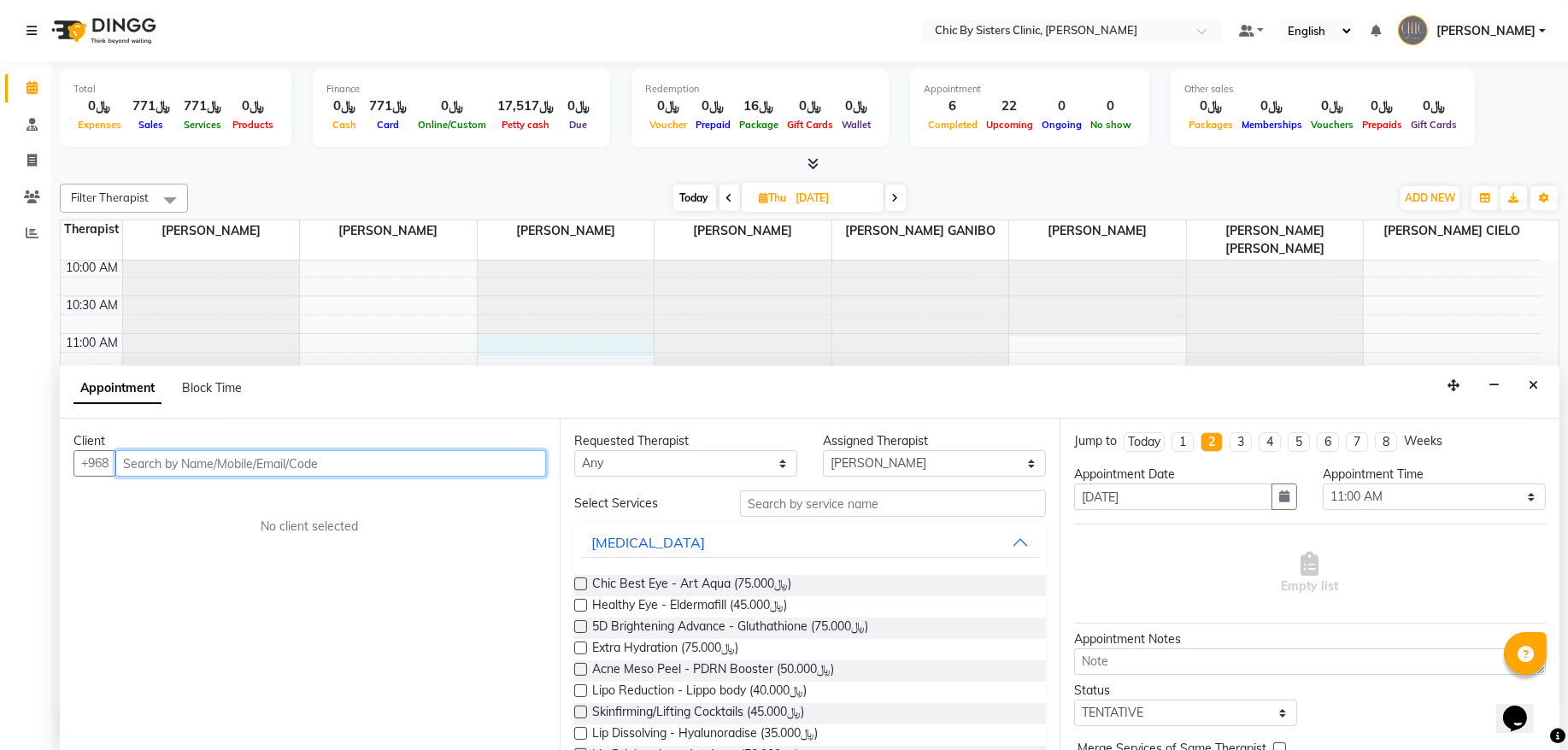
paste input "93531114"
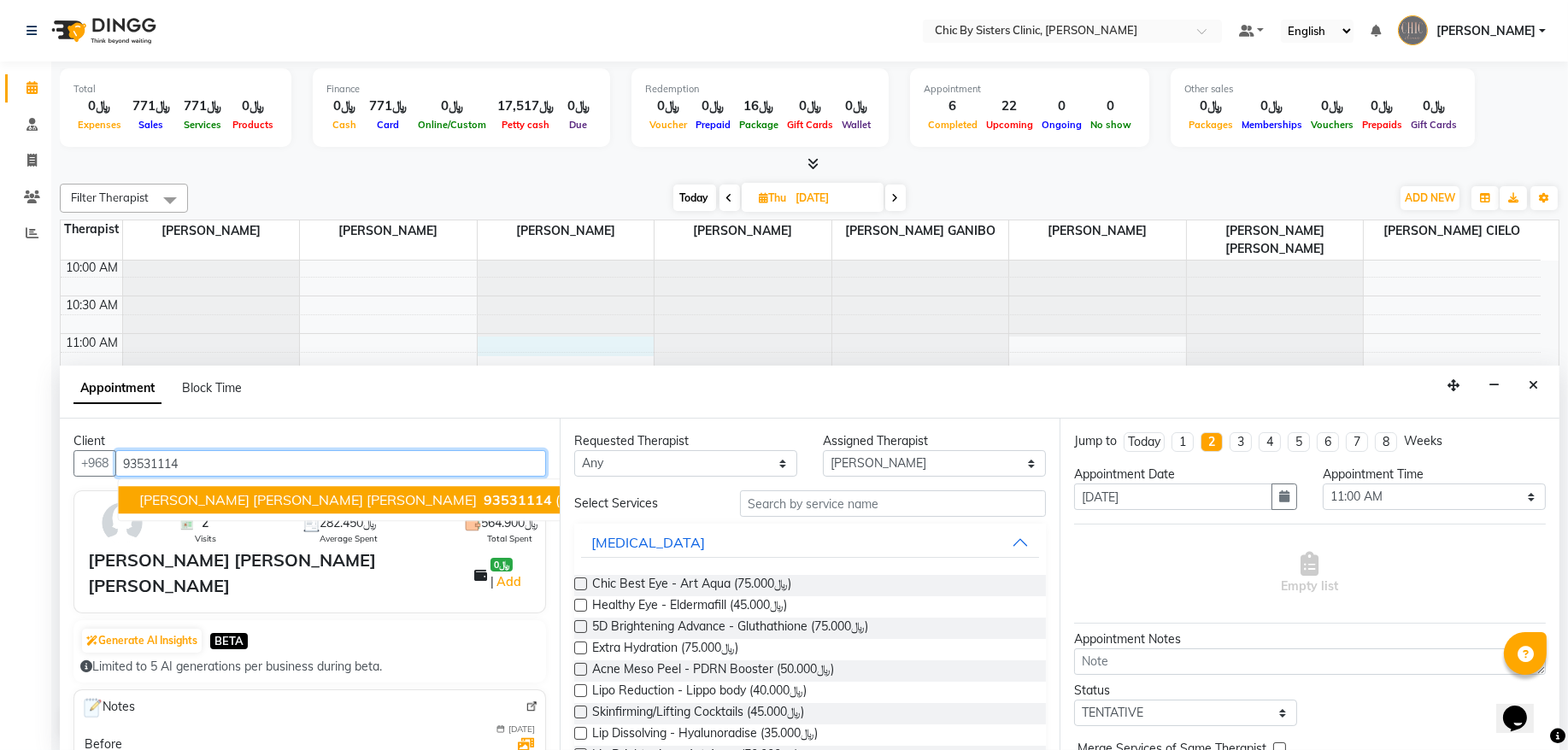
click at [212, 495] on span "[PERSON_NAME] [PERSON_NAME] [PERSON_NAME]" at bounding box center [308, 500] width 338 height 17
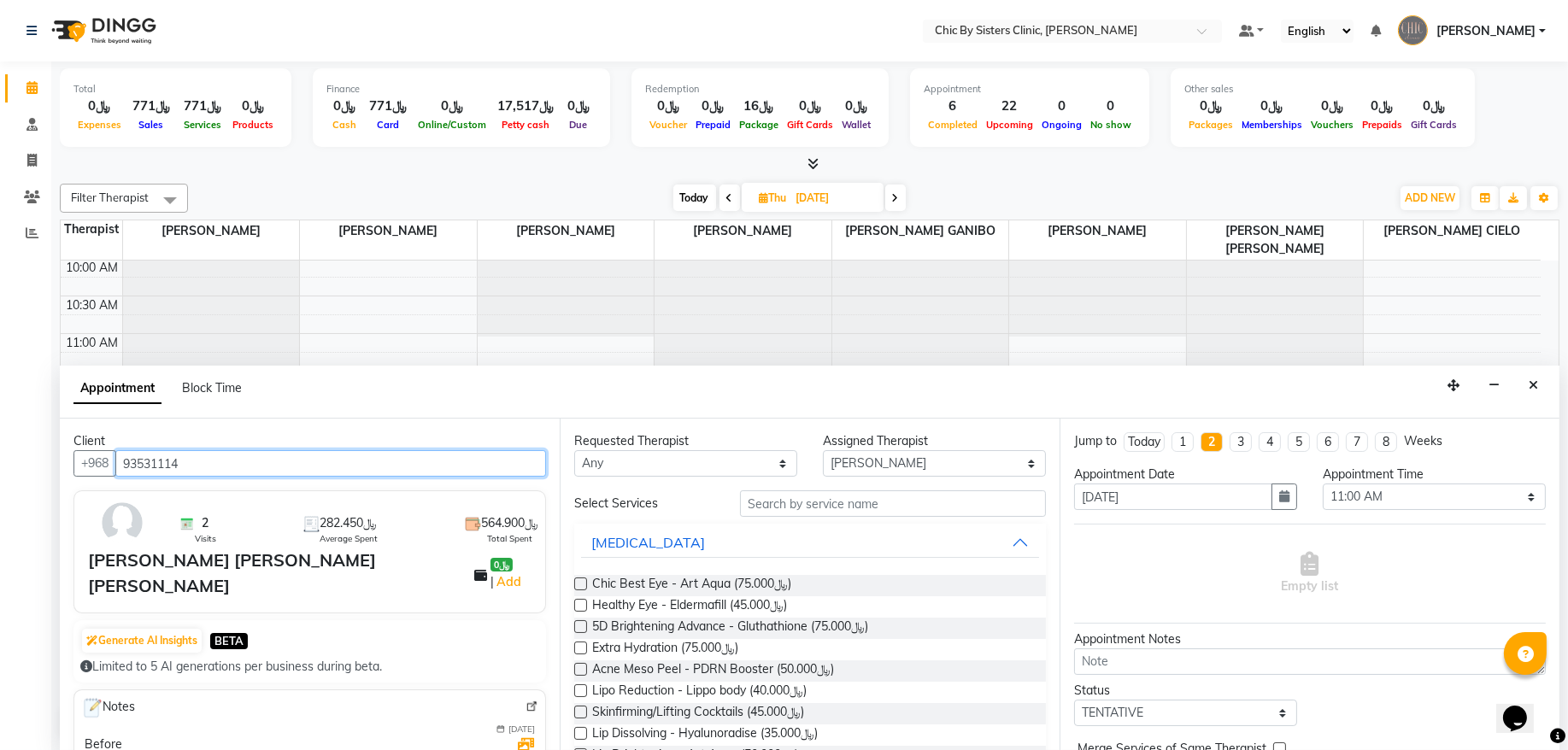
type input "93531114"
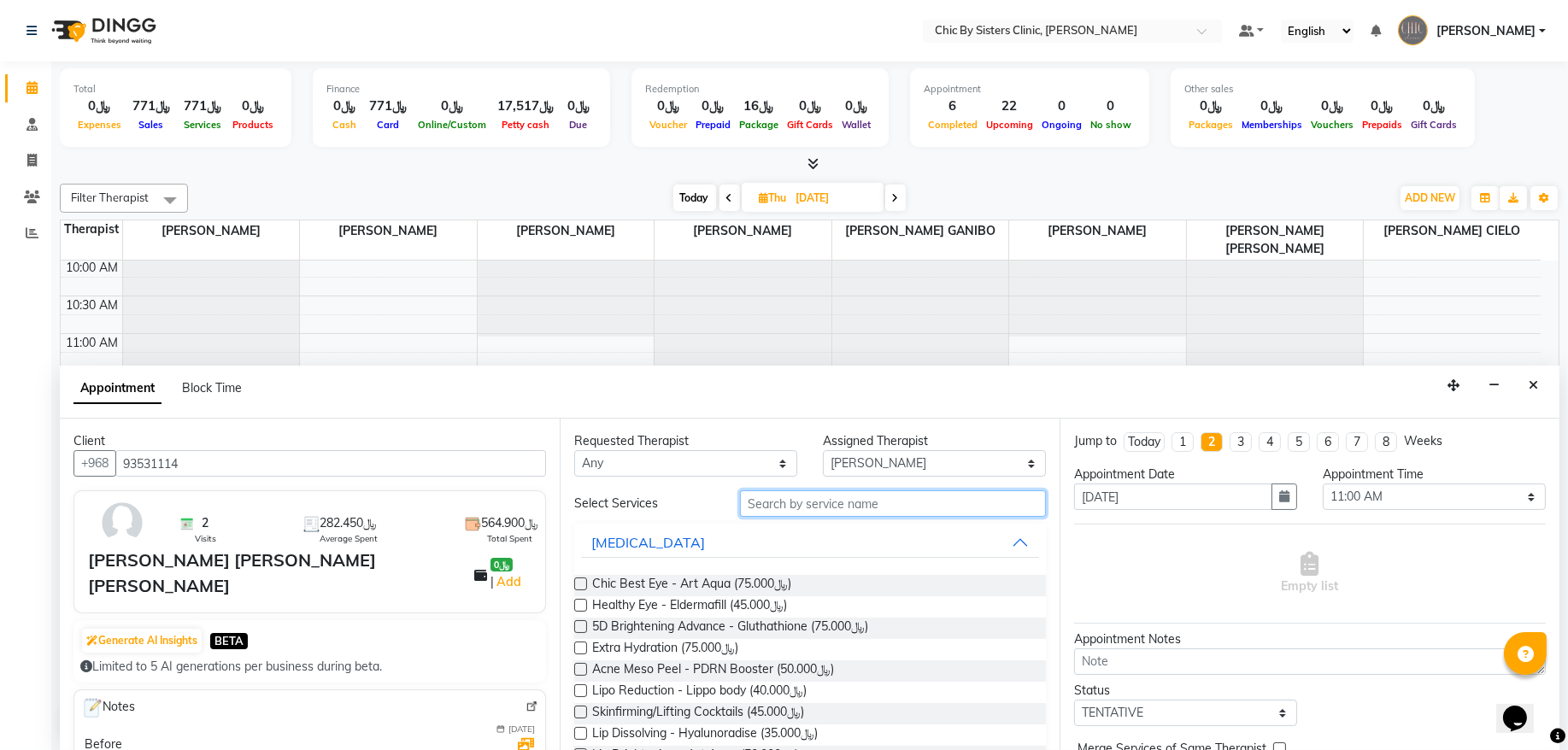
click at [809, 508] on input "text" at bounding box center [892, 504] width 306 height 26
click at [1532, 382] on icon "Close" at bounding box center [1533, 385] width 9 height 12
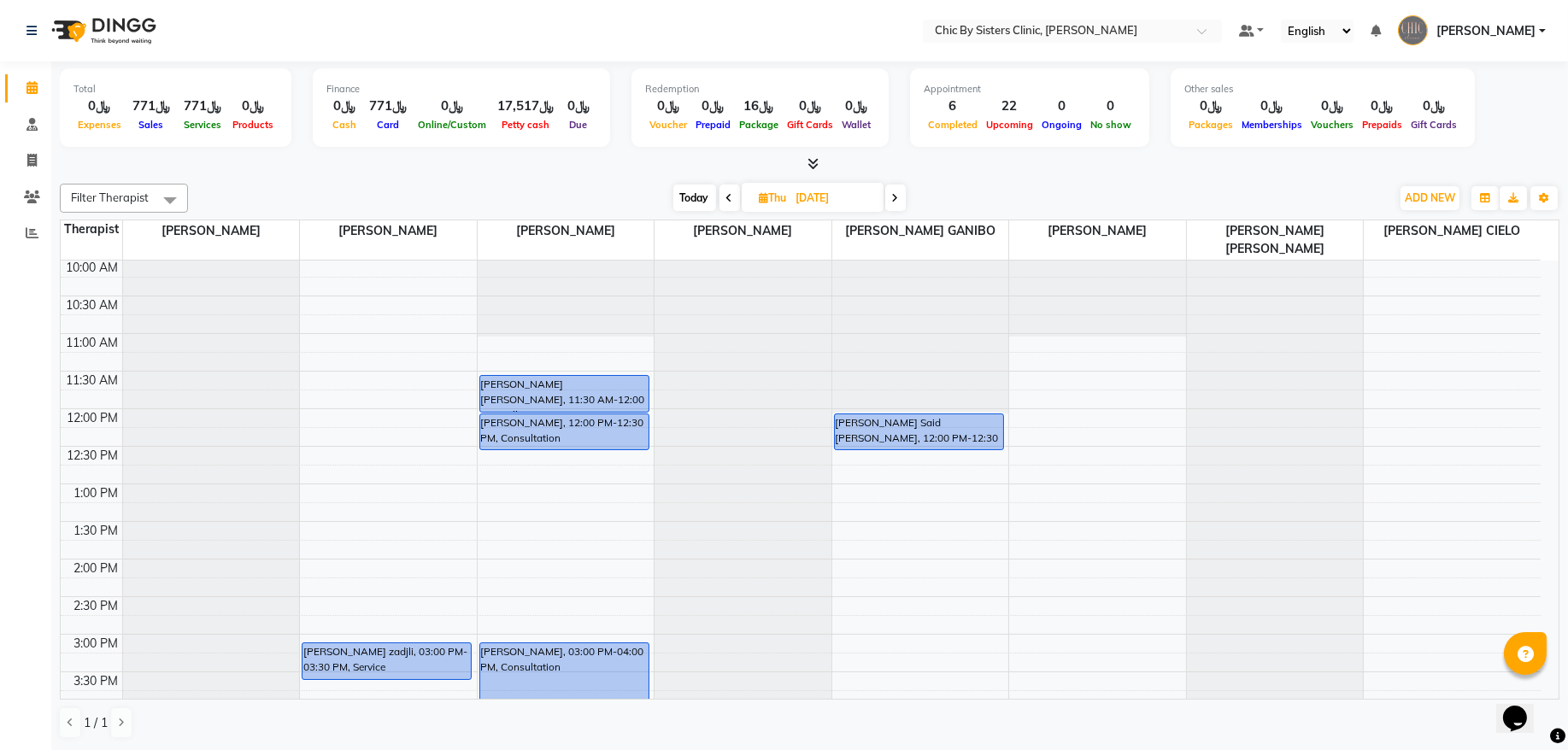
click at [556, 503] on div "8:00 AM 8:30 AM 9:00 AM 9:30 AM 10:00 AM 10:30 AM 11:00 AM 11:30 AM 12:00 PM 12…" at bounding box center [800, 710] width 1480 height 1202
select select "49178"
select select "tentative"
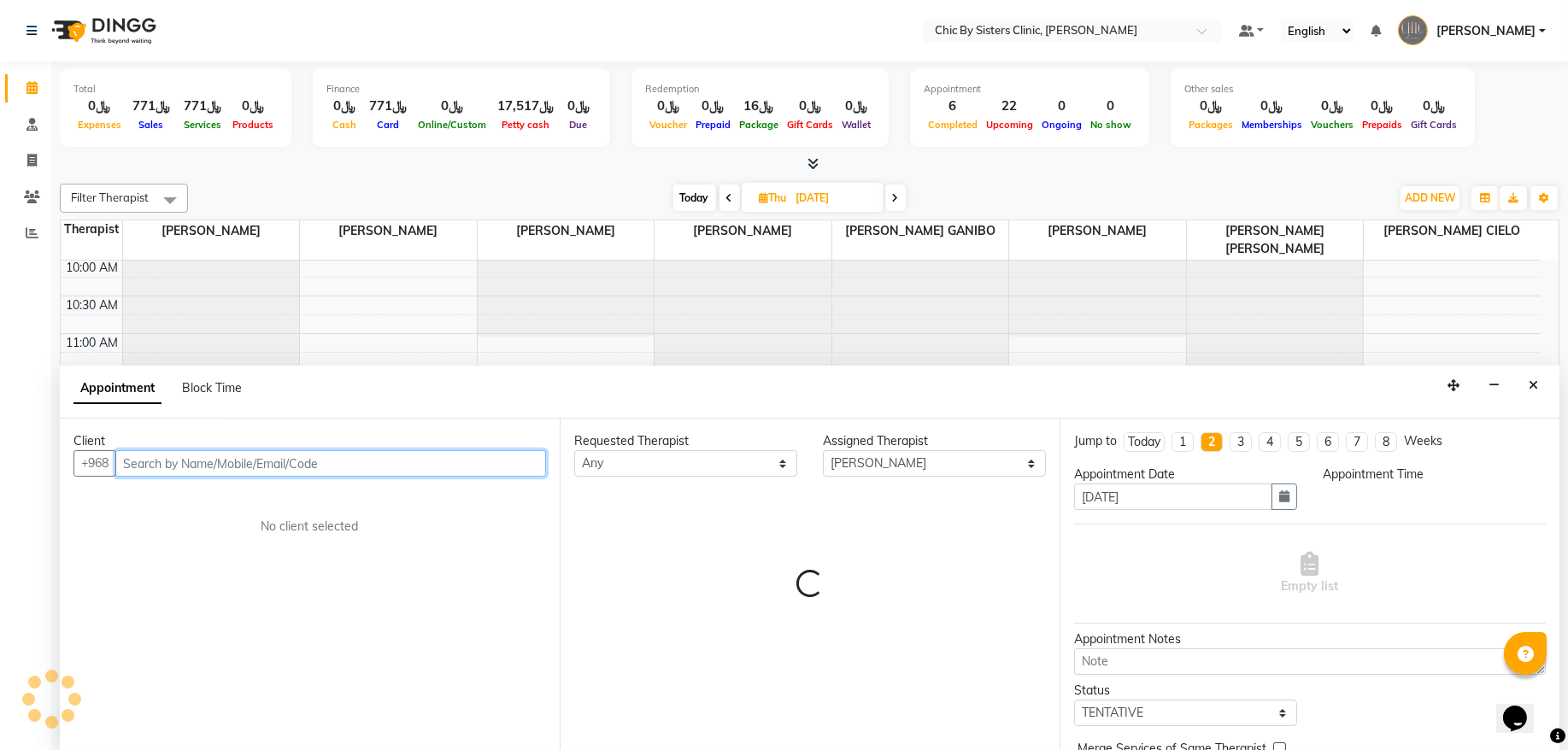
select select "780"
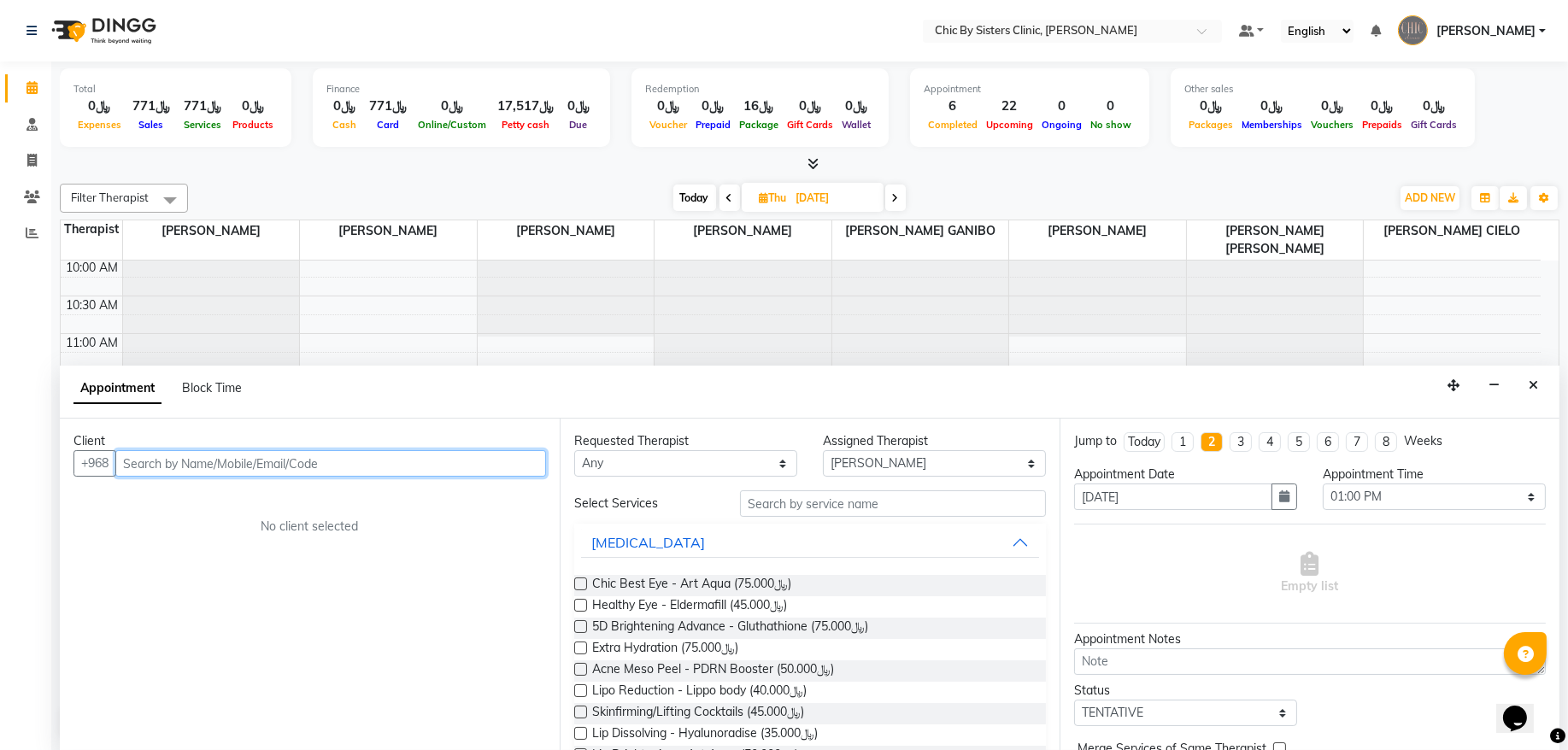
paste input "93531114"
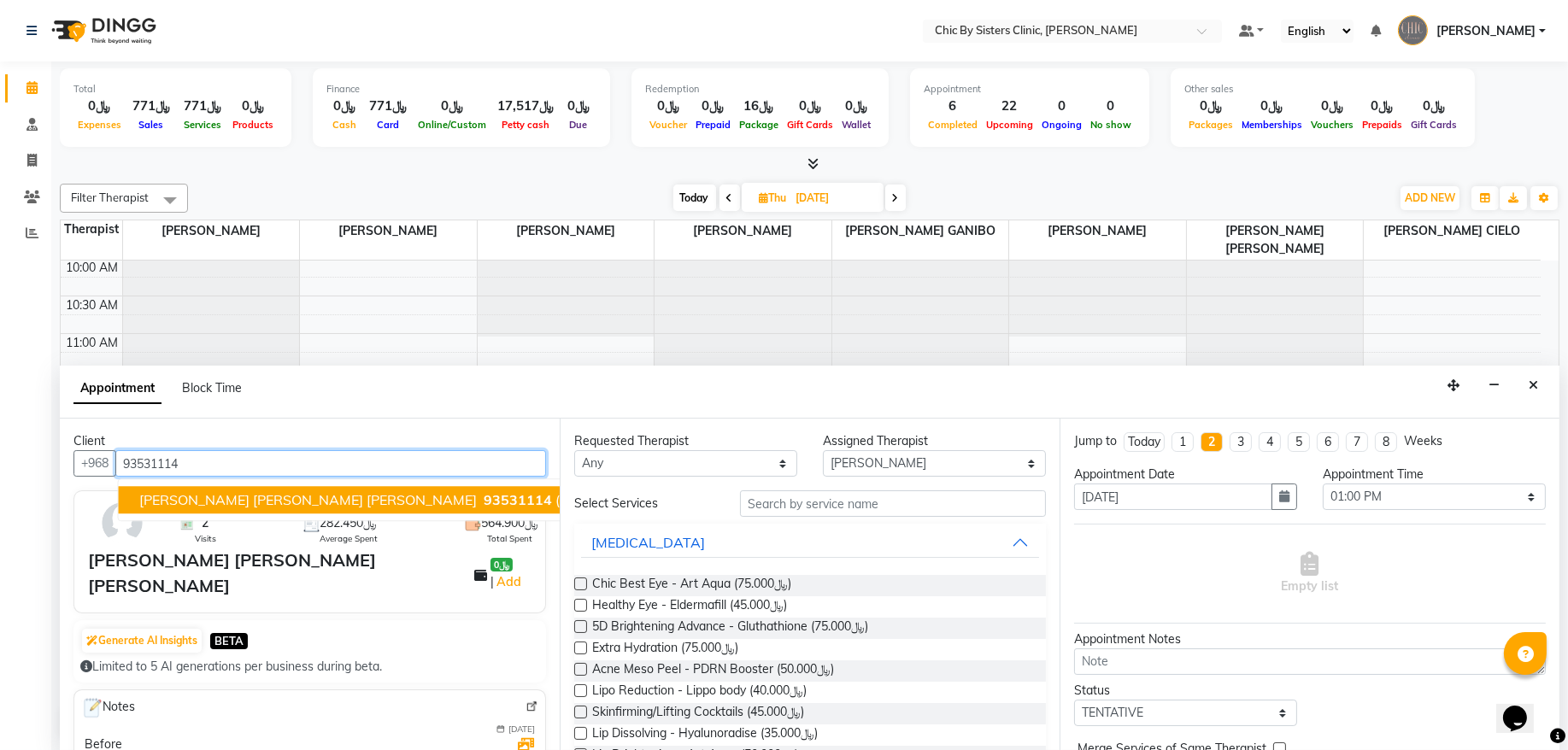
click at [235, 495] on span "[PERSON_NAME] [PERSON_NAME] [PERSON_NAME]" at bounding box center [308, 500] width 338 height 17
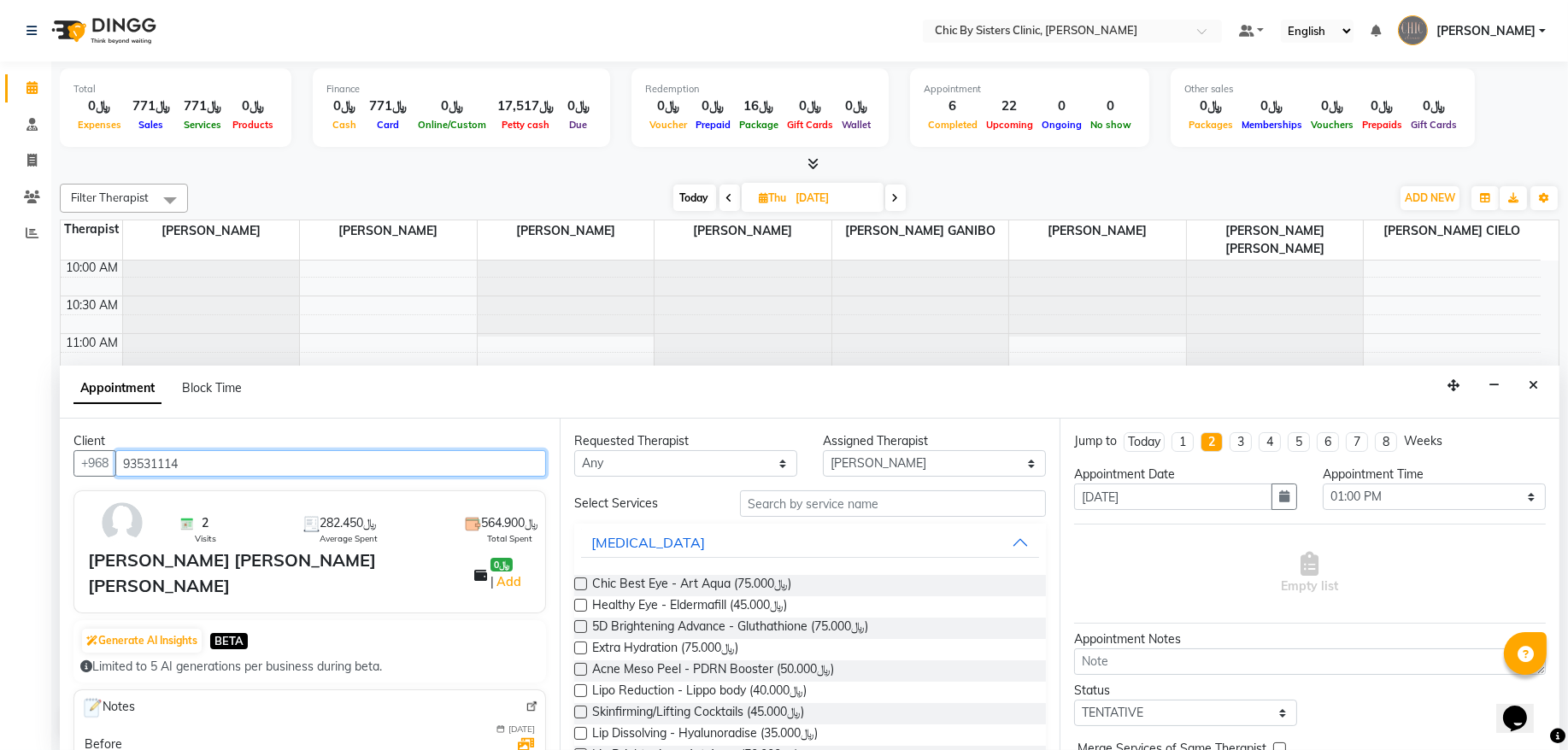
type input "93531114"
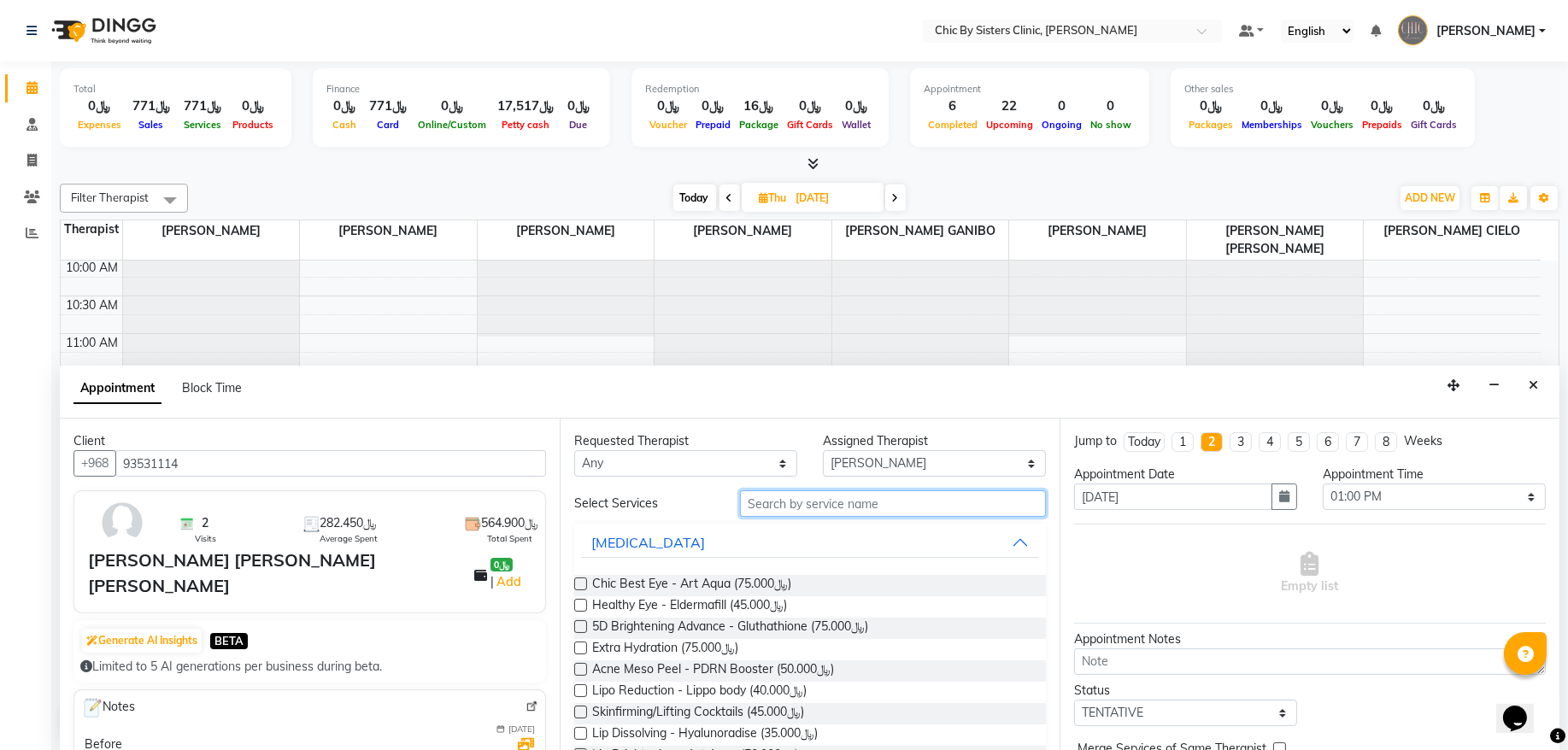
click at [754, 514] on input "text" at bounding box center [892, 504] width 306 height 26
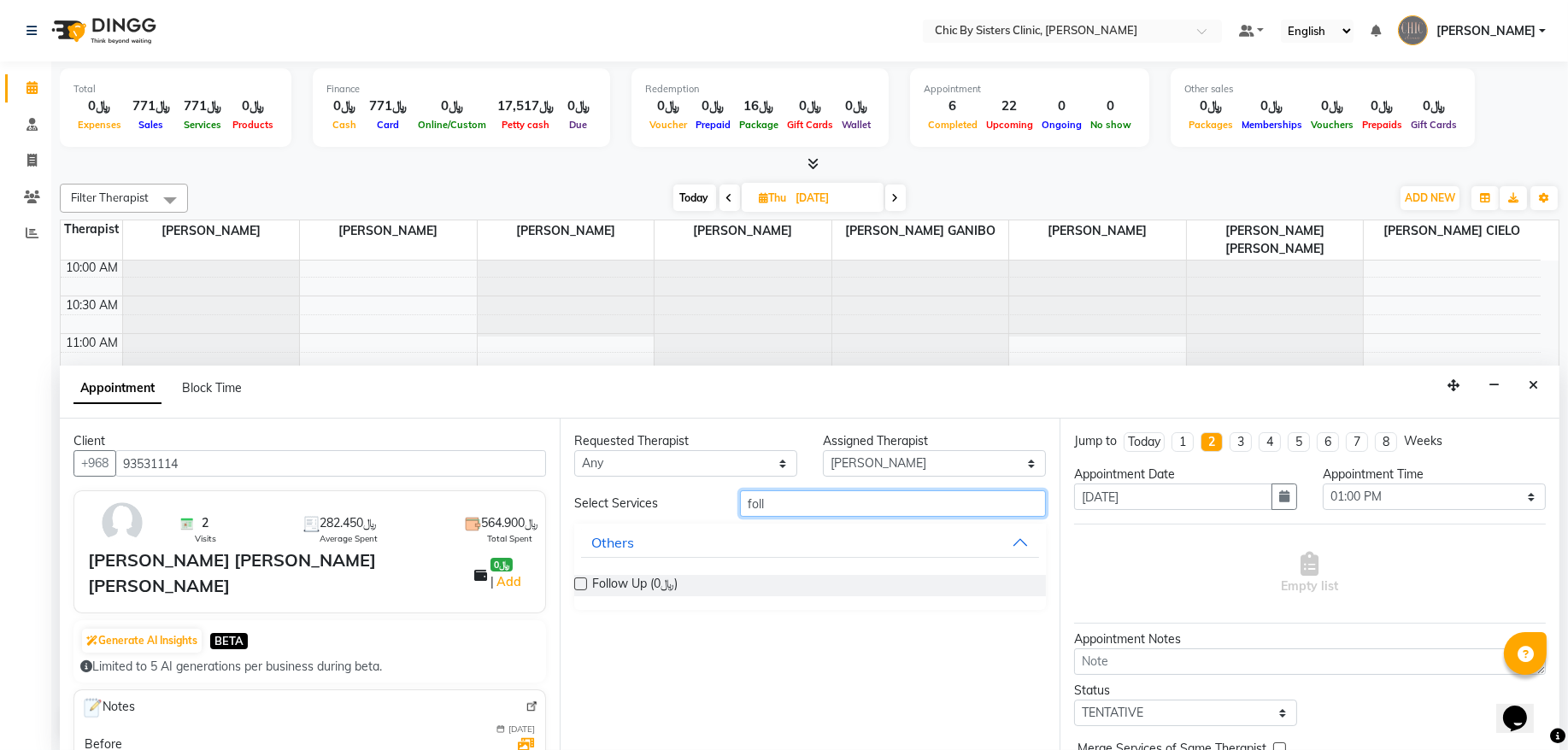
type input "foll"
click at [579, 587] on label at bounding box center [581, 584] width 13 height 13
click at [579, 587] on input "checkbox" at bounding box center [580, 586] width 11 height 11
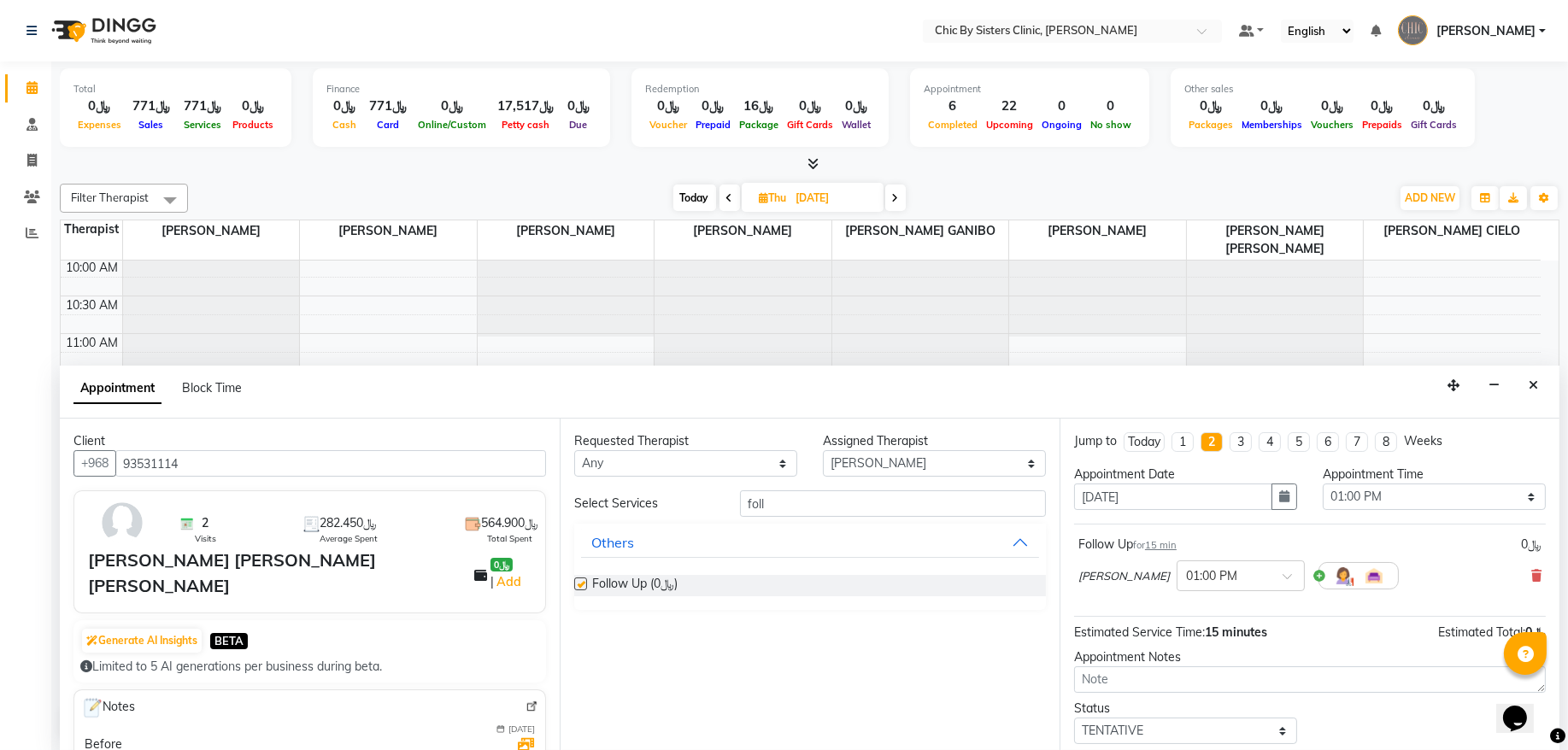
checkbox input "false"
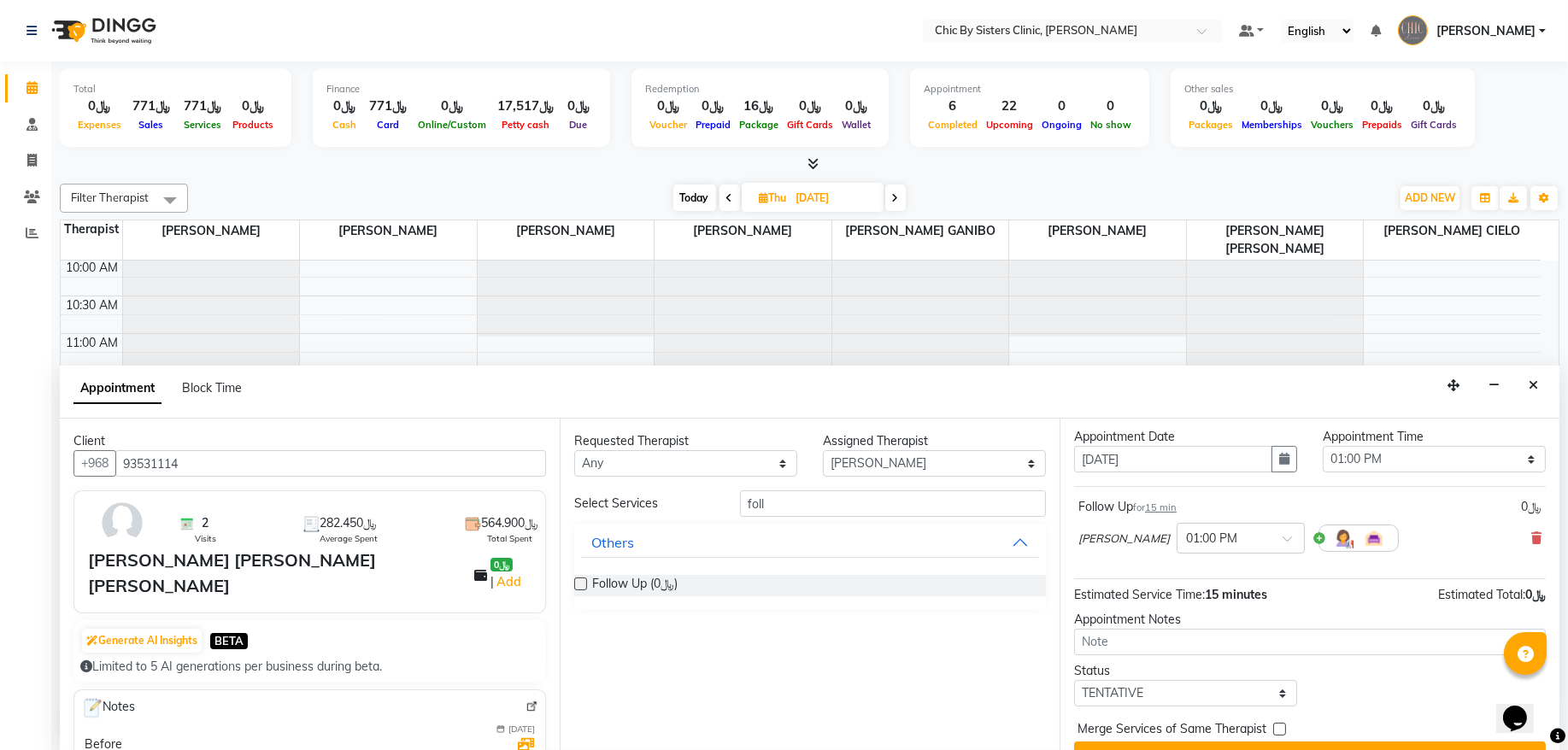
scroll to position [76, 0]
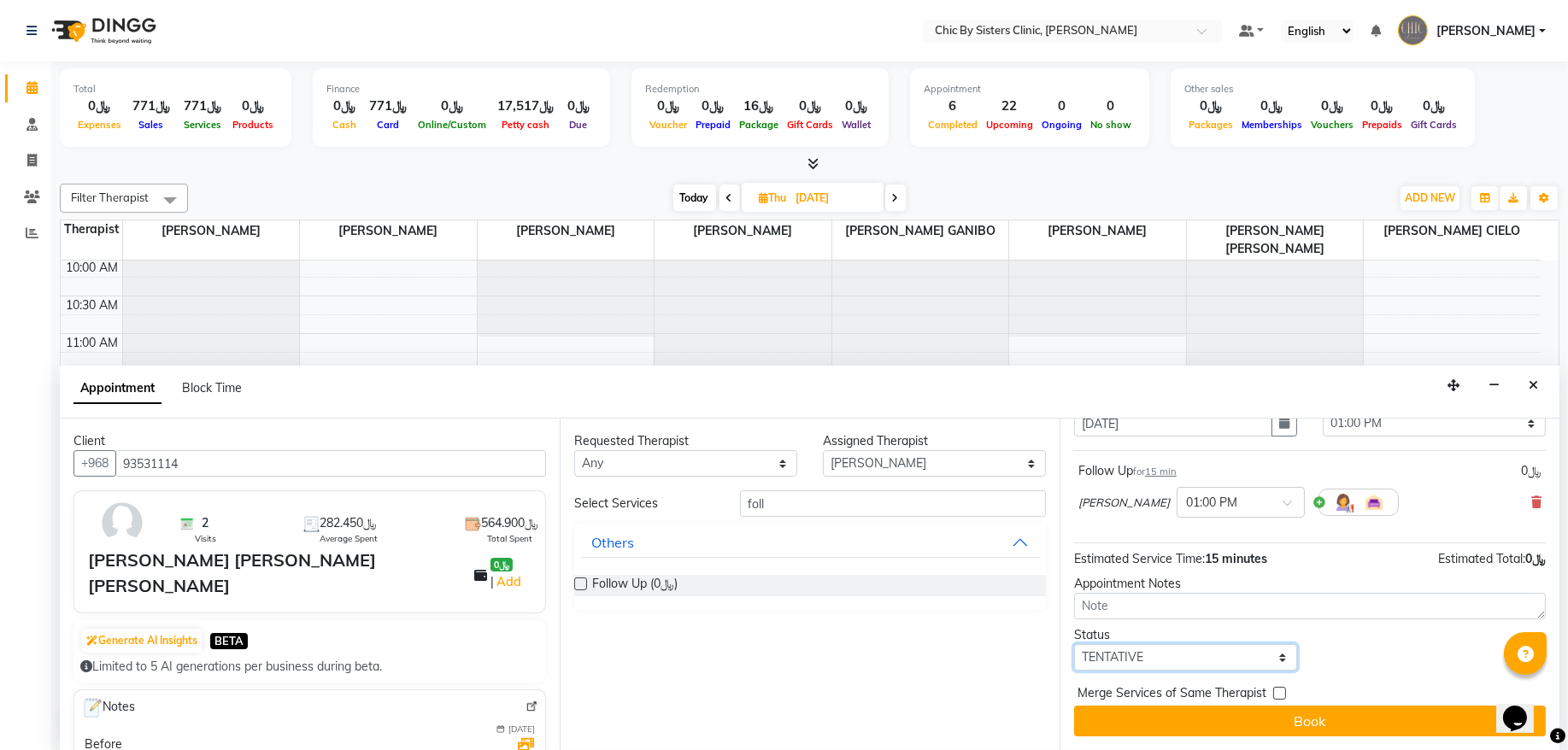
click at [1134, 652] on select "Select TENTATIVE CONFIRM UPCOMING" at bounding box center [1185, 657] width 223 height 26
select select "upcoming"
click at [1073, 644] on select "Select TENTATIVE CONFIRM UPCOMING" at bounding box center [1185, 657] width 223 height 26
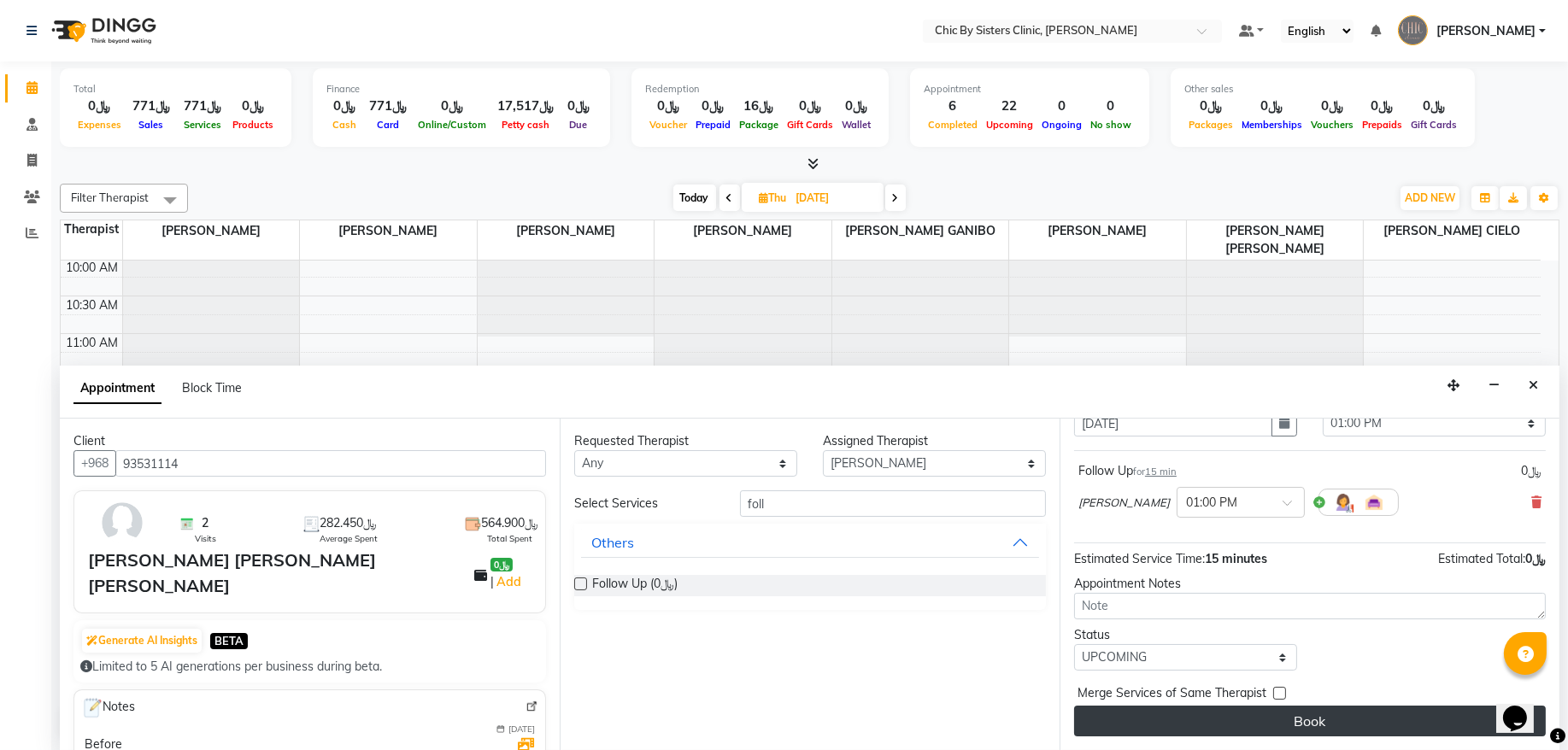
click at [1120, 717] on button "Book" at bounding box center [1309, 721] width 472 height 31
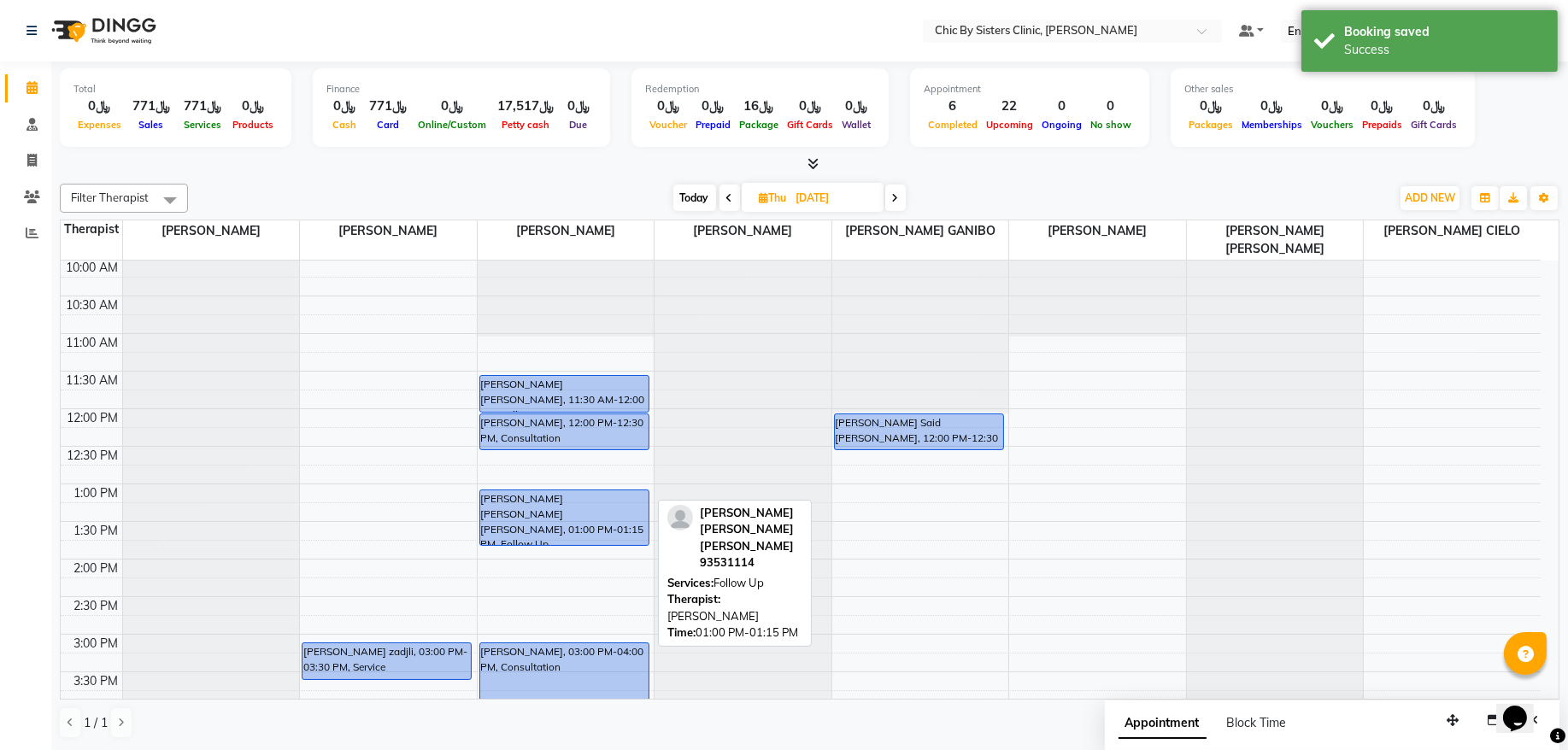
drag, startPoint x: 542, startPoint y: 504, endPoint x: 540, endPoint y: 536, distance: 32.1
click at [540, 536] on div "[PERSON_NAME] [PERSON_NAME], 11:30 AM-12:00 PM, Follow Up [PERSON_NAME], 12:00 …" at bounding box center [566, 710] width 176 height 1202
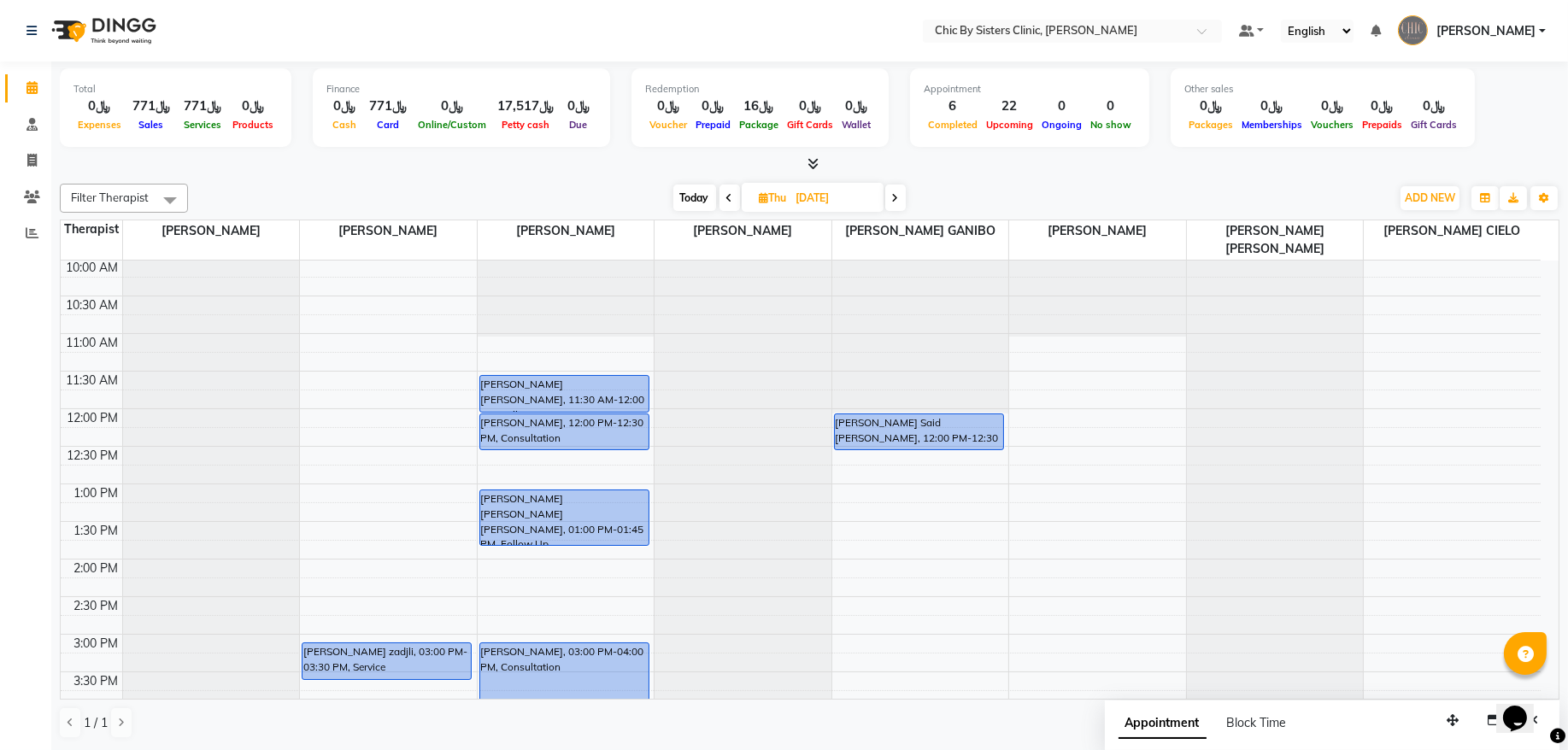
click at [699, 191] on span "Today" at bounding box center [694, 198] width 43 height 26
type input "[DATE]"
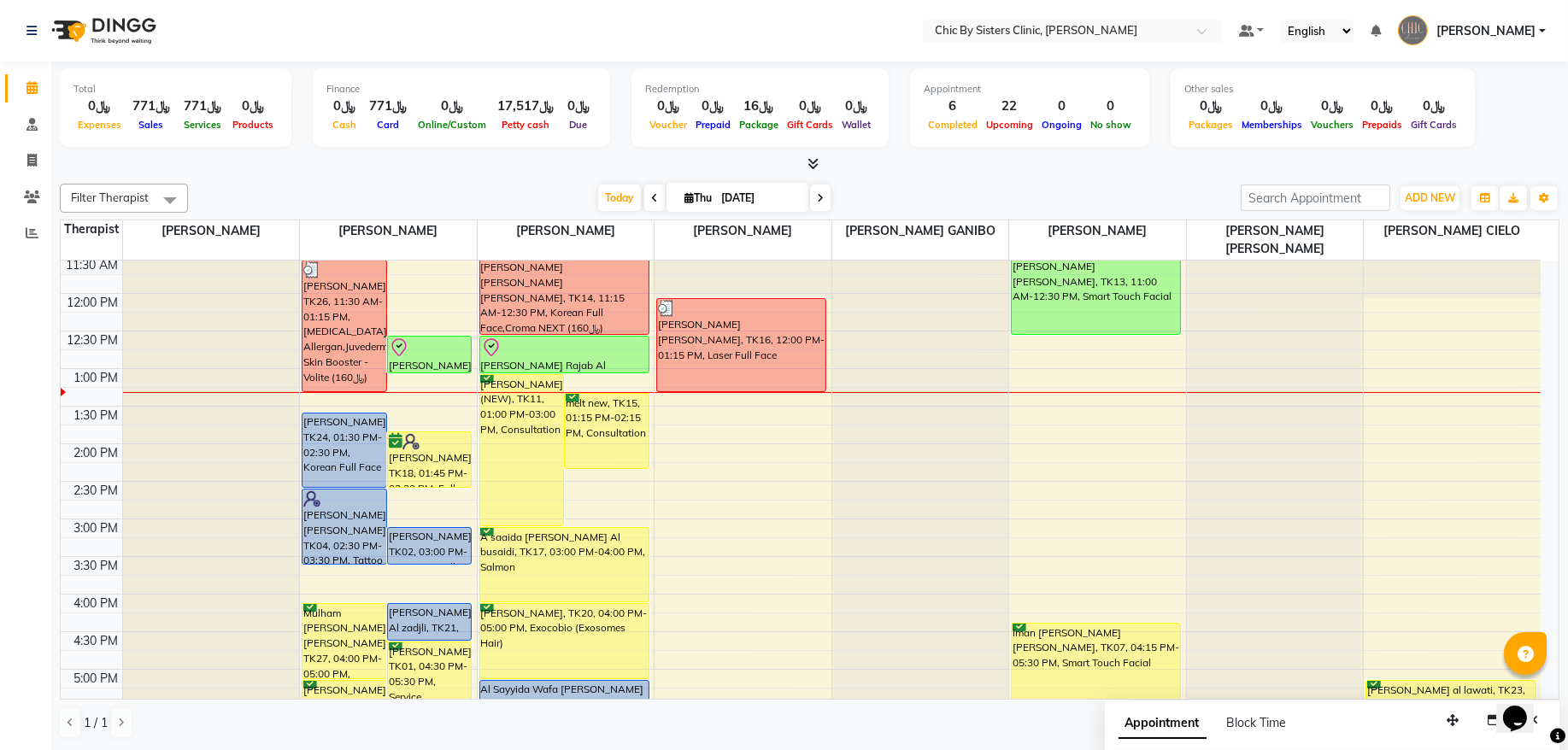
scroll to position [152, 0]
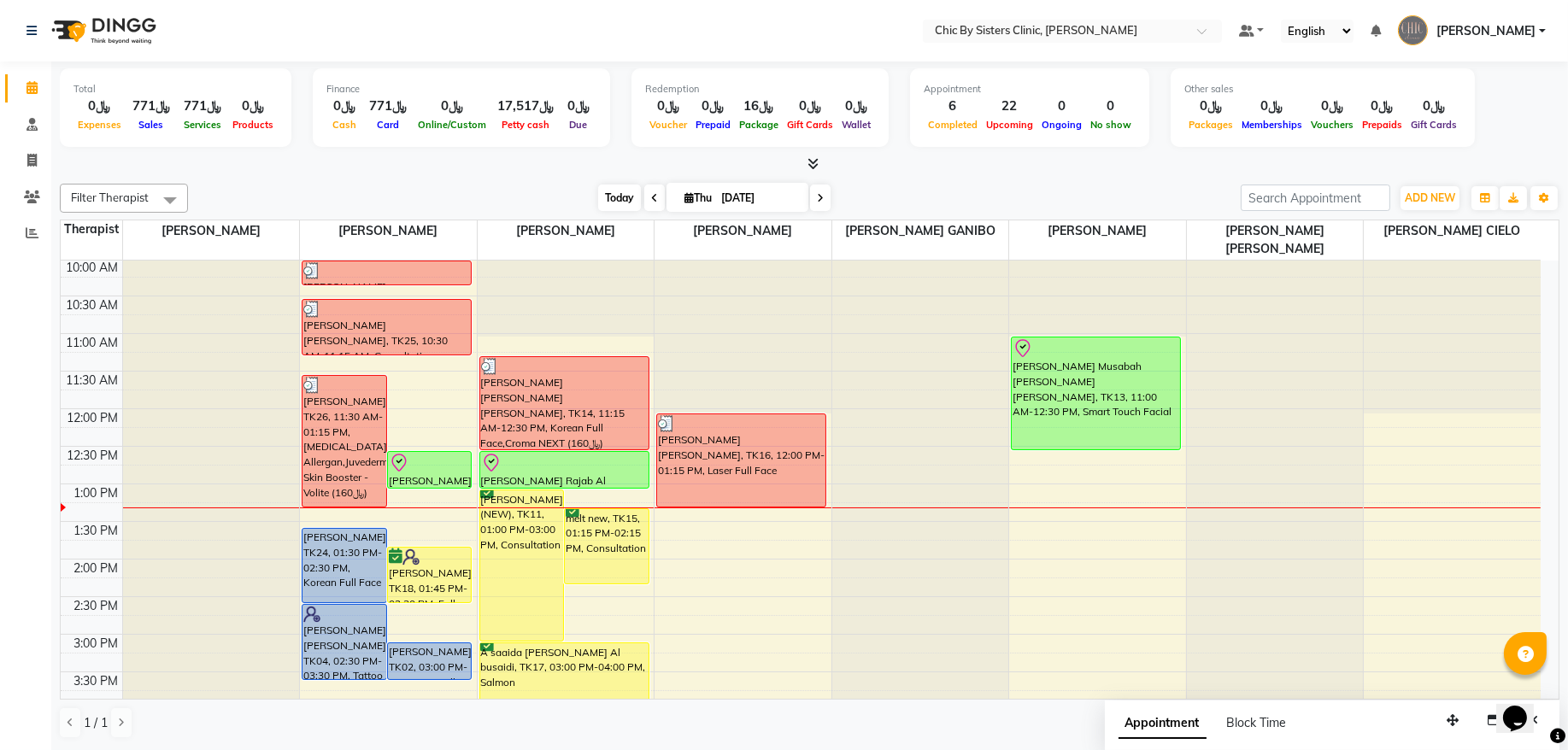
click at [624, 188] on span "Today" at bounding box center [619, 198] width 43 height 26
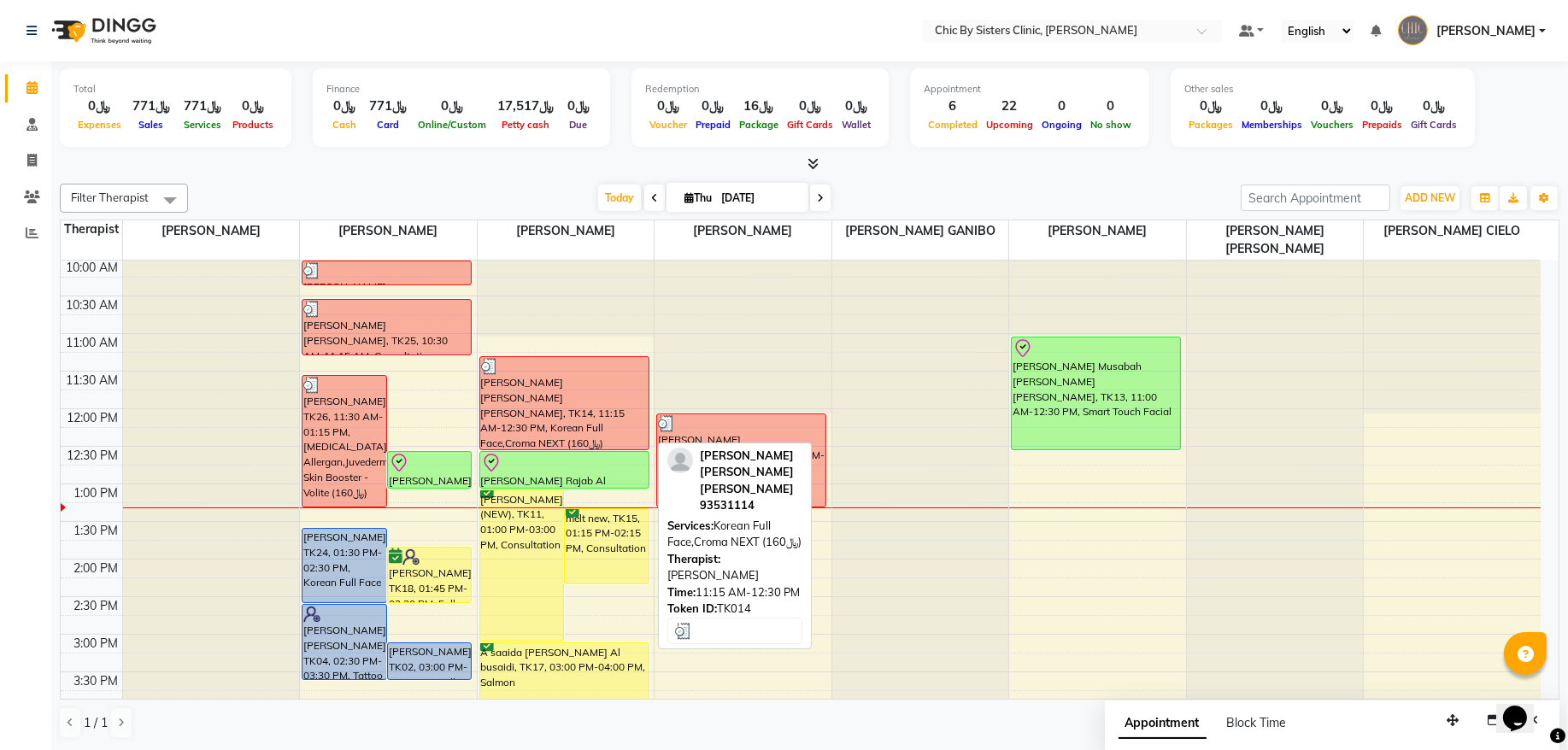
click at [602, 395] on div "[PERSON_NAME] [PERSON_NAME] [PERSON_NAME], TK14, 11:15 AM-12:30 PM, Korean Full…" at bounding box center [564, 404] width 168 height 92
select select "3"
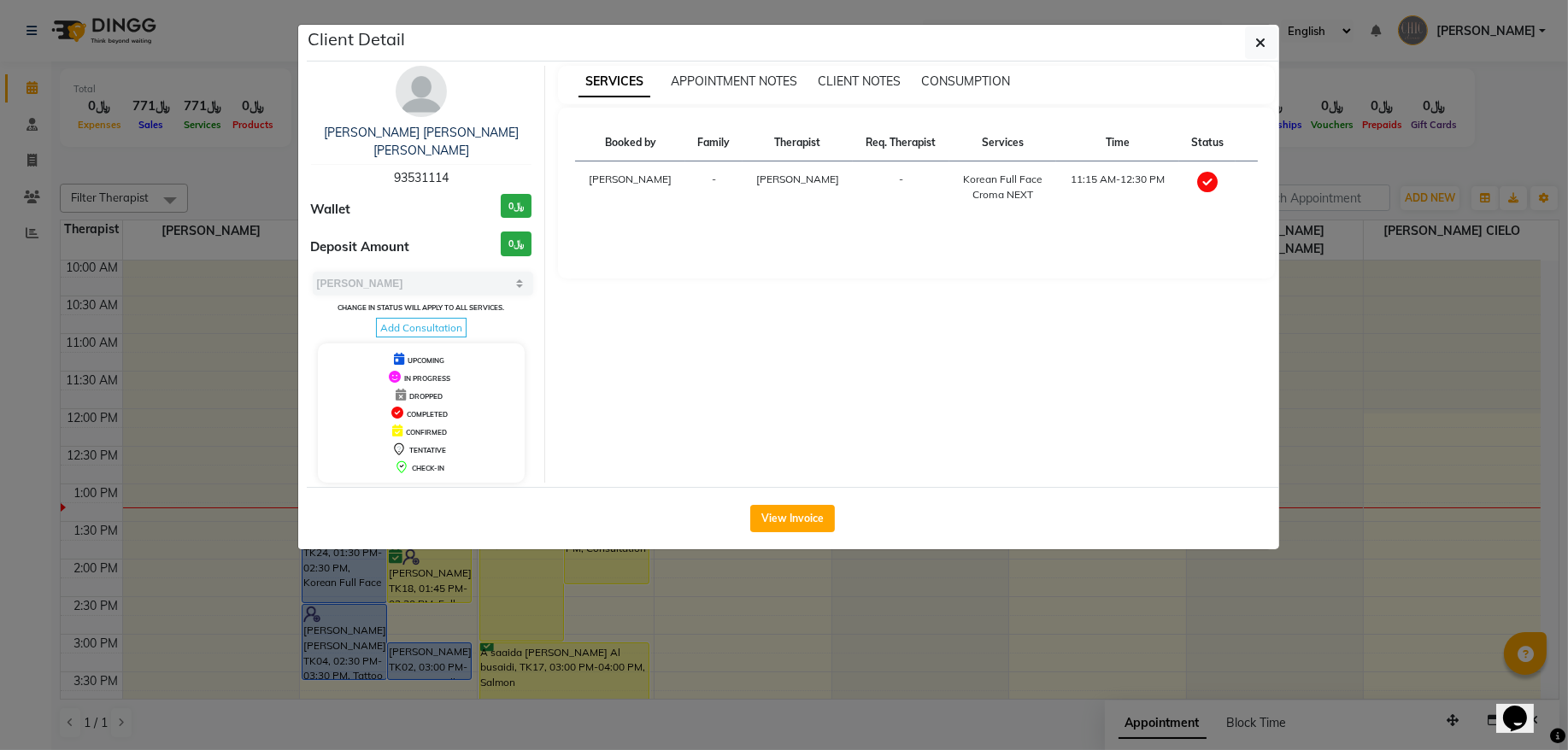
click at [438, 170] on span "93531114" at bounding box center [421, 177] width 54 height 15
copy span "93531114"
click at [1256, 51] on span "button" at bounding box center [1260, 42] width 10 height 17
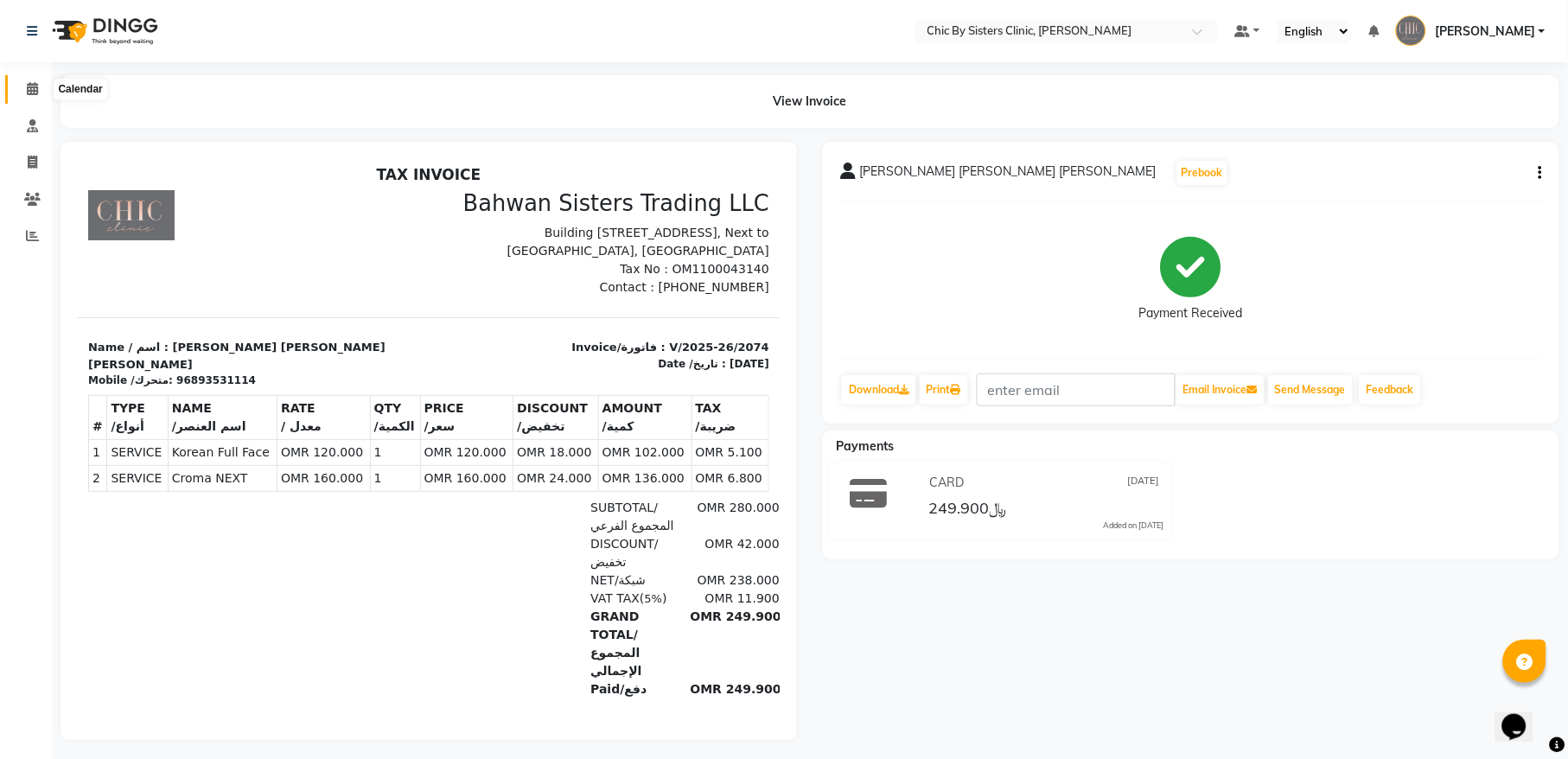
click at [30, 90] on icon at bounding box center [32, 88] width 11 height 13
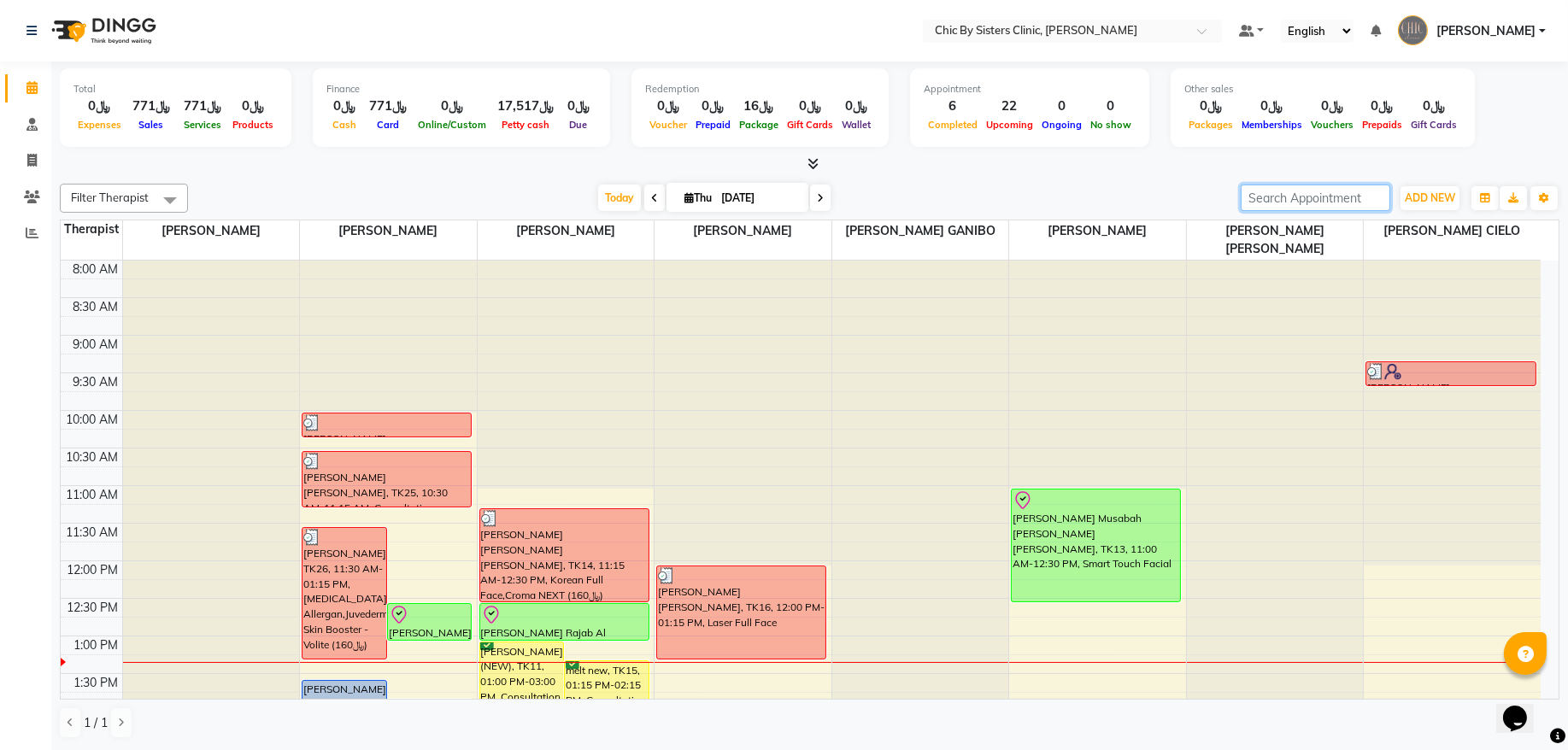
paste input "918976071697"
type input "918976071697"
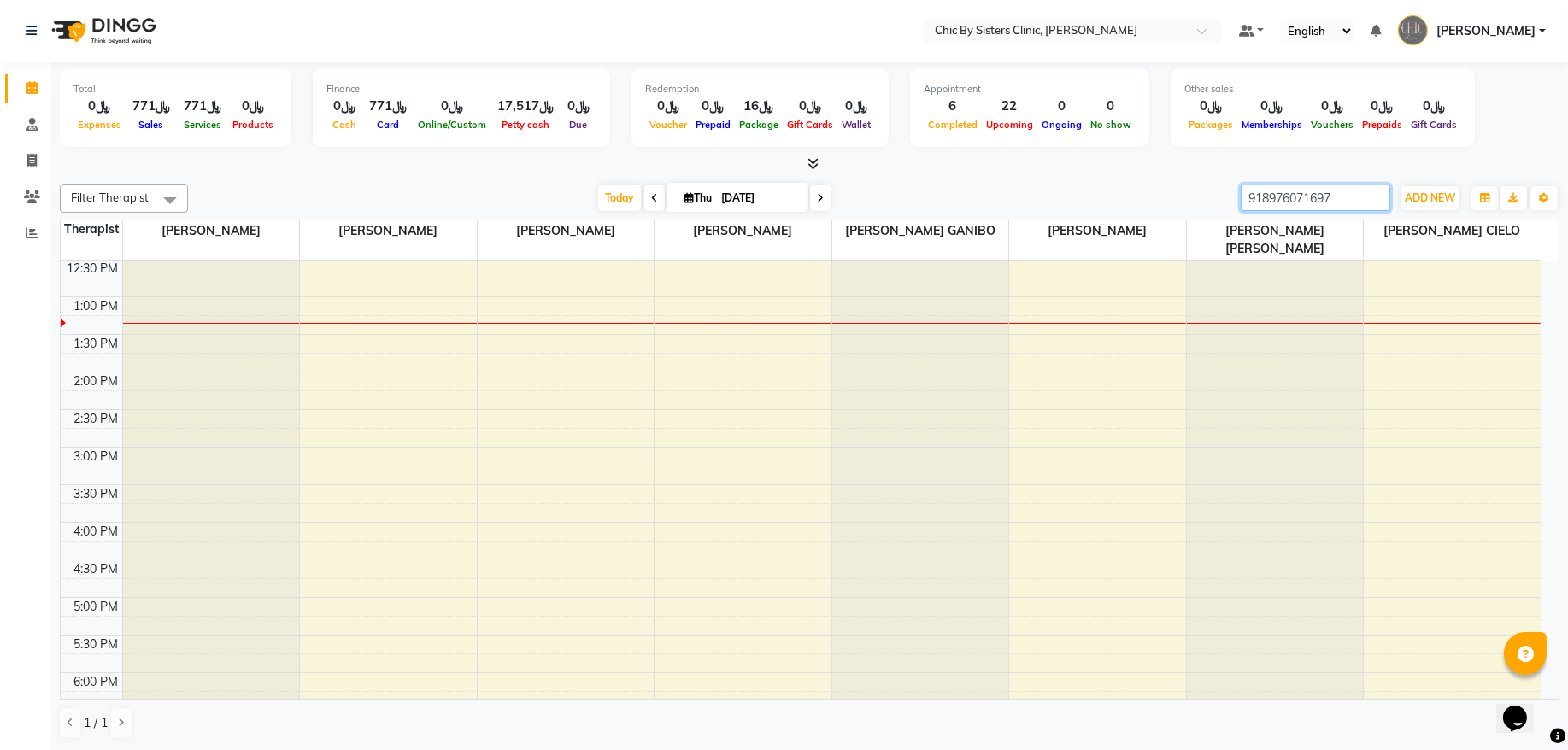
scroll to position [346, 0]
click at [1374, 201] on input "918976071697" at bounding box center [1315, 198] width 149 height 26
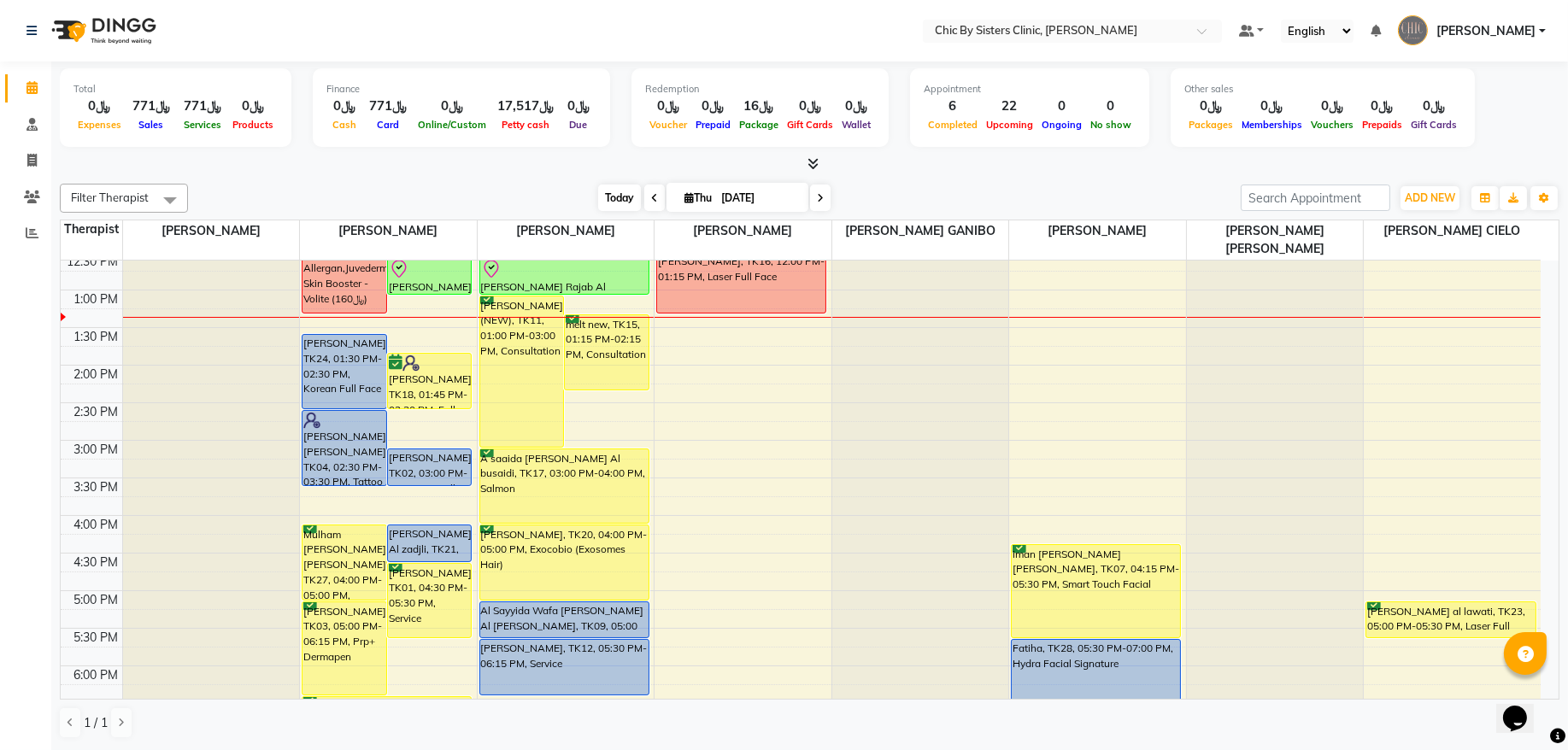
click at [610, 201] on span "Today" at bounding box center [619, 198] width 43 height 26
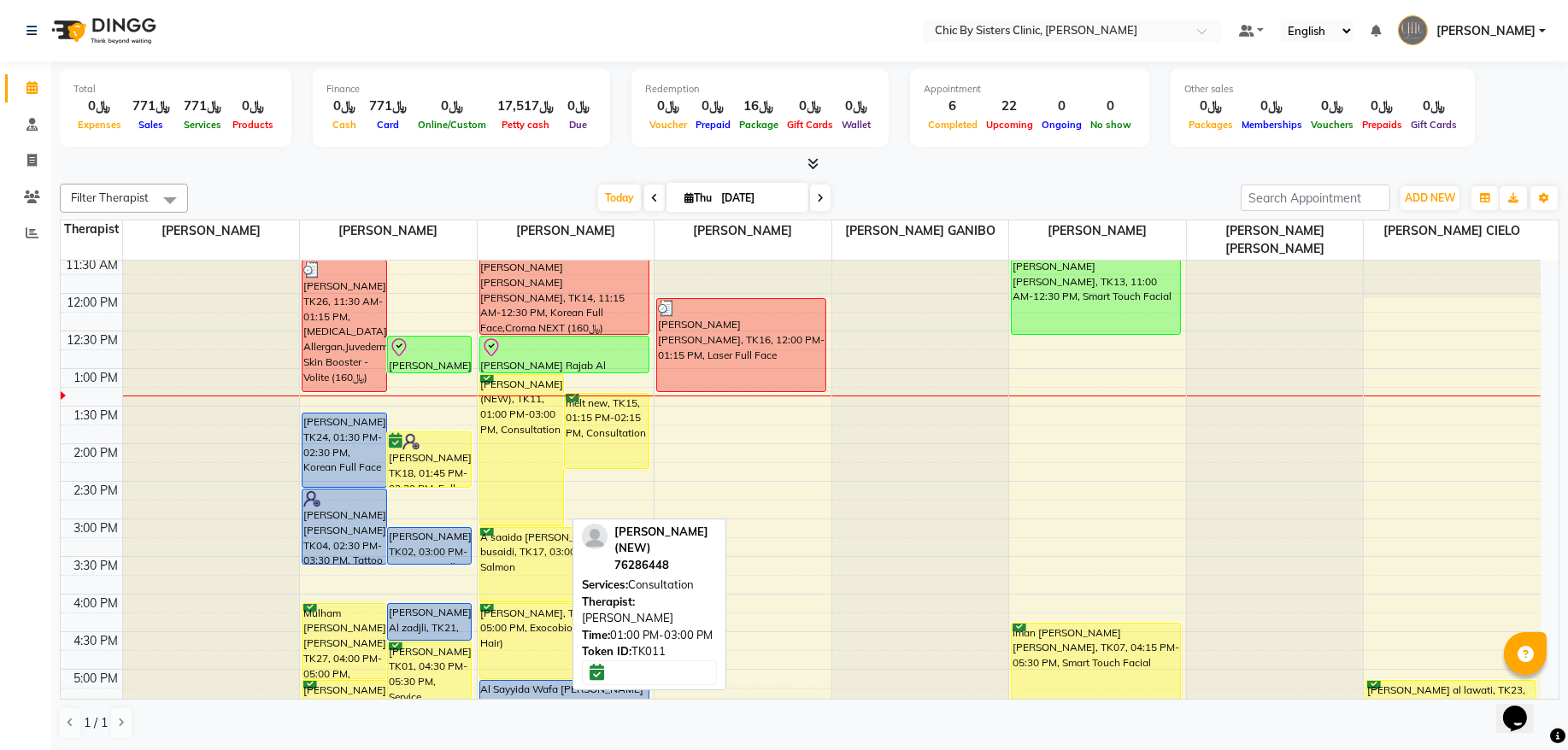
scroll to position [152, 0]
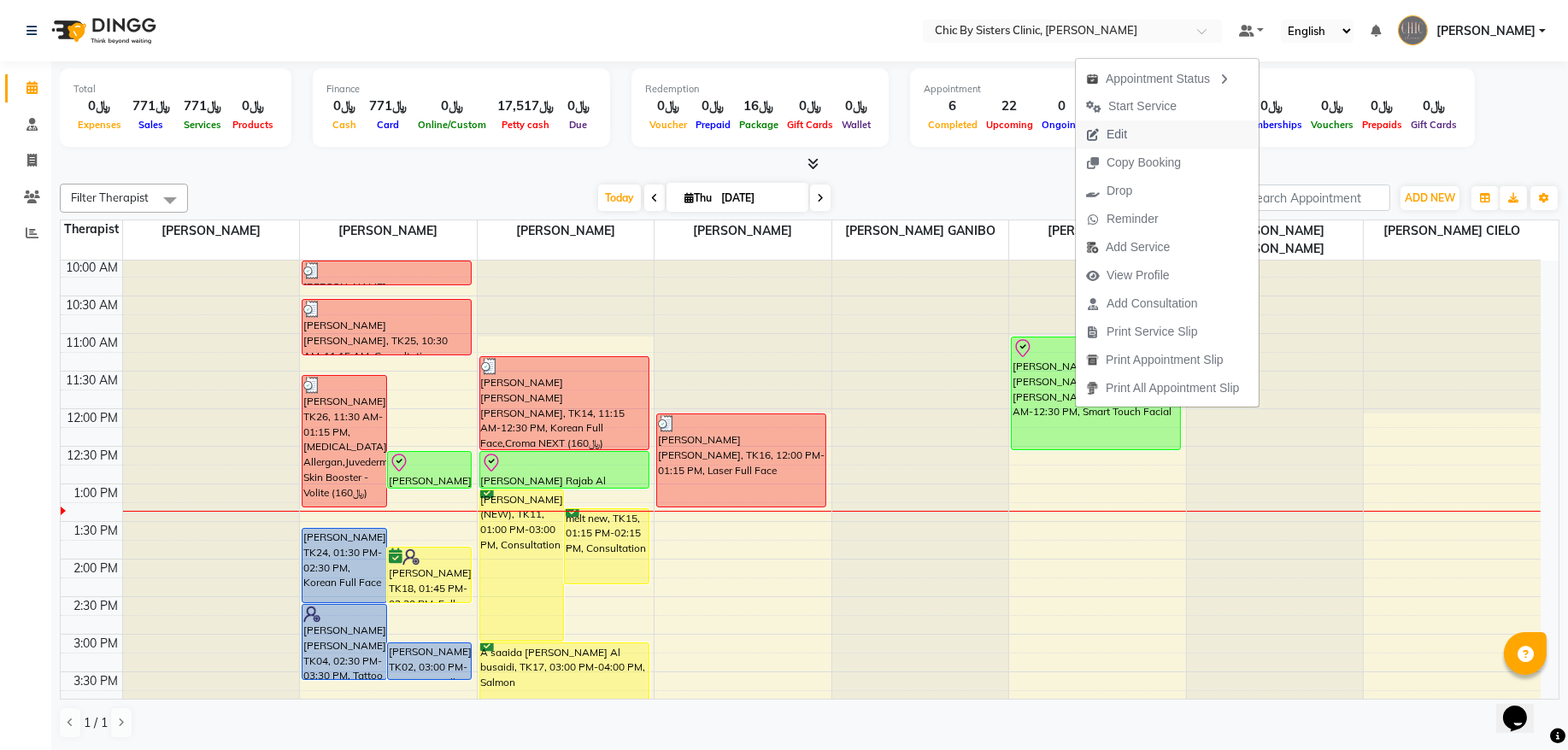
click at [1122, 140] on span "Edit" at bounding box center [1117, 134] width 21 height 18
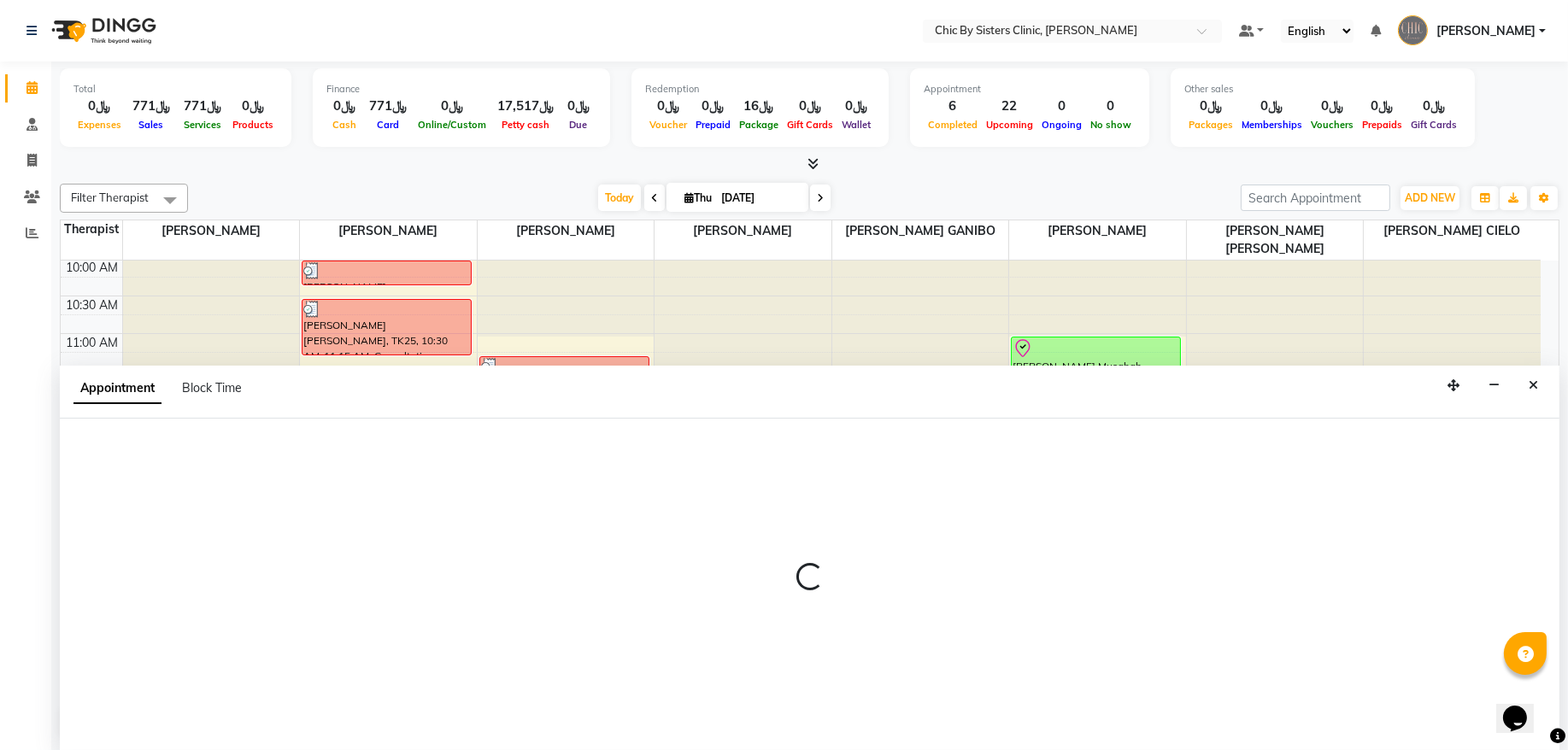
select select "tentative"
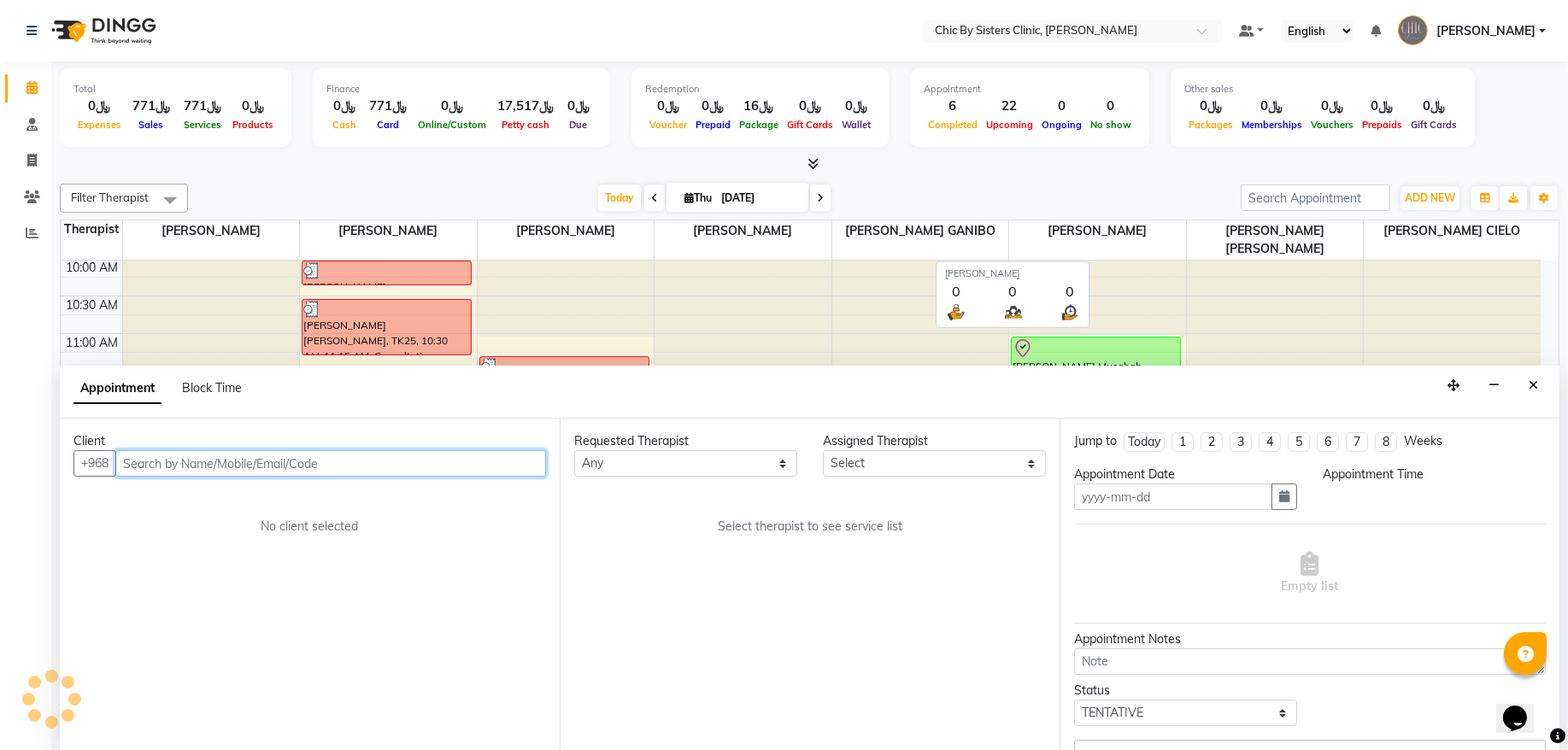
type input "[DATE]"
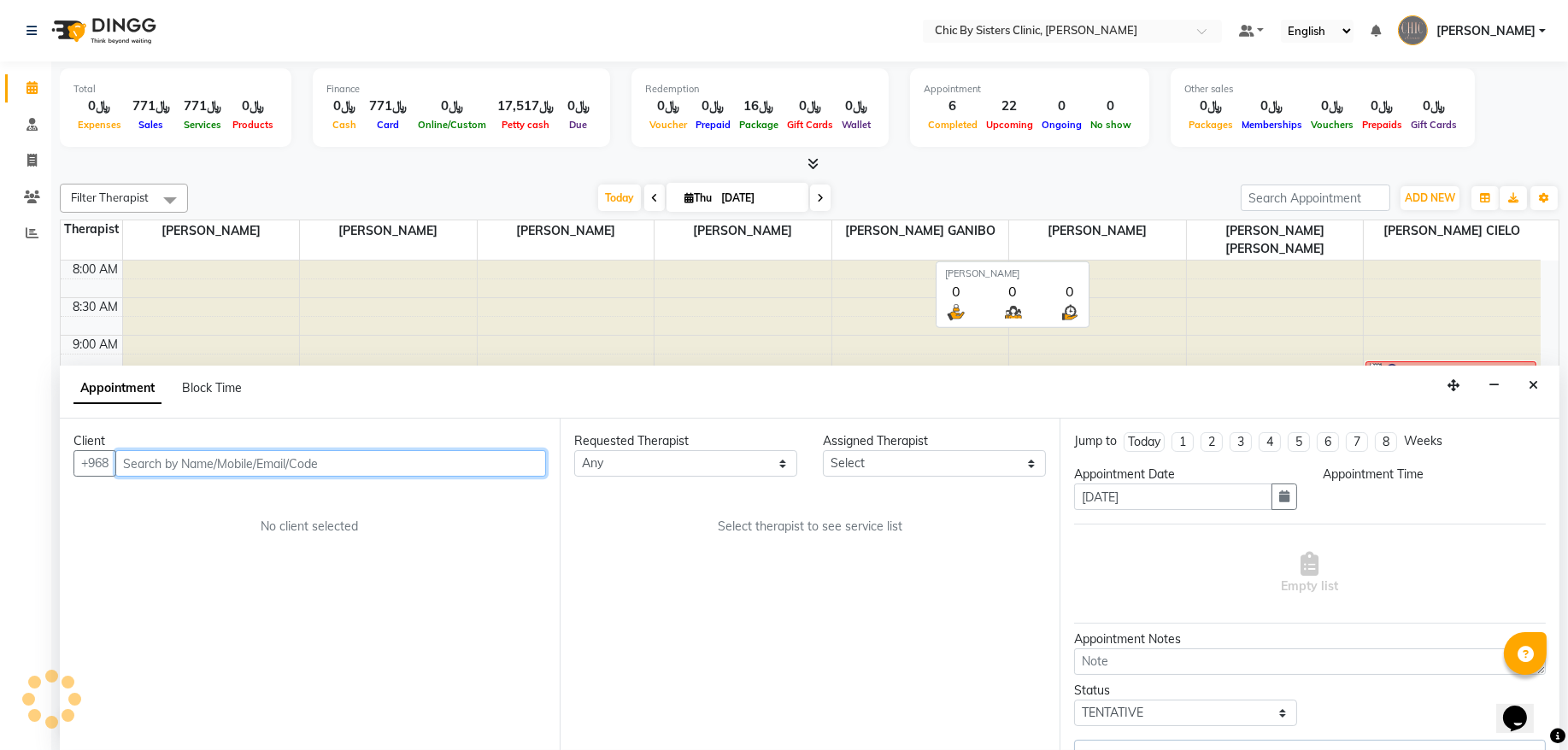
select select "check-in"
select select "660"
select select "49183"
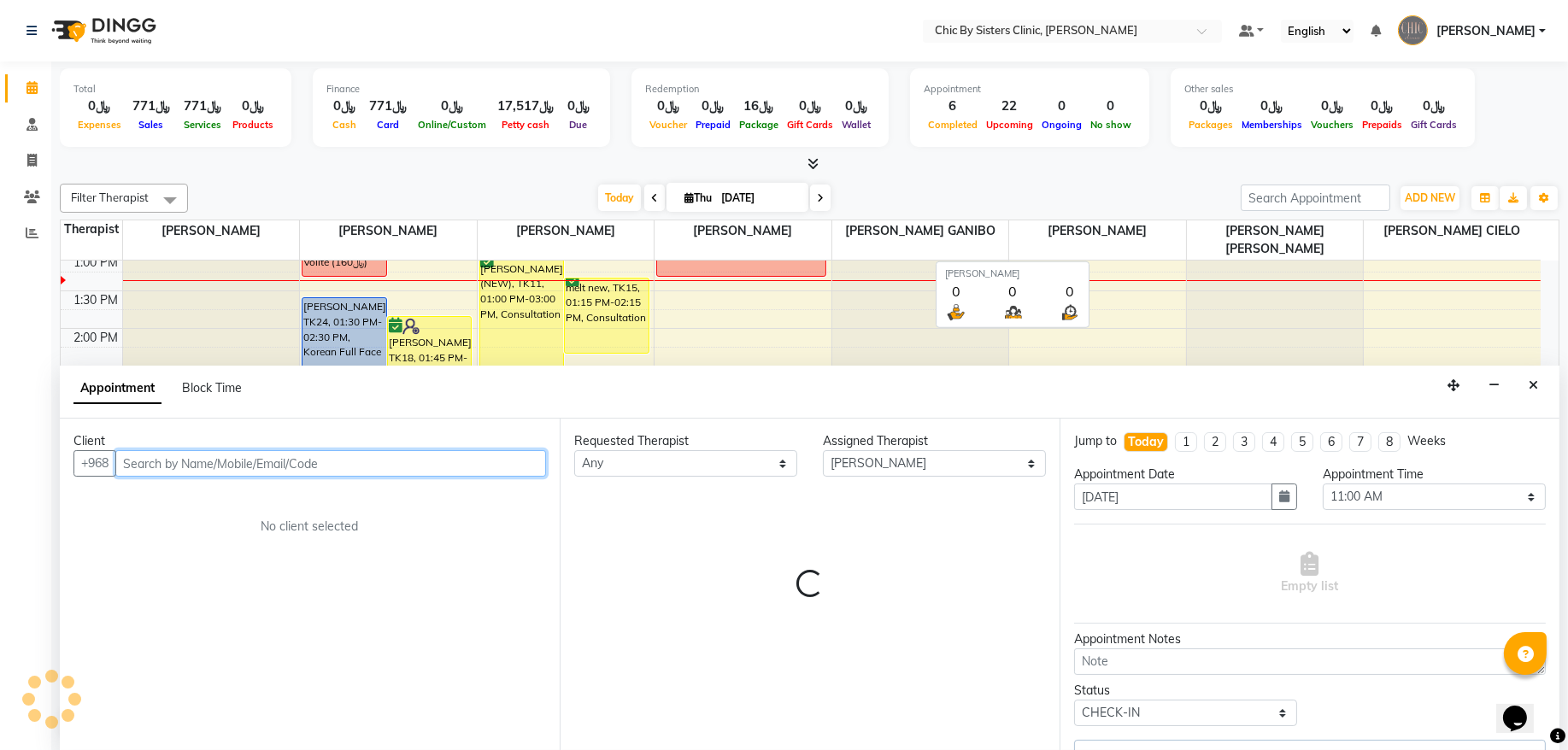
select select "3125"
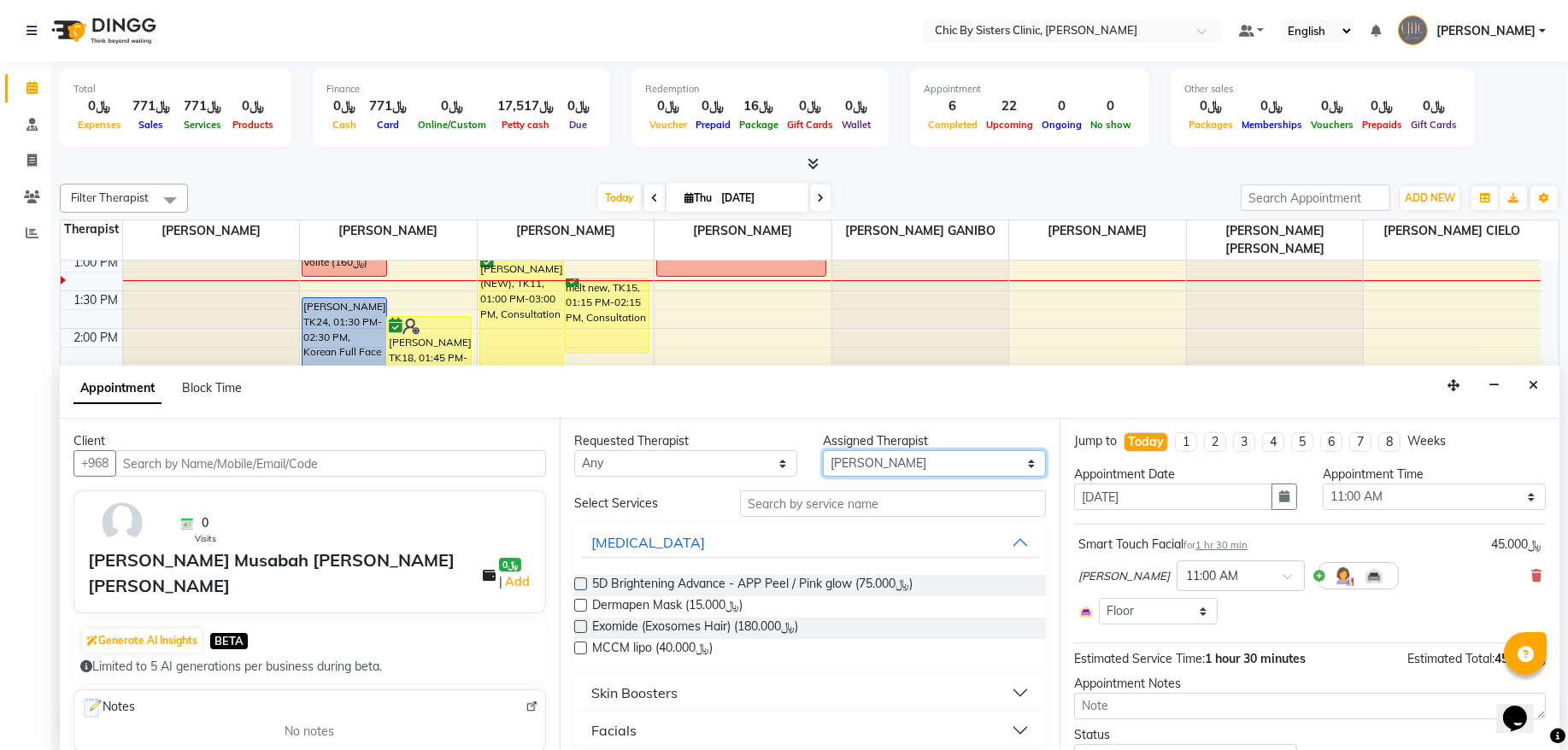
click at [843, 464] on select "Select [PERSON_NAME] [PERSON_NAME] [PERSON_NAME] MAGO [PERSON_NAME] ONAS [PERSO…" at bounding box center [935, 464] width 223 height 26
select select "49177"
click at [823, 452] on select "Select [PERSON_NAME] [PERSON_NAME] [PERSON_NAME] MAGO [PERSON_NAME] ONAS [PERSO…" at bounding box center [935, 464] width 223 height 26
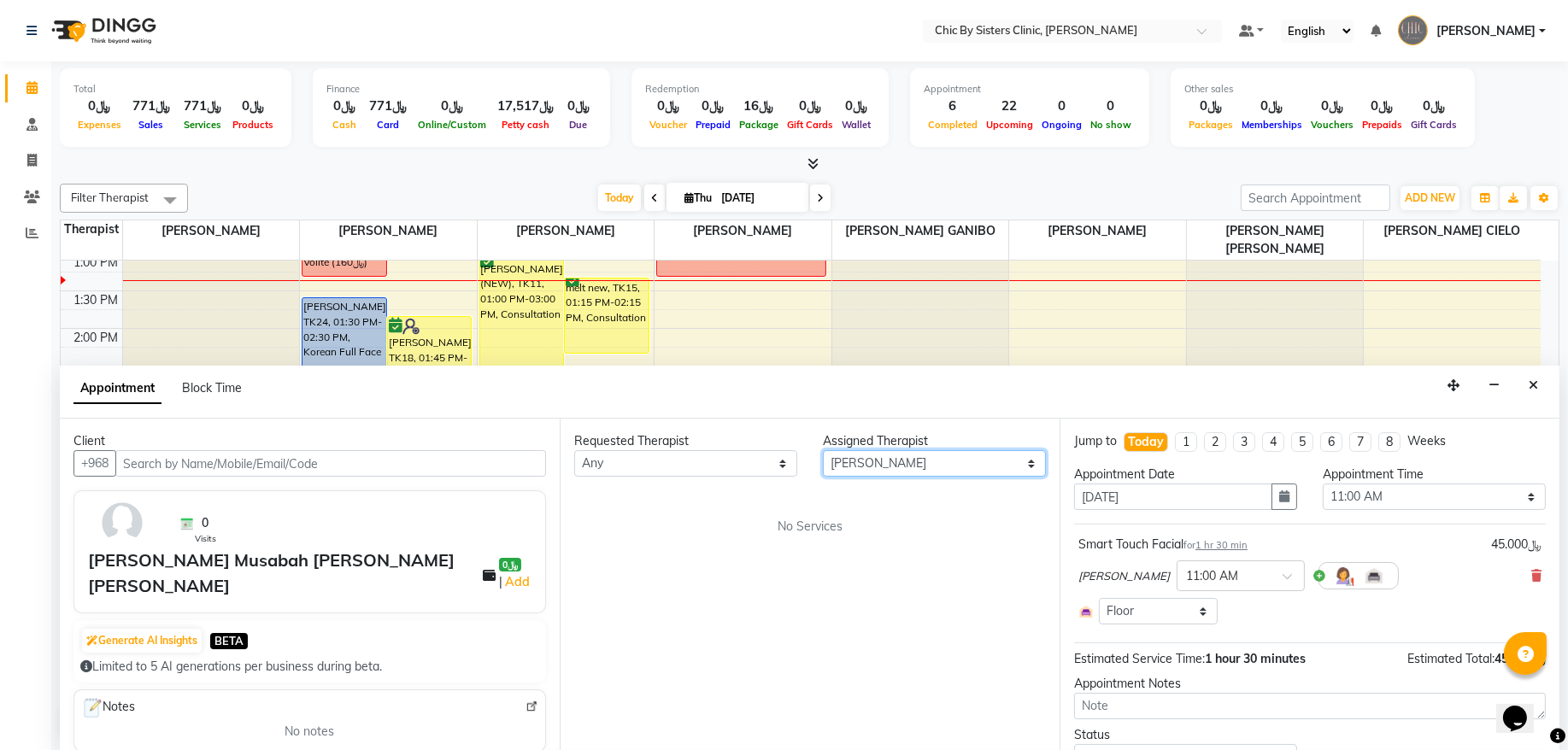
click at [971, 464] on select "Select [PERSON_NAME] [PERSON_NAME] [PERSON_NAME] MAGO [PERSON_NAME] ONAS [PERSO…" at bounding box center [935, 464] width 223 height 26
click at [823, 452] on select "Select [PERSON_NAME] [PERSON_NAME] [PERSON_NAME] MAGO [PERSON_NAME] ONAS [PERSO…" at bounding box center [935, 464] width 223 height 26
click at [714, 473] on select "Any [PERSON_NAME] [PERSON_NAME] [PERSON_NAME] MAGO [PERSON_NAME] ONAS [PERSON_N…" at bounding box center [686, 464] width 223 height 26
drag, startPoint x: 897, startPoint y: 466, endPoint x: 911, endPoint y: 466, distance: 14.0
click at [897, 466] on select "Select [PERSON_NAME] [PERSON_NAME] [PERSON_NAME] MAGO [PERSON_NAME] ONAS [PERSO…" at bounding box center [935, 464] width 223 height 26
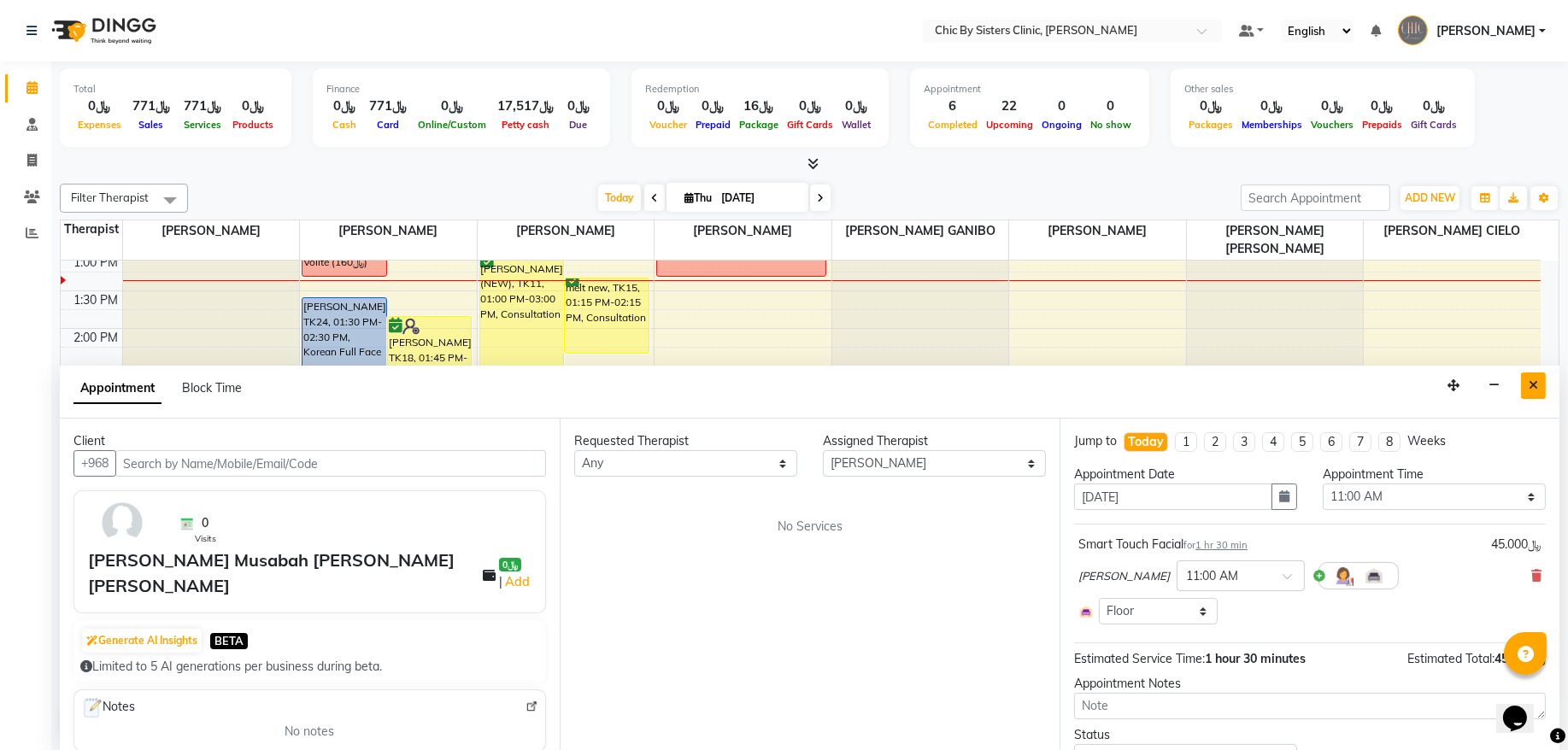
click at [1529, 388] on icon "Close" at bounding box center [1533, 385] width 9 height 12
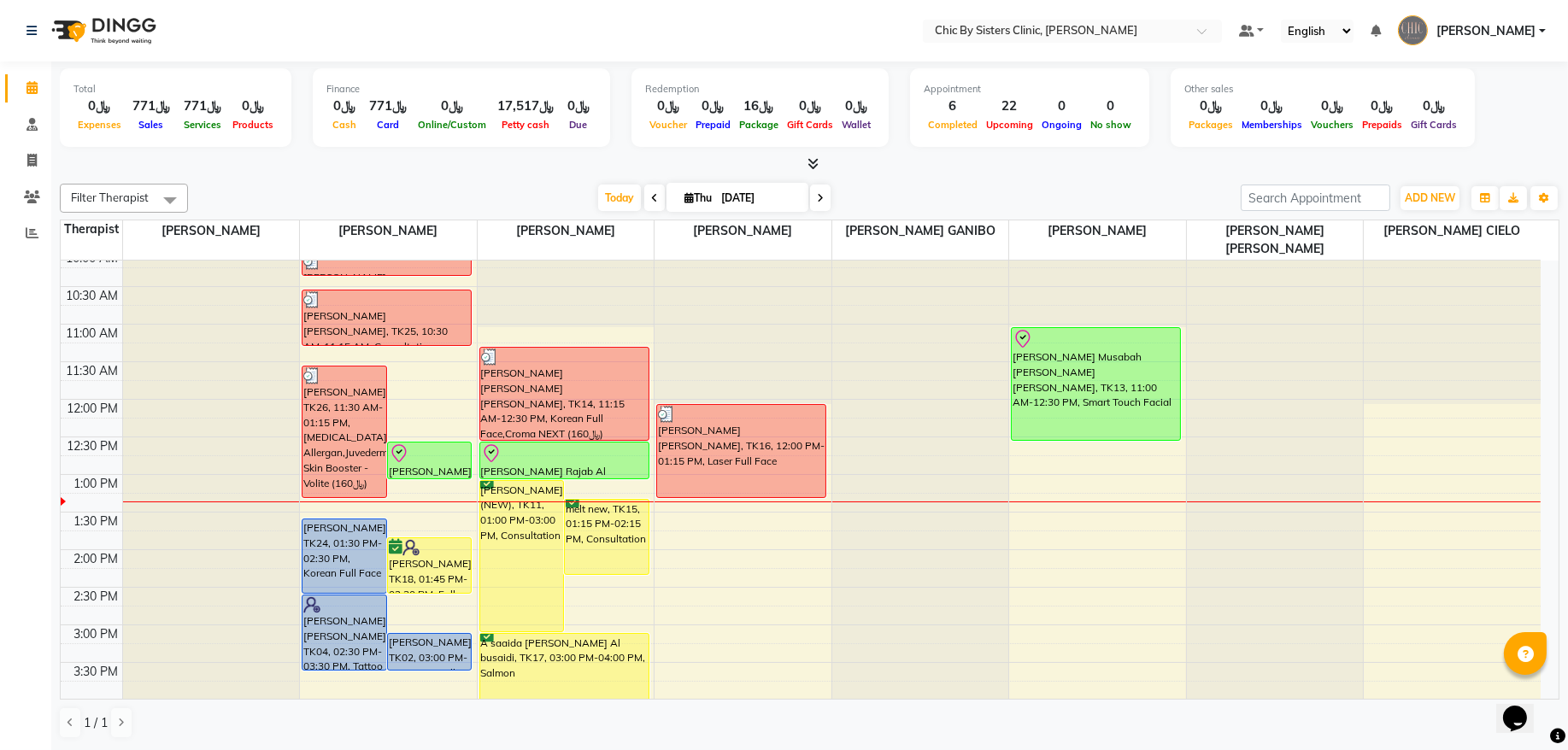
scroll to position [152, 0]
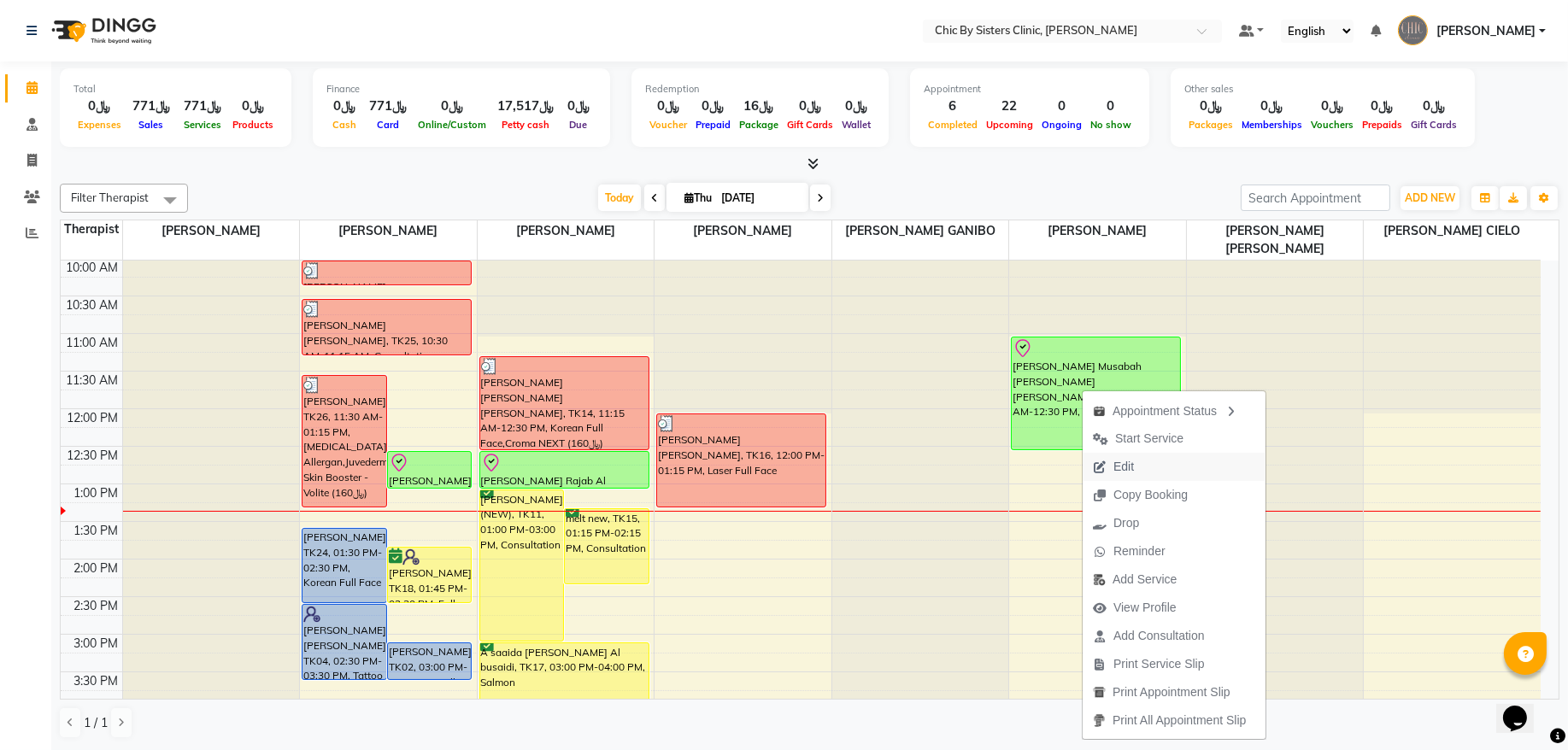
click at [1116, 468] on span "Edit" at bounding box center [1123, 467] width 21 height 18
select select "tentative"
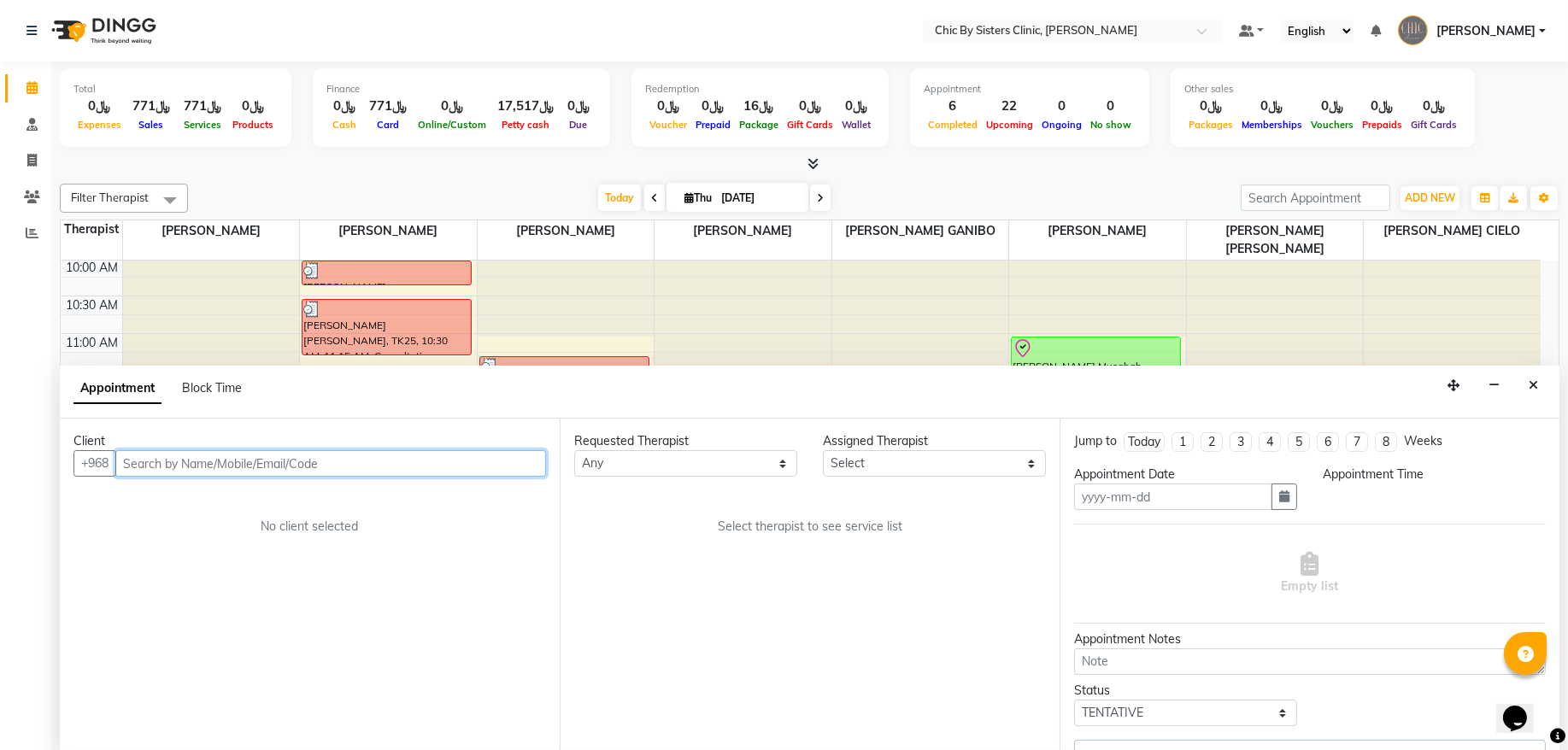
type input "[DATE]"
select select "check-in"
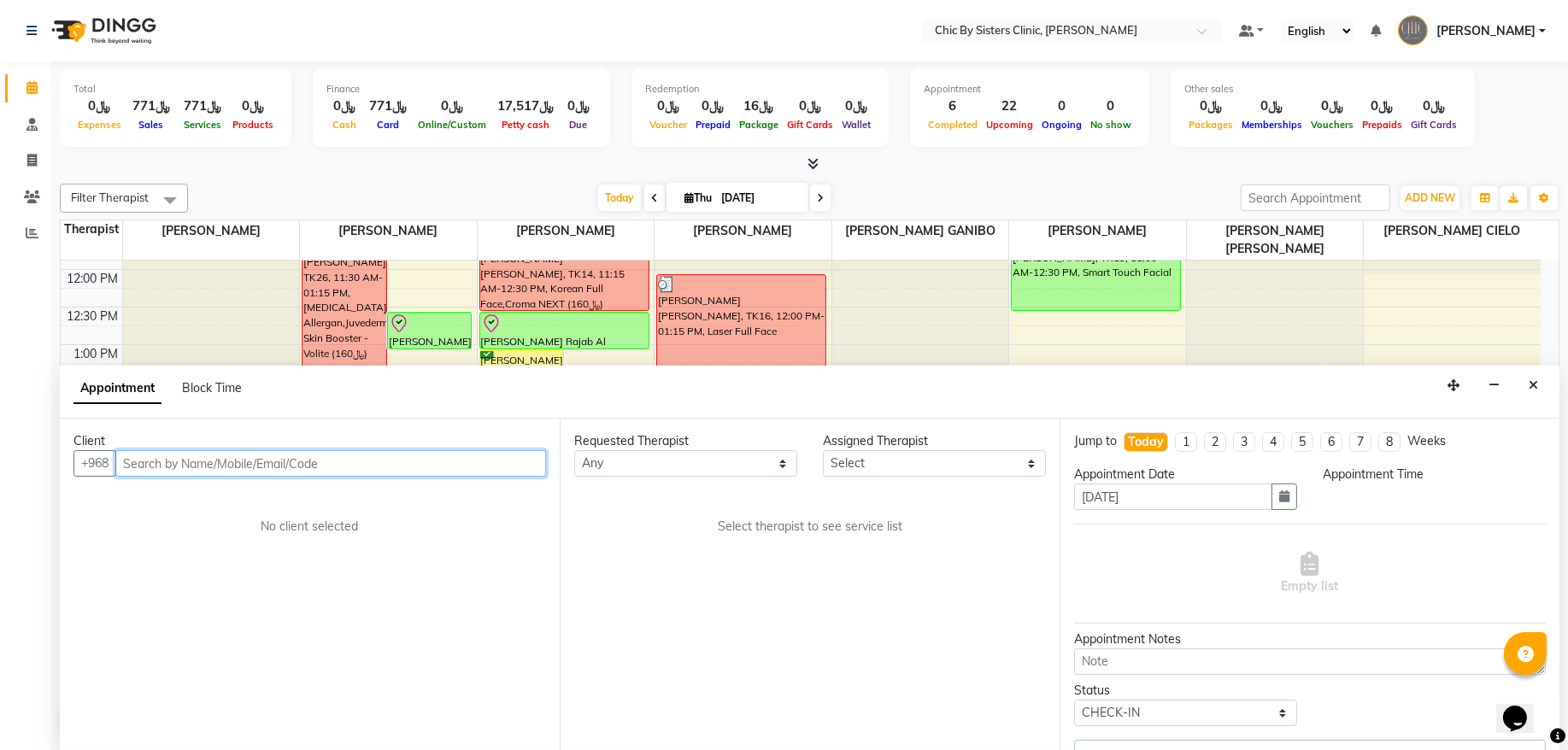
select select "49183"
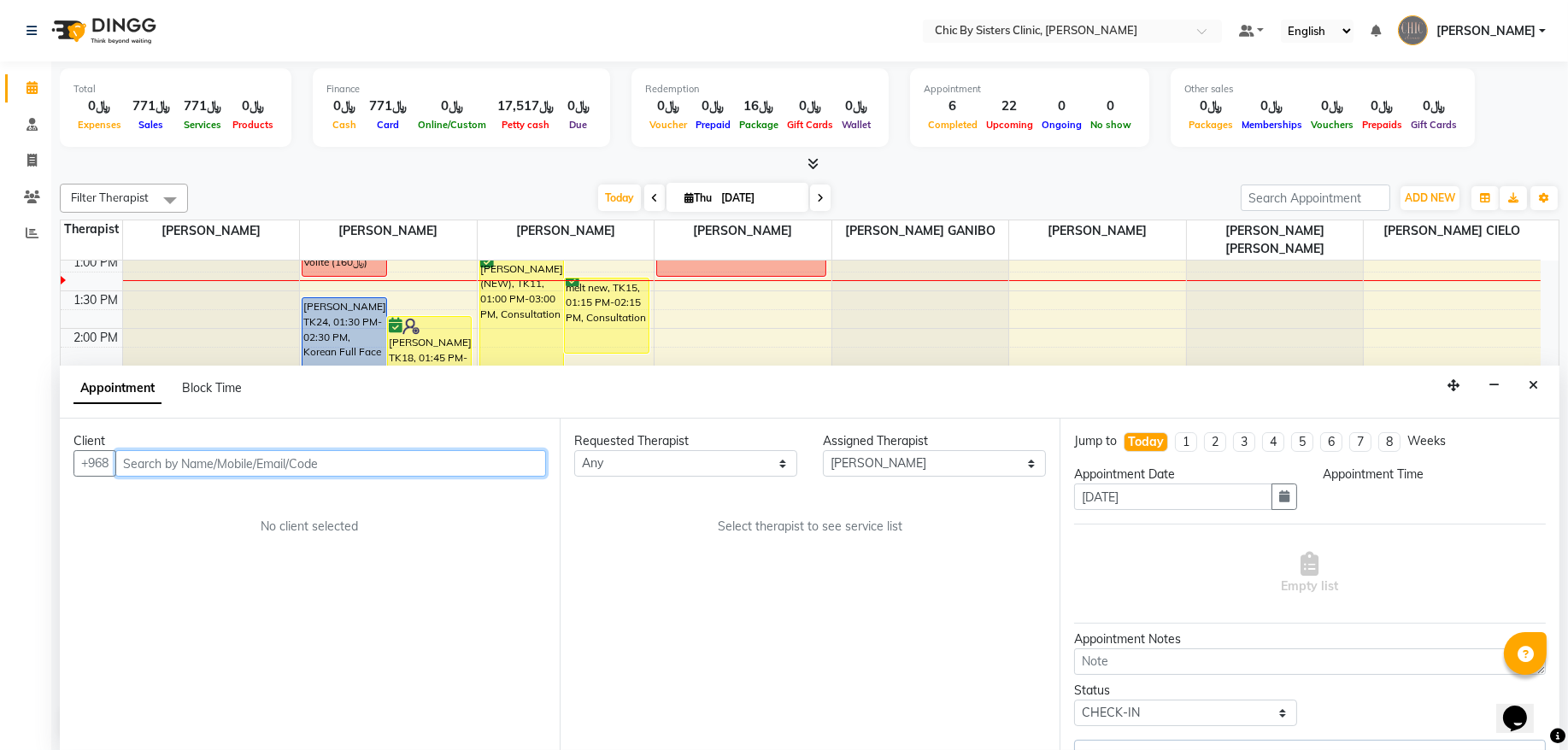
select select "660"
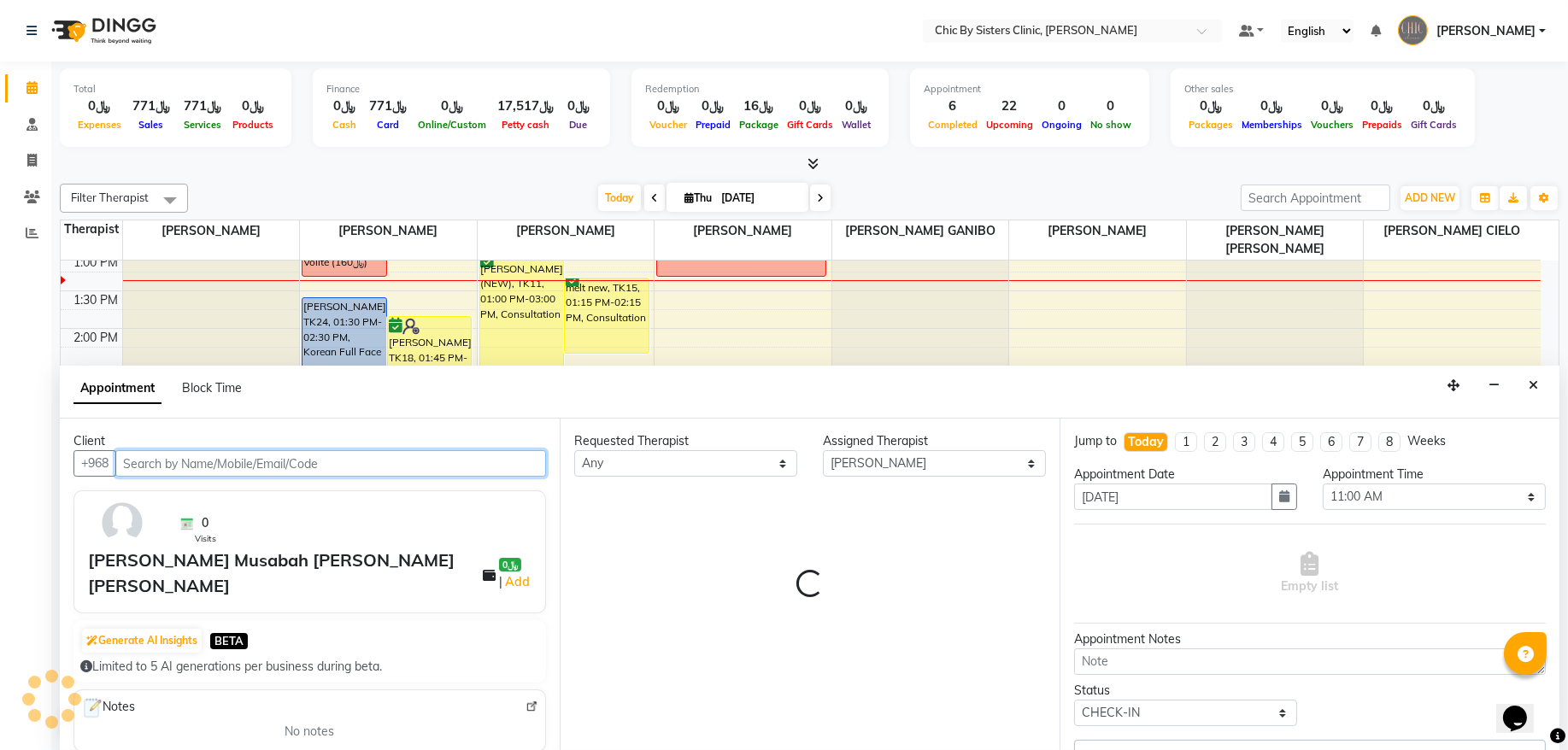
select select "3125"
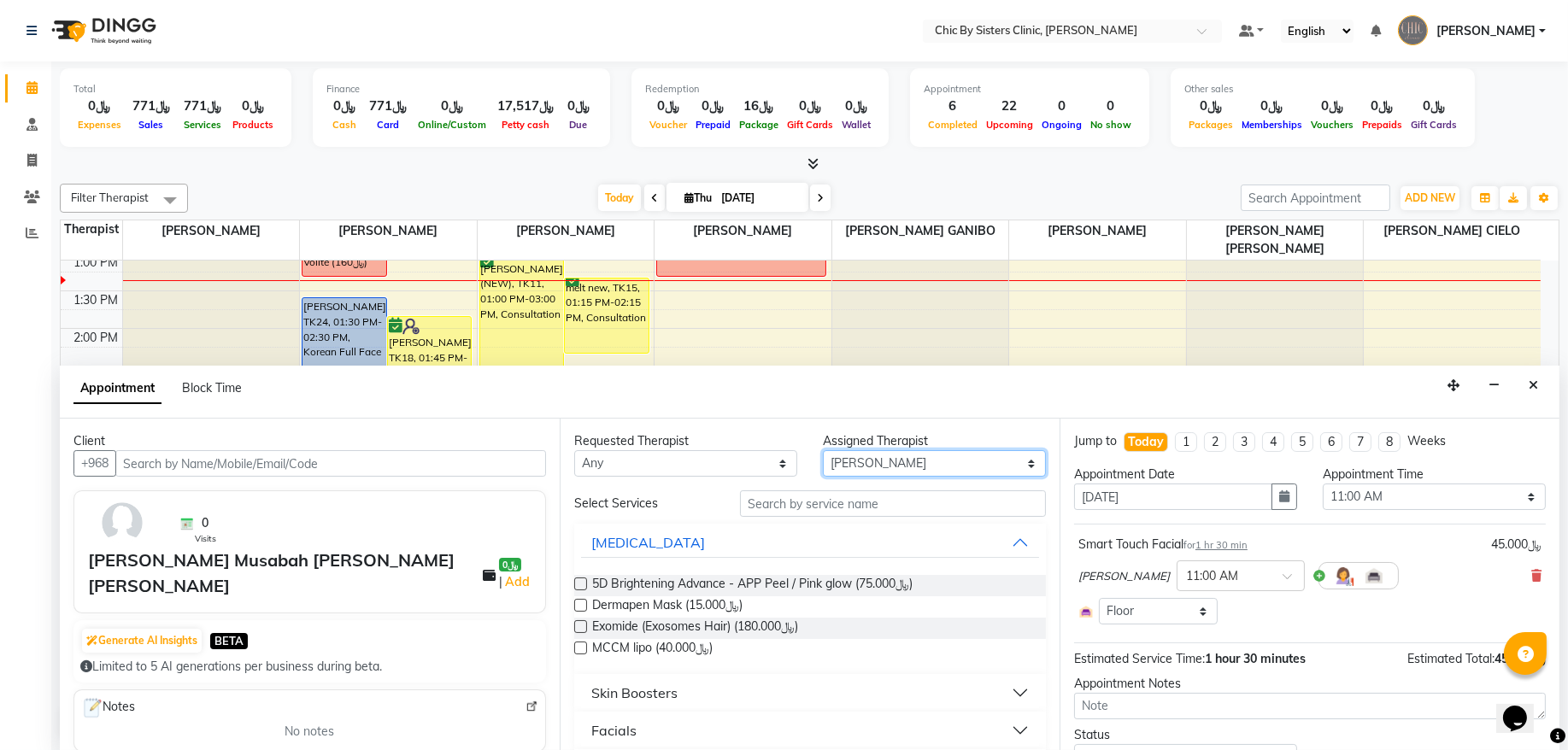
click at [866, 472] on select "Select [PERSON_NAME] [PERSON_NAME] [PERSON_NAME] MAGO [PERSON_NAME] ONAS [PERSO…" at bounding box center [935, 464] width 223 height 26
select select "49177"
click at [823, 452] on select "Select [PERSON_NAME] [PERSON_NAME] [PERSON_NAME] MAGO [PERSON_NAME] ONAS [PERSO…" at bounding box center [935, 464] width 223 height 26
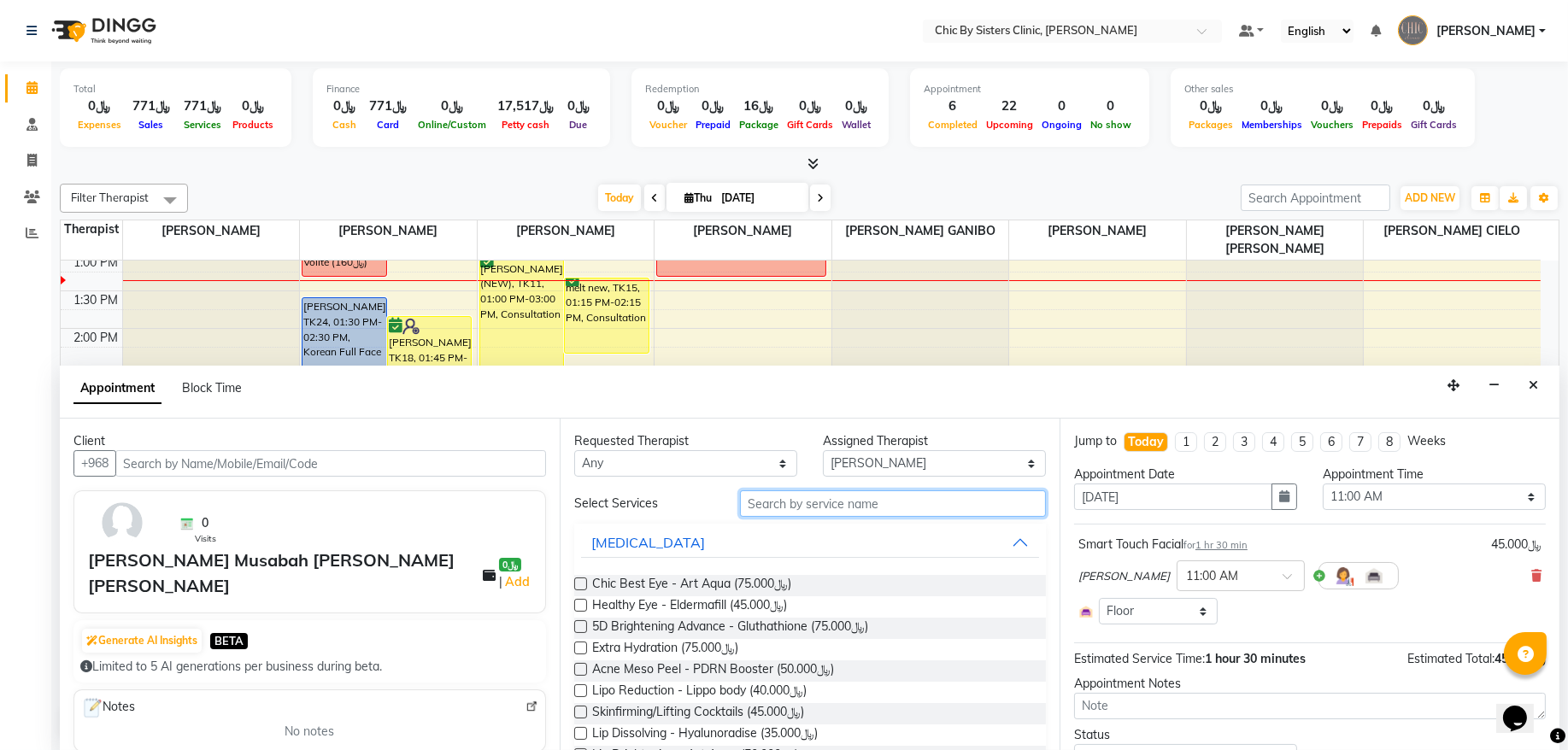
click at [810, 504] on input "text" at bounding box center [892, 504] width 306 height 26
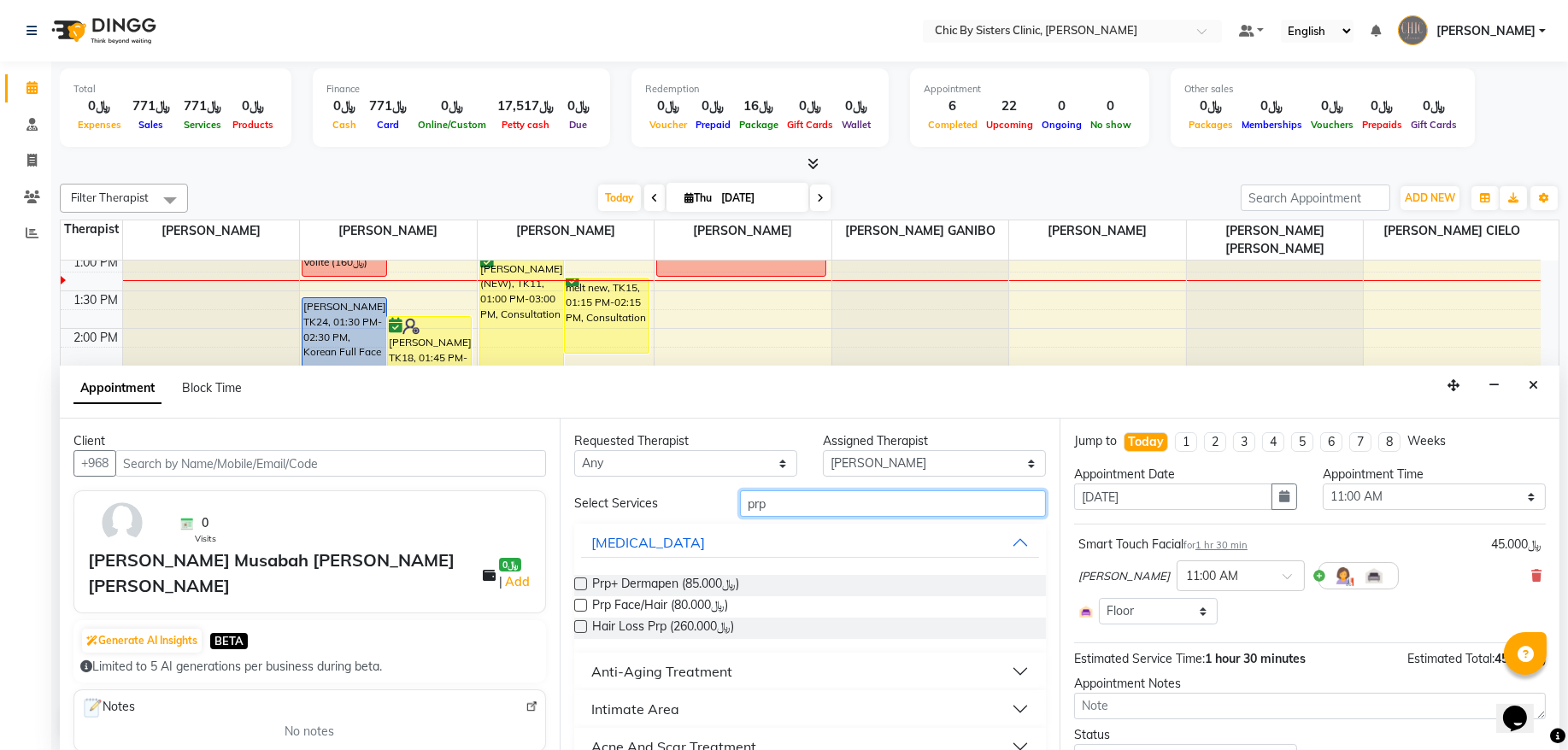
type input "prp"
click at [576, 578] on label at bounding box center [581, 584] width 13 height 13
click at [576, 580] on input "checkbox" at bounding box center [580, 586] width 11 height 11
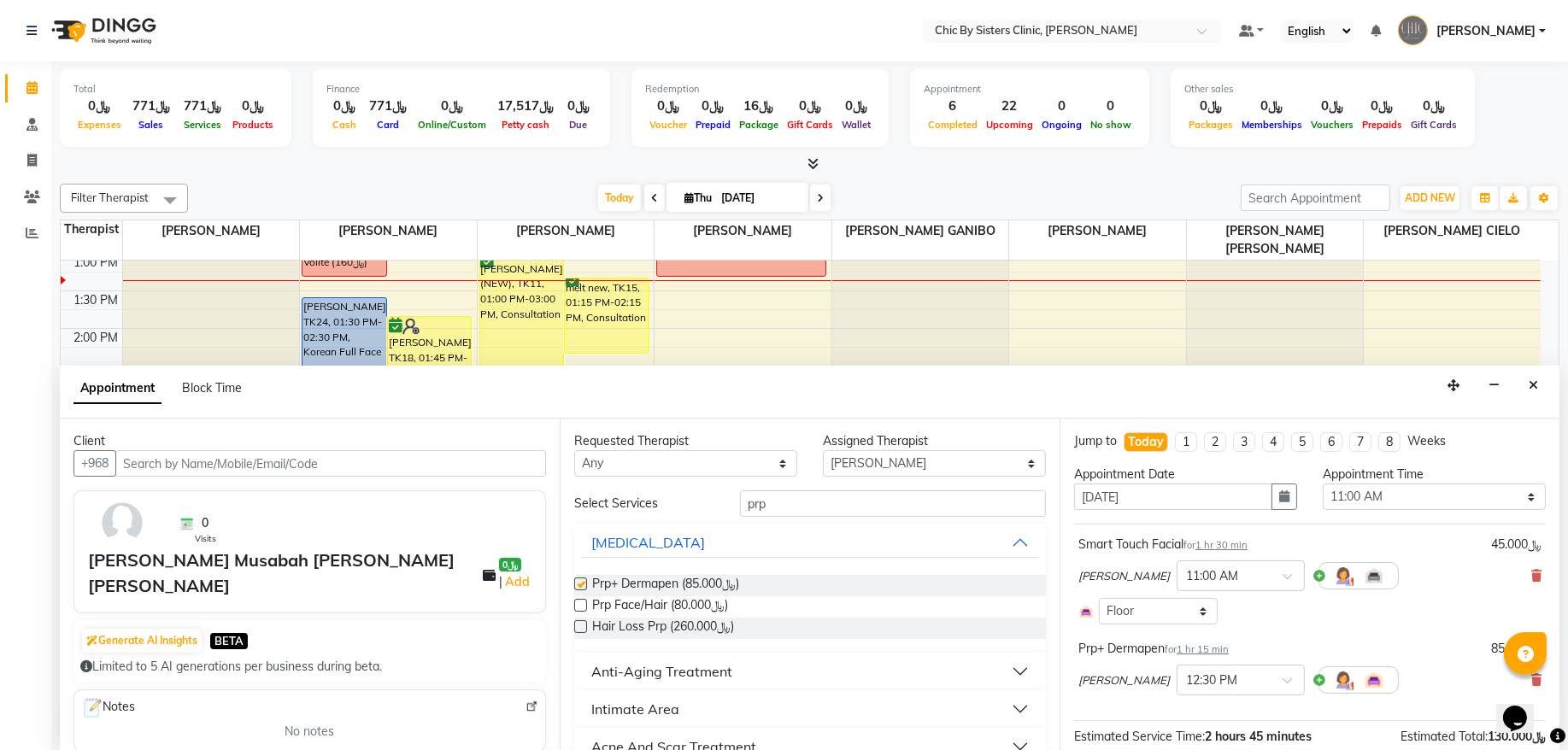
checkbox input "false"
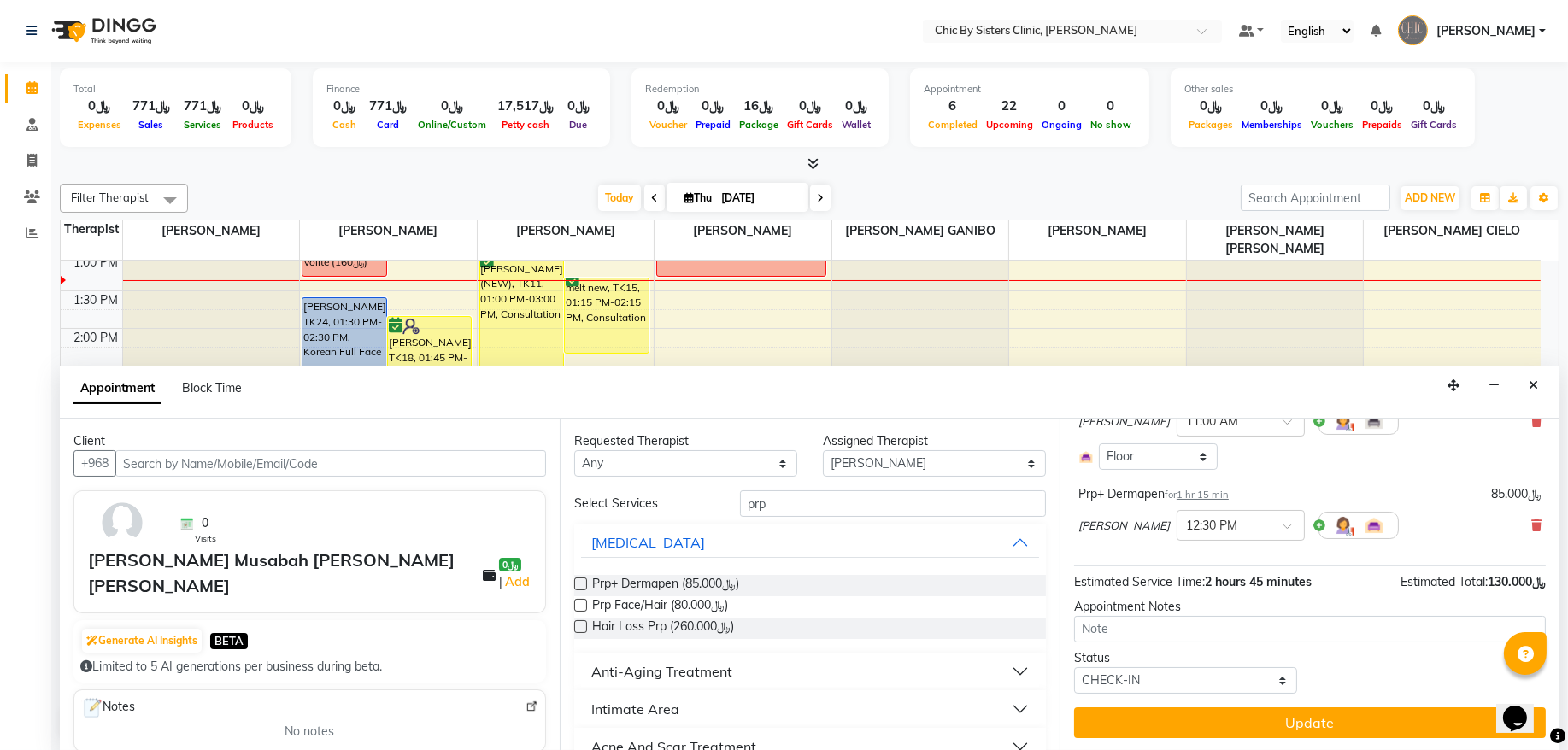
scroll to position [158, 0]
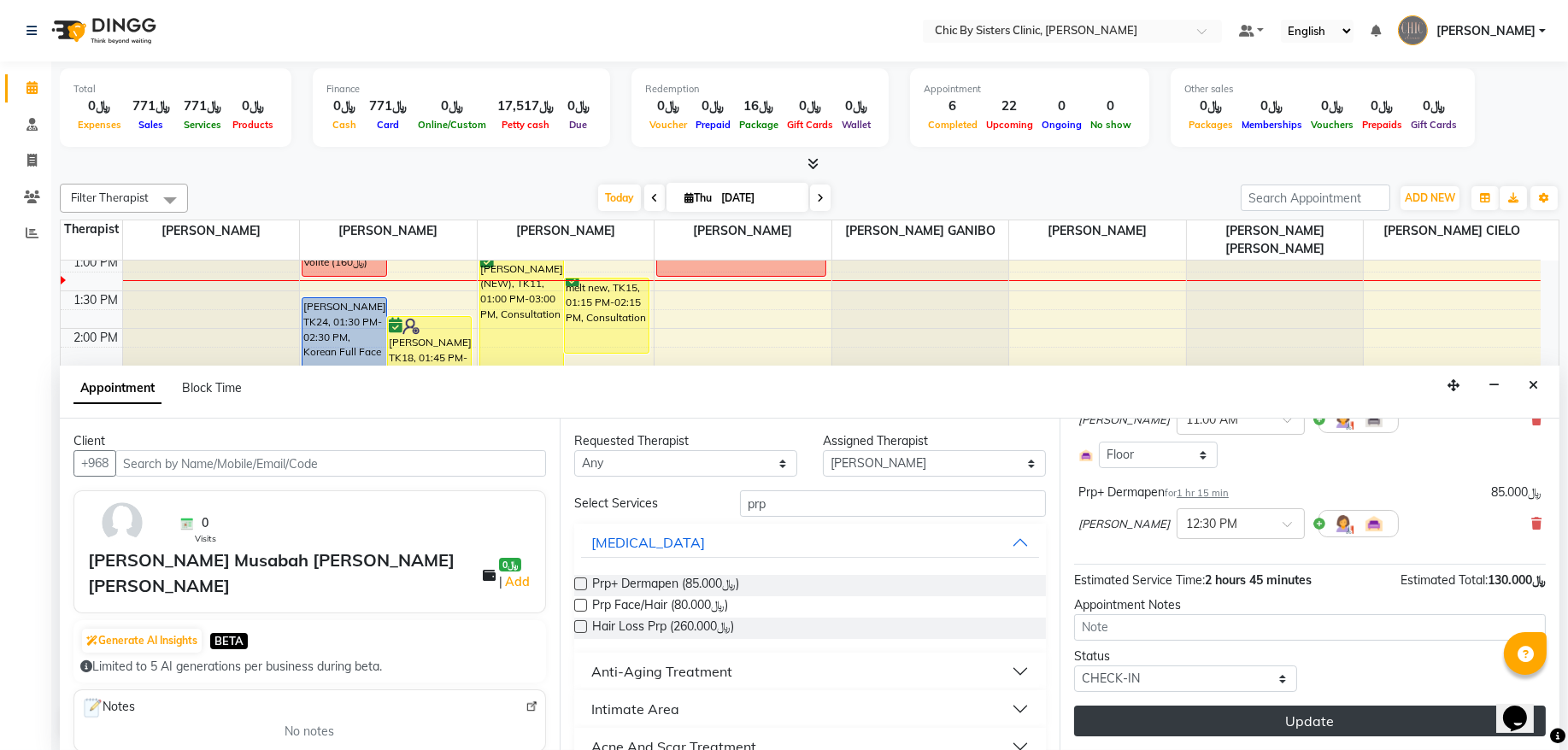
click at [1135, 721] on button "Update" at bounding box center [1309, 721] width 472 height 31
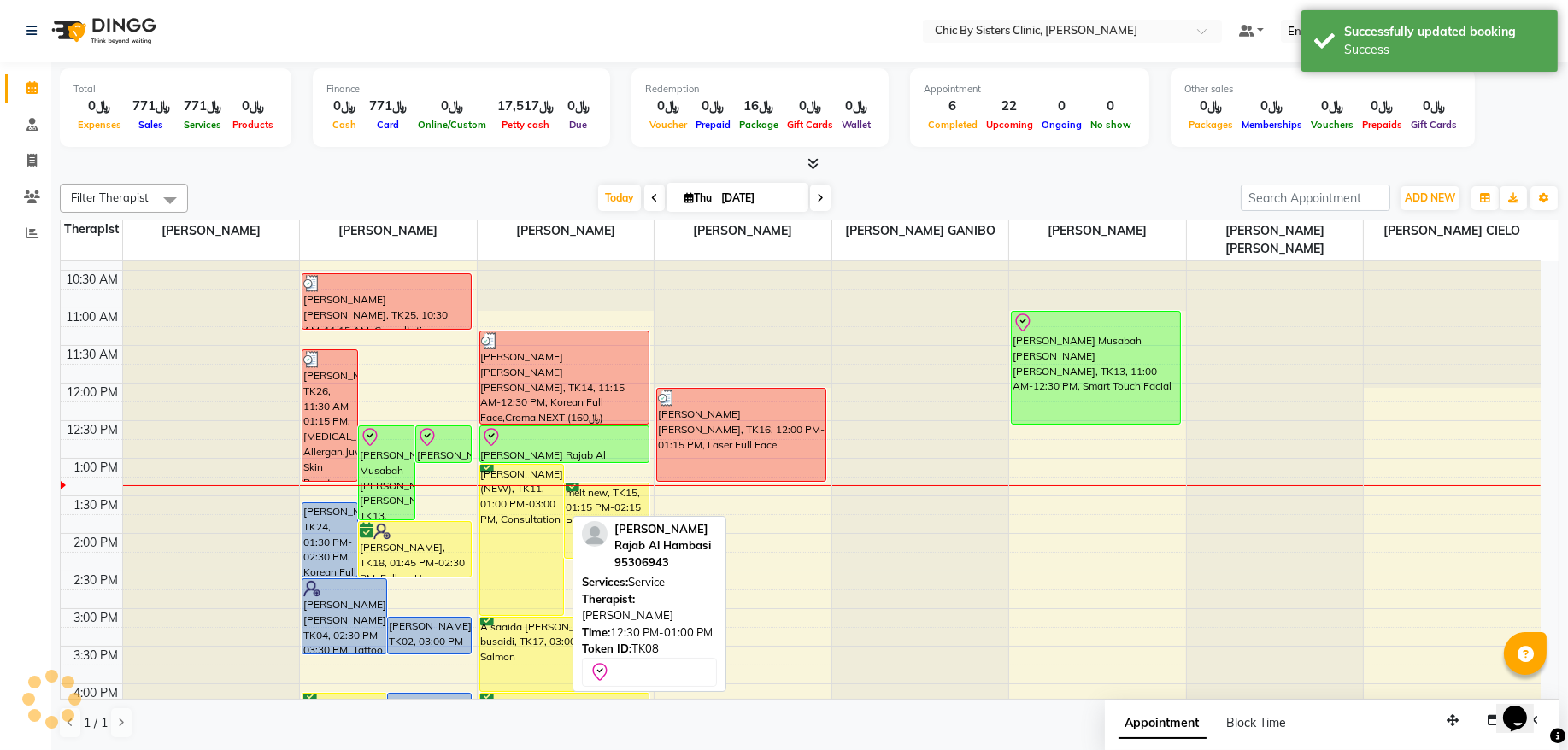
scroll to position [152, 0]
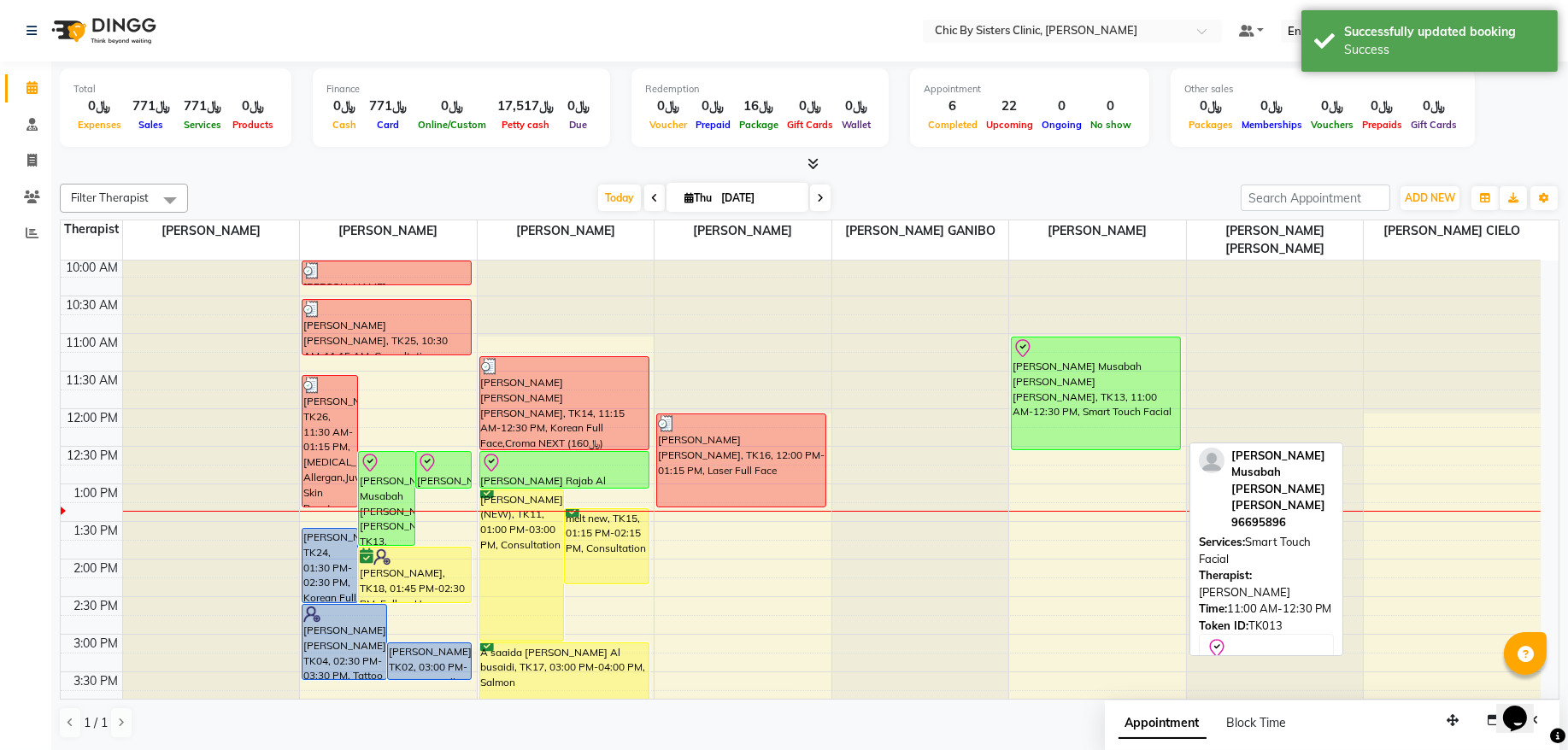
click at [1046, 380] on div "[PERSON_NAME] Musabah [PERSON_NAME] [PERSON_NAME], TK13, 11:00 AM-12:30 PM, Sma…" at bounding box center [1095, 393] width 168 height 112
select select "8"
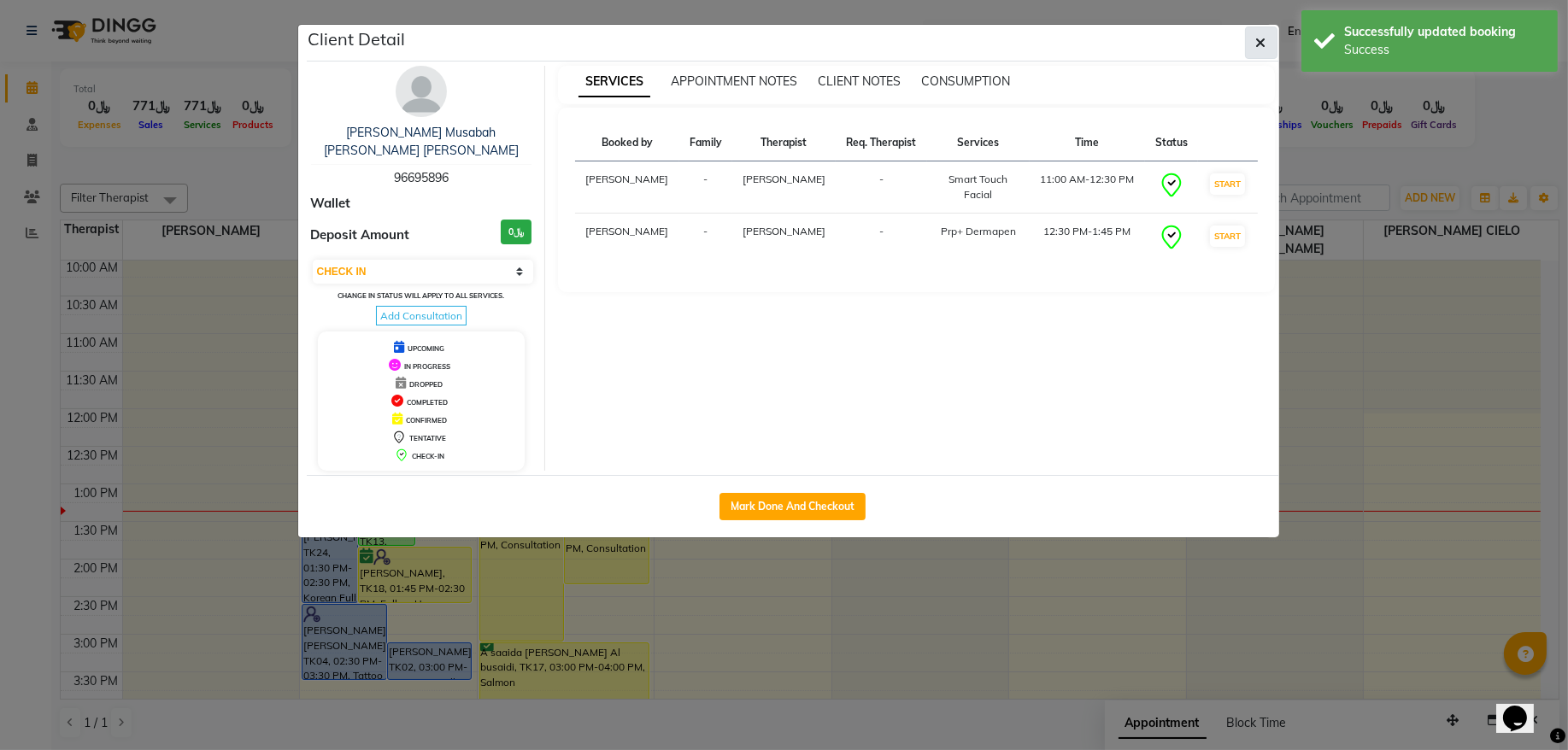
click at [1256, 44] on icon "button" at bounding box center [1260, 42] width 10 height 14
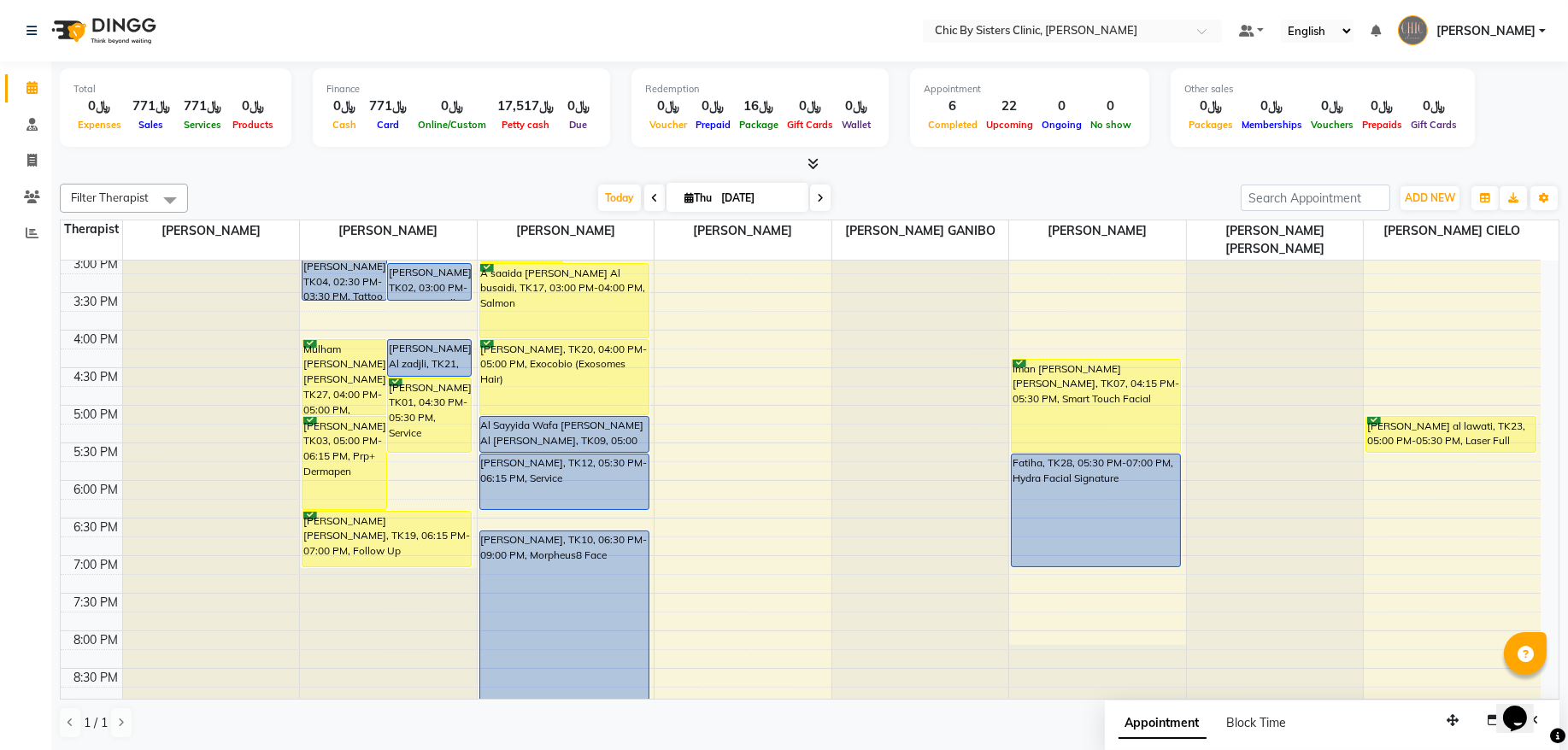
scroll to position [614, 0]
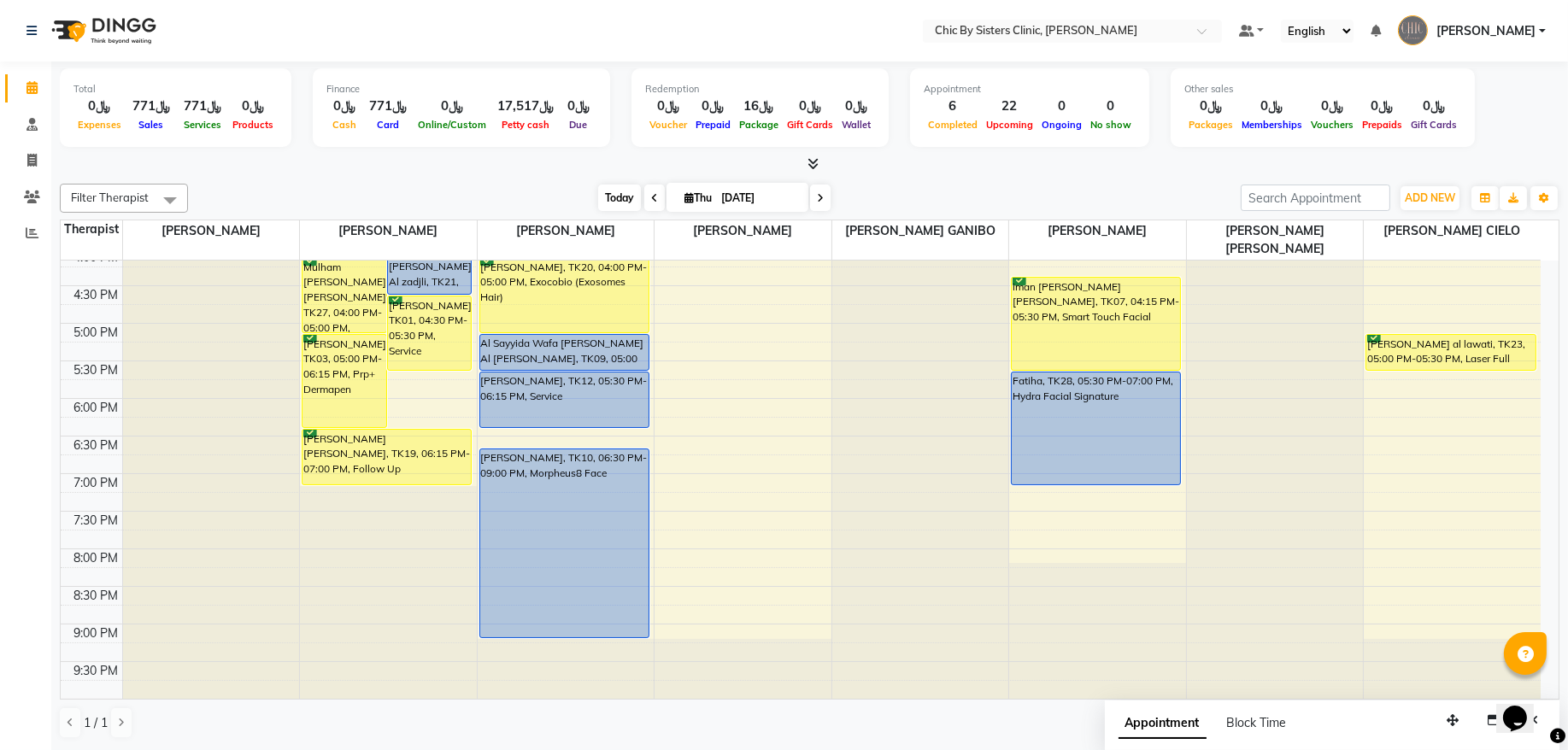
click at [601, 197] on span "Today" at bounding box center [619, 198] width 43 height 26
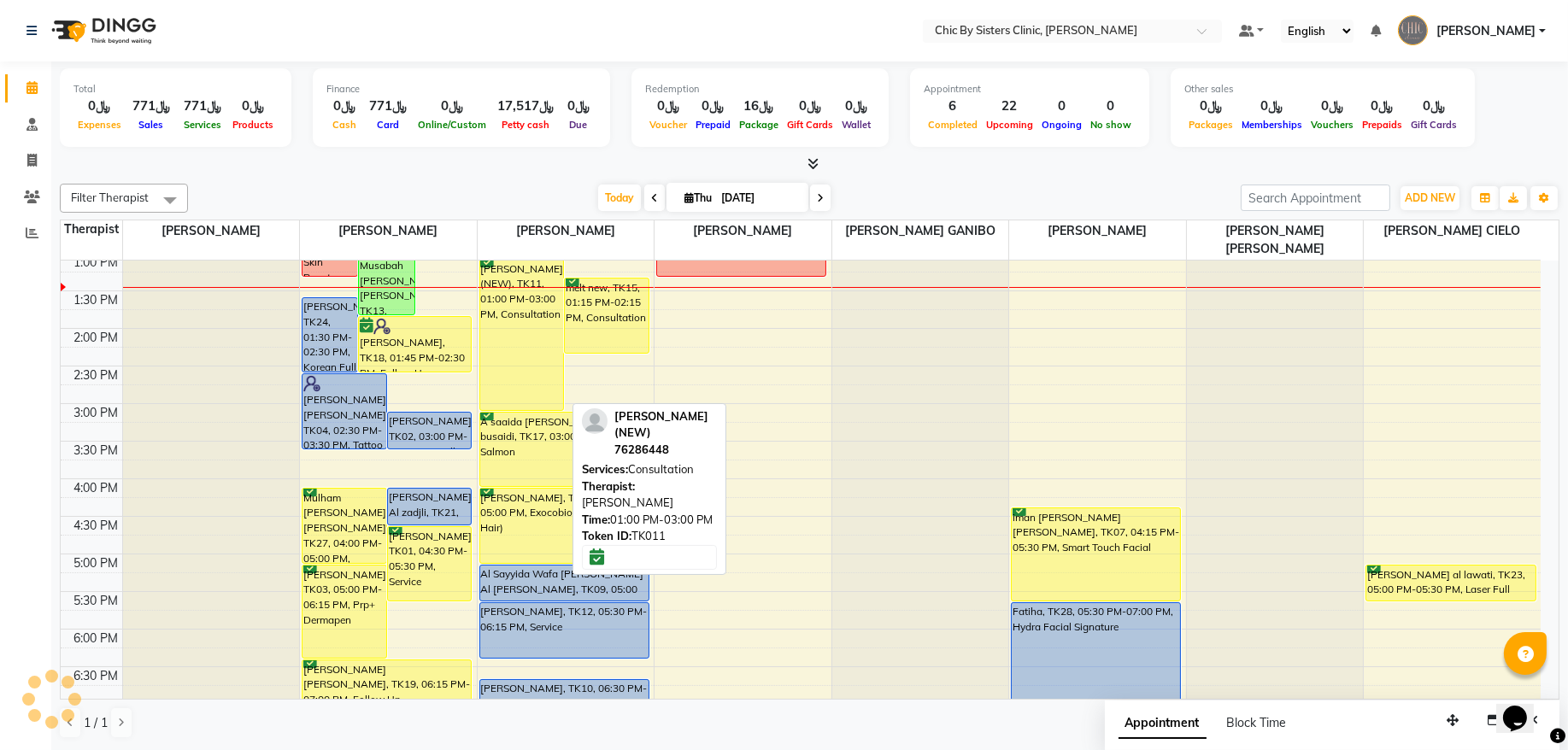
scroll to position [268, 0]
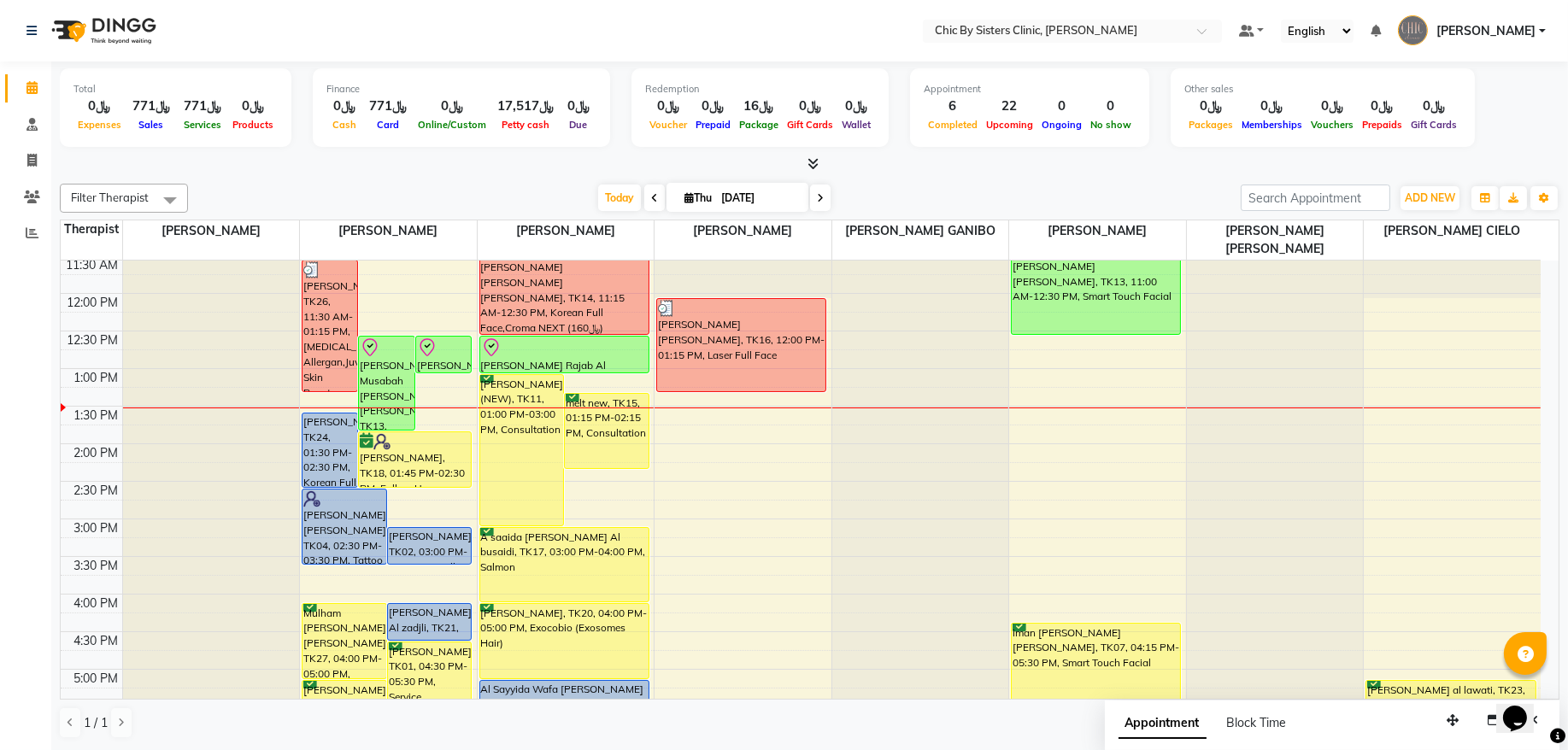
click at [756, 202] on input "[DATE]" at bounding box center [758, 198] width 85 height 25
select select "9"
select select "2025"
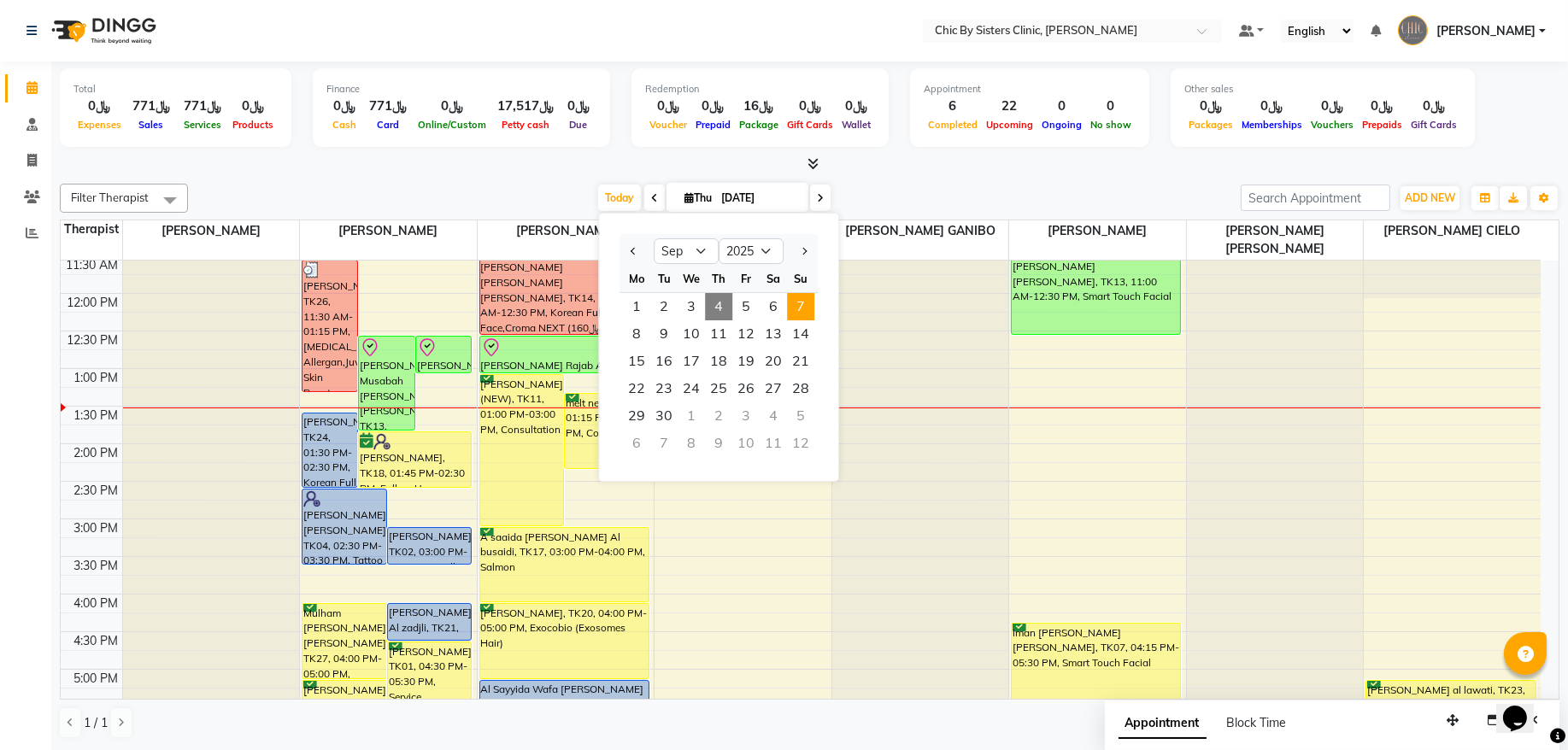
click at [802, 303] on span "7" at bounding box center [799, 306] width 27 height 27
type input "[DATE]"
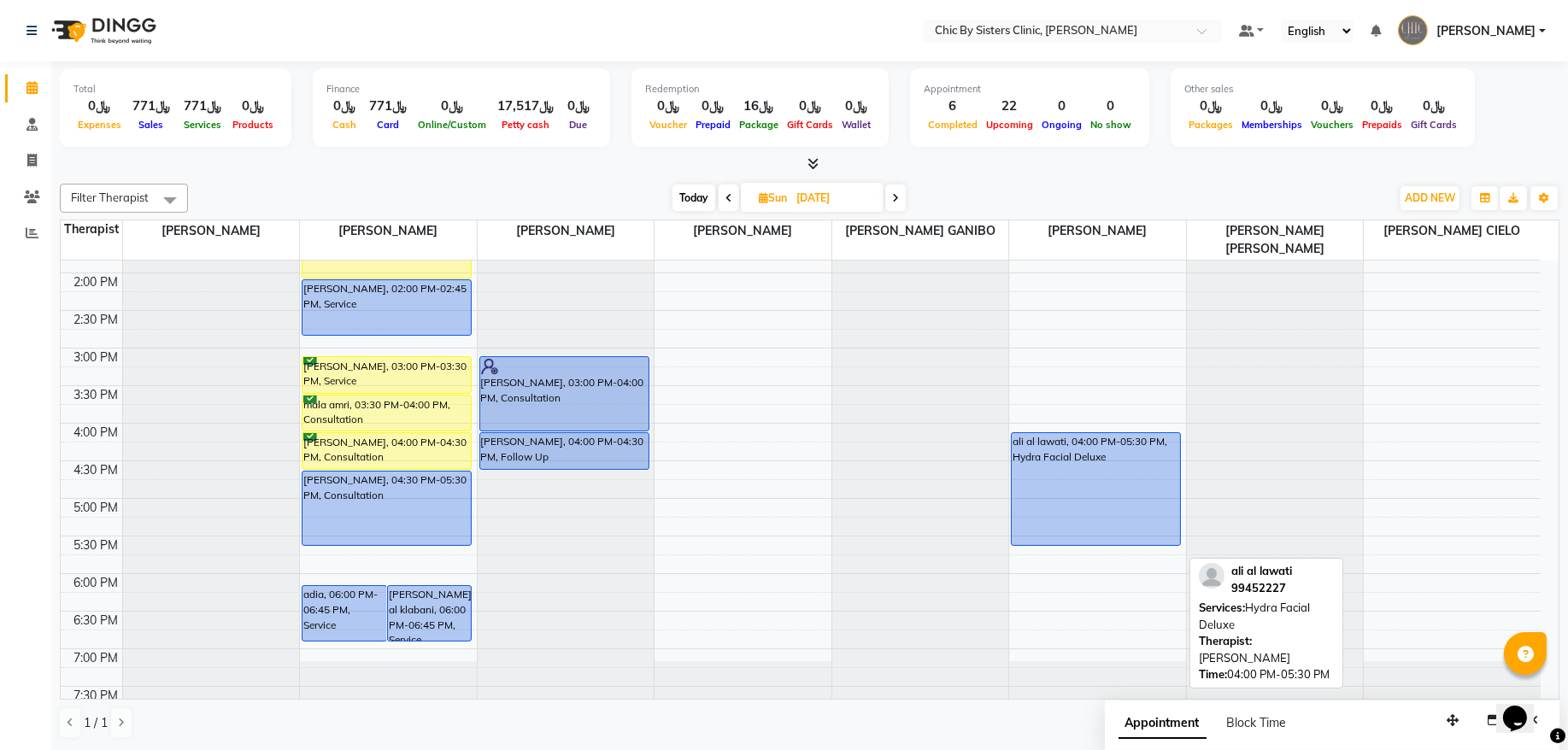
scroll to position [383, 0]
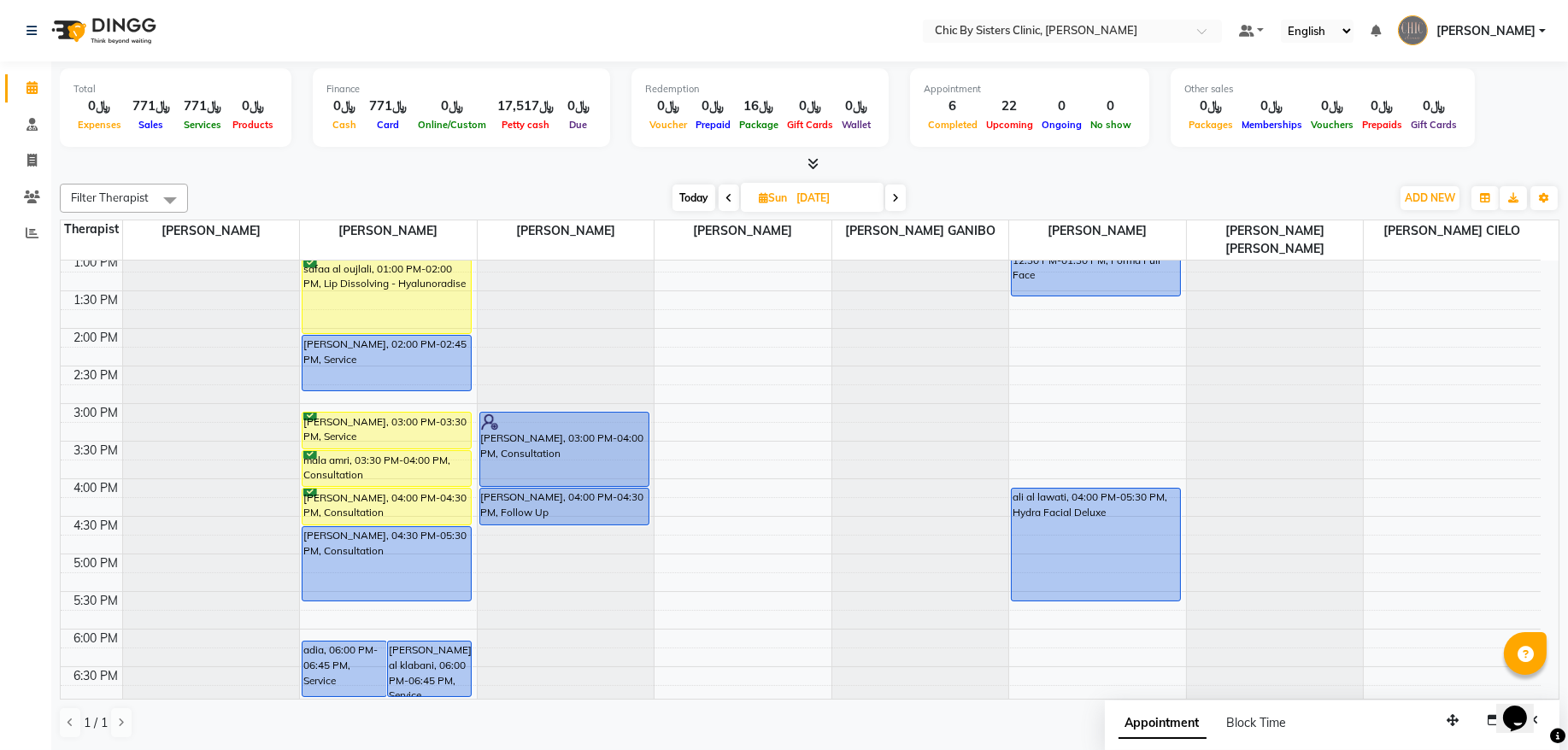
click at [1063, 422] on div "8:00 AM 8:30 AM 9:00 AM 9:30 AM 10:00 AM 10:30 AM 11:00 AM 11:30 AM 12:00 PM 12…" at bounding box center [800, 479] width 1480 height 1202
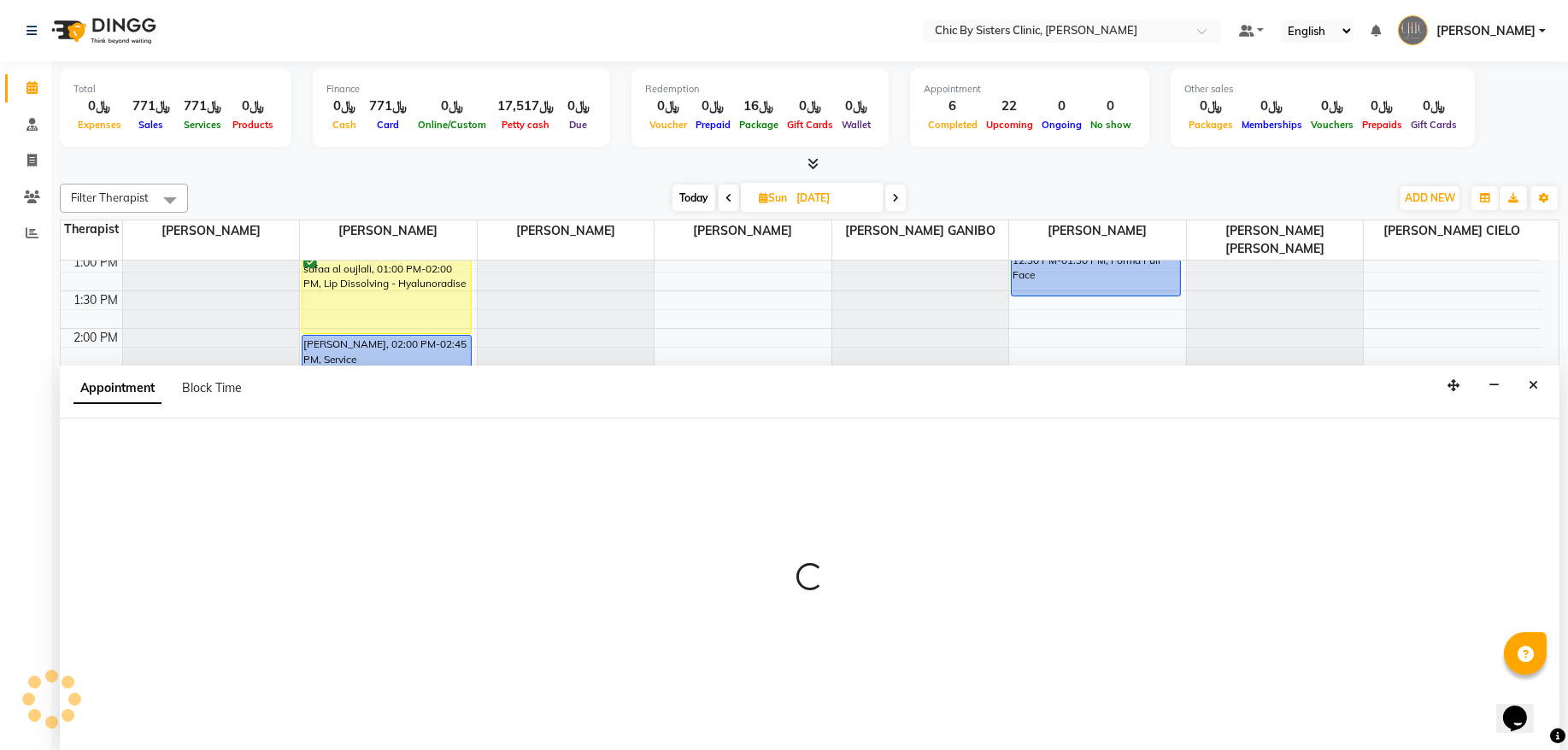
select select "49183"
select select "900"
select select "tentative"
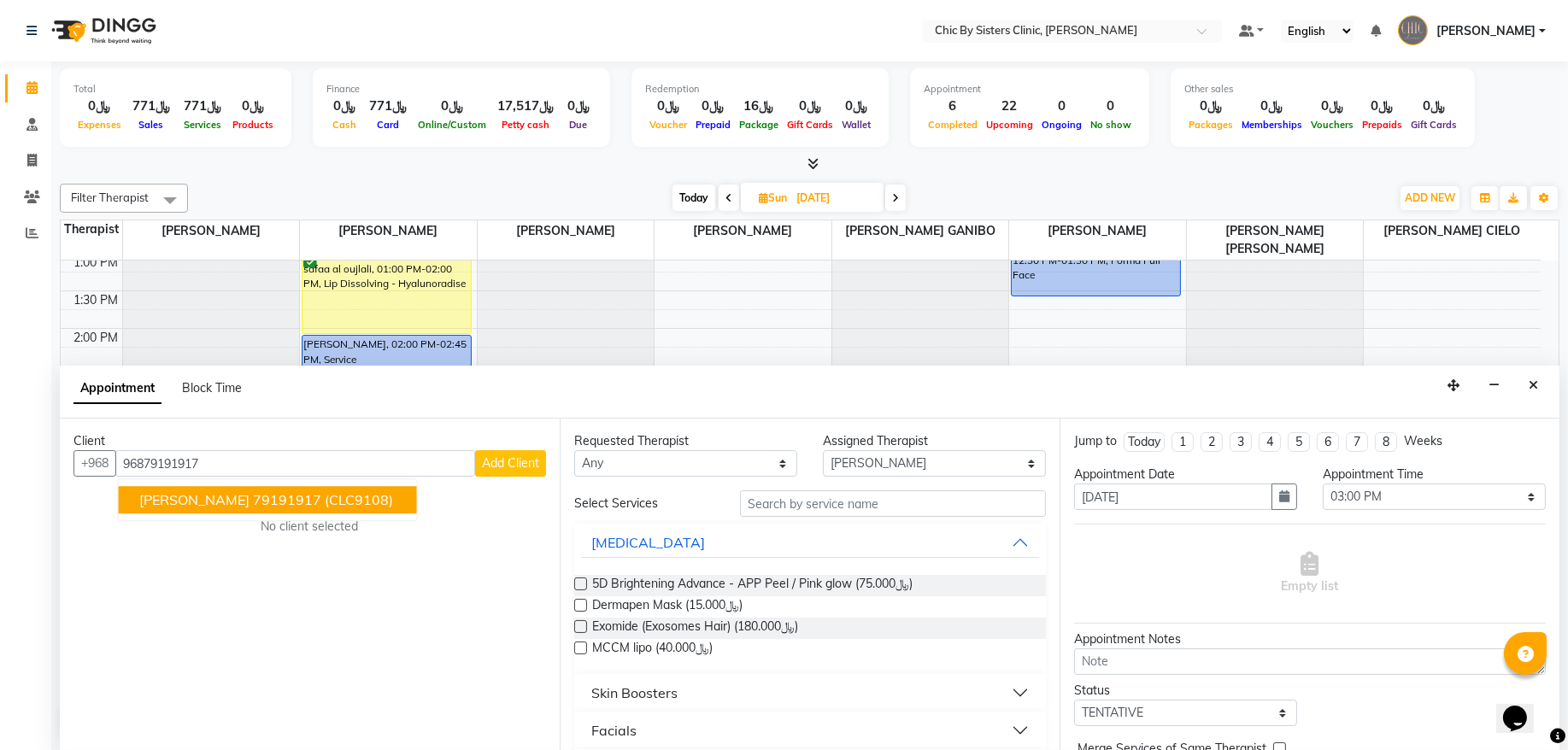
click at [252, 495] on ngb-highlight "79191917" at bounding box center [286, 500] width 69 height 17
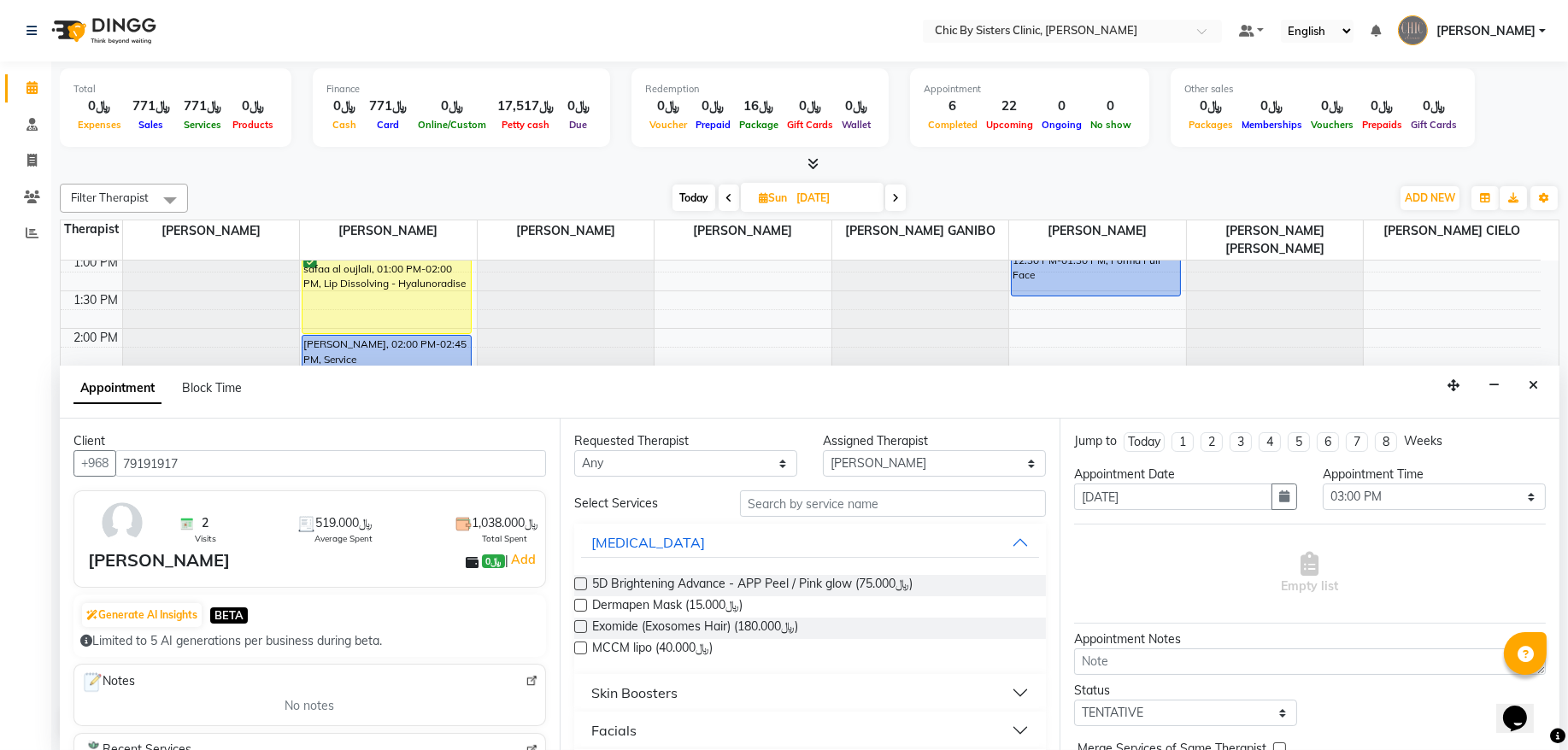
type input "79191917"
click at [774, 503] on input "text" at bounding box center [892, 504] width 306 height 26
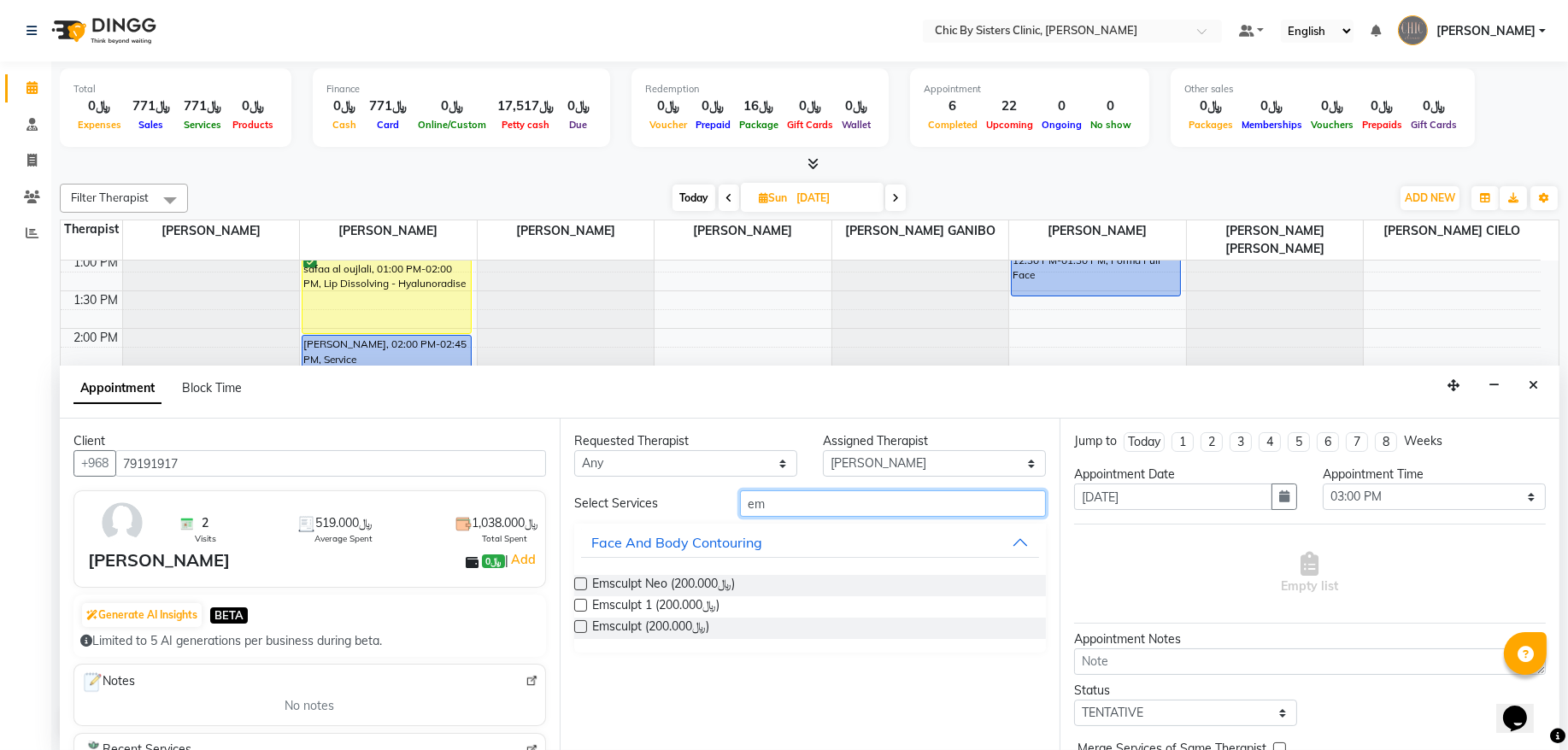
type input "em"
drag, startPoint x: 571, startPoint y: 583, endPoint x: 583, endPoint y: 586, distance: 12.4
click at [576, 584] on div "Requested Therapist Any [PERSON_NAME] [PERSON_NAME] [PERSON_NAME] MAGO [PERSON_…" at bounding box center [809, 584] width 500 height 331
click at [583, 586] on label at bounding box center [581, 584] width 13 height 13
click at [583, 586] on input "checkbox" at bounding box center [580, 586] width 11 height 11
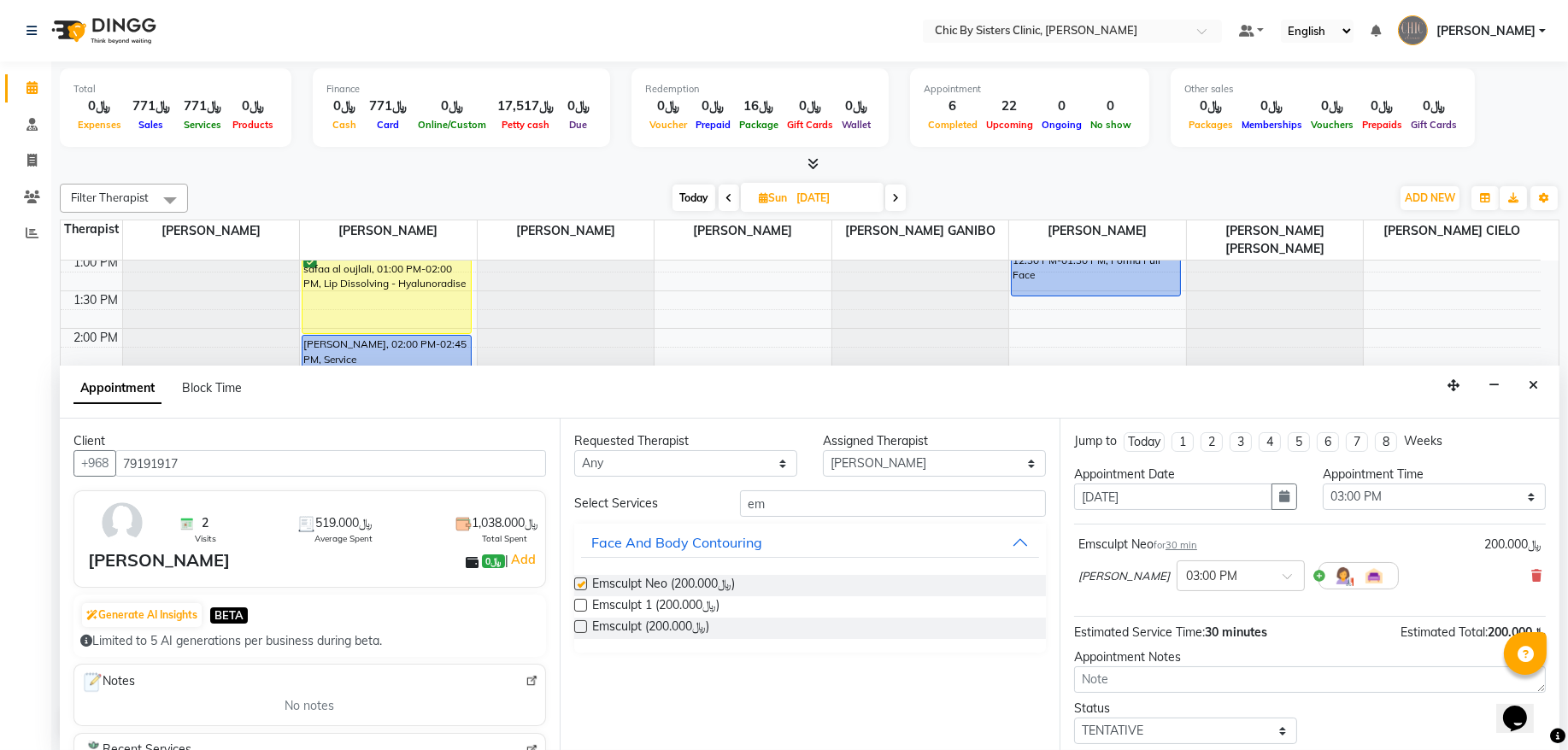
checkbox input "false"
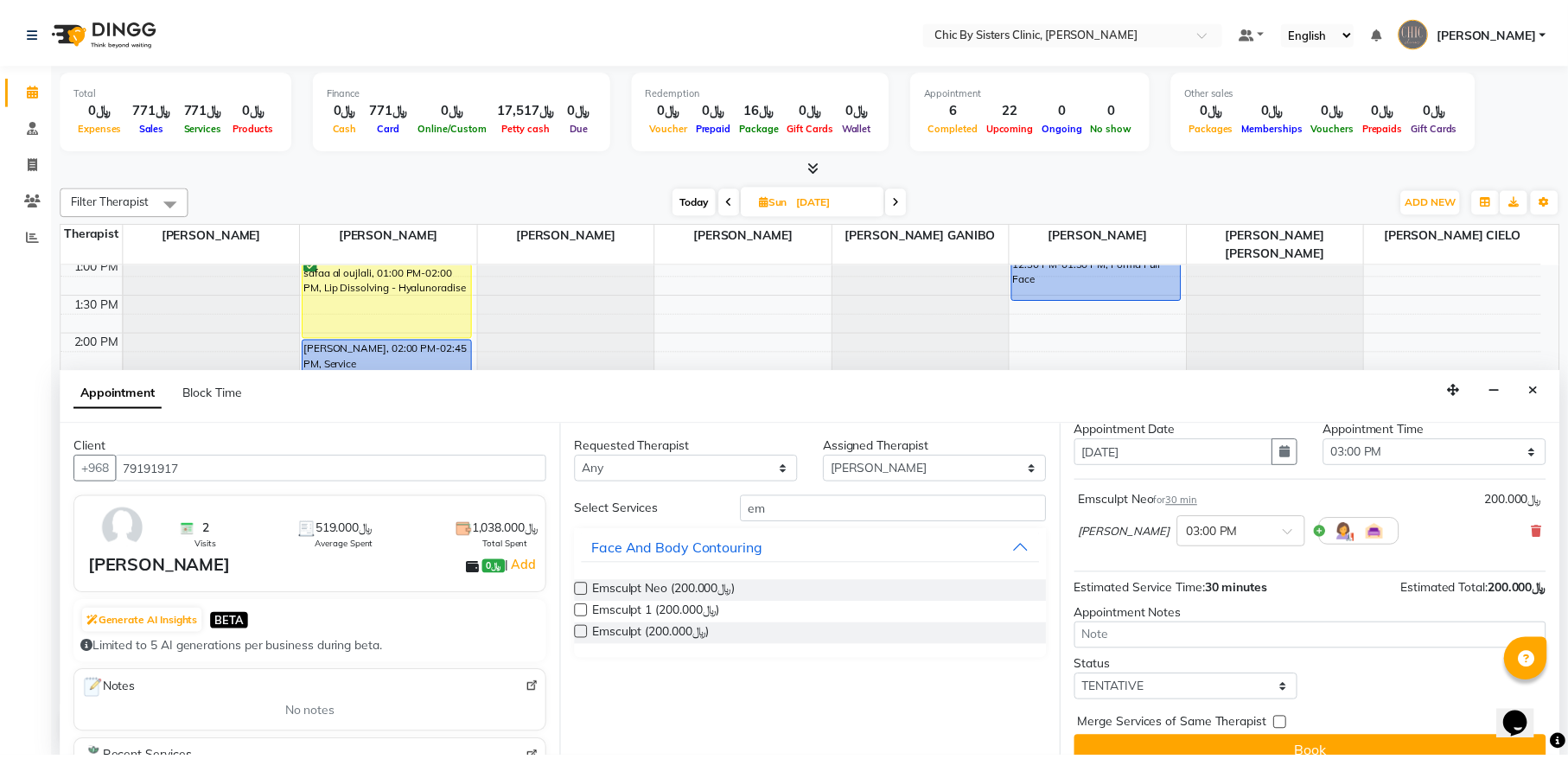
scroll to position [77, 0]
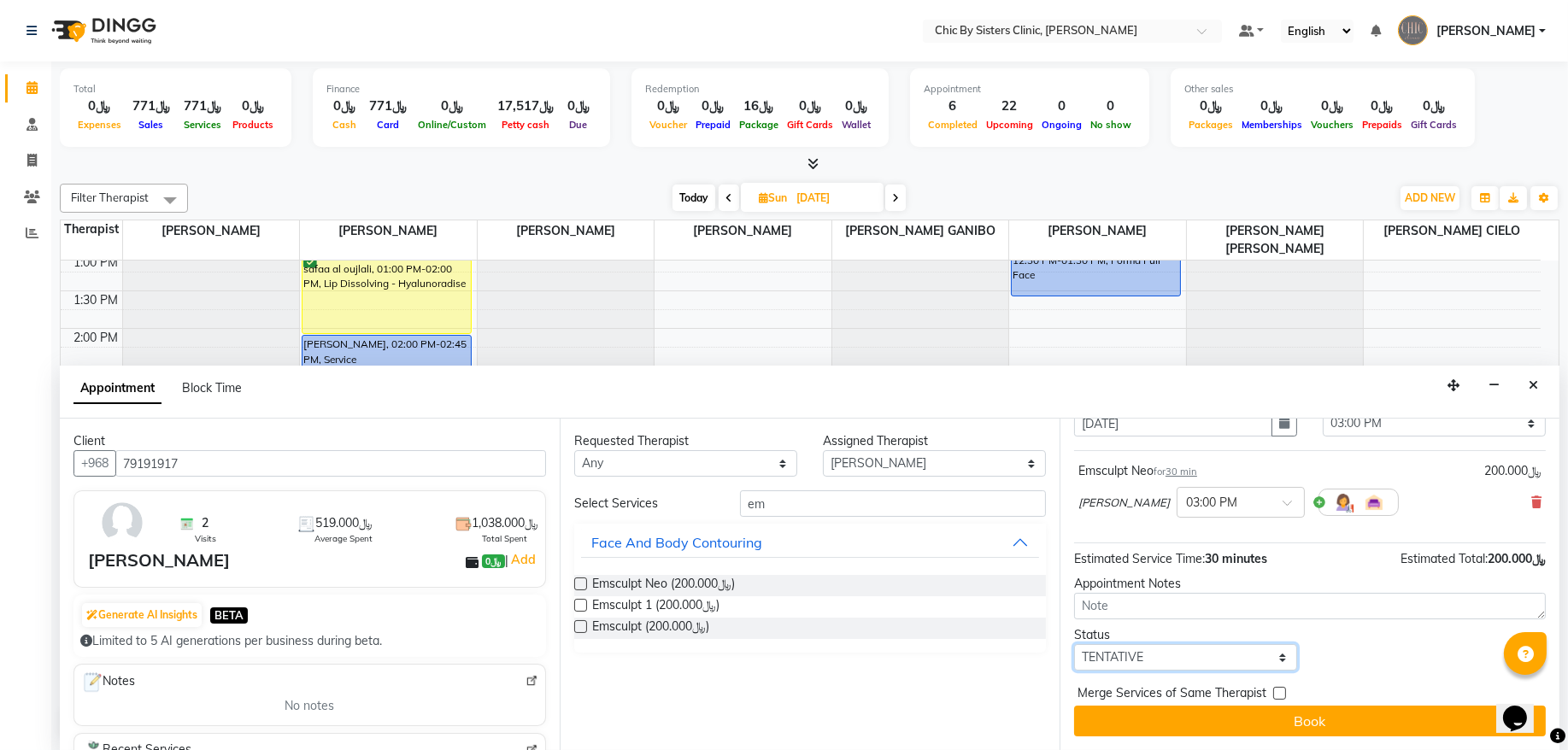
click at [1119, 658] on select "Select TENTATIVE CONFIRM UPCOMING" at bounding box center [1185, 657] width 223 height 26
select select "confirm booking"
click at [1073, 644] on select "Select TENTATIVE CONFIRM UPCOMING" at bounding box center [1185, 657] width 223 height 26
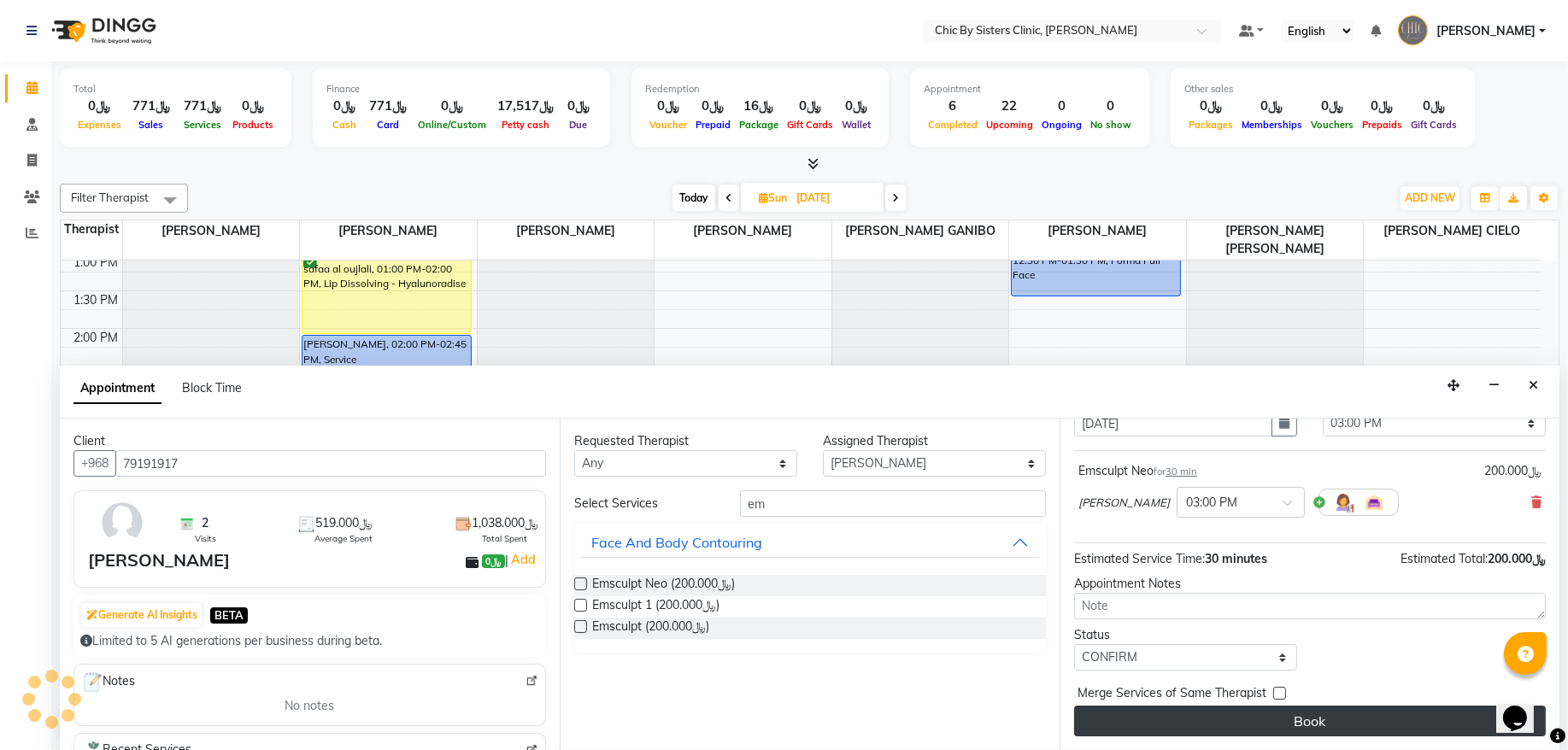
click at [1126, 718] on button "Book" at bounding box center [1309, 721] width 472 height 31
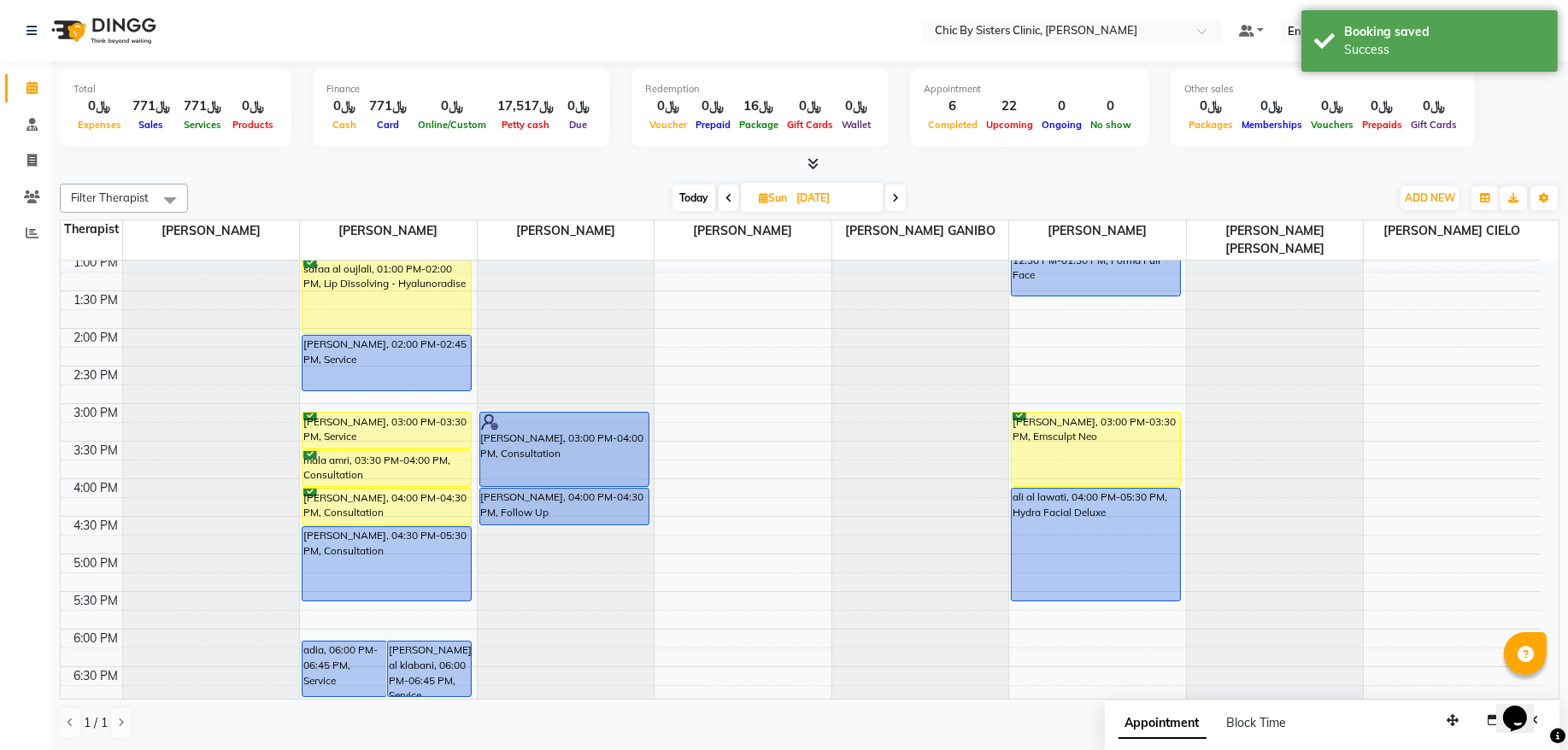
drag, startPoint x: 1106, startPoint y: 449, endPoint x: 1108, endPoint y: 477, distance: 28.1
click at [1108, 477] on div "[PERSON_NAME] [PERSON_NAME] Al jahdhami, 12:30 PM-01:30 PM, Forma Full Face [PE…" at bounding box center [1097, 479] width 176 height 1202
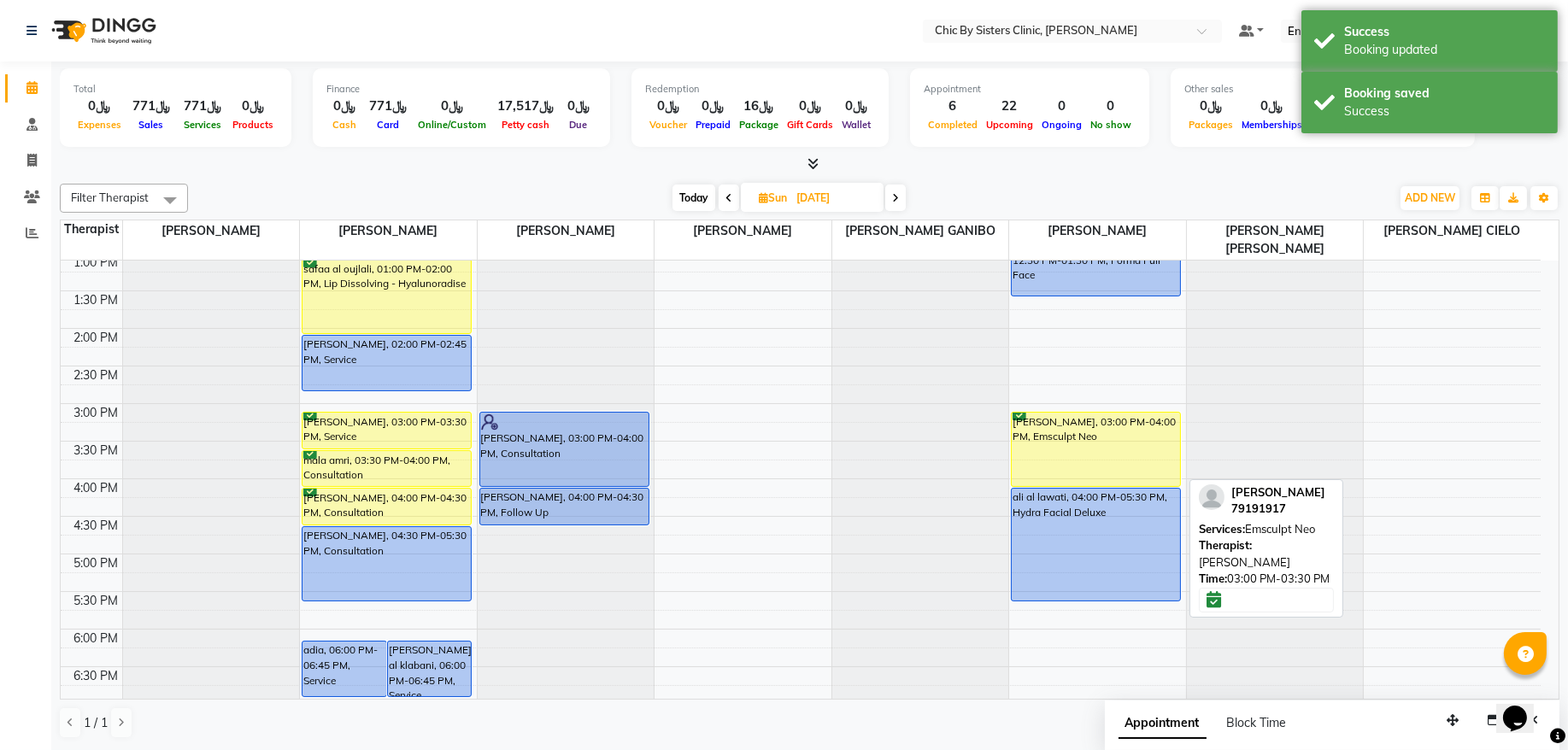
click at [1103, 457] on div "[PERSON_NAME], 03:00 PM-04:00 PM, Emsculpt Neo" at bounding box center [1095, 450] width 168 height 73
select select "6"
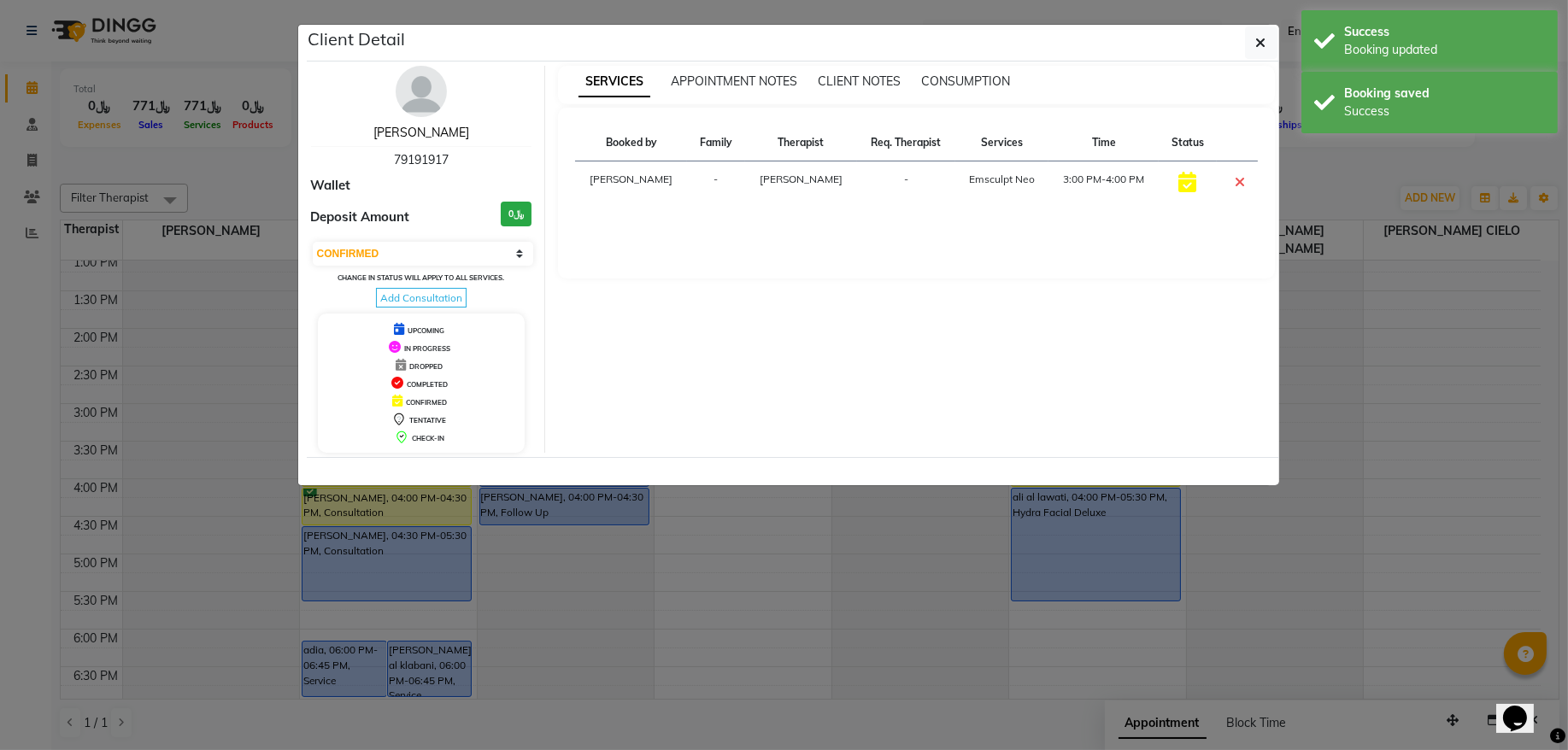
click at [419, 131] on link "[PERSON_NAME]" at bounding box center [421, 132] width 96 height 15
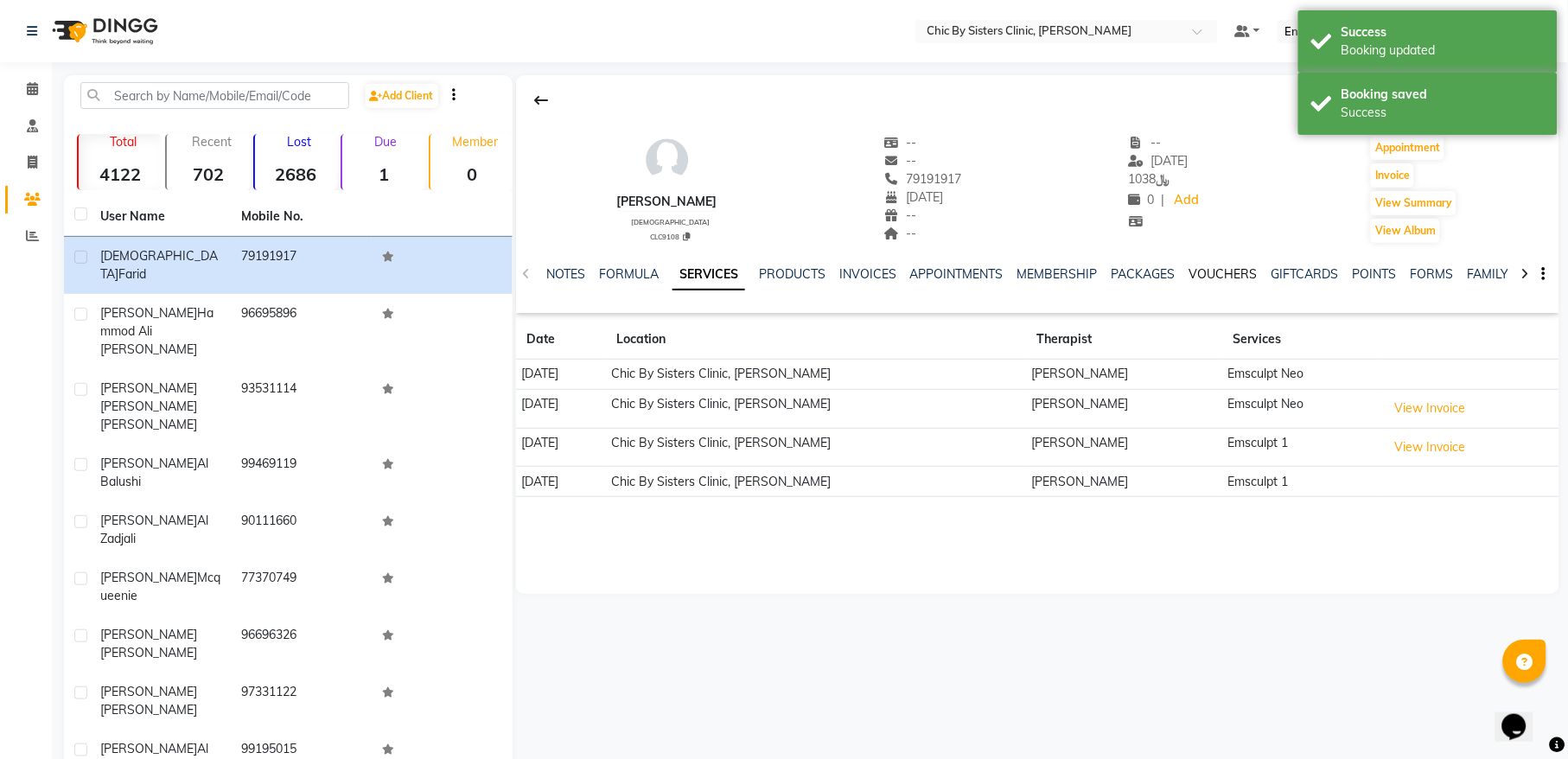
click at [1214, 272] on link "VOUCHERS" at bounding box center [1224, 274] width 68 height 15
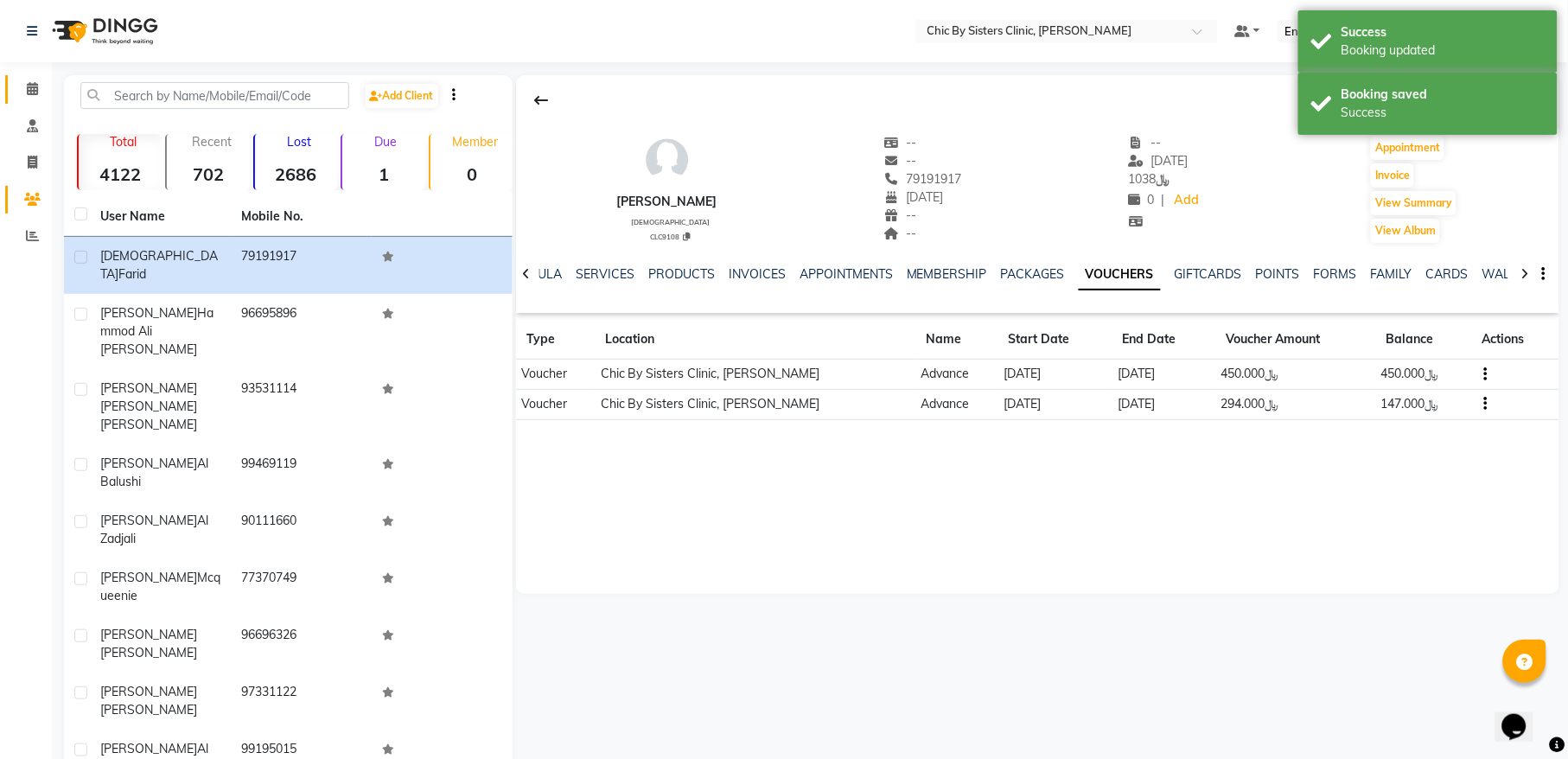
click at [32, 75] on link "Calendar" at bounding box center [26, 89] width 42 height 28
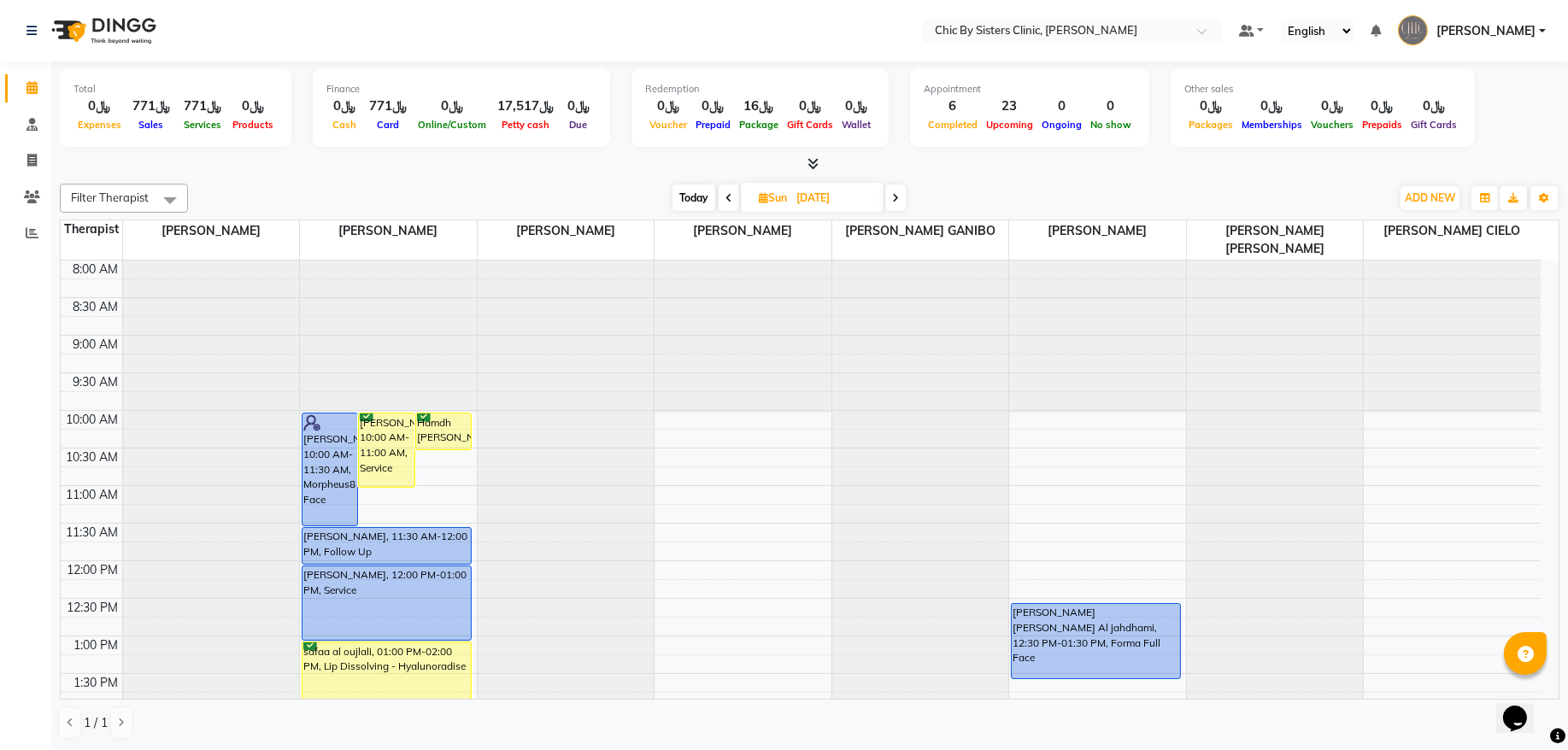
click at [694, 195] on span "Today" at bounding box center [693, 198] width 43 height 26
type input "[DATE]"
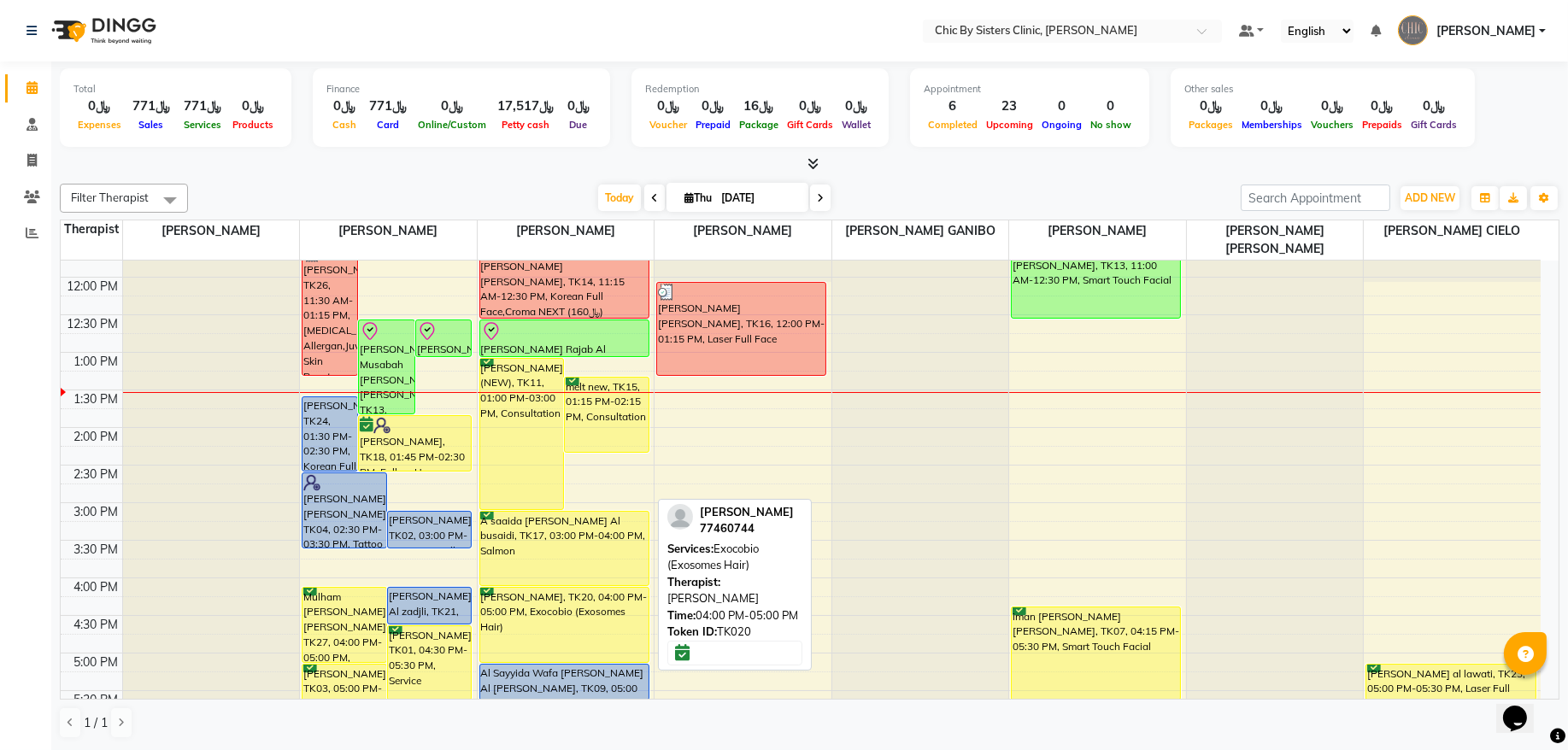
scroll to position [152, 0]
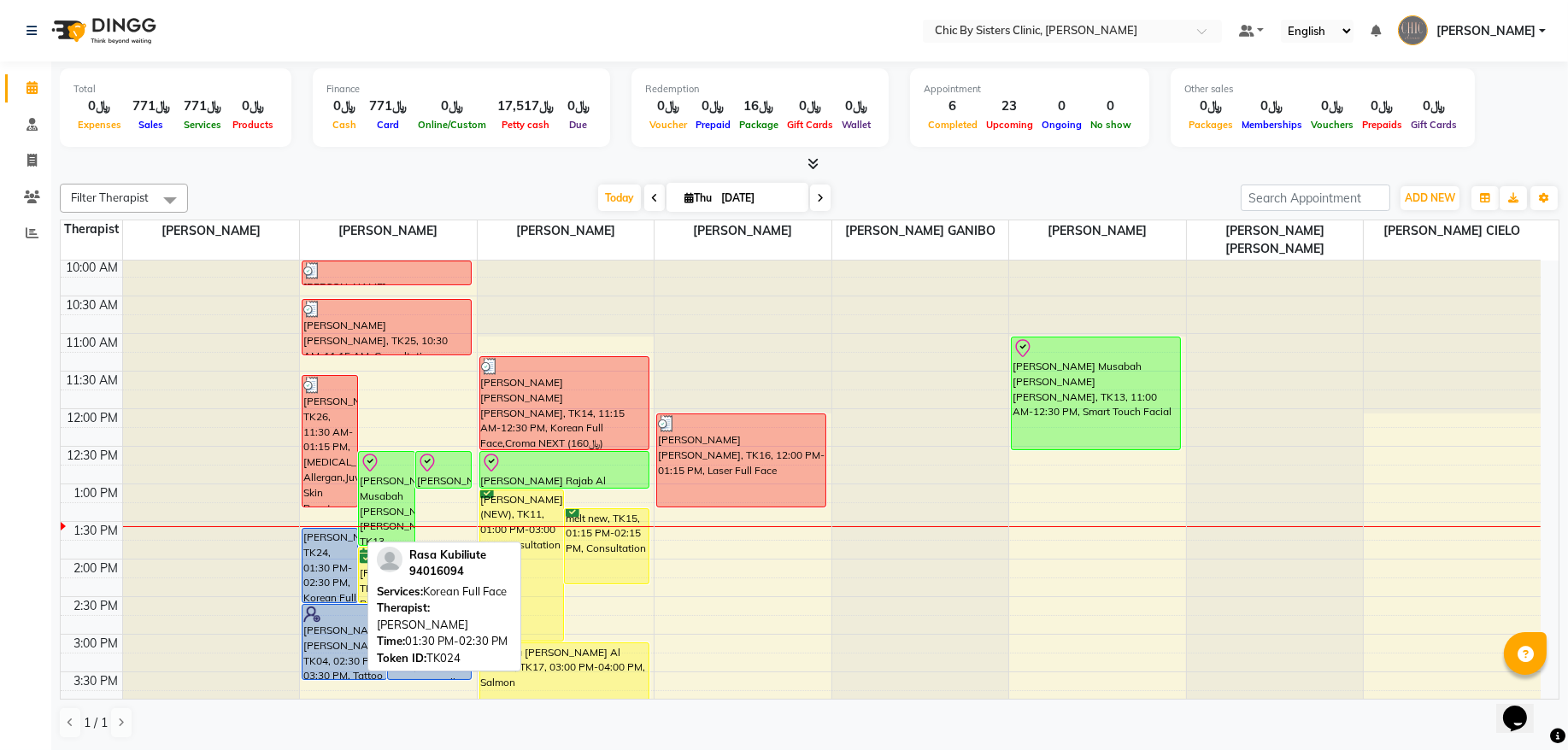
click at [336, 566] on div "[PERSON_NAME], TK24, 01:30 PM-02:30 PM, Korean Full Face" at bounding box center [329, 566] width 54 height 73
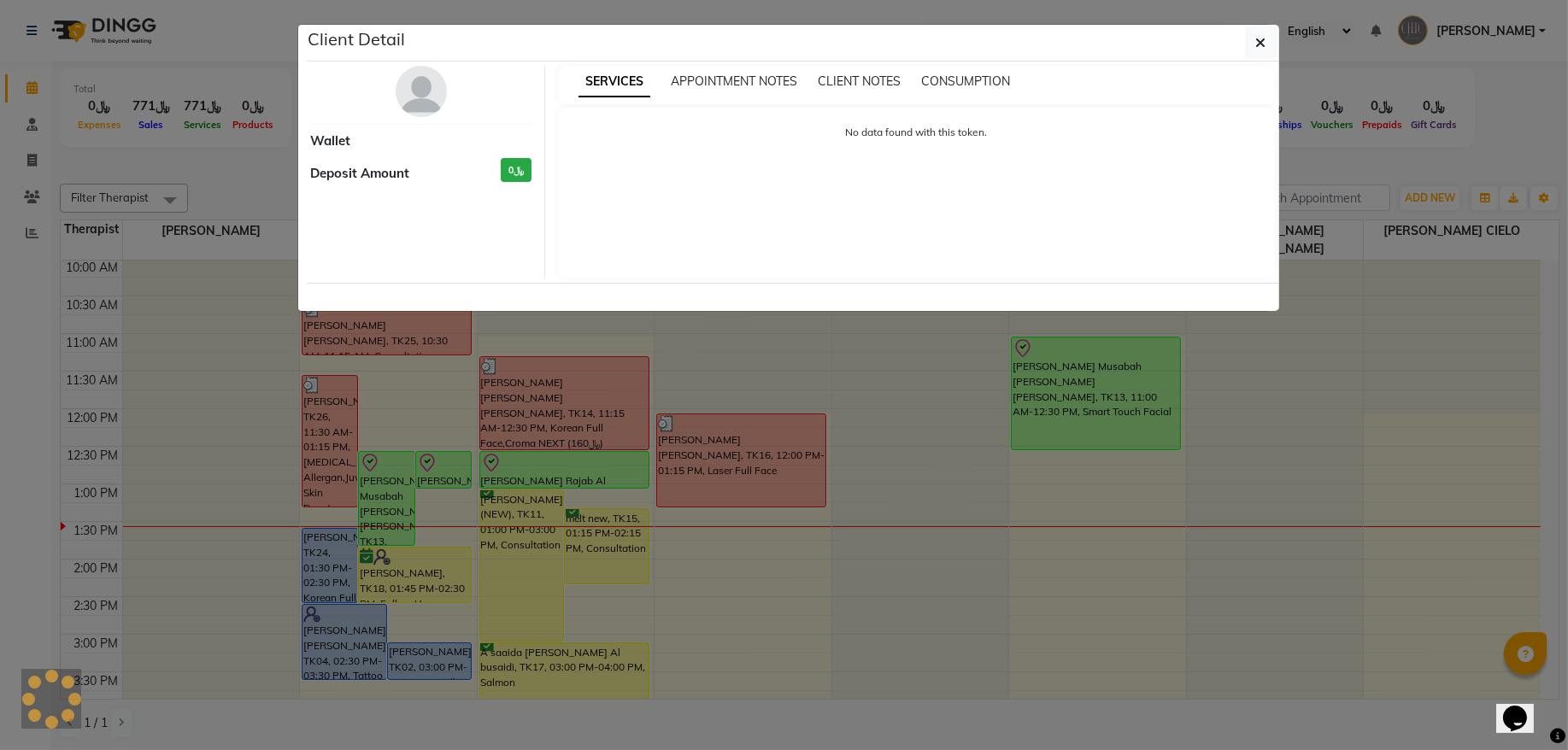
select select "5"
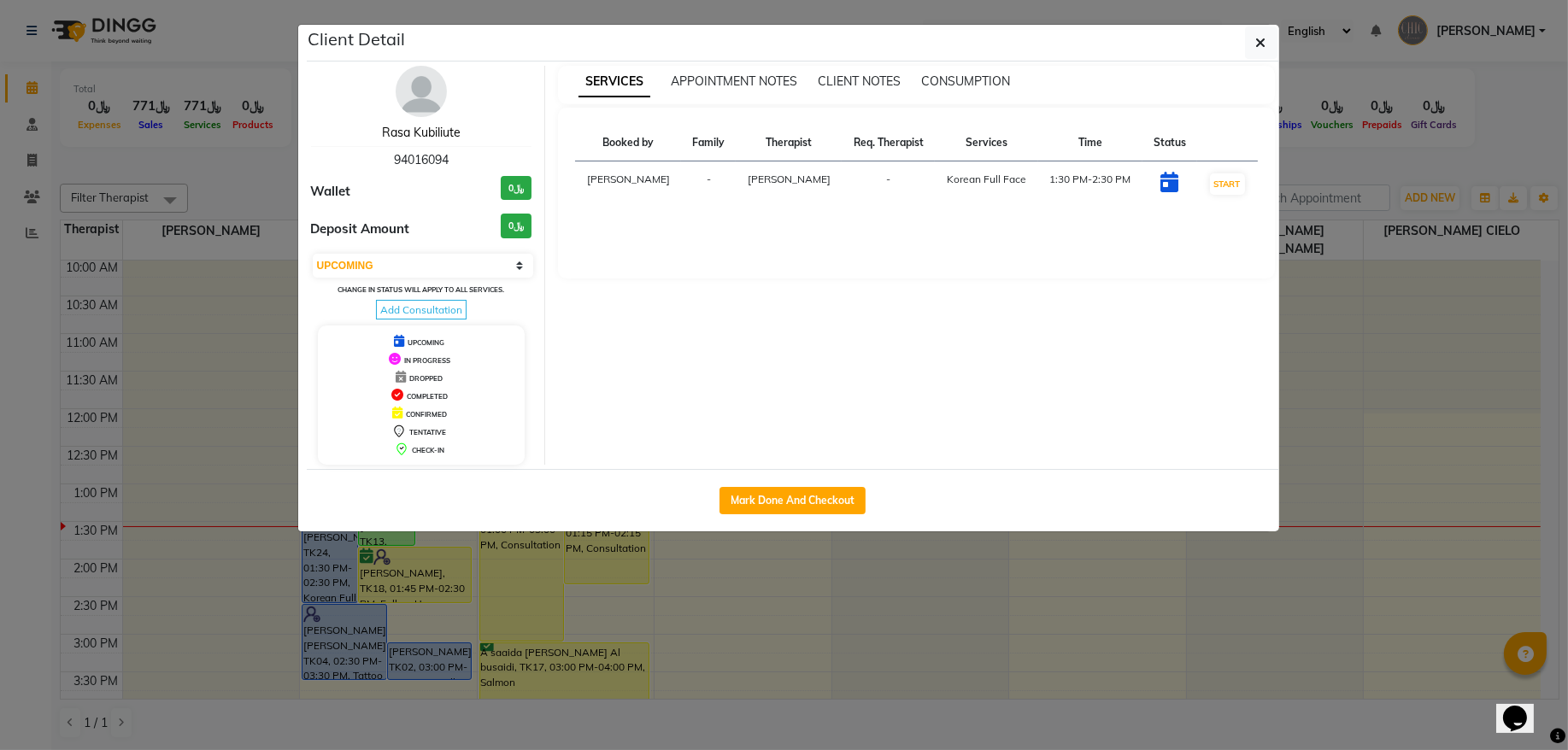
click at [438, 129] on link "Rasa Kubiliute" at bounding box center [421, 132] width 79 height 15
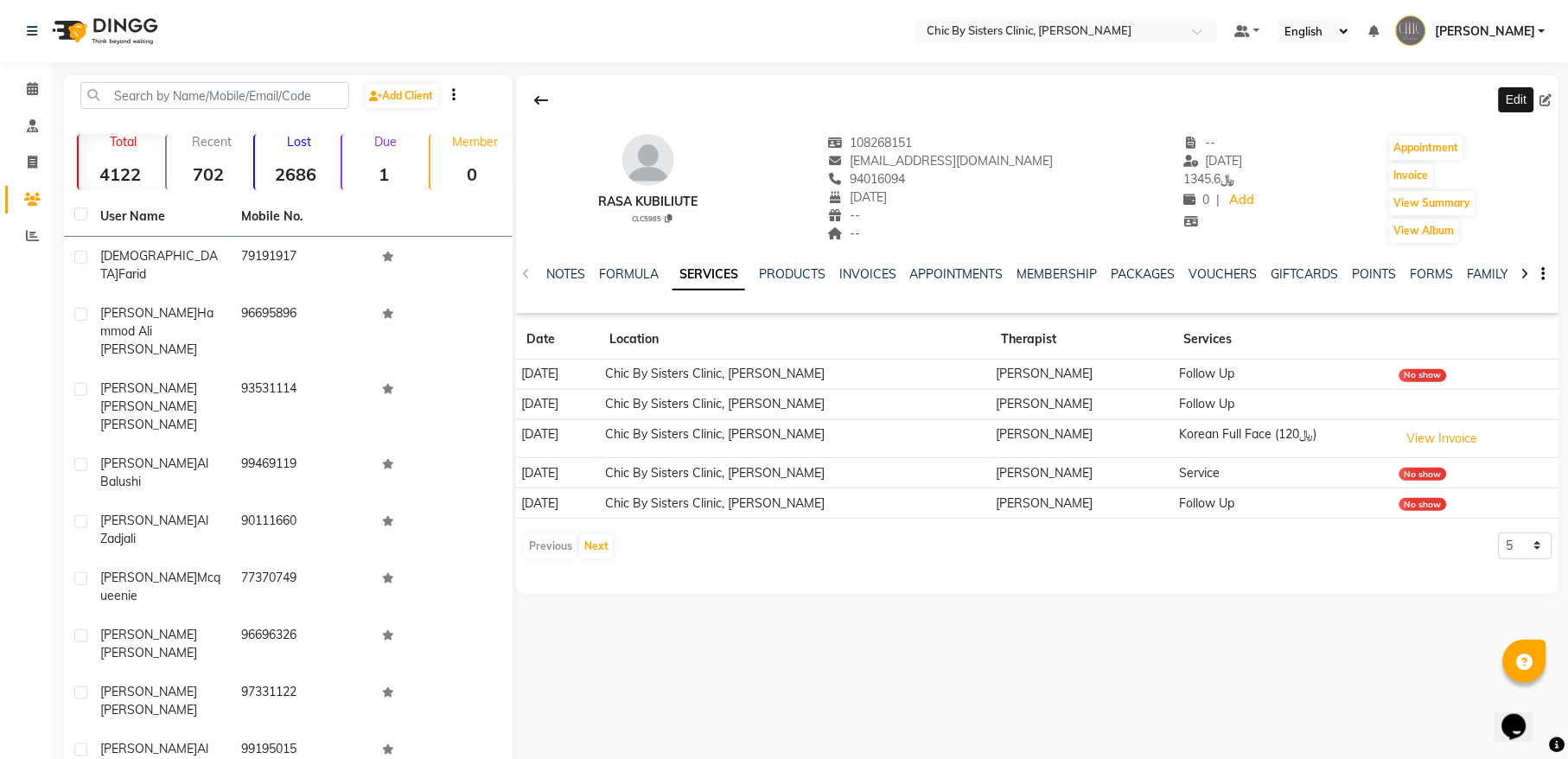
click at [1545, 101] on icon at bounding box center [1546, 100] width 12 height 12
select select "04"
select select "12"
select select "1979"
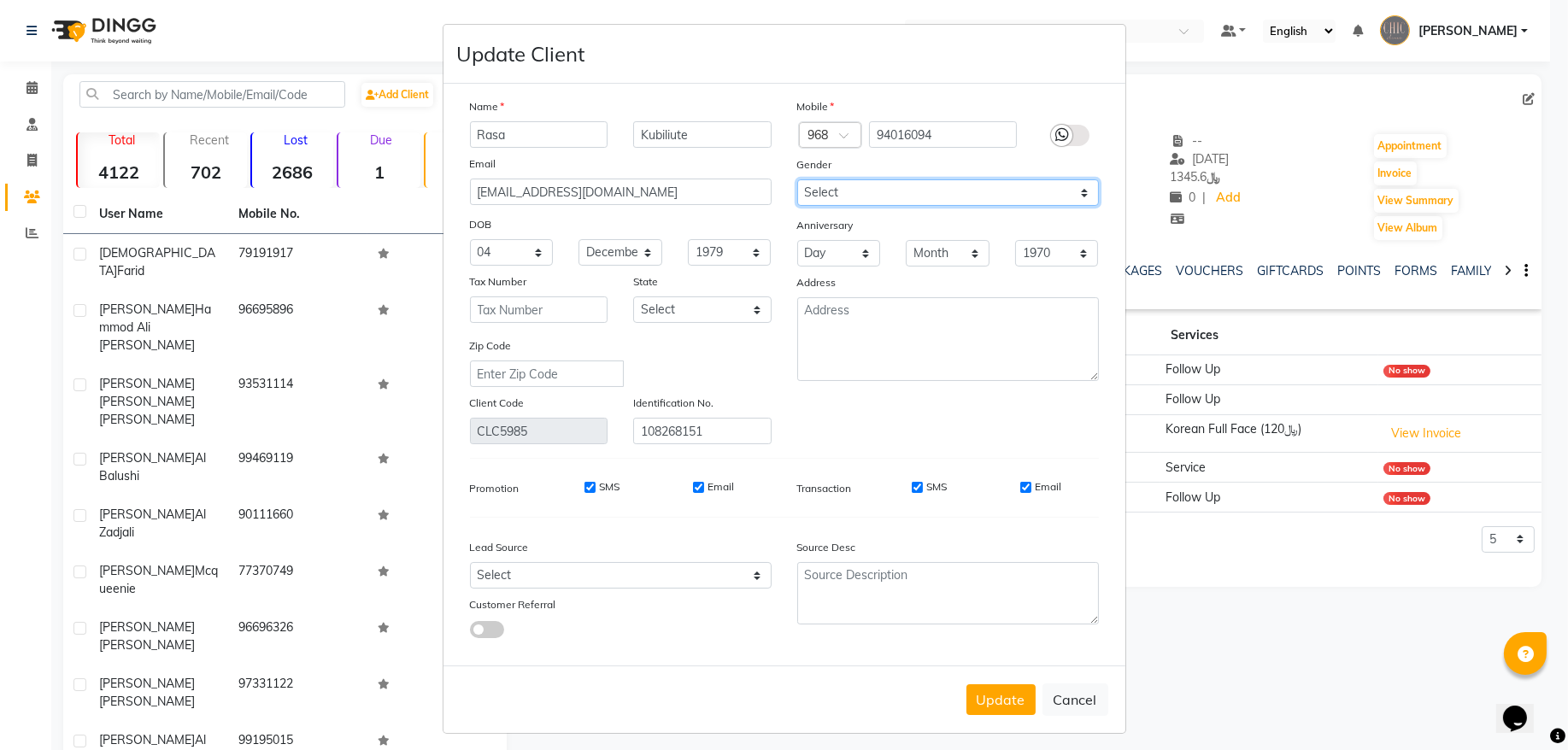
click at [844, 195] on select "Select [DEMOGRAPHIC_DATA] [DEMOGRAPHIC_DATA] Other Prefer Not To Say" at bounding box center [947, 192] width 301 height 26
select select "[DEMOGRAPHIC_DATA]"
click at [797, 179] on select "Select [DEMOGRAPHIC_DATA] [DEMOGRAPHIC_DATA] Other Prefer Not To Say" at bounding box center [947, 192] width 301 height 26
click at [1004, 687] on button "Update" at bounding box center [1001, 699] width 69 height 31
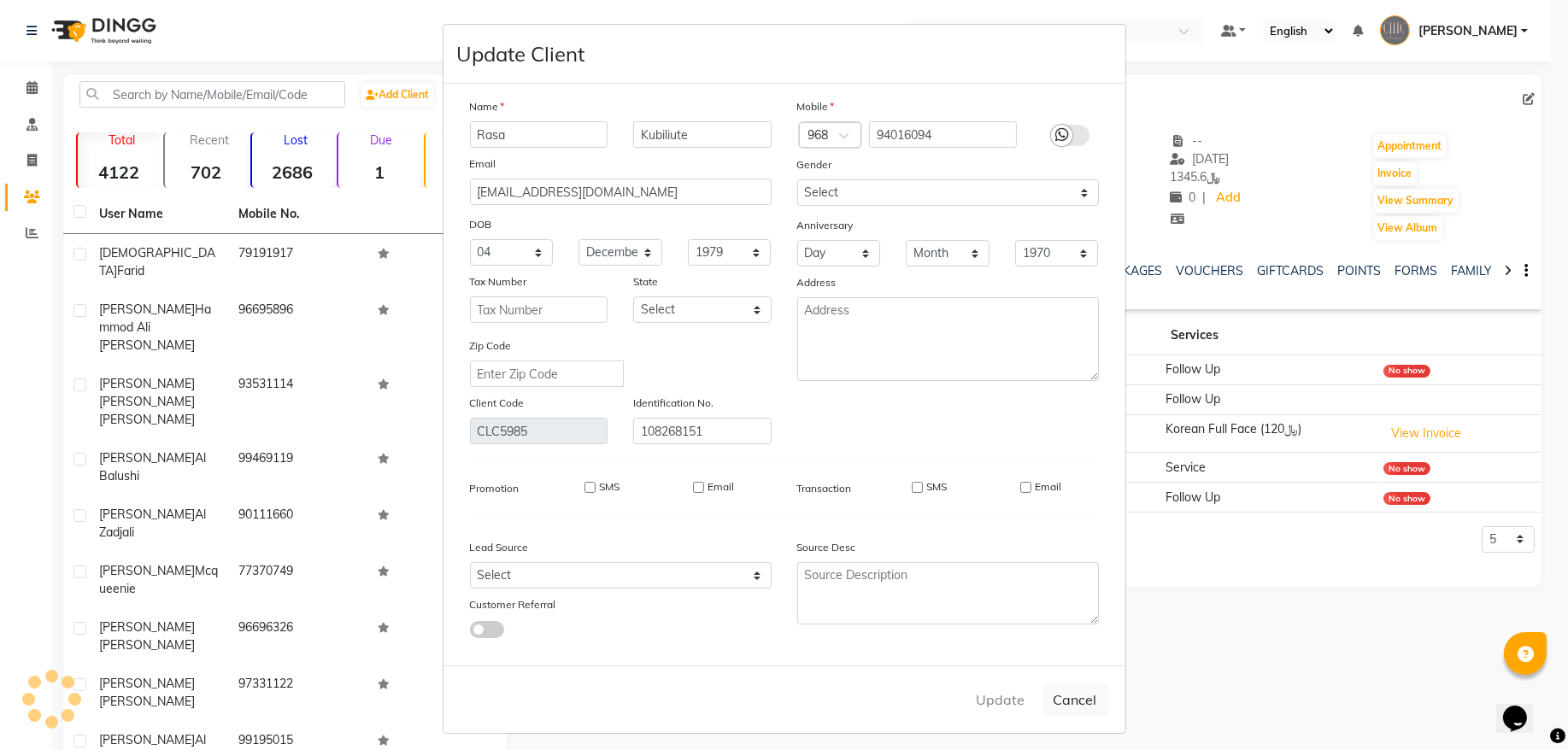
select select
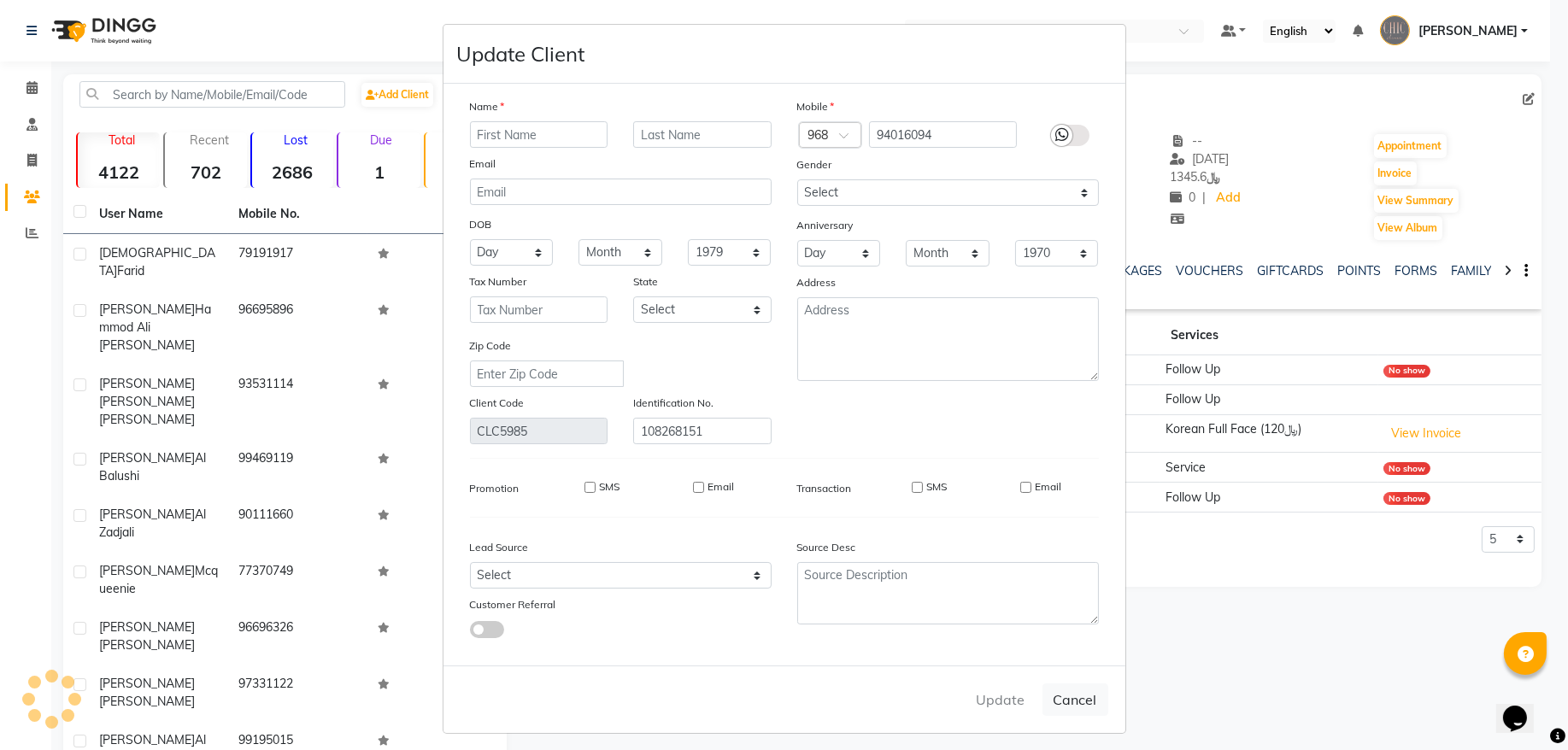
select select
checkbox input "false"
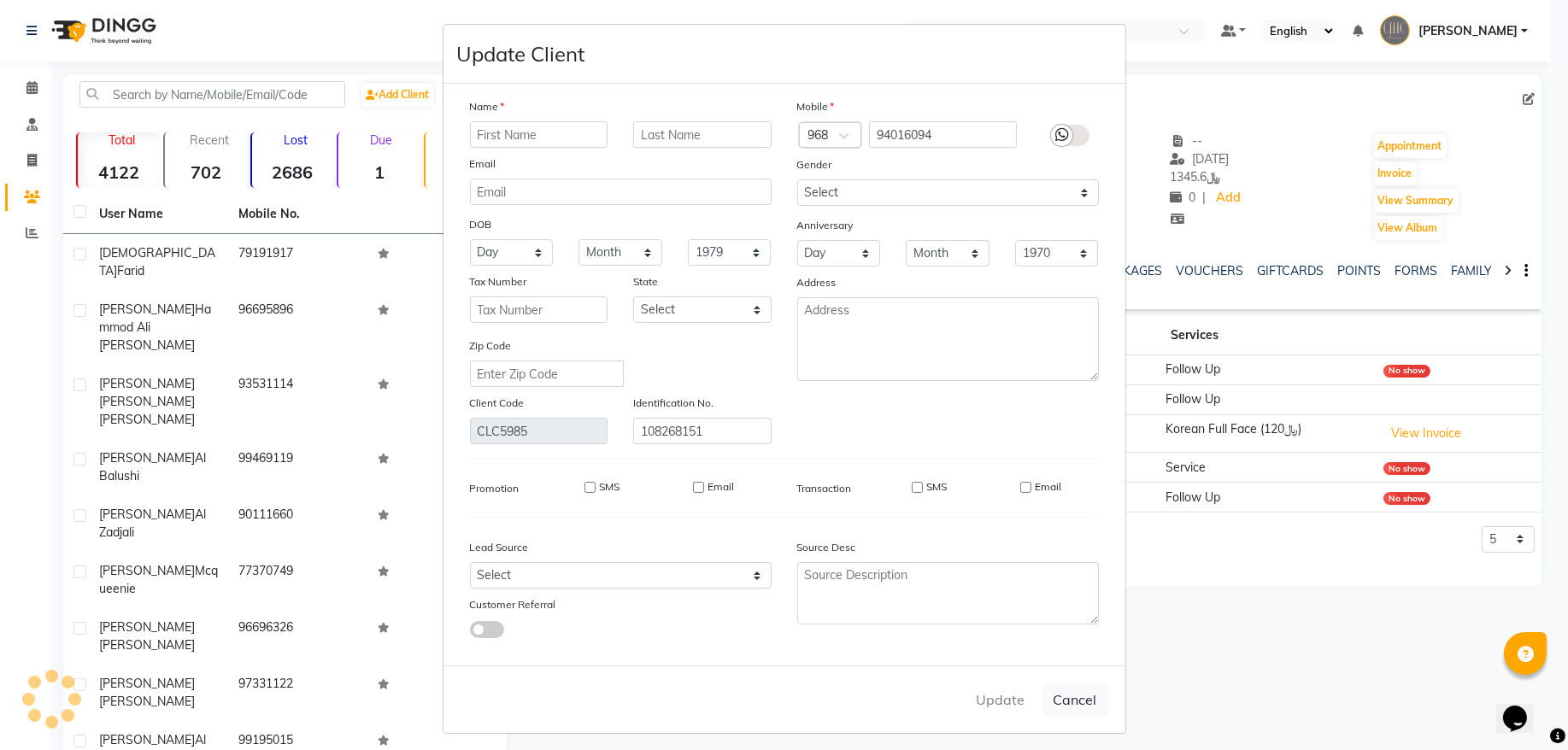
checkbox input "false"
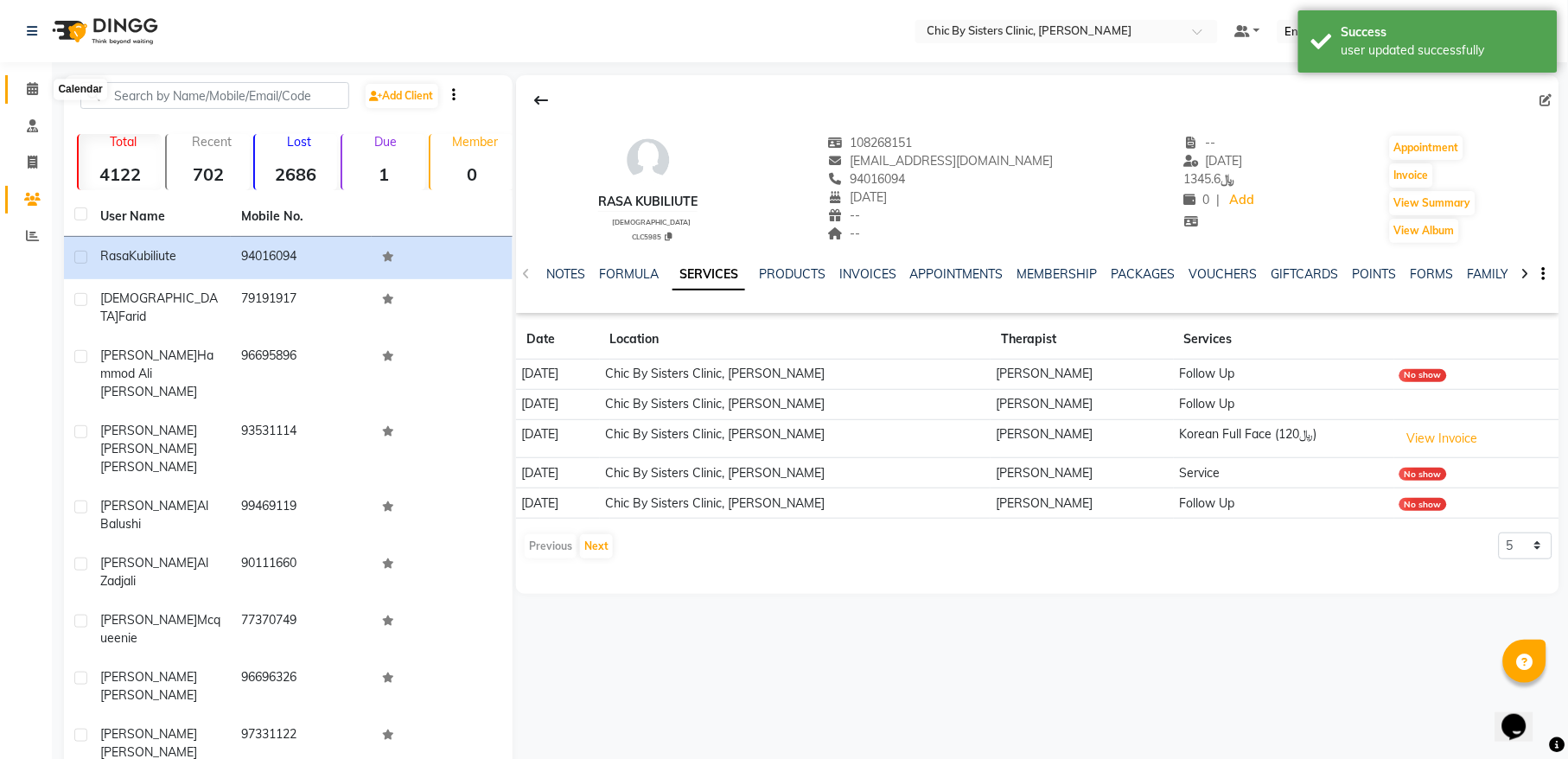
click at [31, 84] on icon at bounding box center [32, 88] width 11 height 13
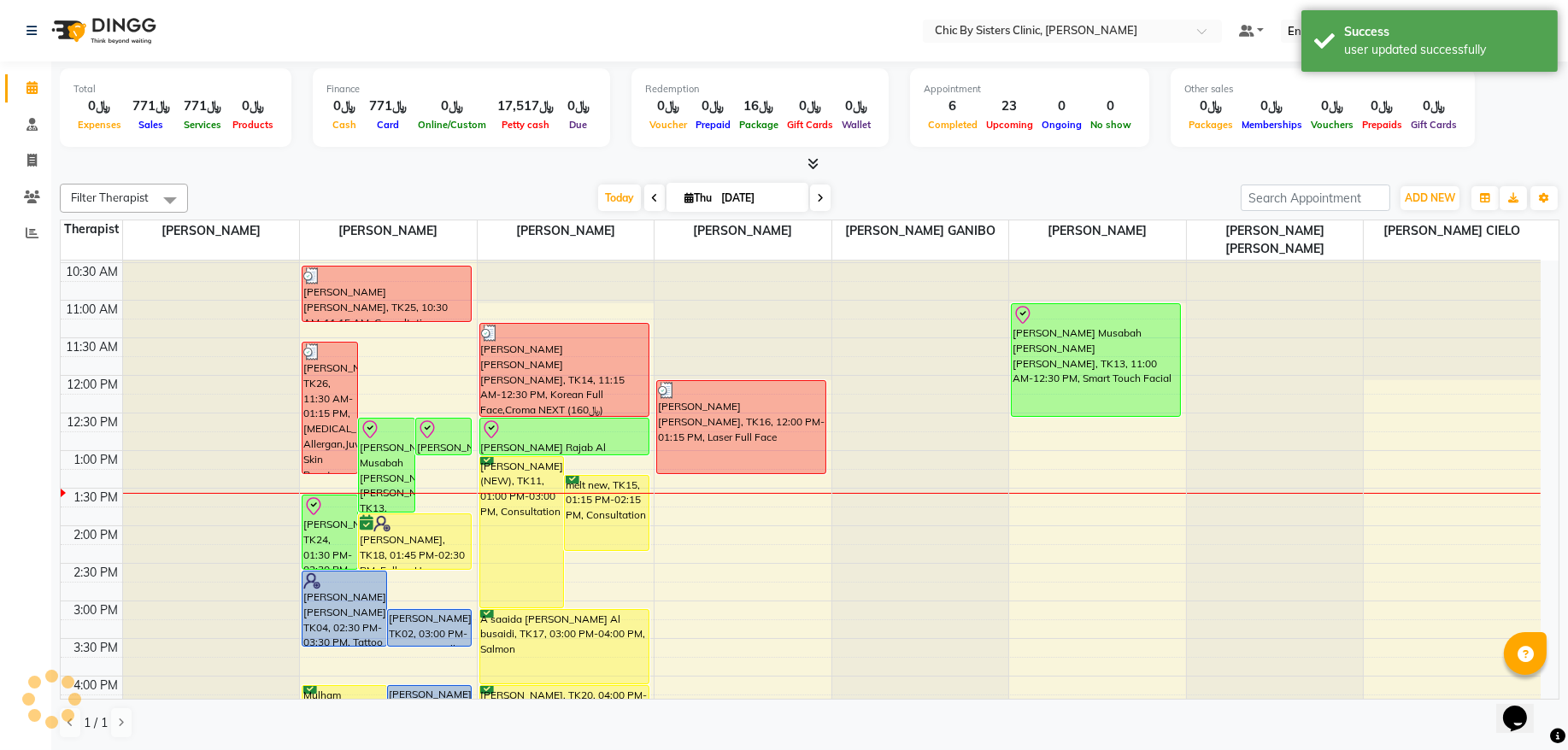
scroll to position [231, 0]
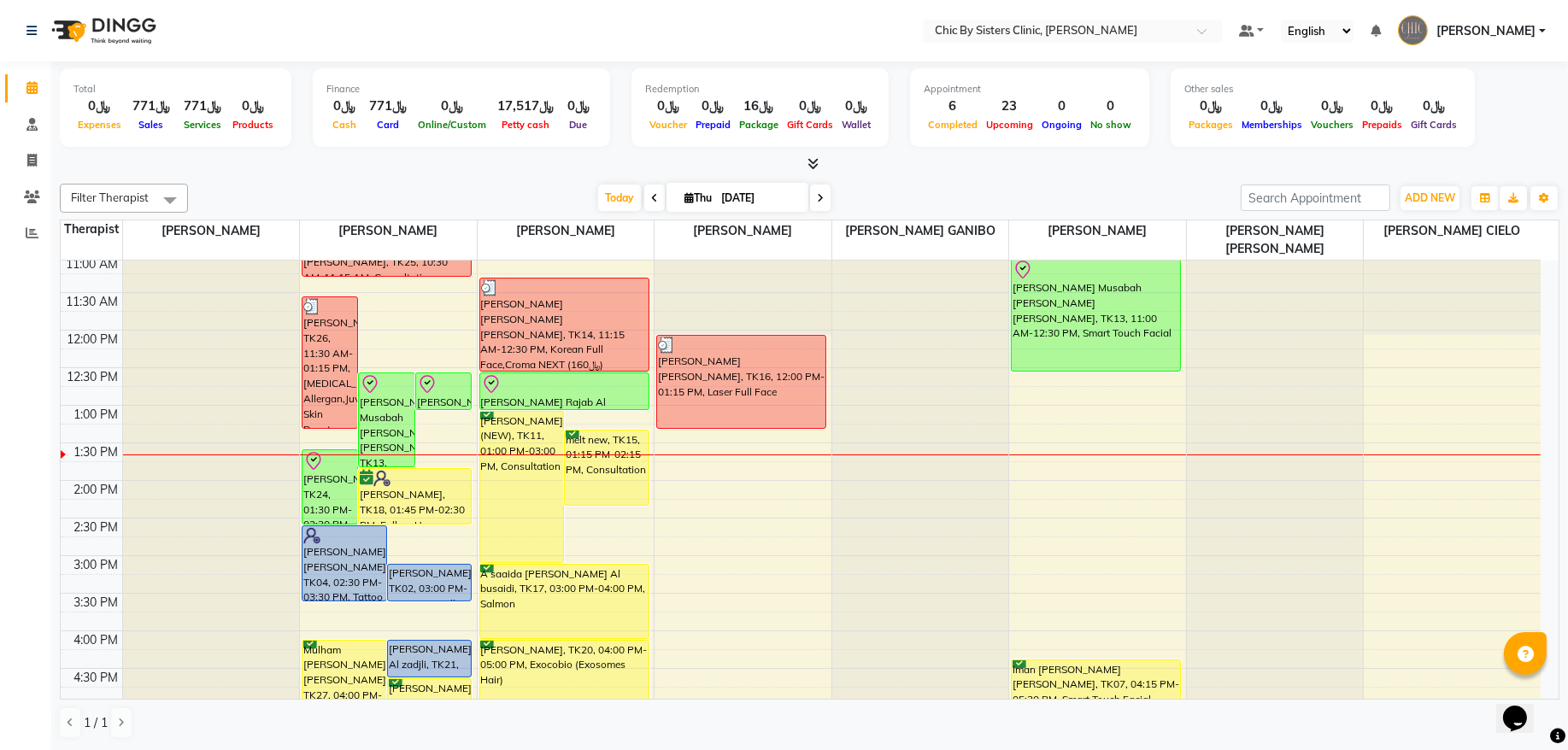
click at [651, 197] on icon at bounding box center [654, 198] width 7 height 10
type input "[DATE]"
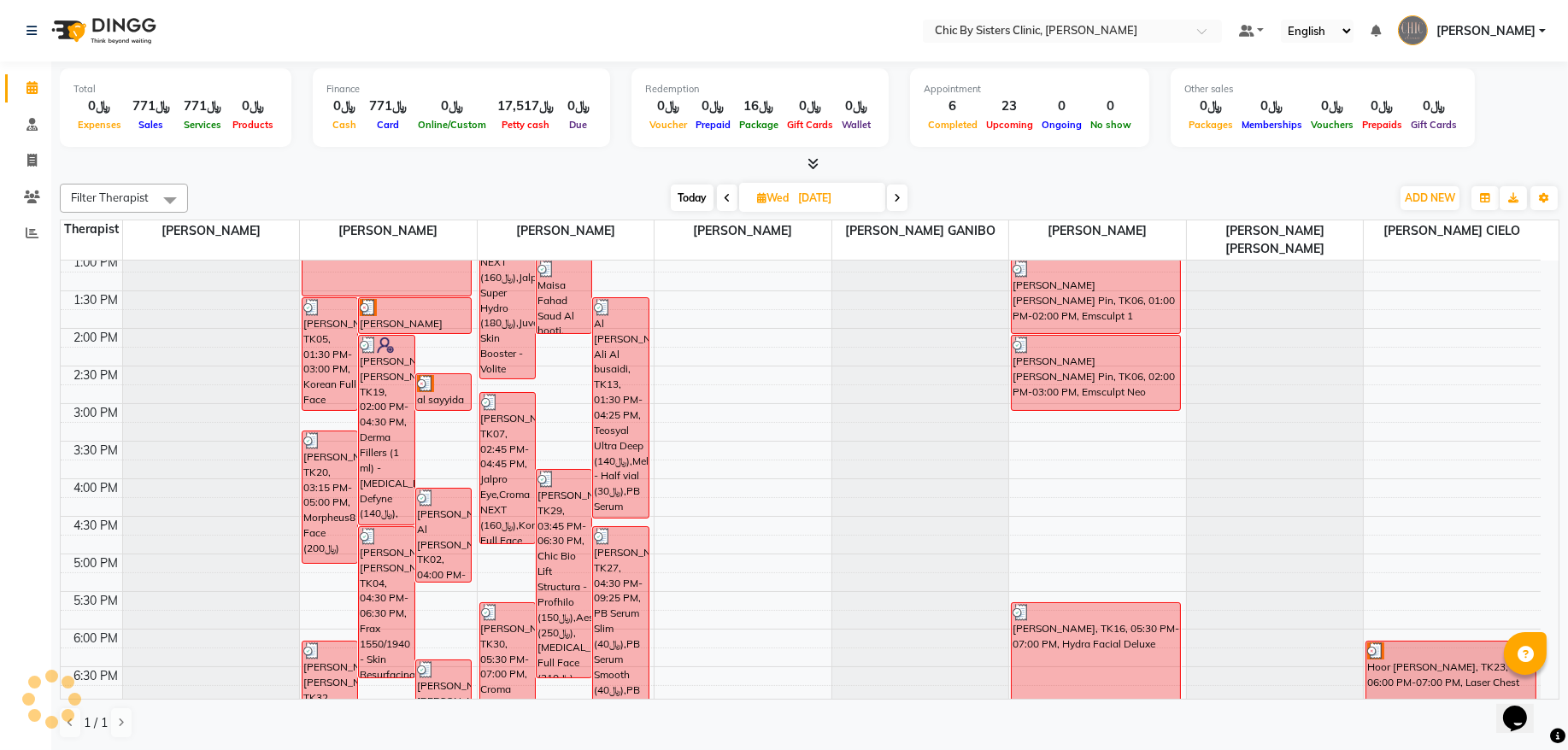
scroll to position [152, 0]
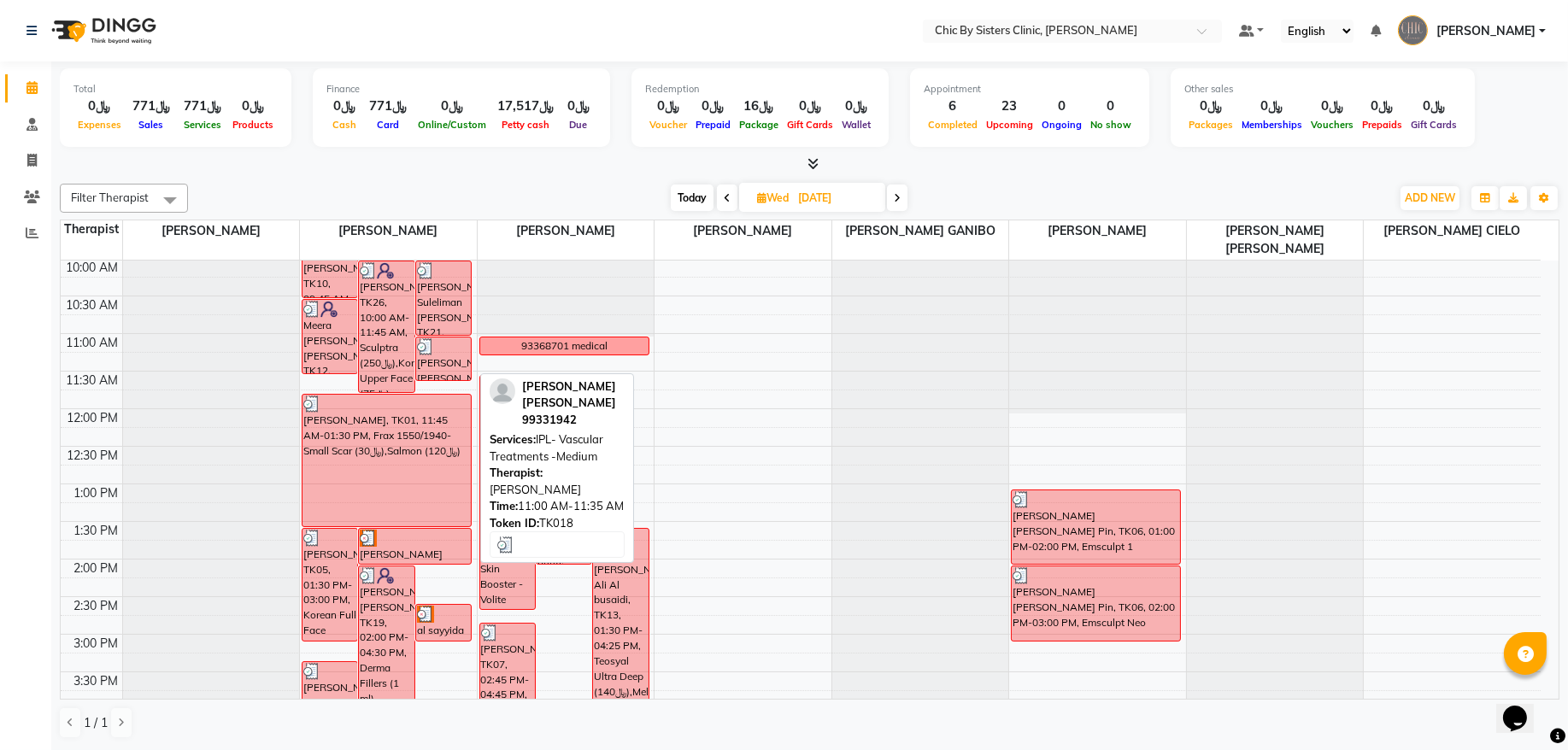
click at [455, 367] on div "[PERSON_NAME] [PERSON_NAME], TK18, 11:00 AM-11:35 AM, IPL- Vascular Treatments …" at bounding box center [443, 360] width 54 height 43
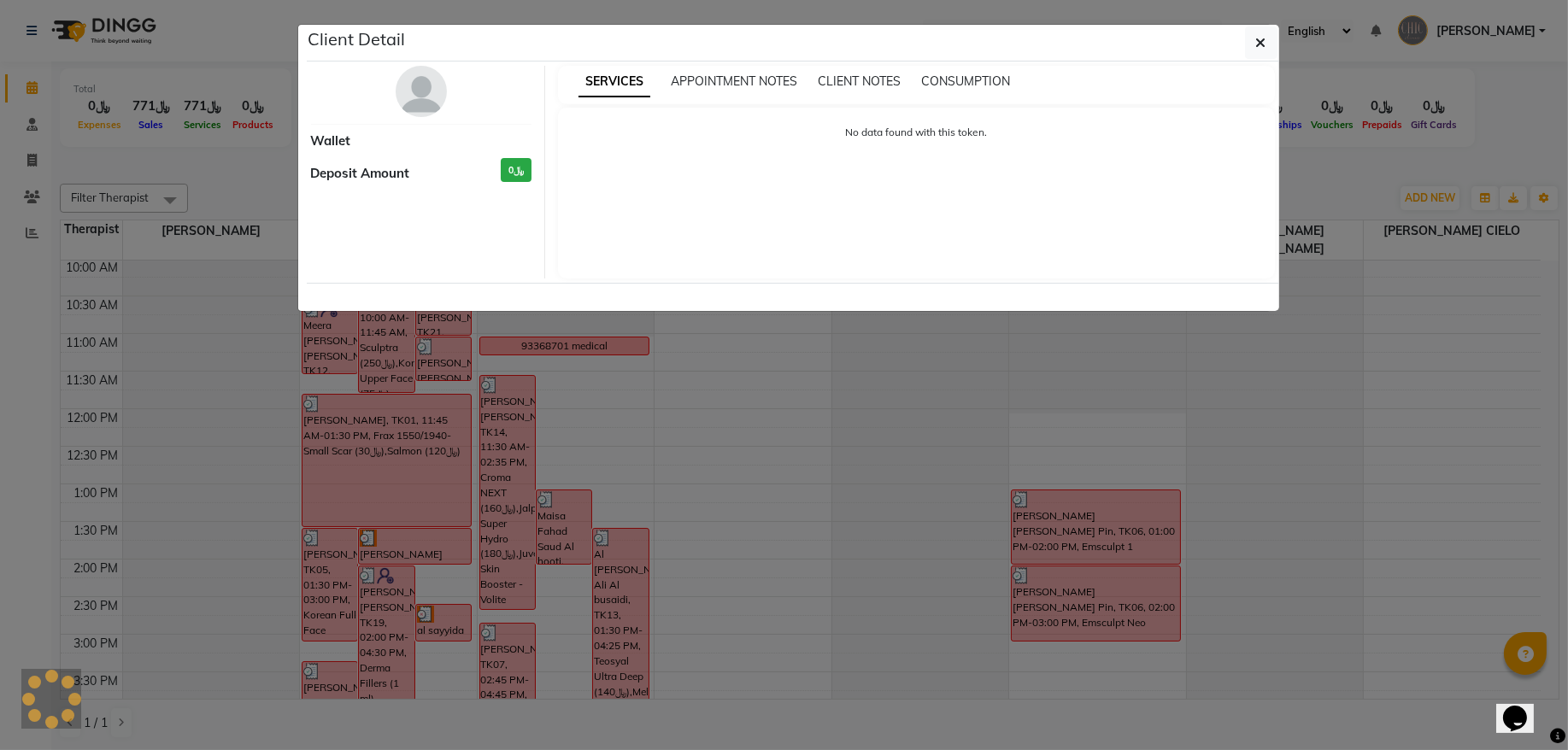
select select "3"
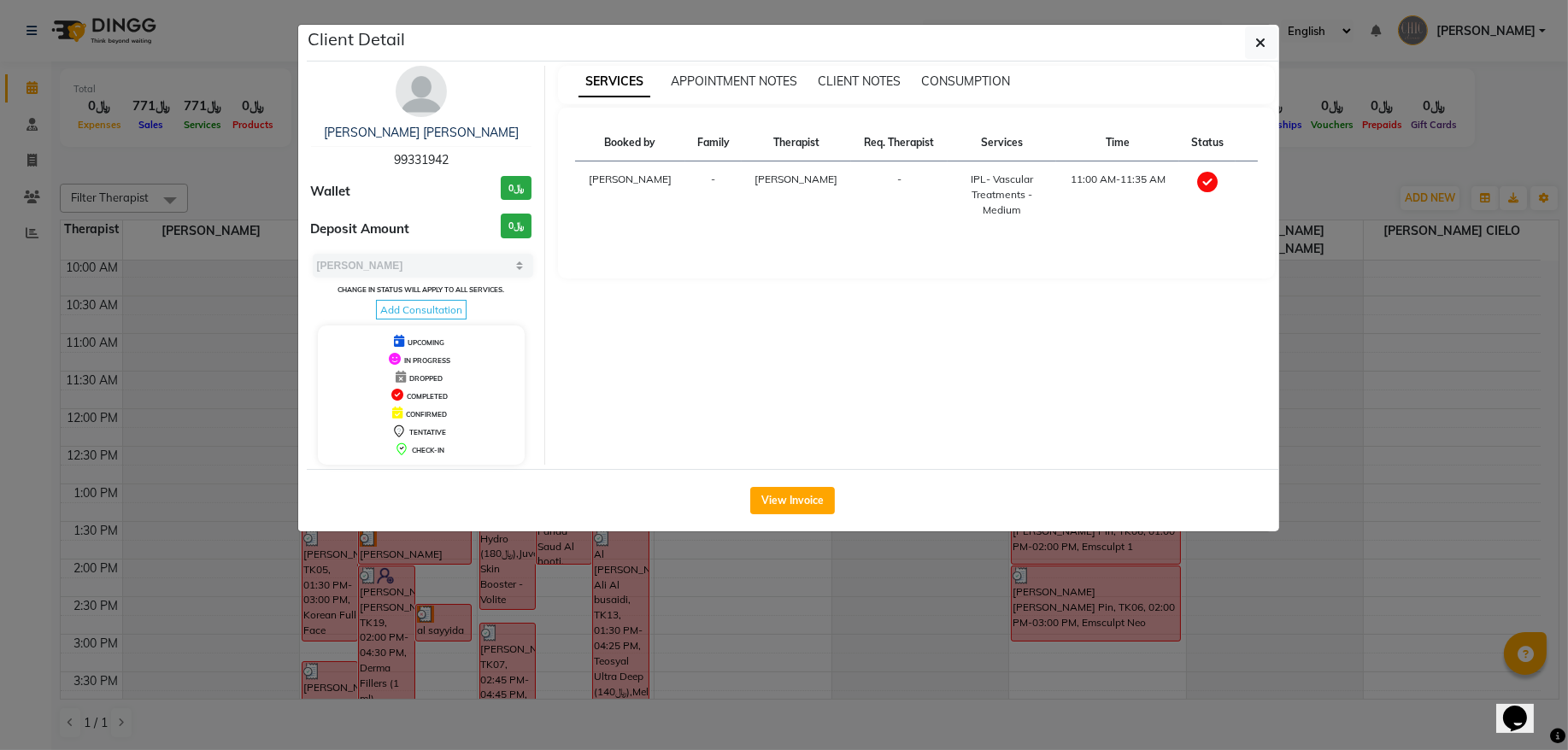
click at [432, 159] on span "99331942" at bounding box center [421, 160] width 54 height 15
copy span "99331942"
click at [1270, 44] on button "button" at bounding box center [1260, 42] width 33 height 33
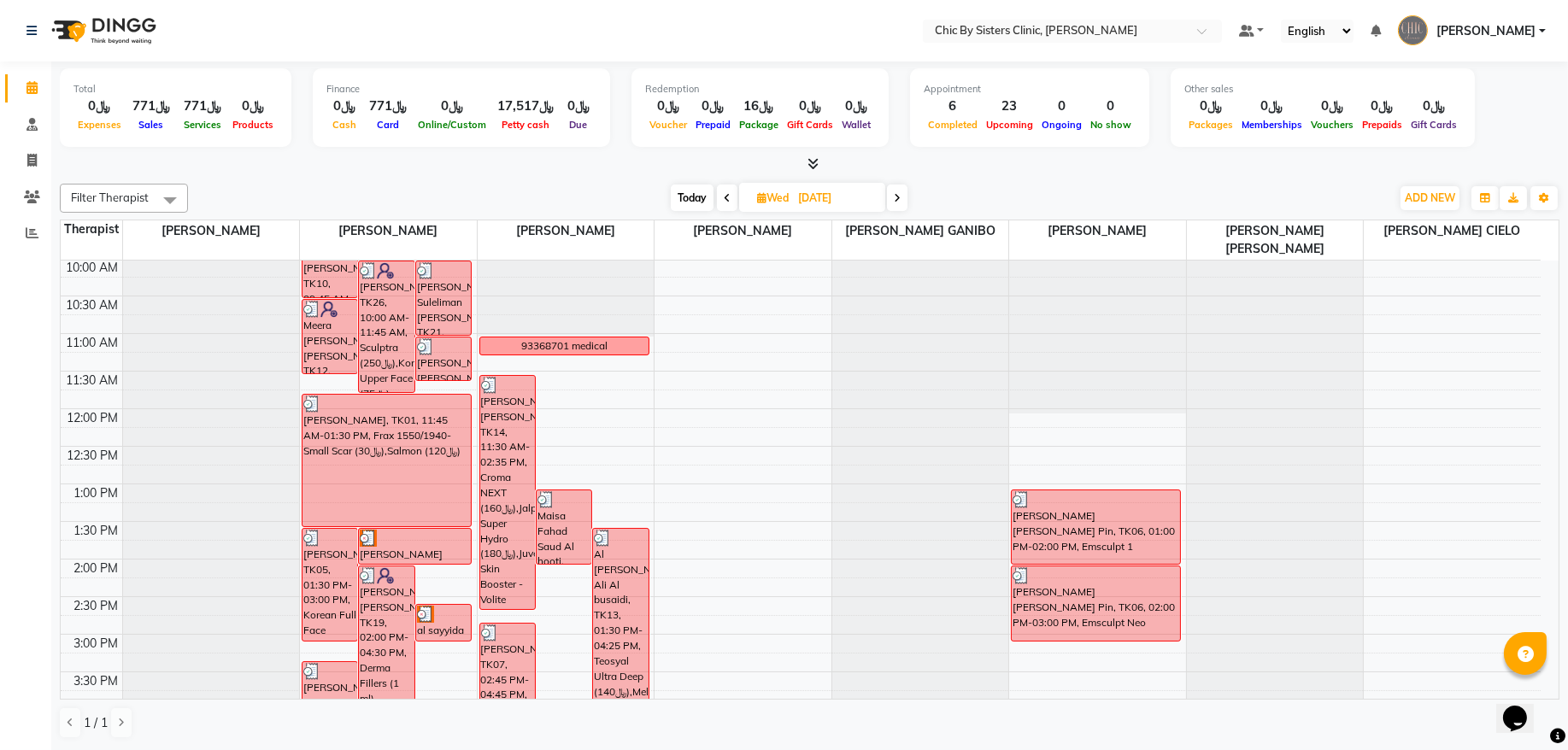
click at [812, 199] on input "[DATE]" at bounding box center [835, 198] width 85 height 25
select select "9"
select select "2025"
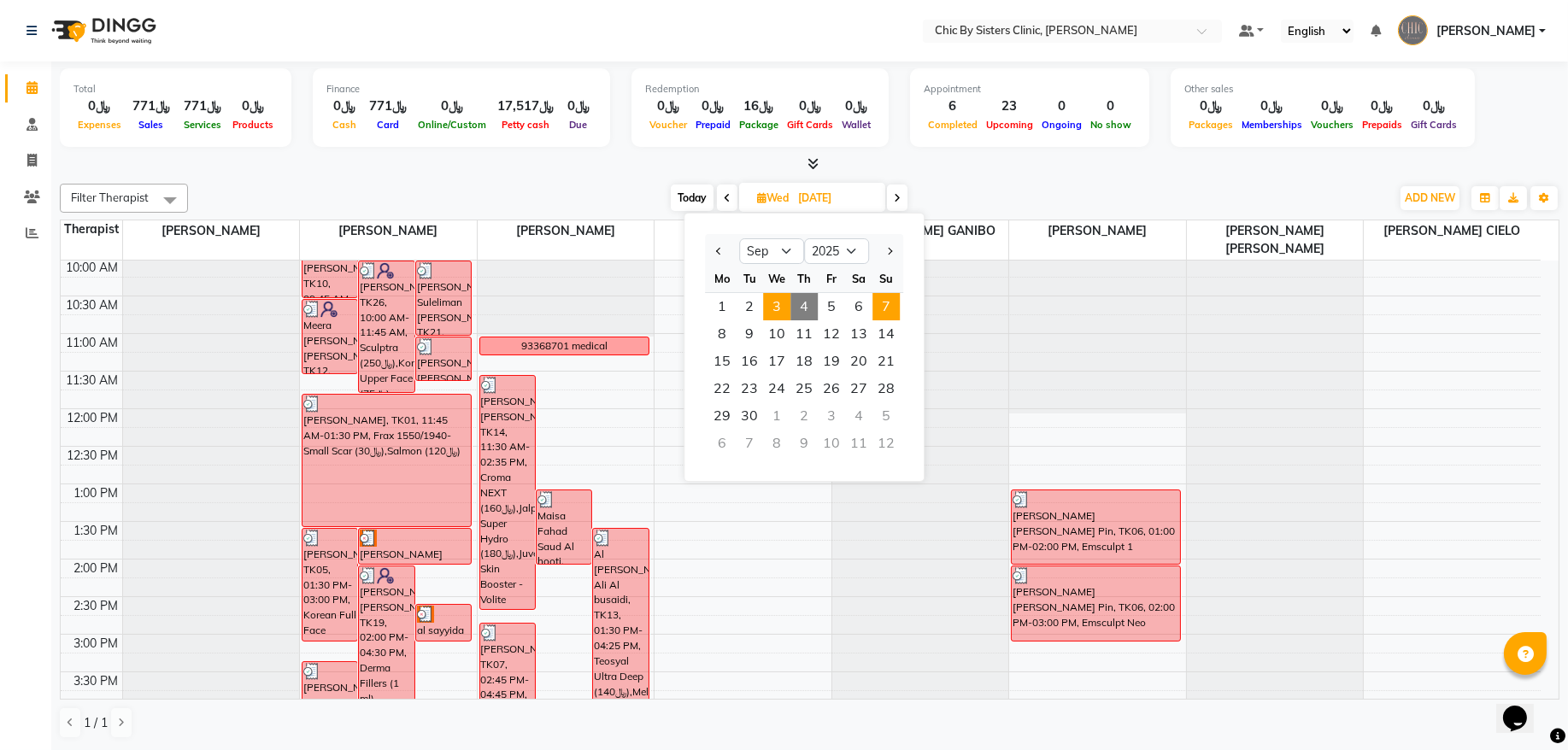
click at [897, 303] on span "7" at bounding box center [885, 306] width 27 height 27
type input "[DATE]"
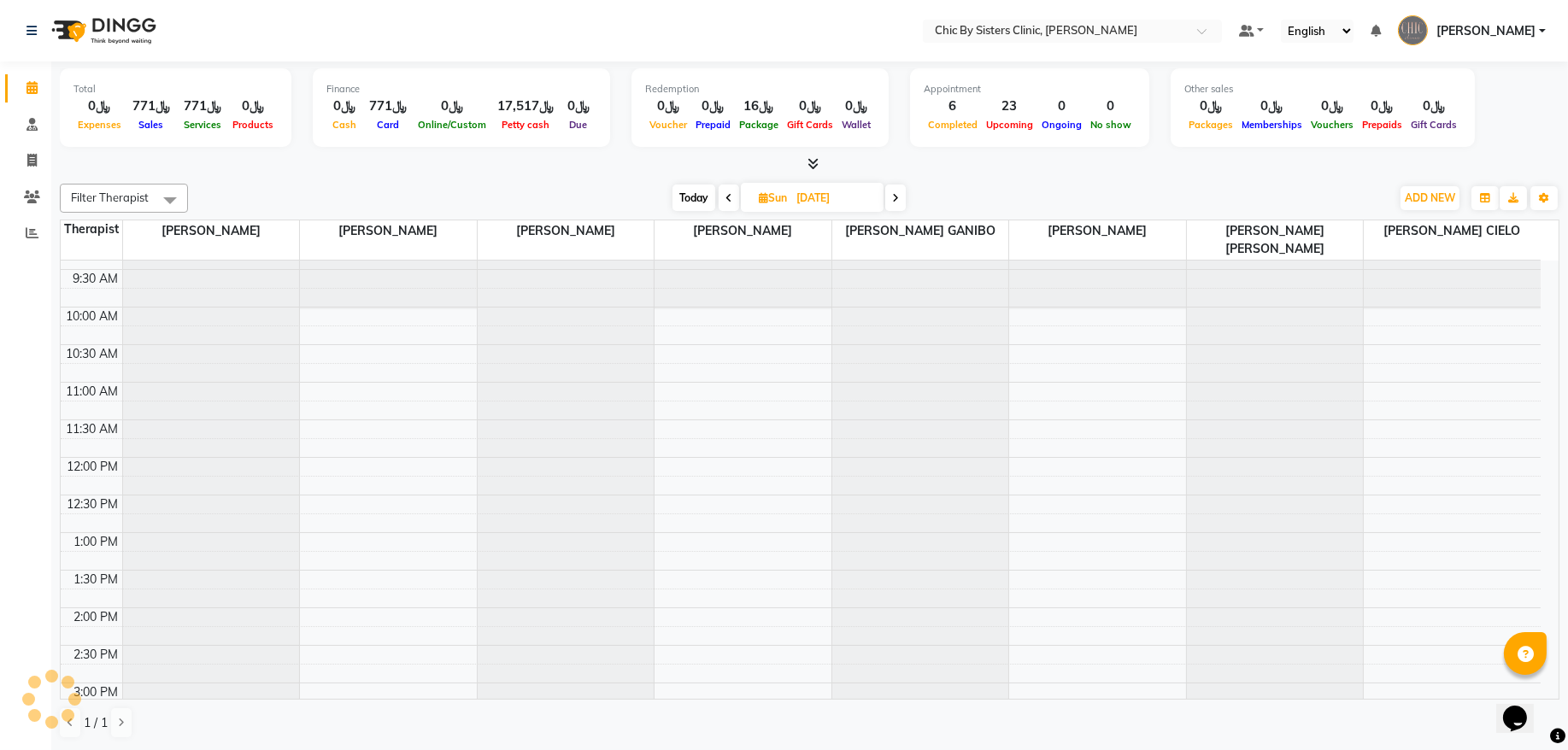
scroll to position [37, 0]
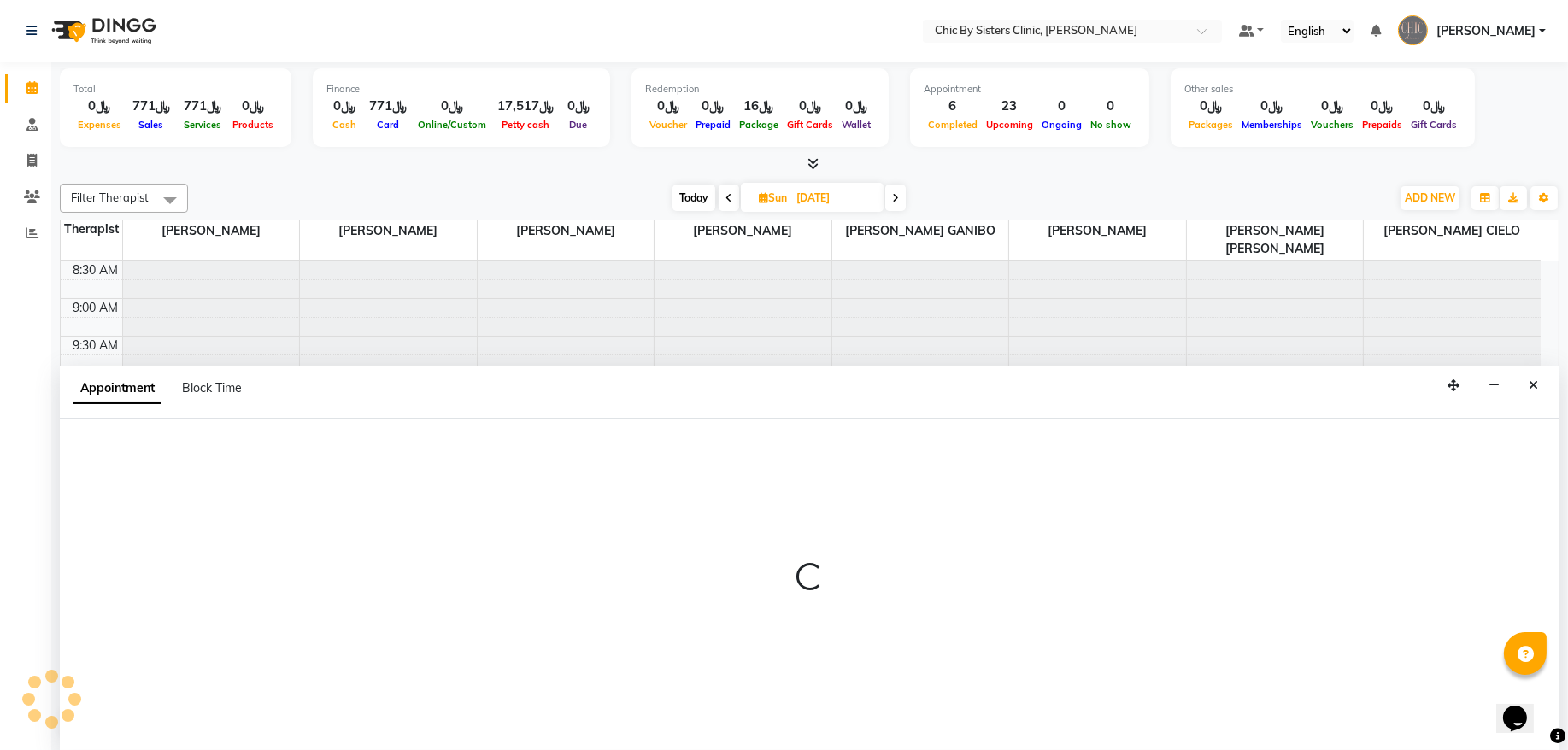
select select "49177"
select select "630"
select select "tentative"
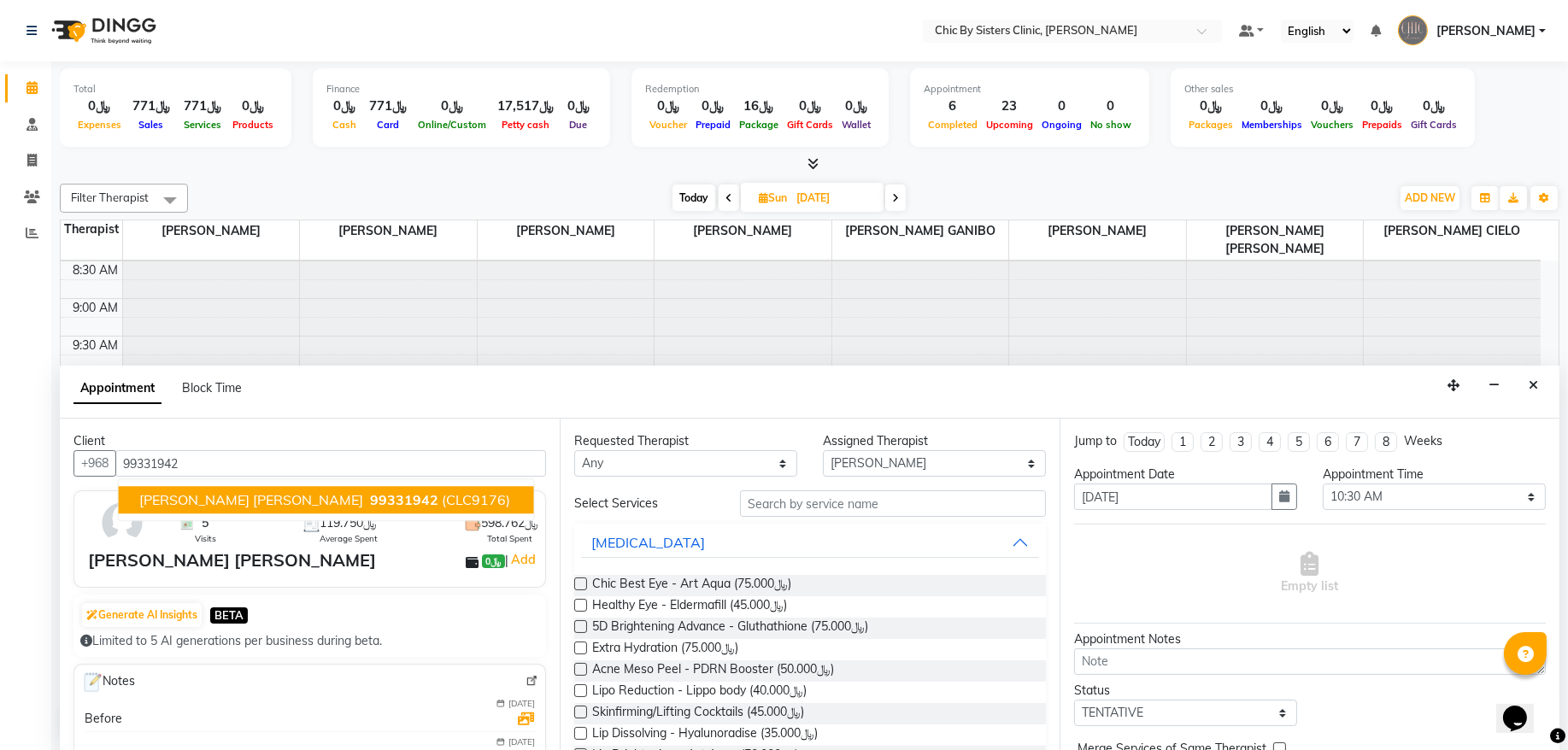
click at [251, 500] on span "[PERSON_NAME] [PERSON_NAME]" at bounding box center [251, 500] width 224 height 17
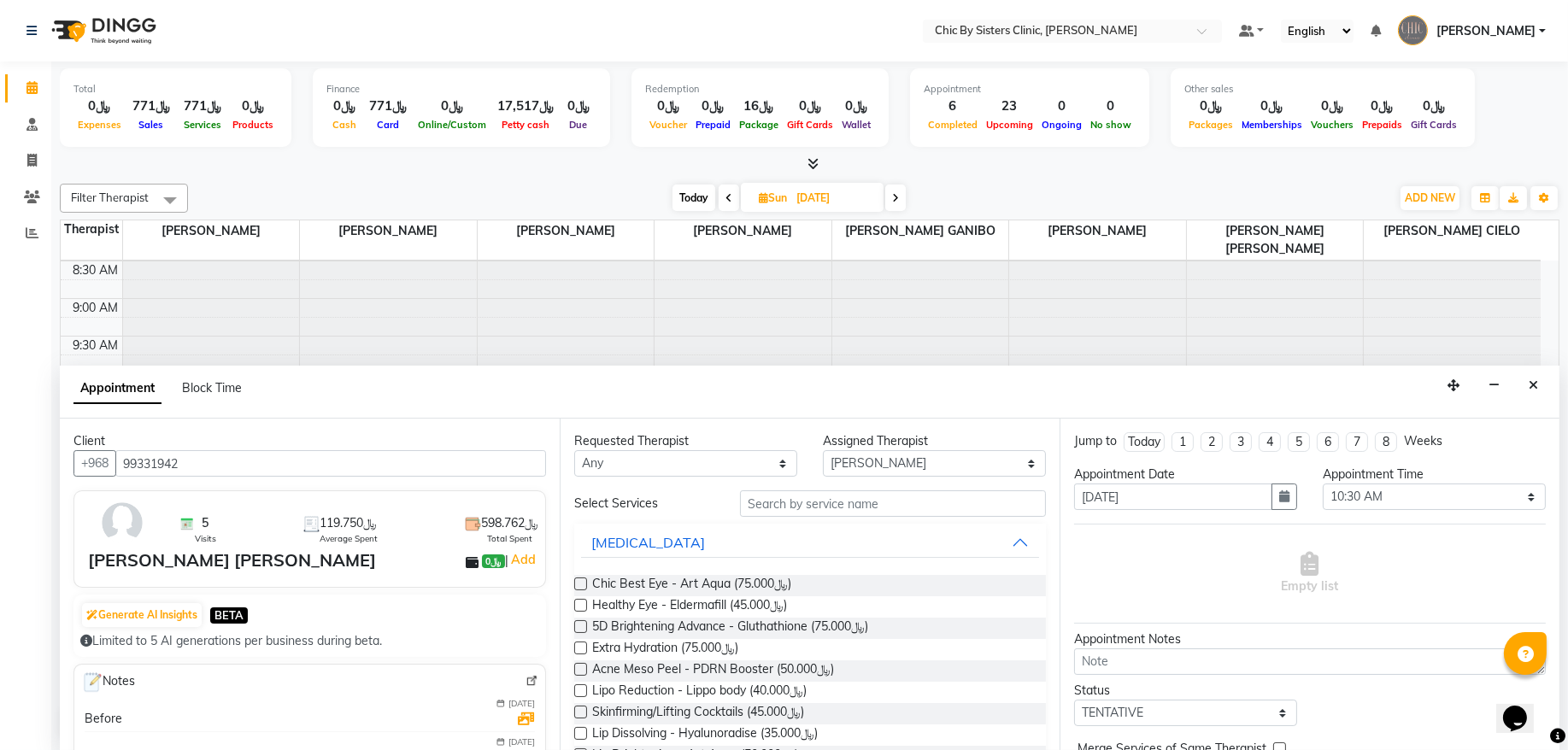
type input "99331942"
click at [760, 507] on input "text" at bounding box center [892, 504] width 306 height 26
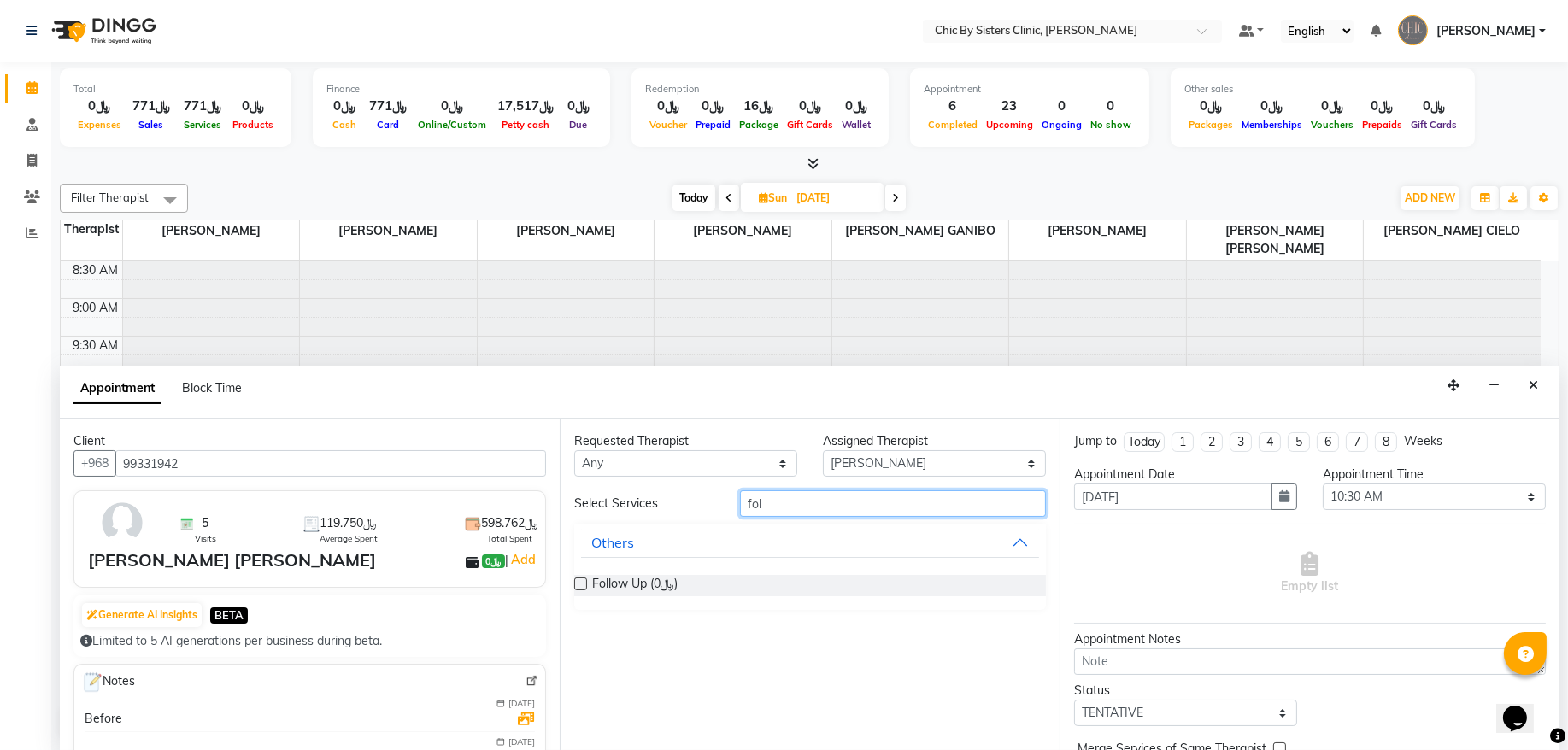
type input "fol"
click at [578, 587] on label at bounding box center [581, 584] width 13 height 13
click at [578, 587] on input "checkbox" at bounding box center [580, 586] width 11 height 11
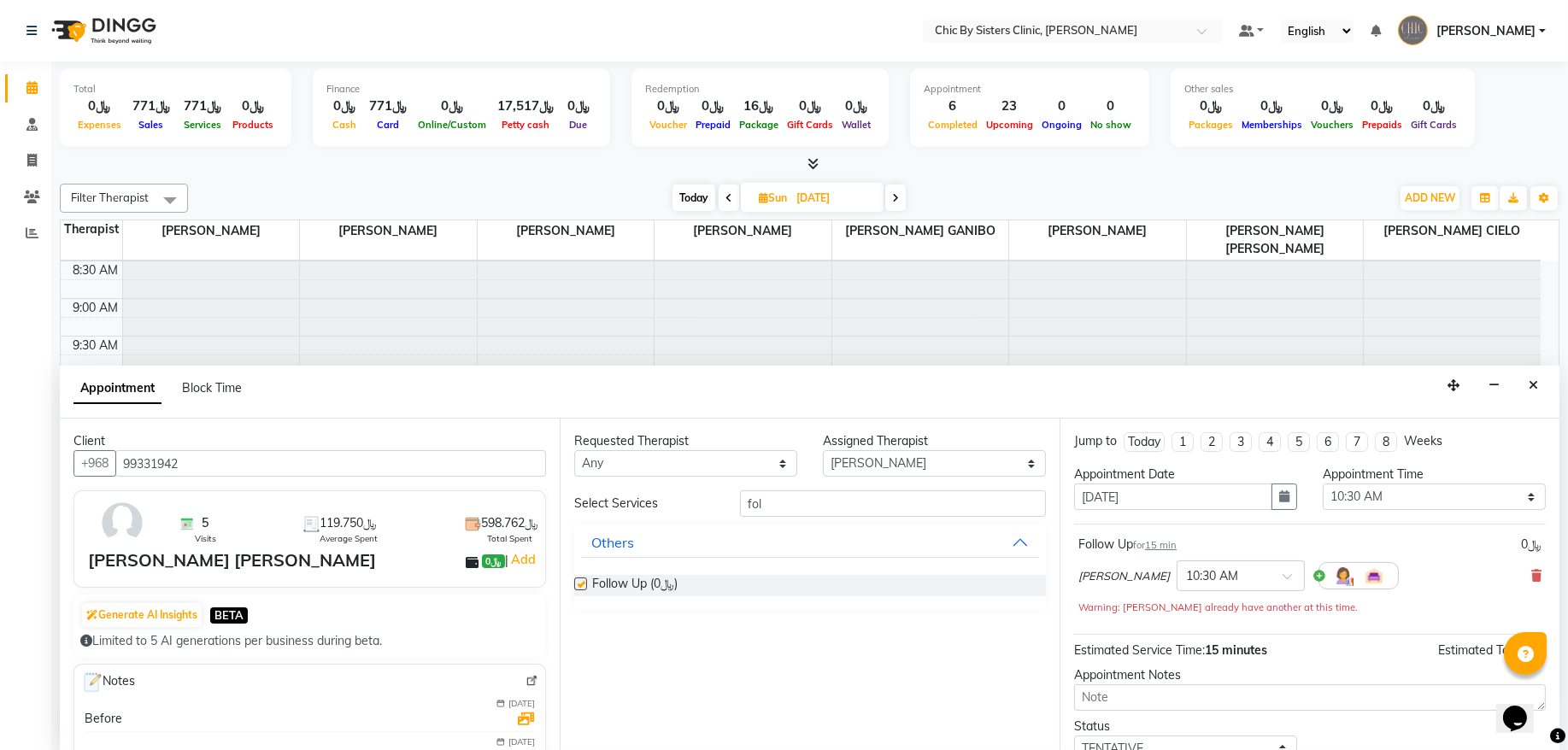
checkbox input "false"
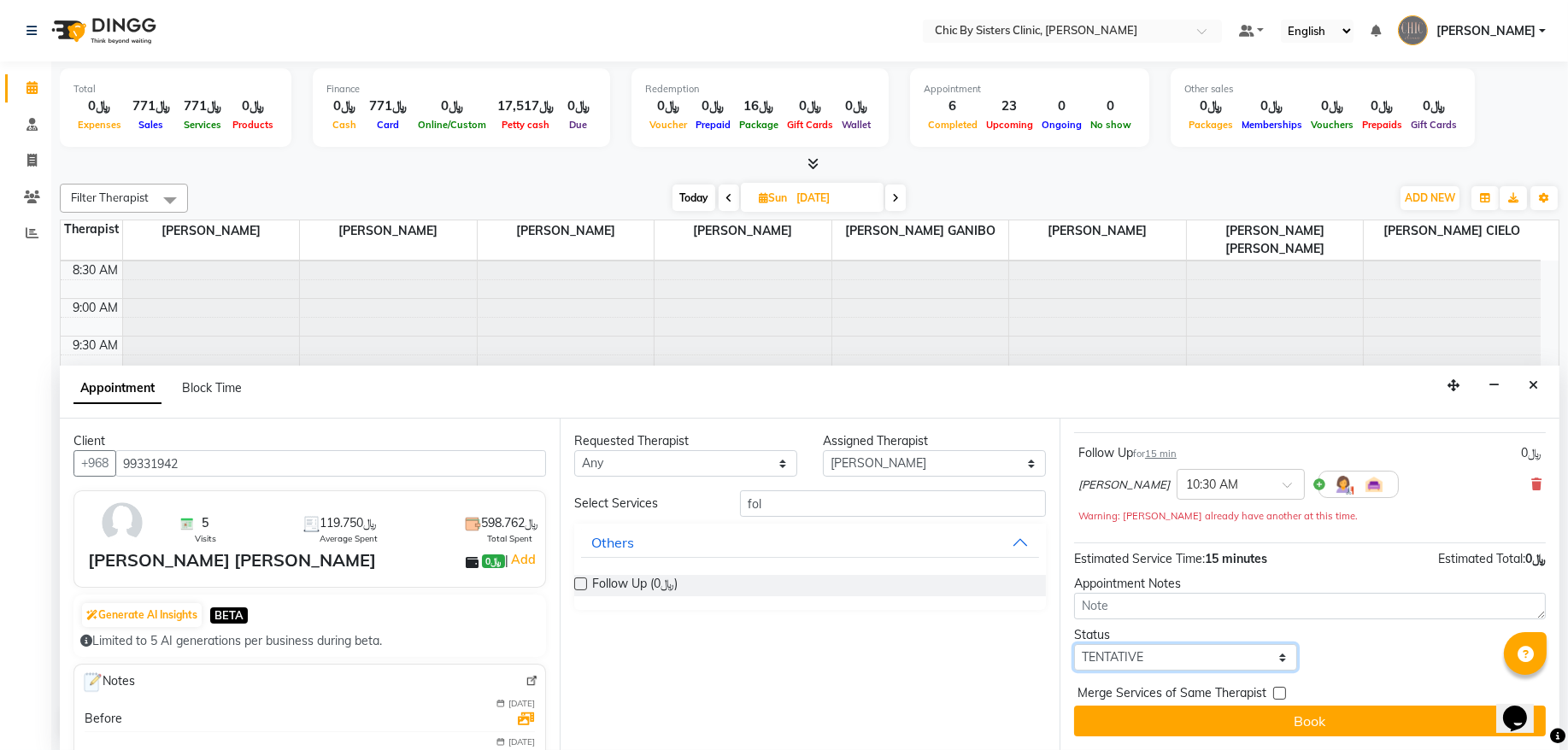
click at [1144, 654] on select "Select TENTATIVE CONFIRM UPCOMING" at bounding box center [1185, 657] width 223 height 26
select select "upcoming"
click at [1073, 645] on select "Select TENTATIVE CONFIRM UPCOMING" at bounding box center [1185, 657] width 223 height 26
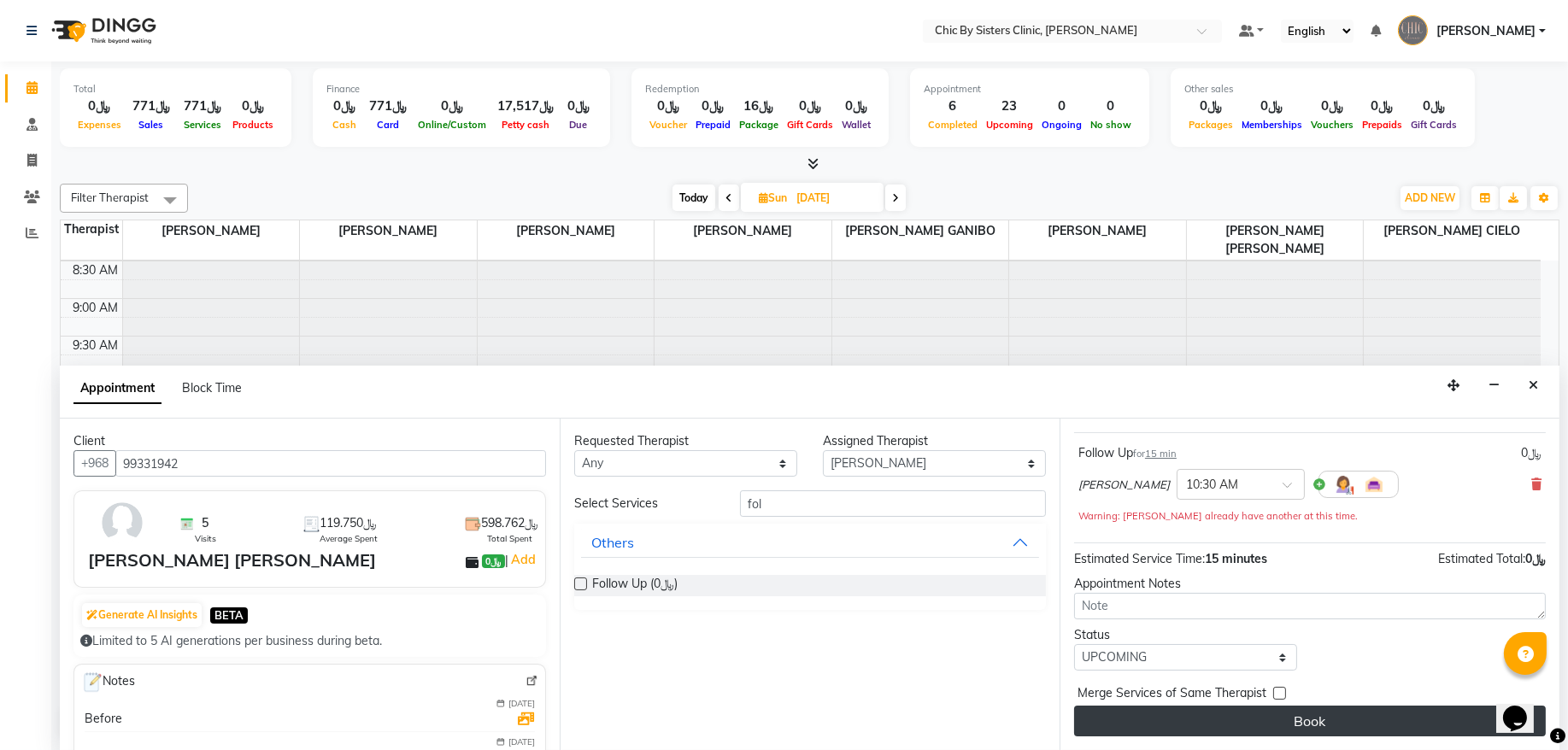
click at [1120, 725] on button "Book" at bounding box center [1309, 721] width 472 height 31
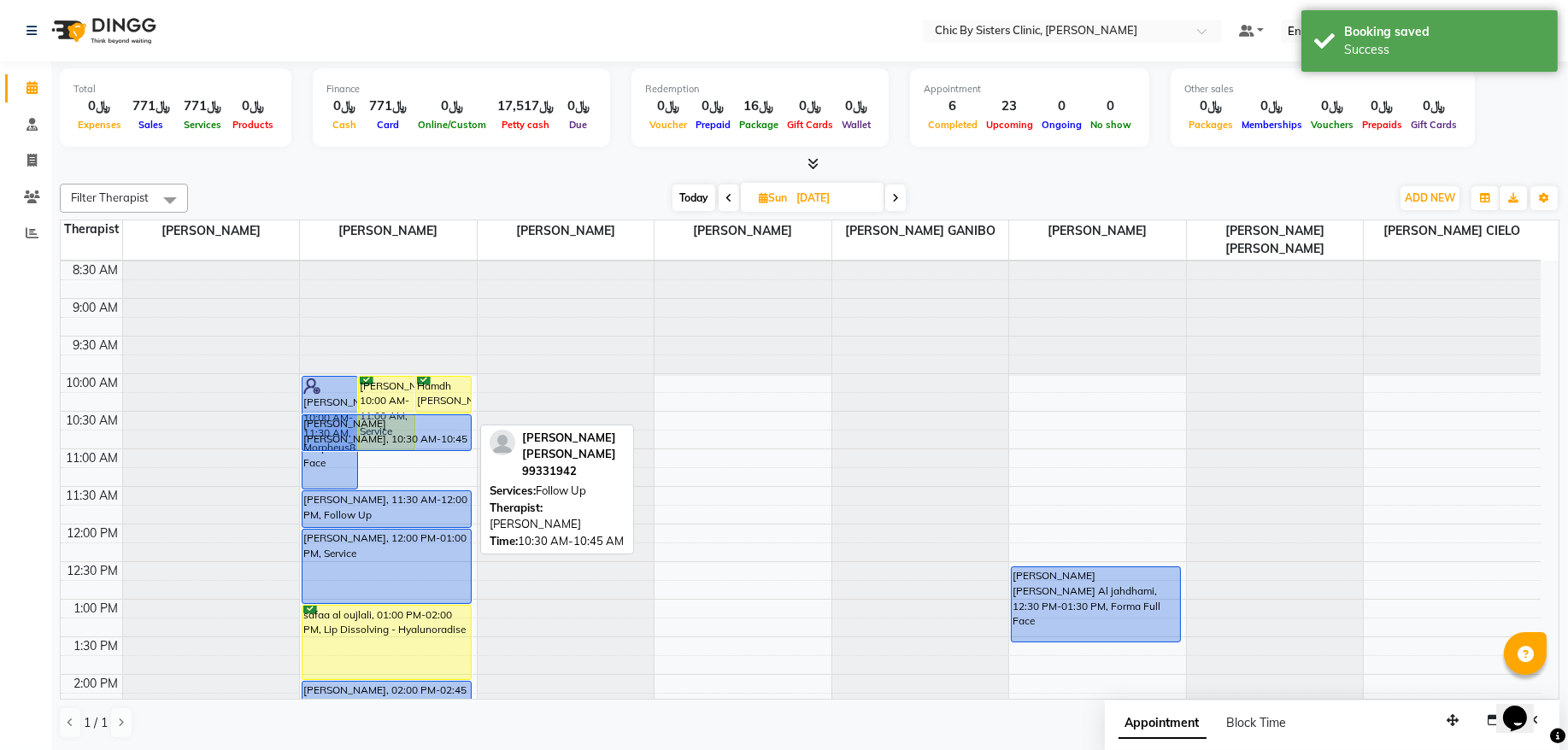
drag, startPoint x: 450, startPoint y: 428, endPoint x: 450, endPoint y: 438, distance: 10.0
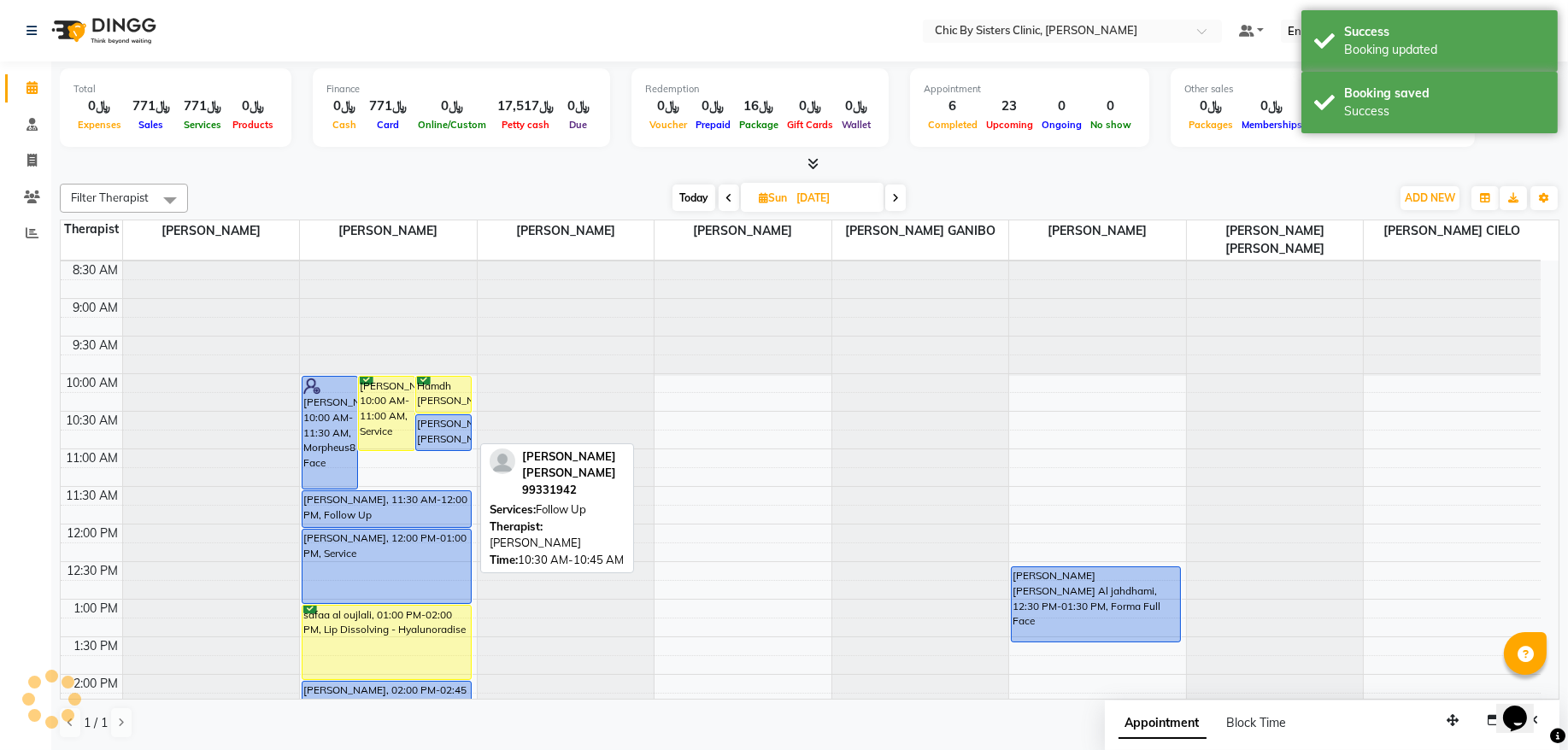
click at [450, 441] on div "[PERSON_NAME] [PERSON_NAME], 10:30 AM-10:45 AM, Follow Up" at bounding box center [443, 432] width 54 height 35
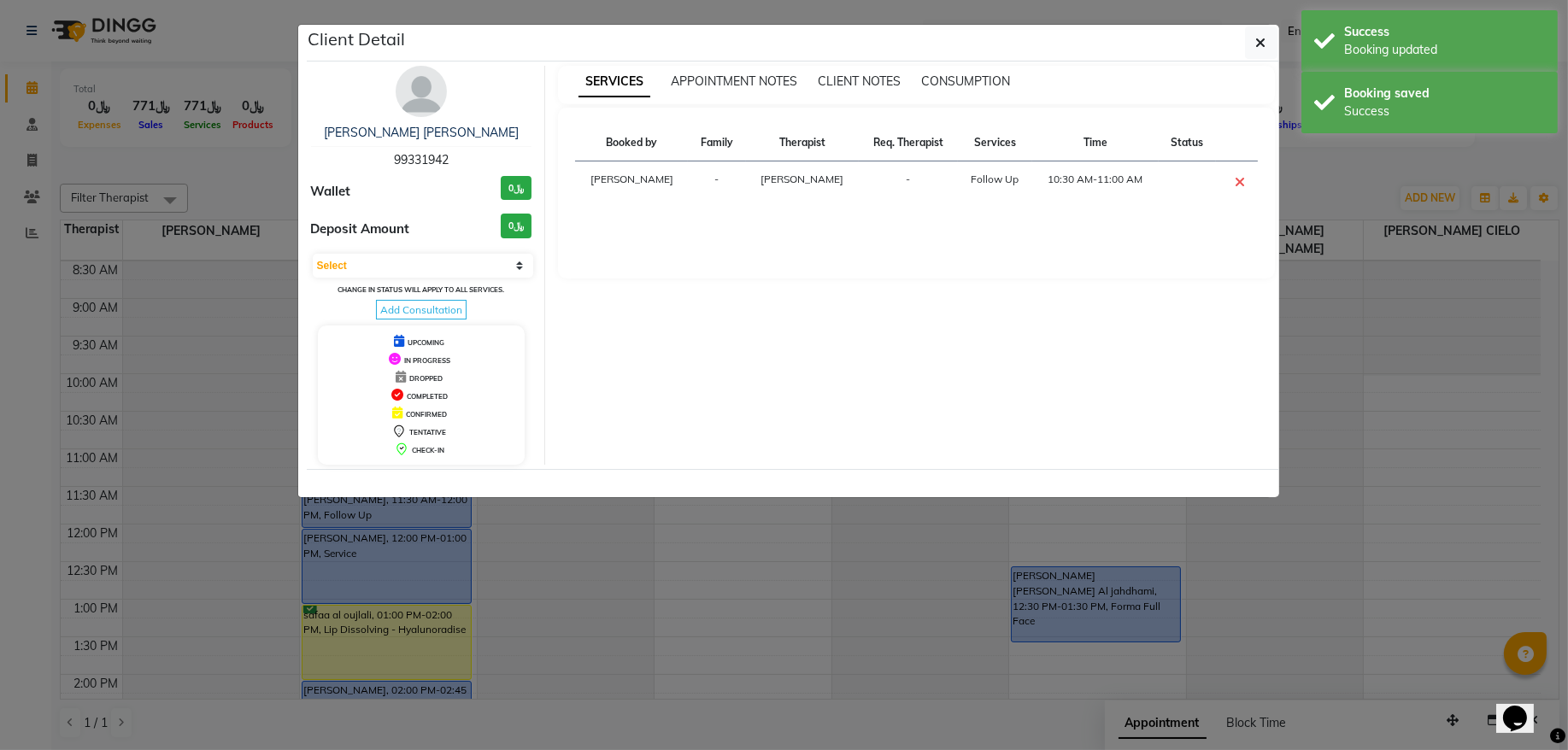
drag, startPoint x: 434, startPoint y: 270, endPoint x: 432, endPoint y: 282, distance: 12.2
click at [434, 270] on select "Select CONFIRMED TENTATIVE" at bounding box center [423, 265] width 221 height 23
select select "6"
click at [312, 254] on select "Select CONFIRMED TENTATIVE" at bounding box center [423, 265] width 221 height 23
click at [1244, 53] on button "button" at bounding box center [1260, 42] width 33 height 33
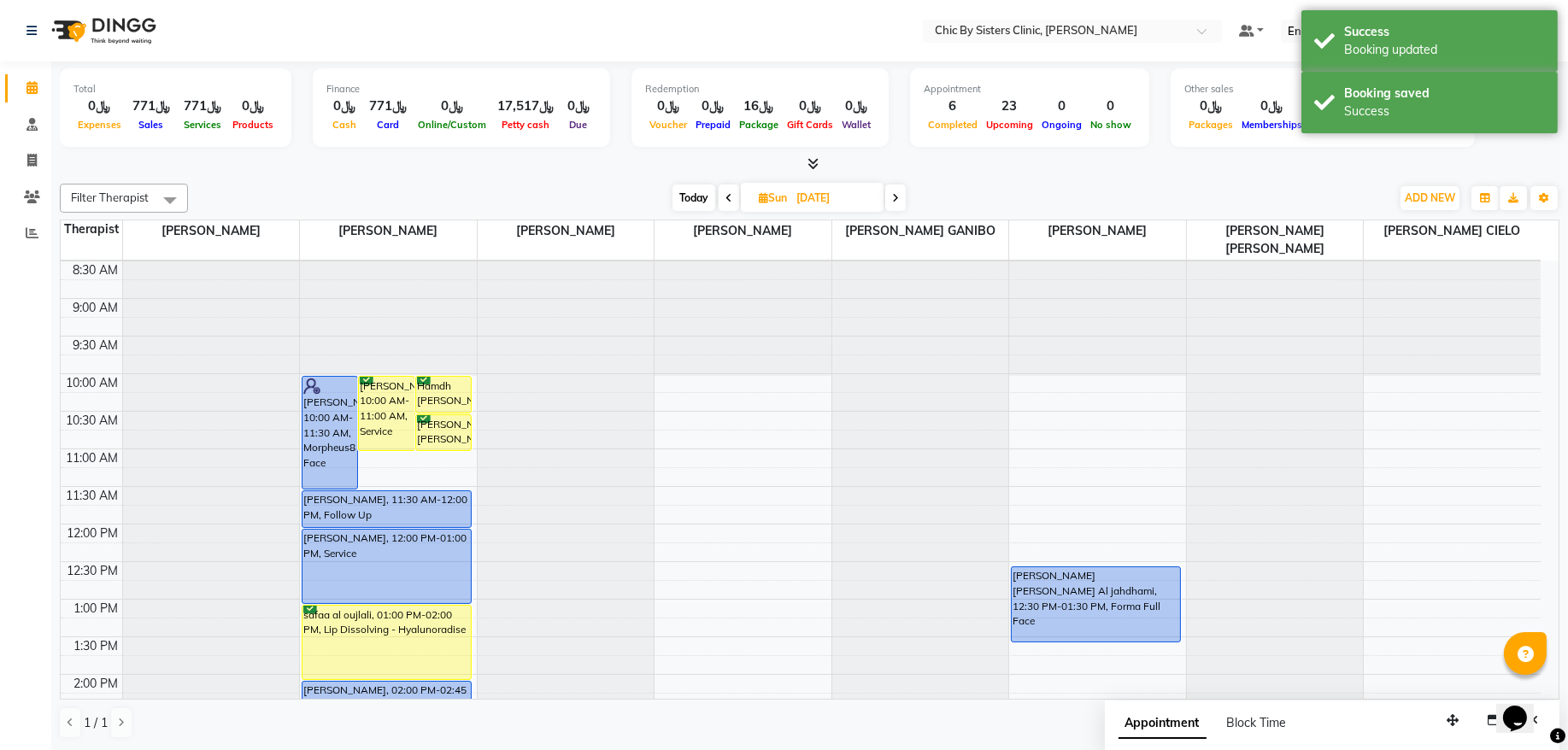
click at [685, 197] on span "Today" at bounding box center [693, 198] width 43 height 26
type input "[DATE]"
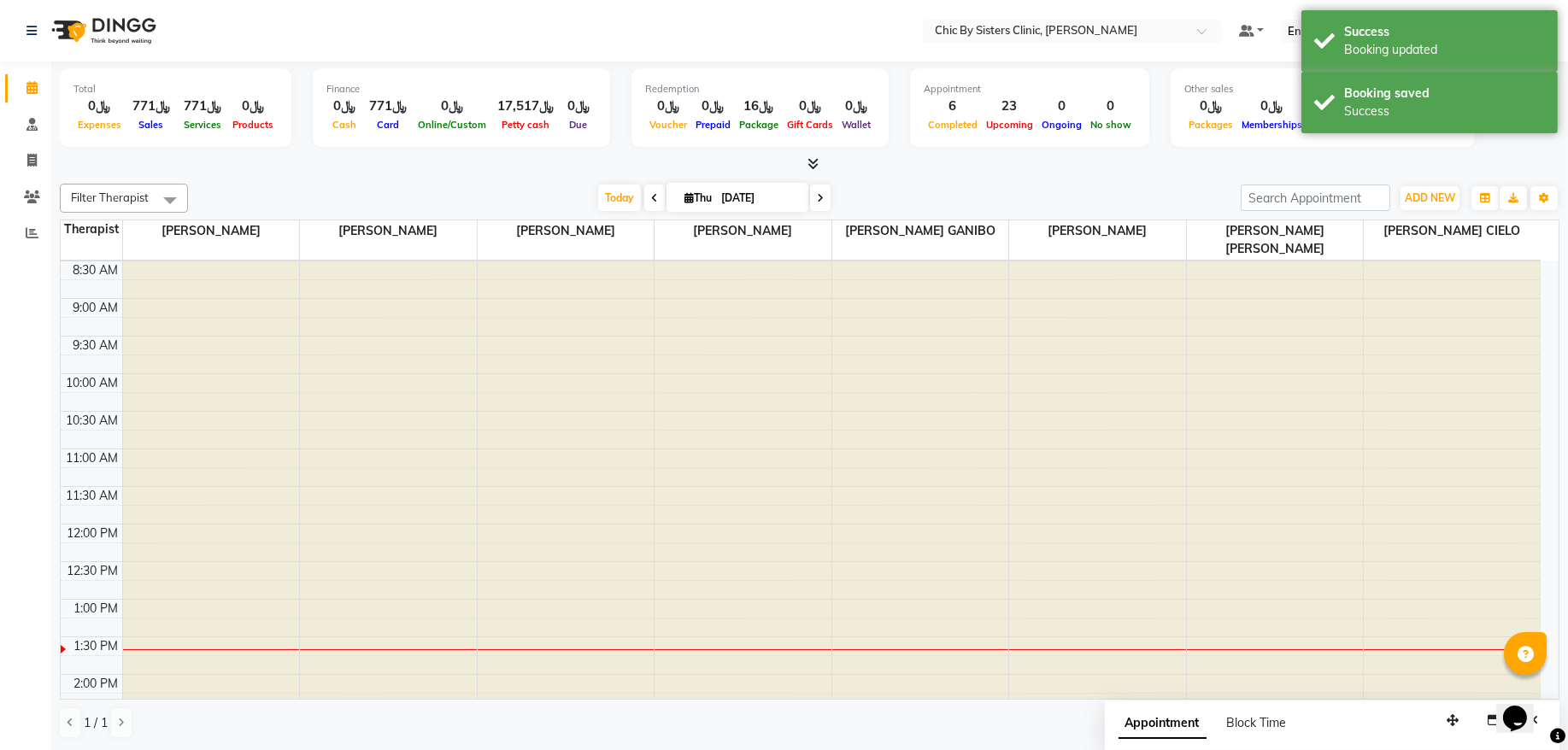
scroll to position [383, 0]
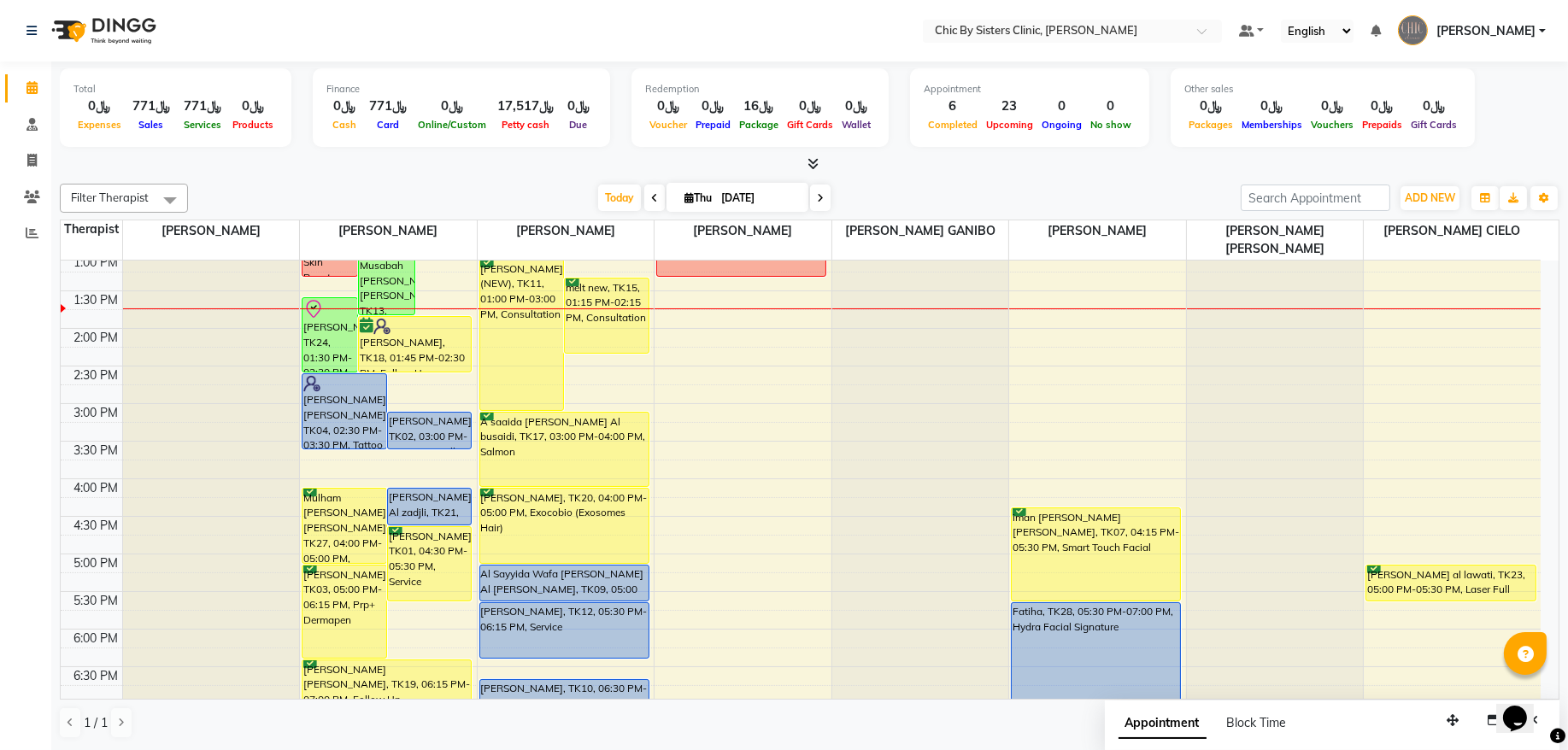
click at [1490, 38] on span "[PERSON_NAME]" at bounding box center [1485, 31] width 99 height 18
click at [1438, 120] on link "Sign out" at bounding box center [1457, 123] width 157 height 26
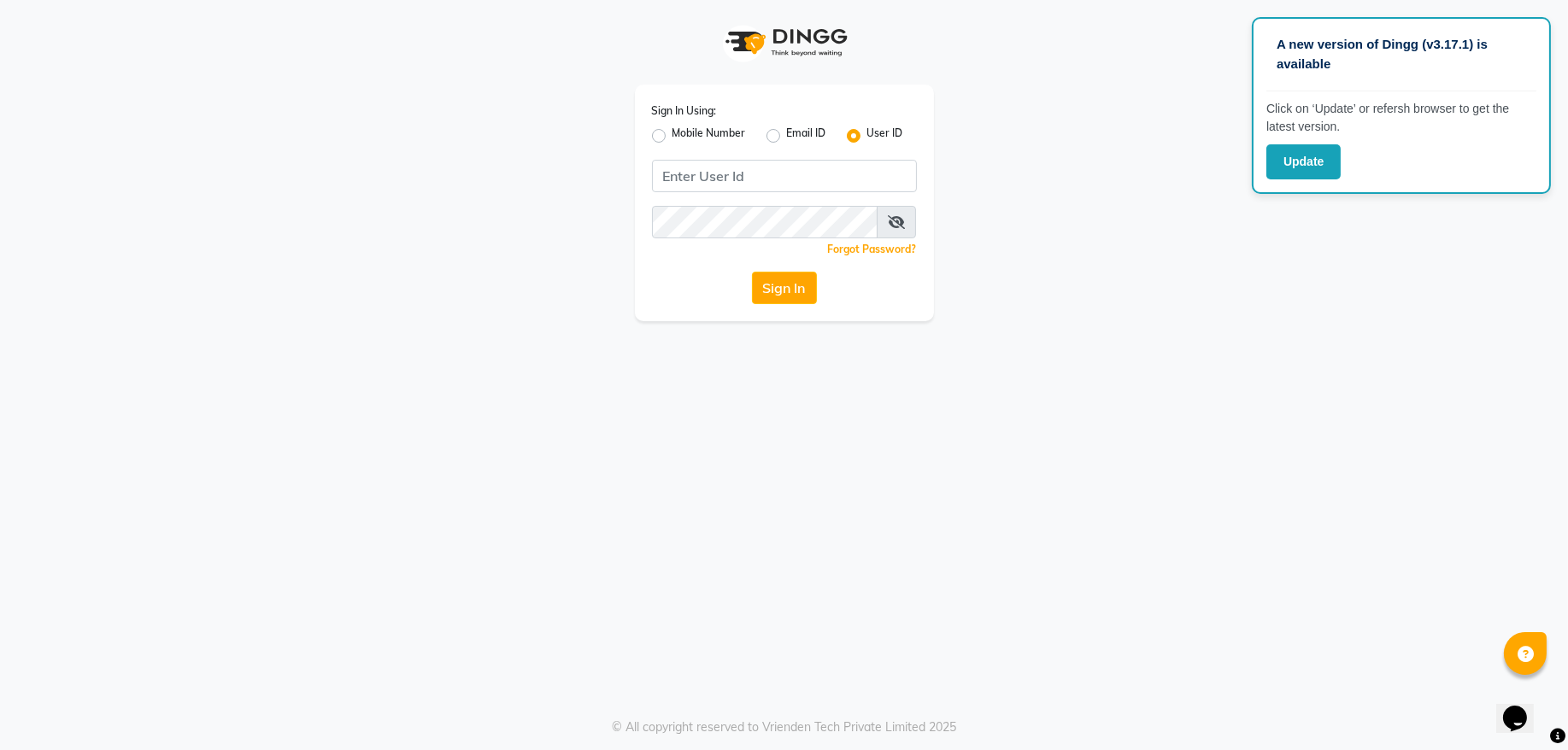
click at [672, 136] on label "Mobile Number" at bounding box center [708, 136] width 73 height 21
click at [672, 136] on input "Mobile Number" at bounding box center [677, 131] width 11 height 11
radio input "true"
radio input "false"
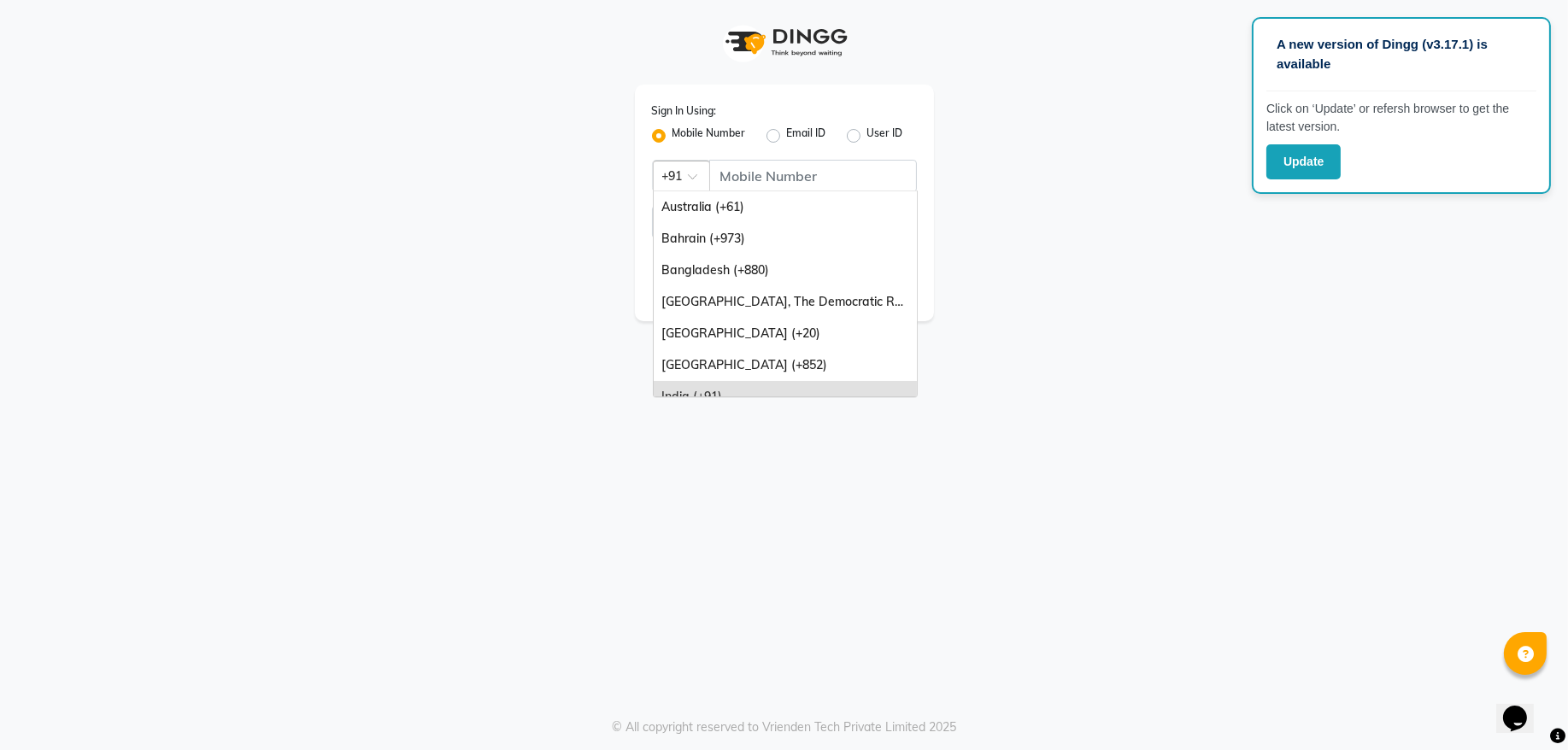
click at [691, 178] on span at bounding box center [698, 181] width 22 height 18
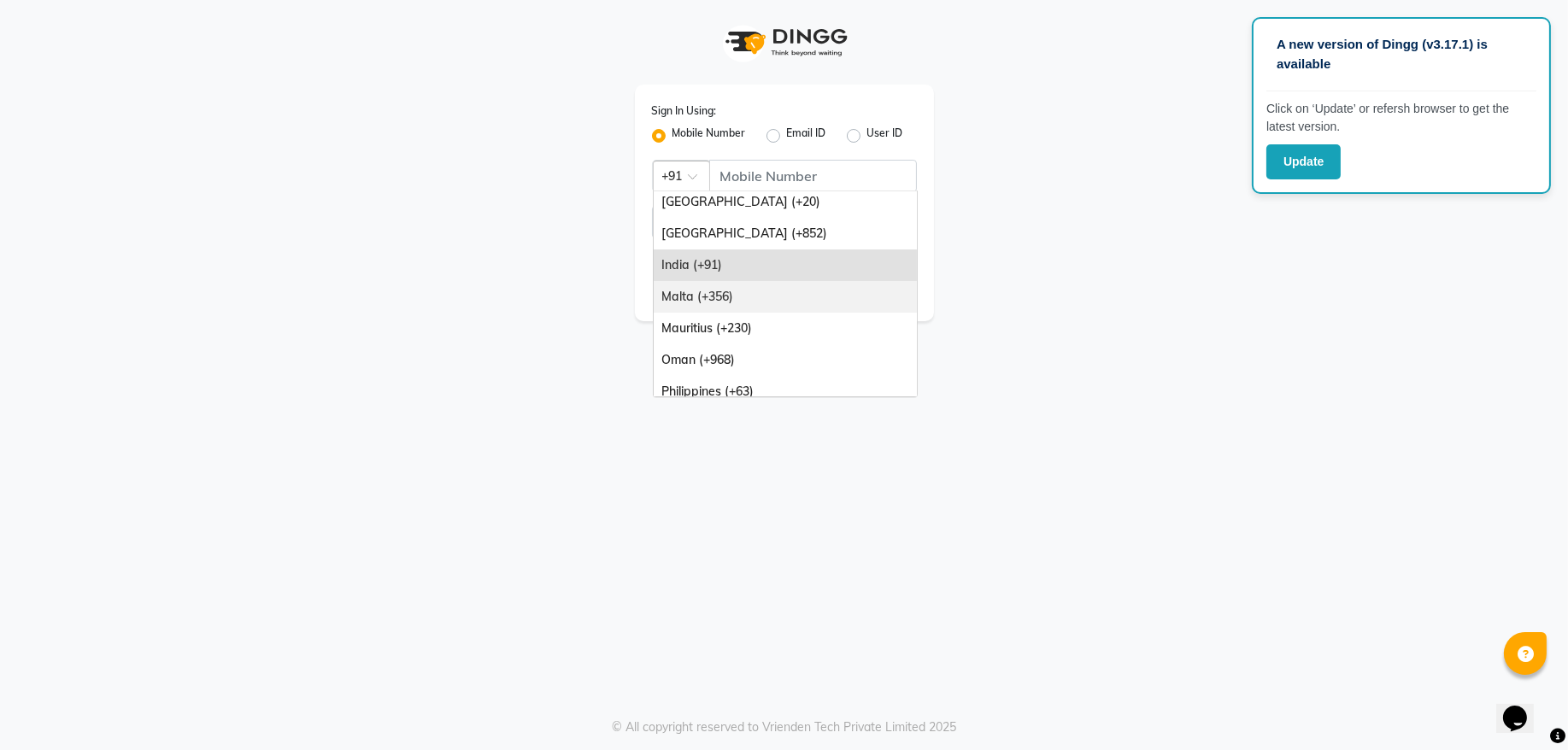
scroll to position [115, 0]
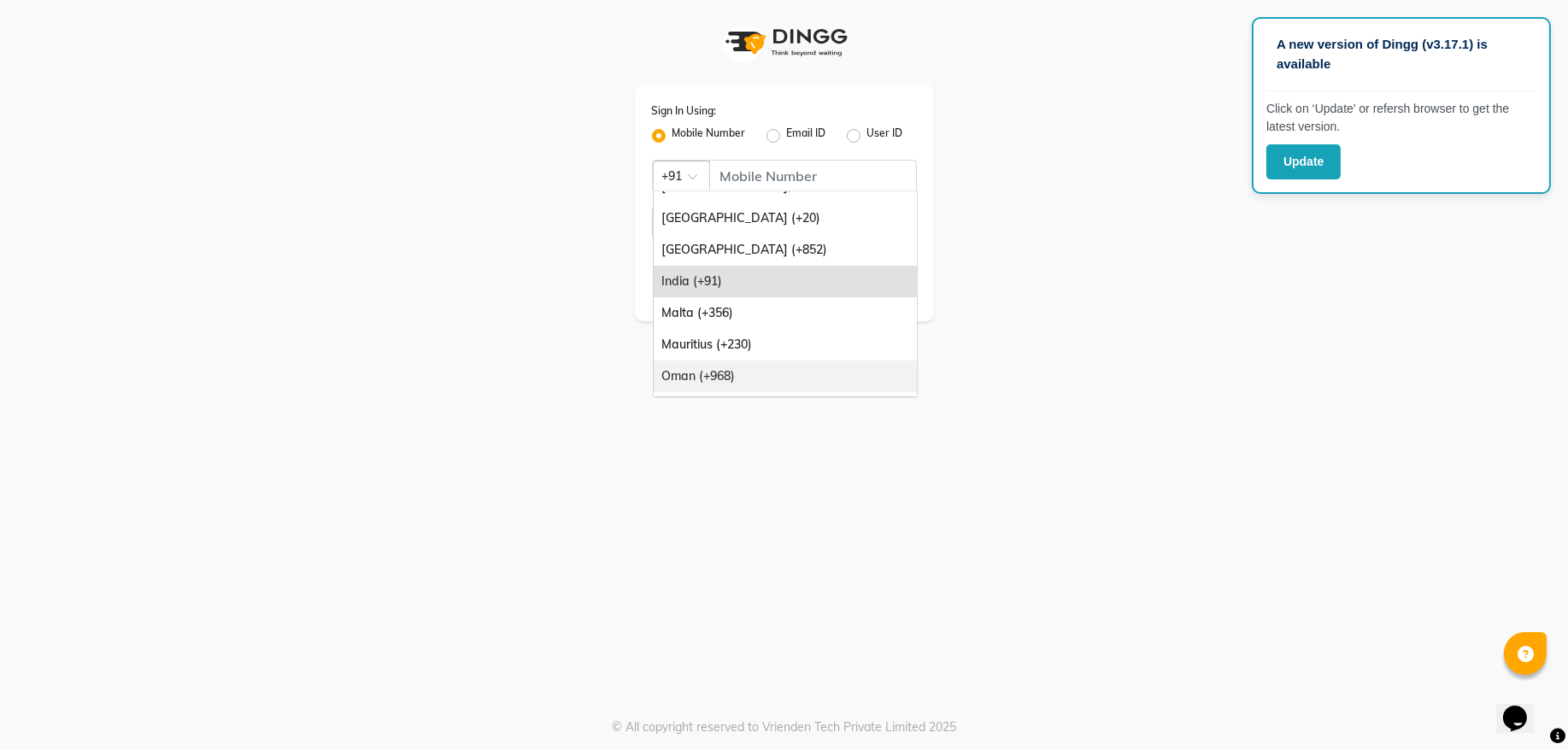
click at [738, 370] on div "Oman (+968)" at bounding box center [784, 376] width 263 height 32
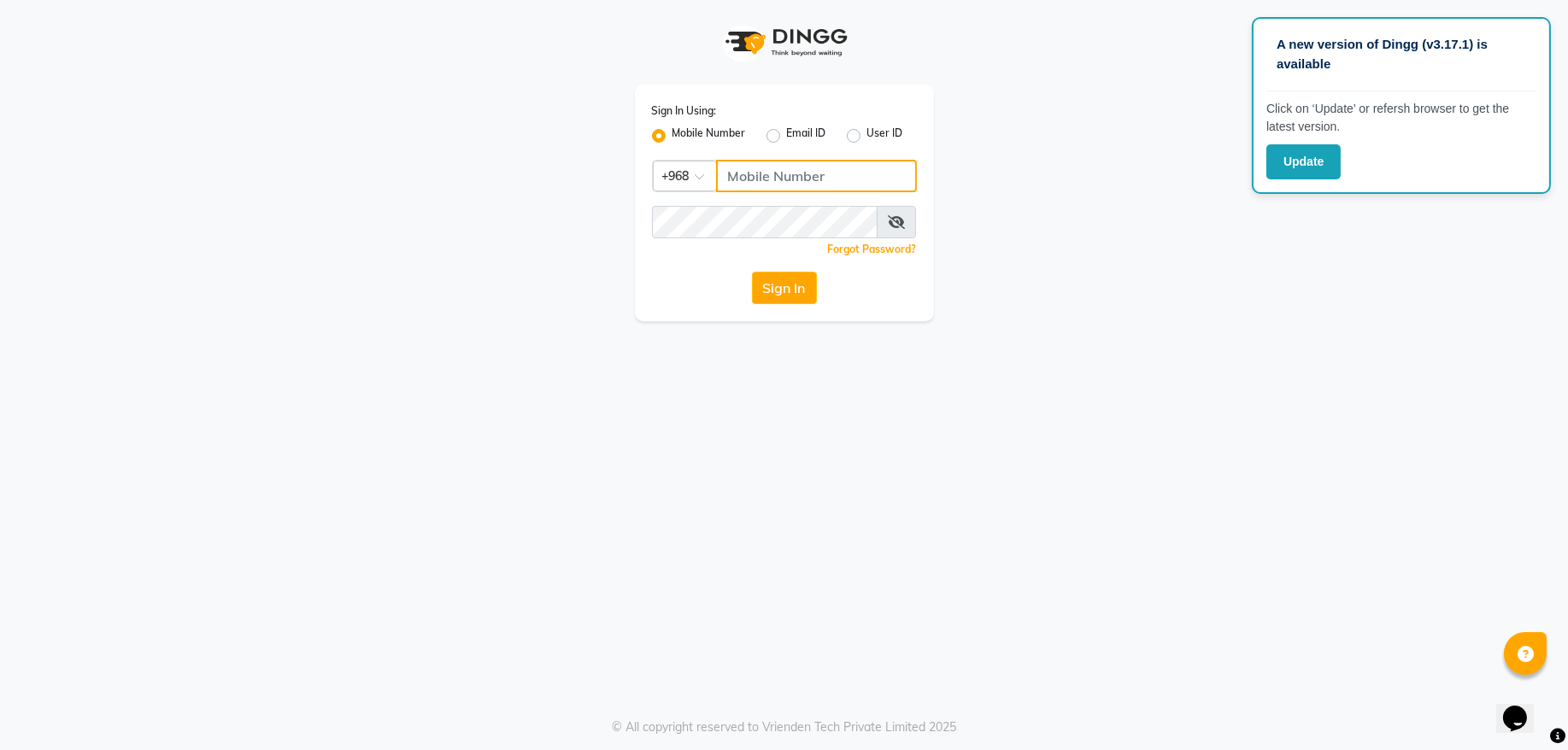
click at [769, 175] on input "Username" at bounding box center [816, 176] width 201 height 33
type input "71972226"
click at [769, 297] on button "Sign In" at bounding box center [784, 287] width 65 height 33
